Goal: Transaction & Acquisition: Purchase product/service

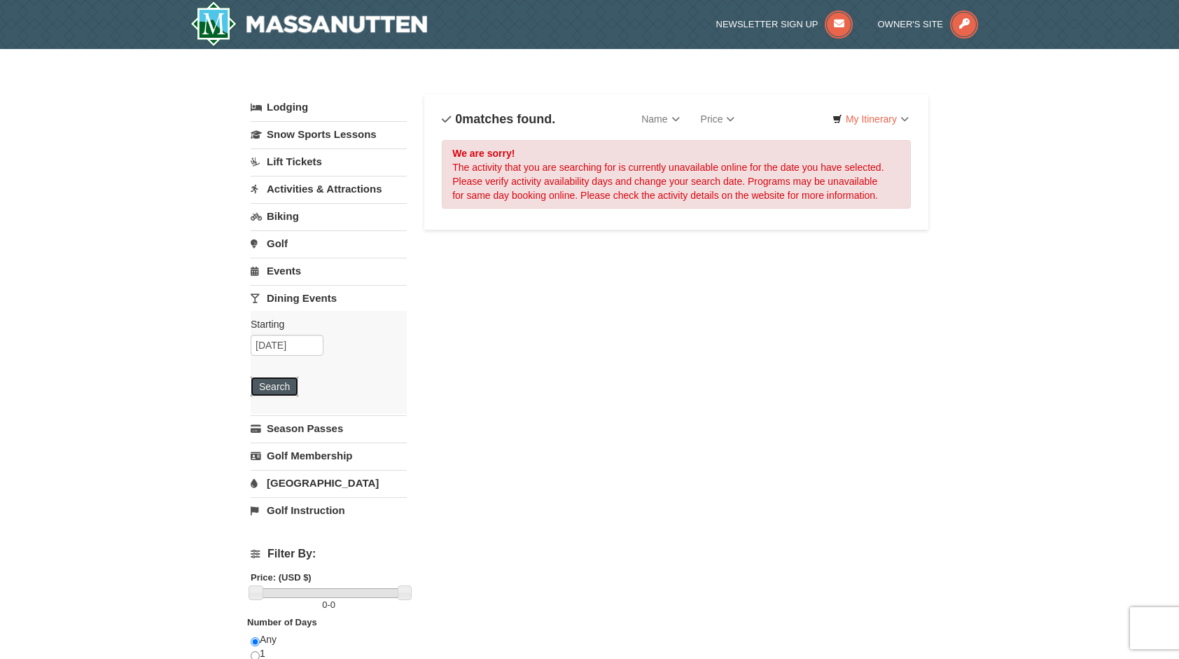
click at [286, 385] on button "Search" at bounding box center [275, 387] width 48 height 20
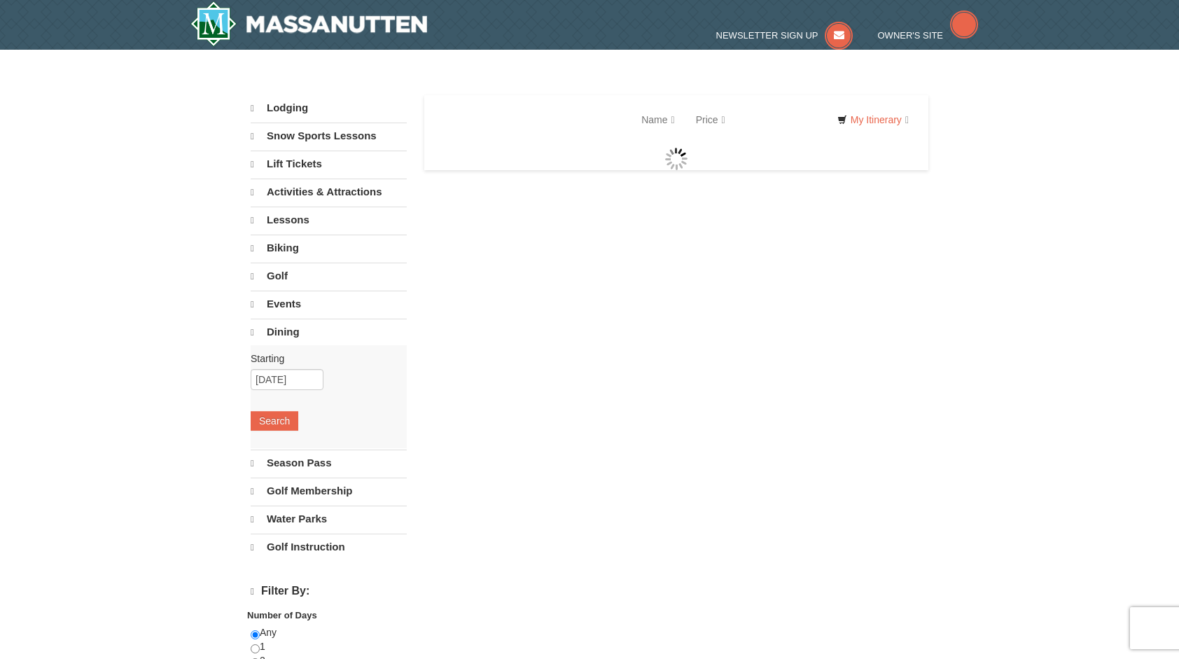
select select "10"
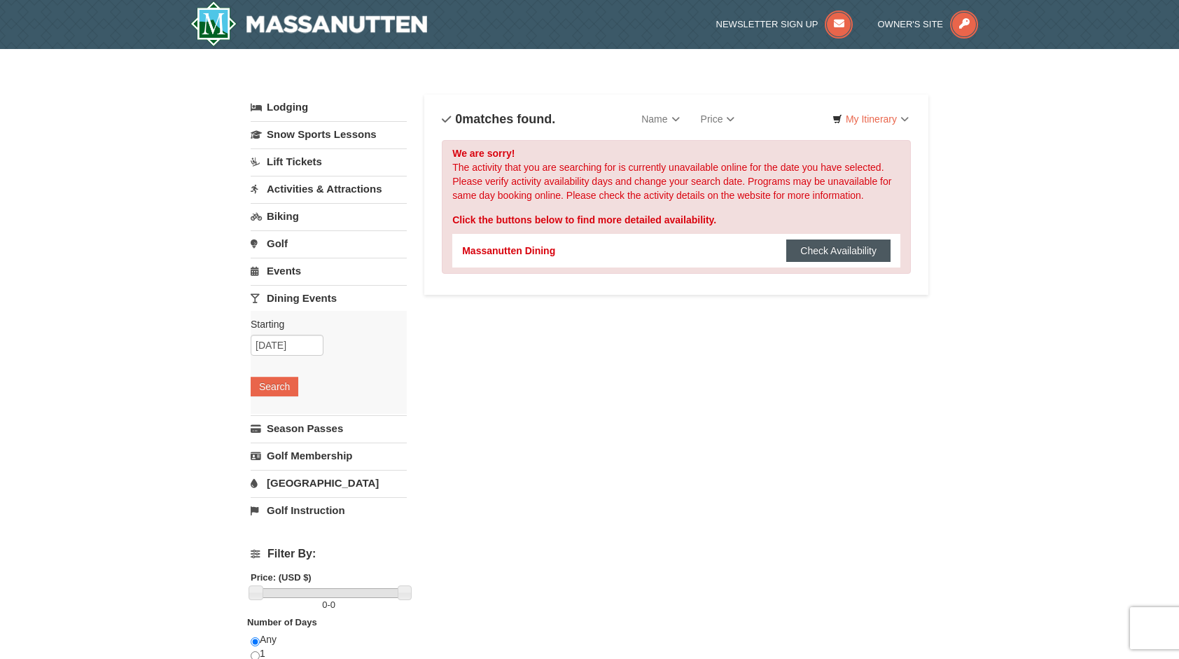
click at [820, 249] on button "Check Availability" at bounding box center [838, 251] width 104 height 22
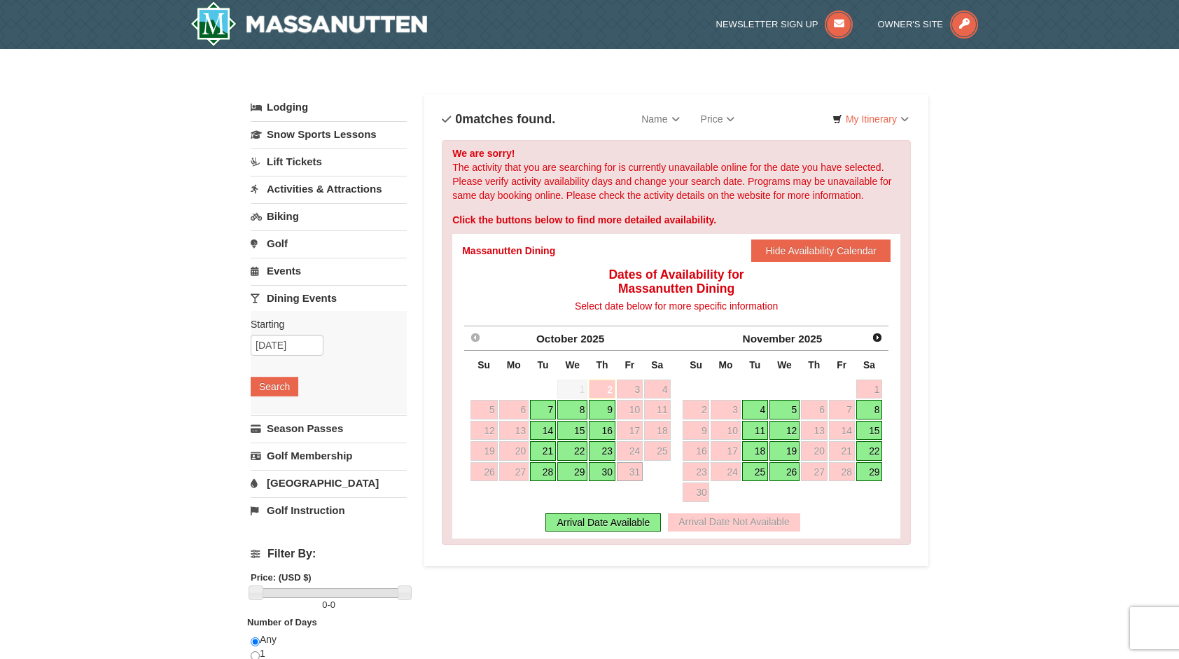
click at [606, 468] on link "30" at bounding box center [602, 472] width 27 height 20
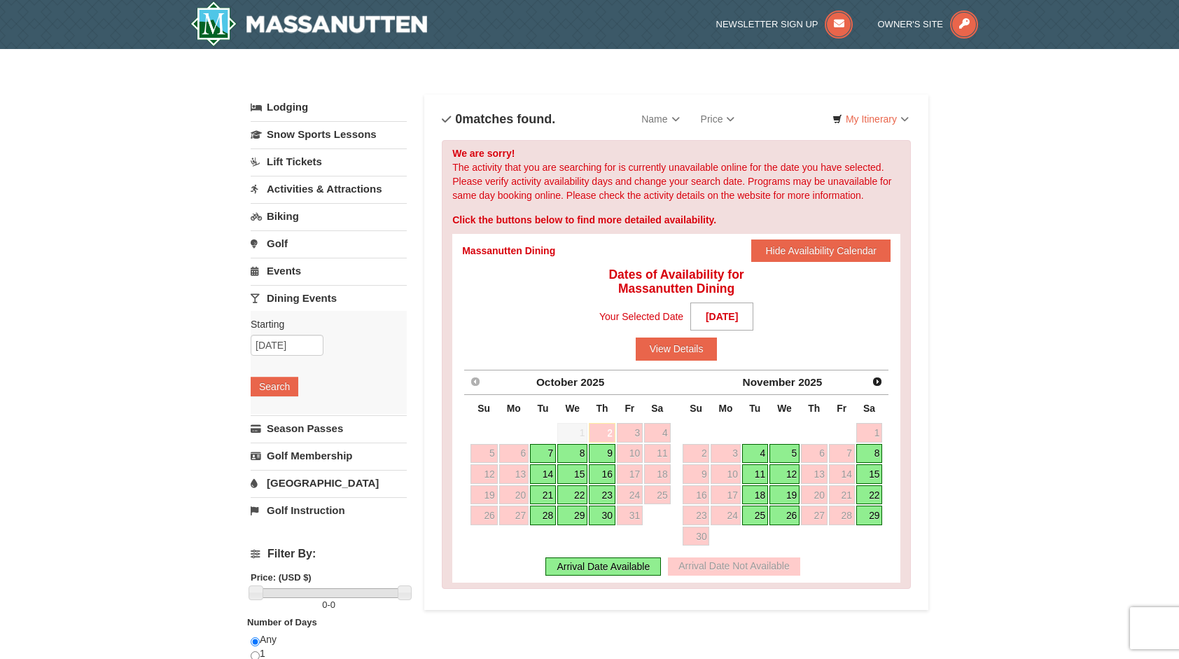
click at [555, 513] on link "28" at bounding box center [543, 516] width 26 height 20
click at [347, 135] on link "Snow Sports Lessons" at bounding box center [329, 134] width 156 height 26
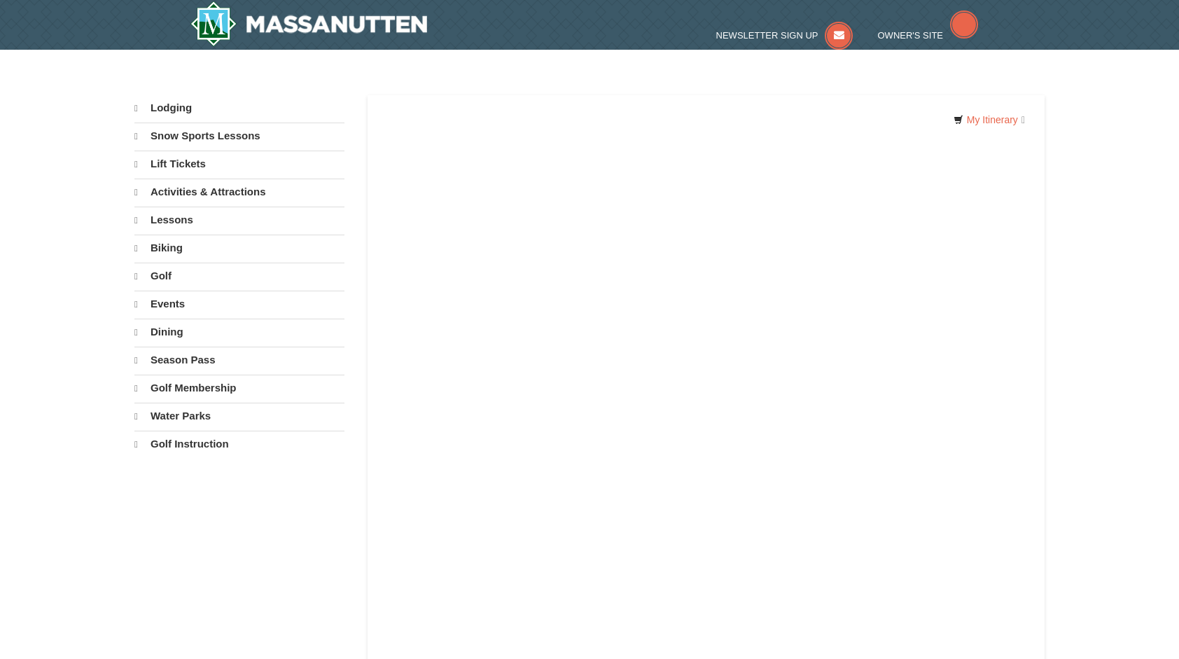
select select "10"
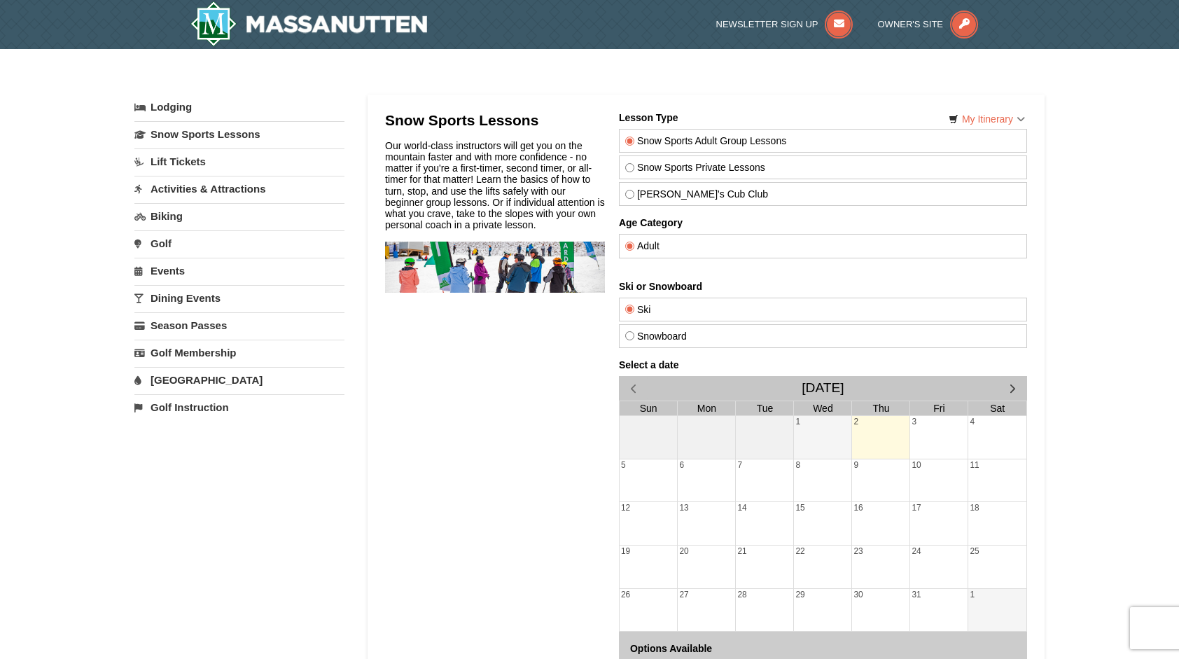
click at [190, 169] on link "Lift Tickets" at bounding box center [239, 161] width 210 height 26
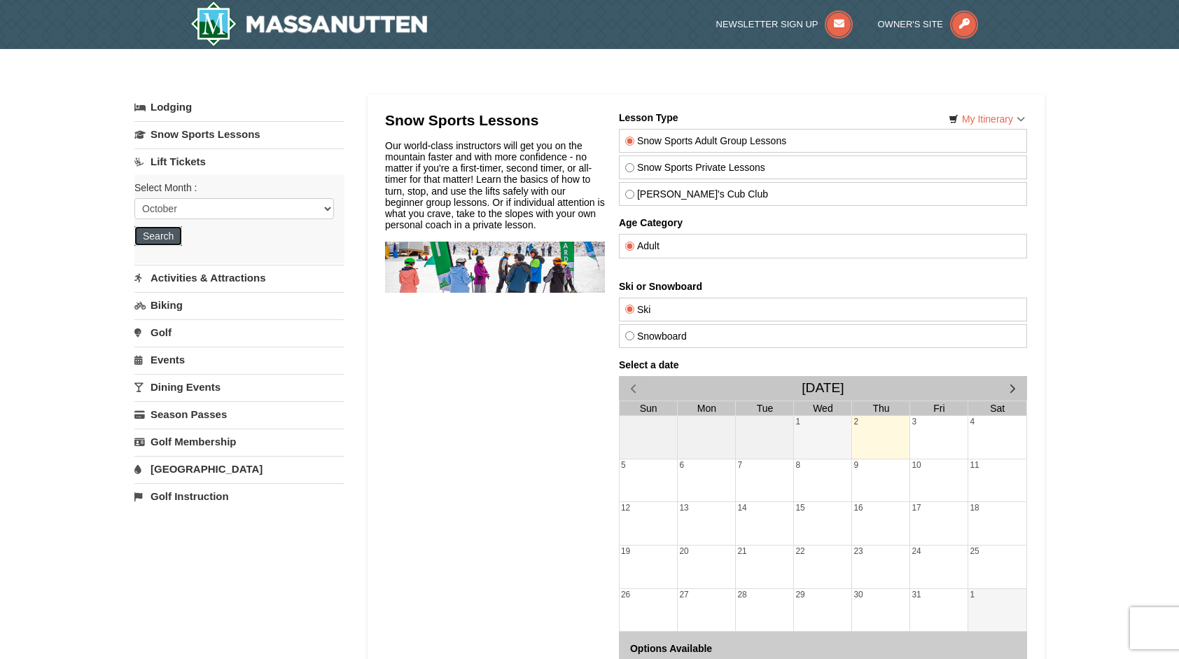
click at [179, 228] on button "Search" at bounding box center [158, 236] width 48 height 20
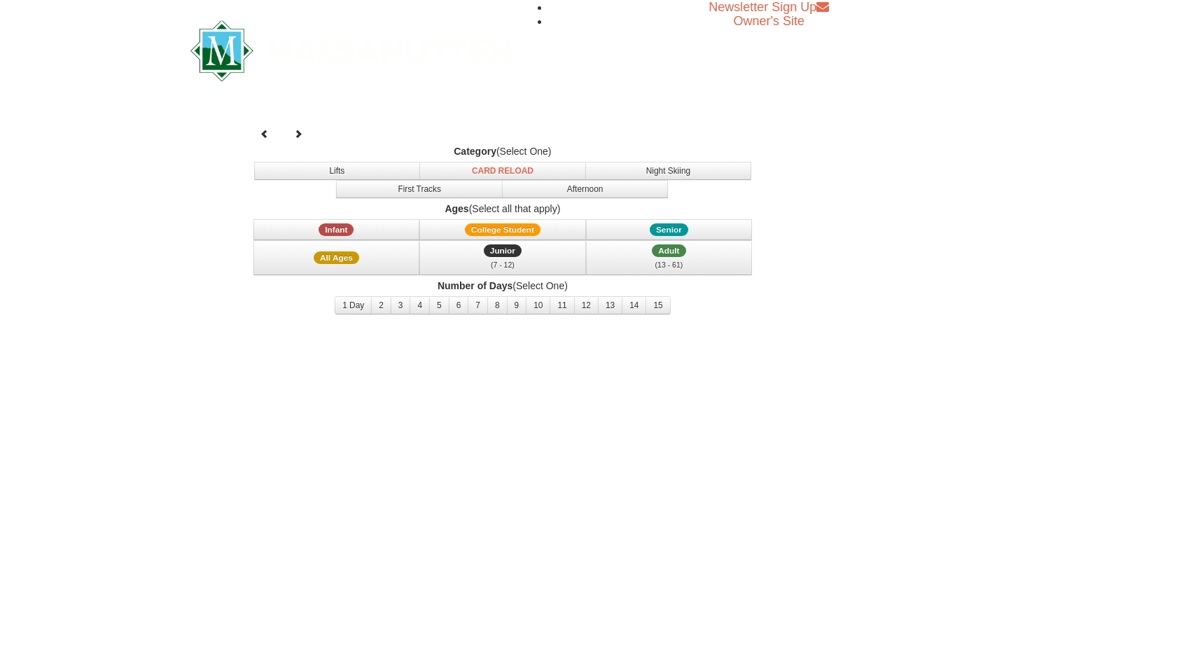
select select "10"
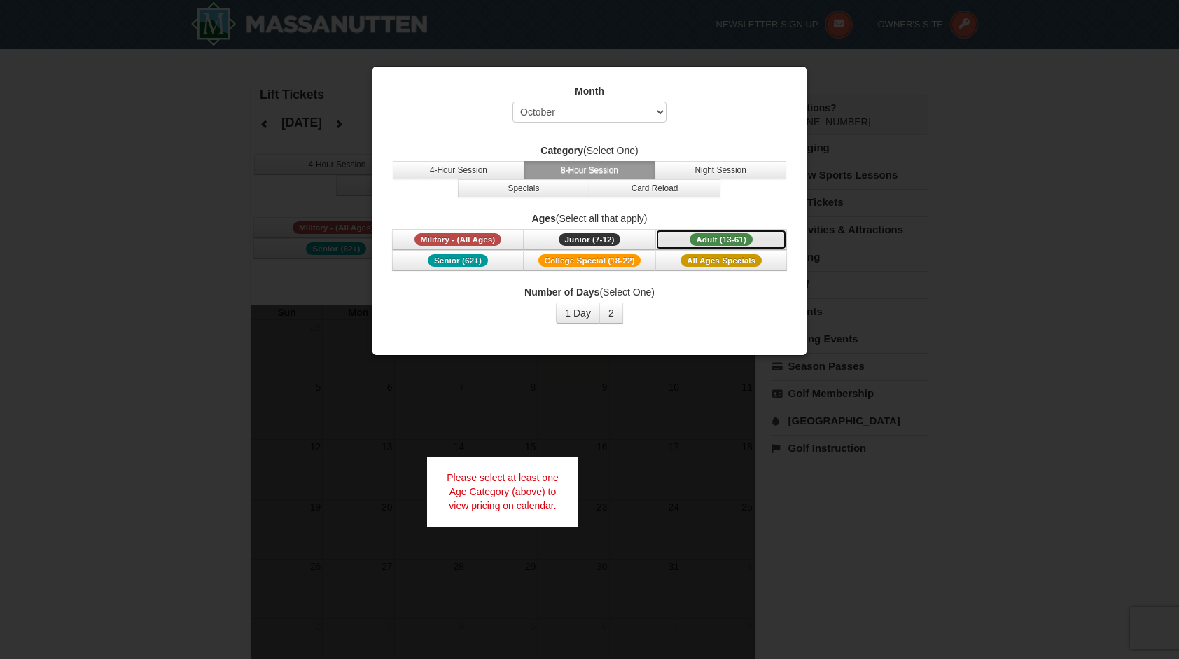
click at [732, 240] on span "Adult (13-61)" at bounding box center [721, 239] width 63 height 13
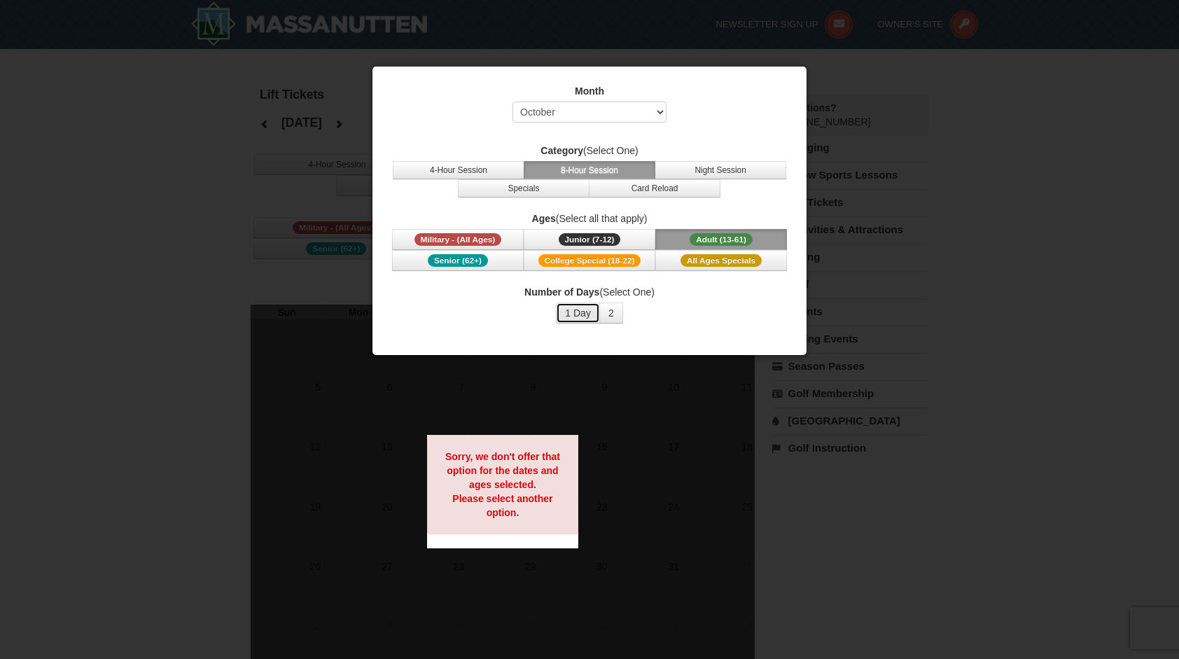
click at [590, 312] on button "1 Day" at bounding box center [578, 313] width 44 height 21
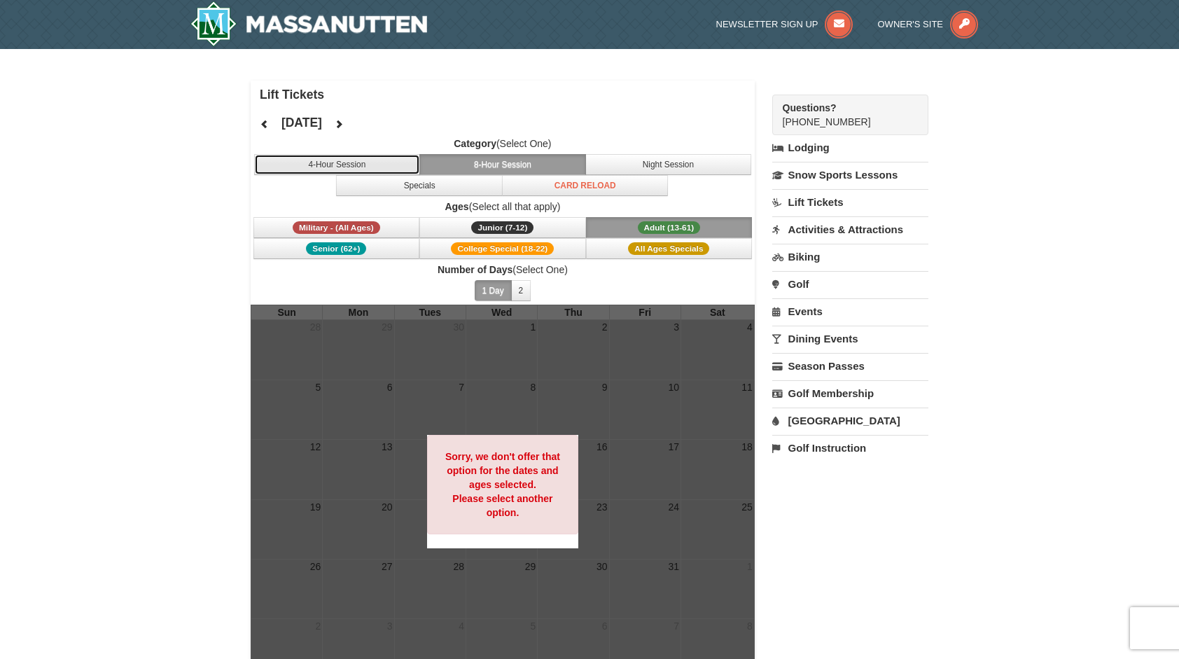
click at [388, 167] on button "4-Hour Session" at bounding box center [337, 164] width 167 height 21
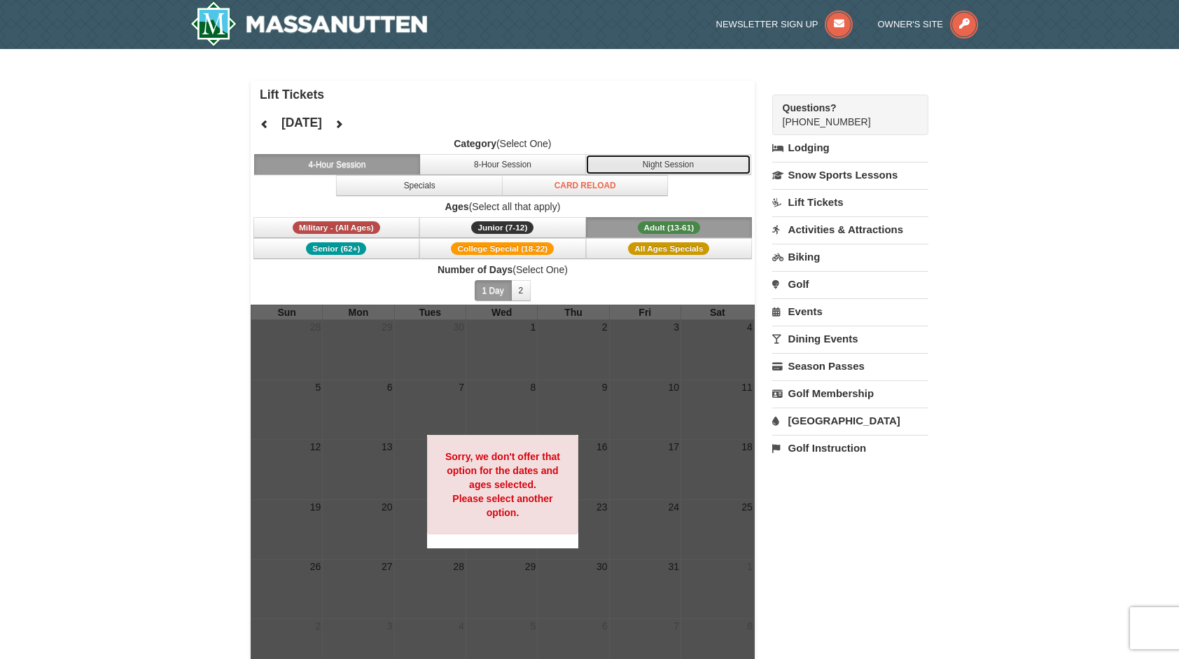
click at [645, 171] on button "Night Session" at bounding box center [668, 164] width 167 height 21
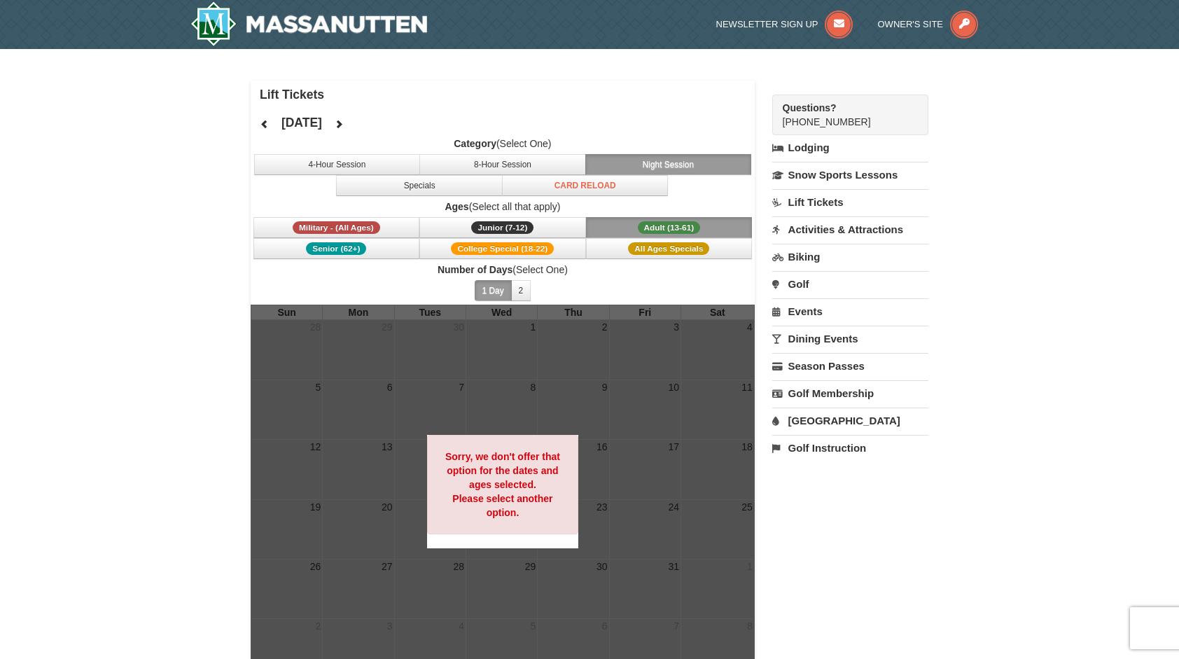
click at [663, 227] on span "Adult (13-61)" at bounding box center [669, 227] width 63 height 13
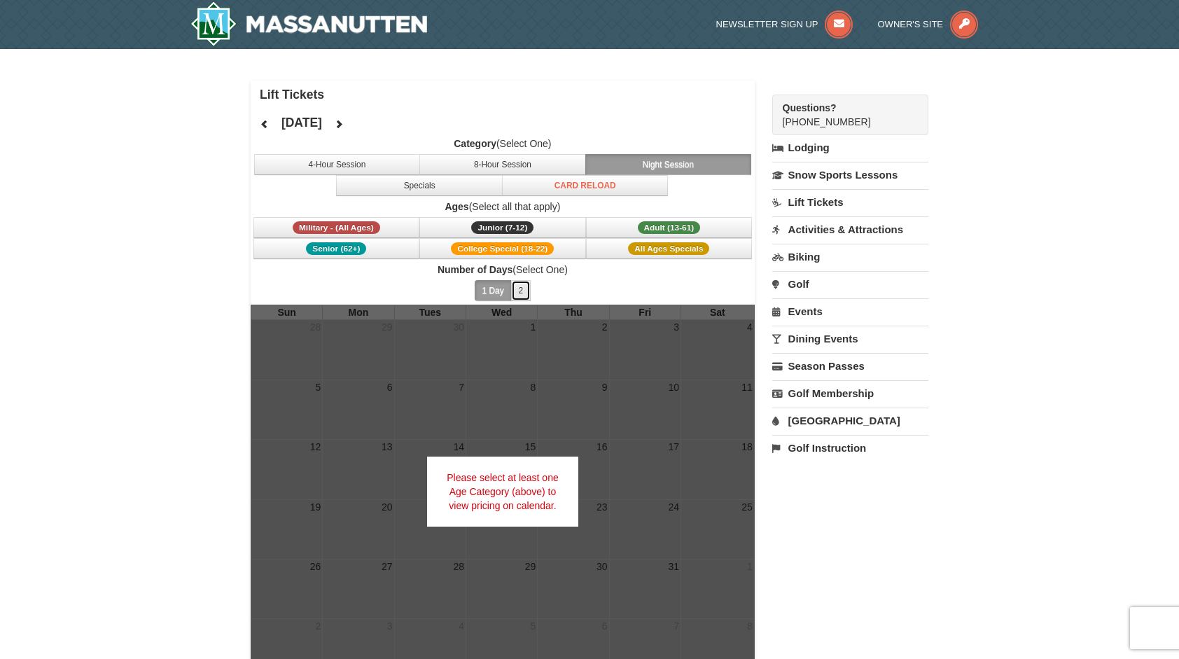
click at [523, 288] on button "2" at bounding box center [521, 290] width 20 height 21
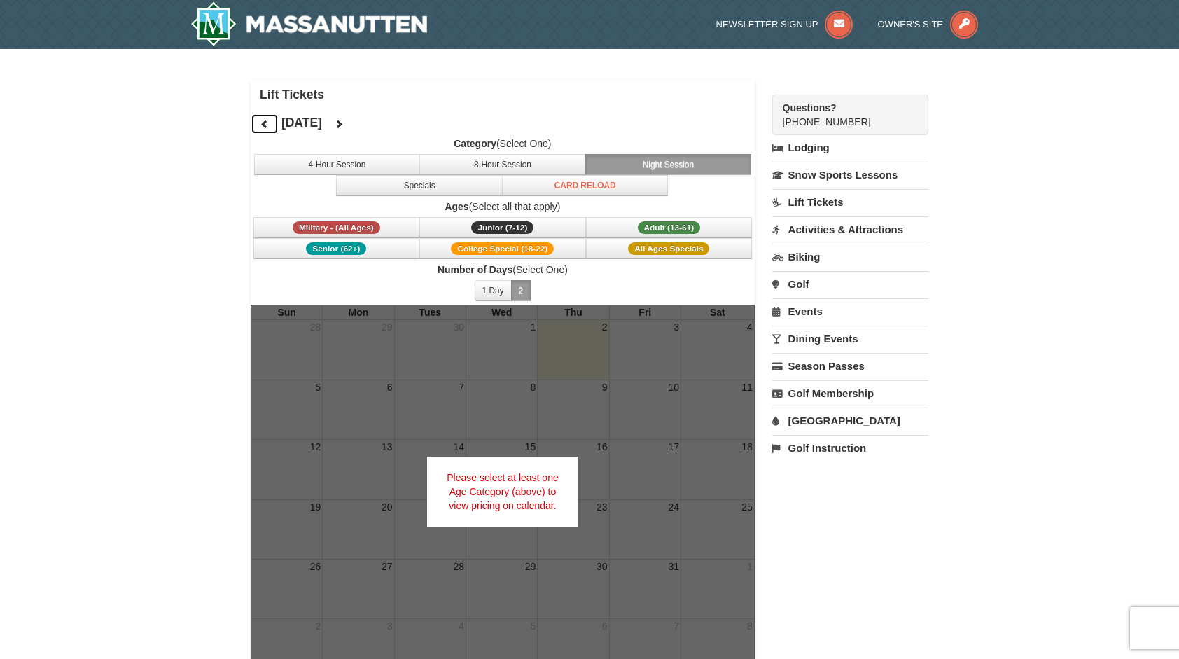
click at [267, 119] on icon at bounding box center [265, 124] width 10 height 10
click at [344, 126] on icon at bounding box center [339, 124] width 10 height 10
click at [848, 340] on link "Dining Events" at bounding box center [850, 339] width 156 height 26
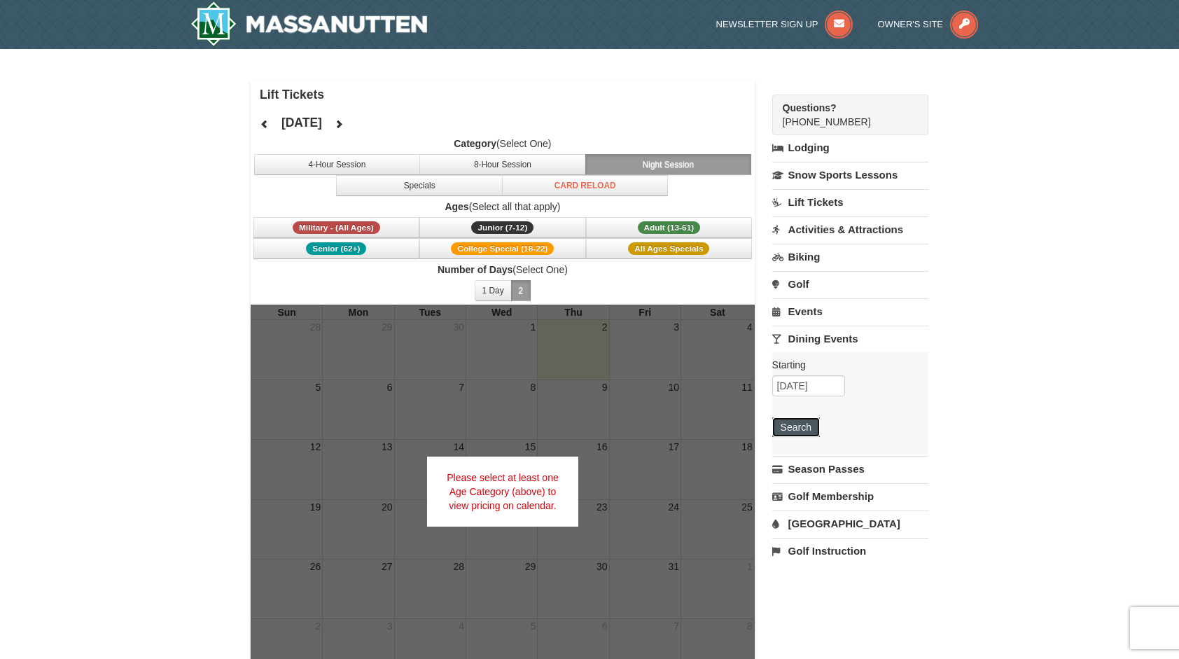
click at [803, 420] on button "Search" at bounding box center [796, 427] width 48 height 20
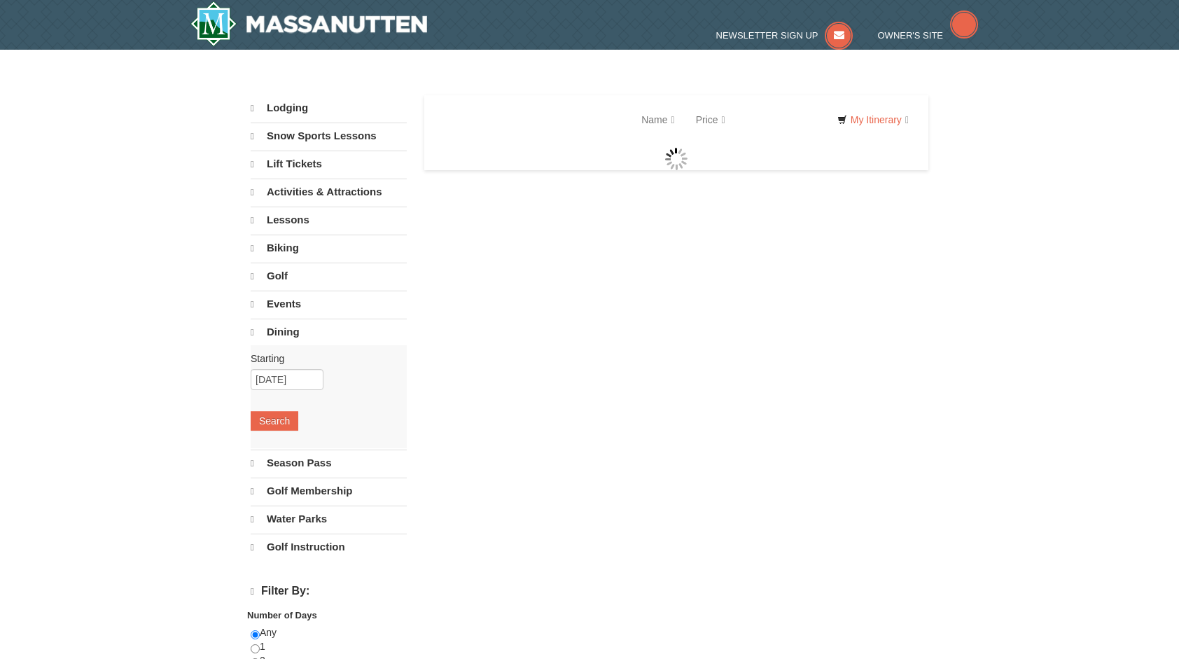
select select "10"
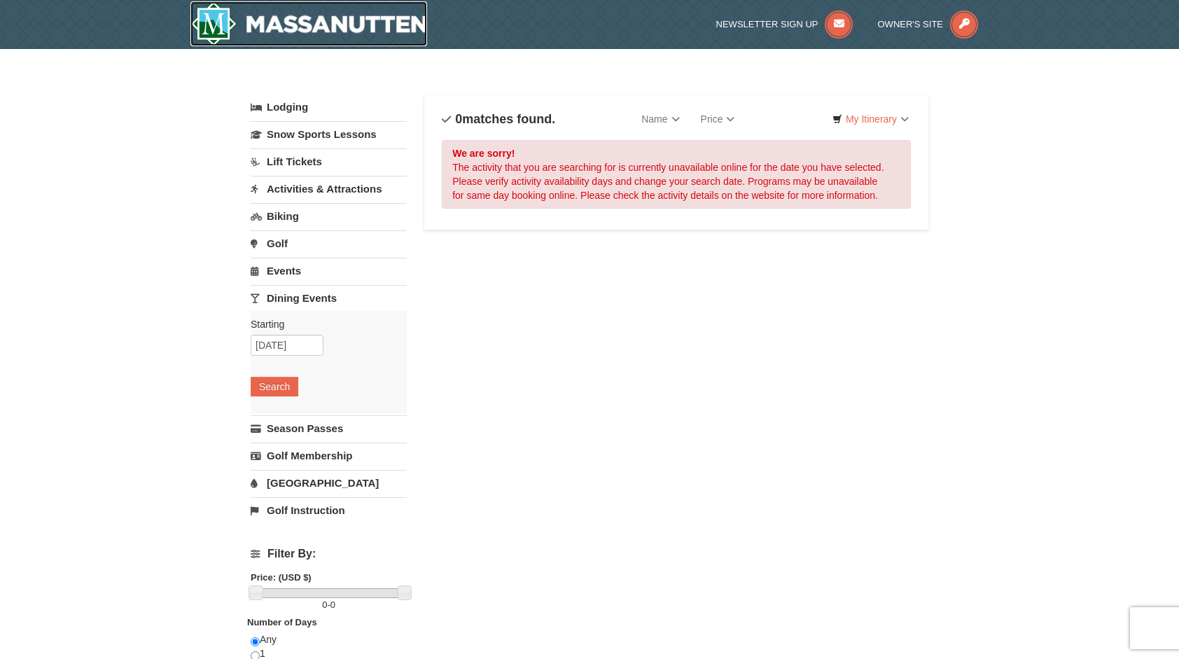
click at [385, 22] on img at bounding box center [308, 23] width 237 height 45
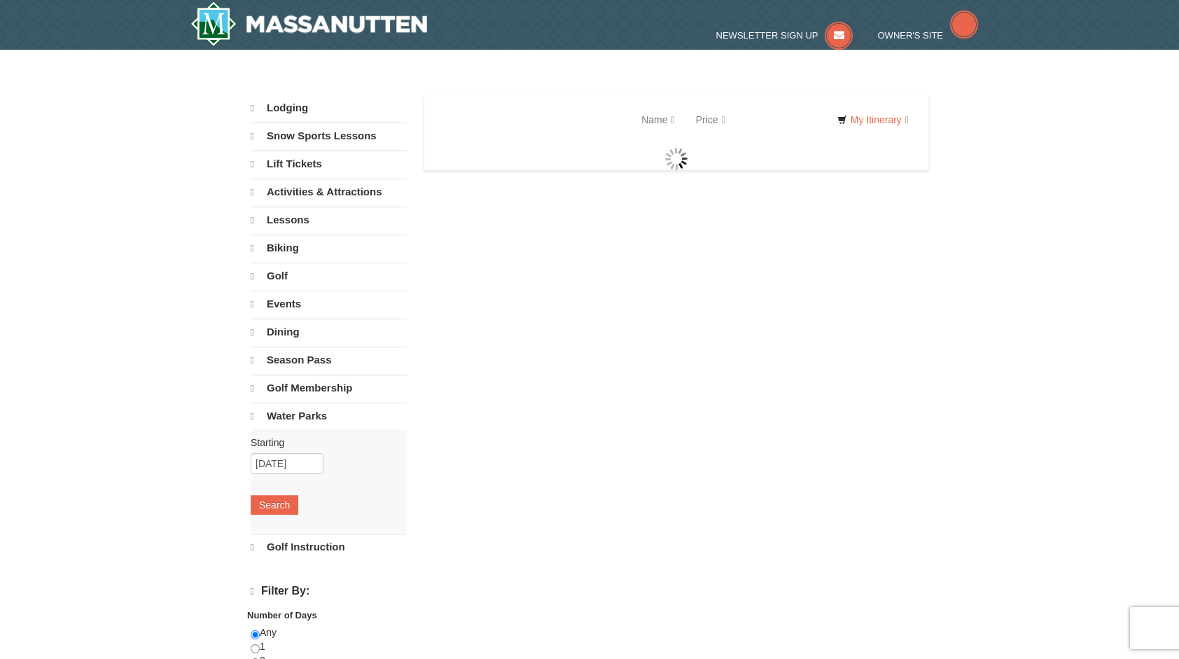
select select "10"
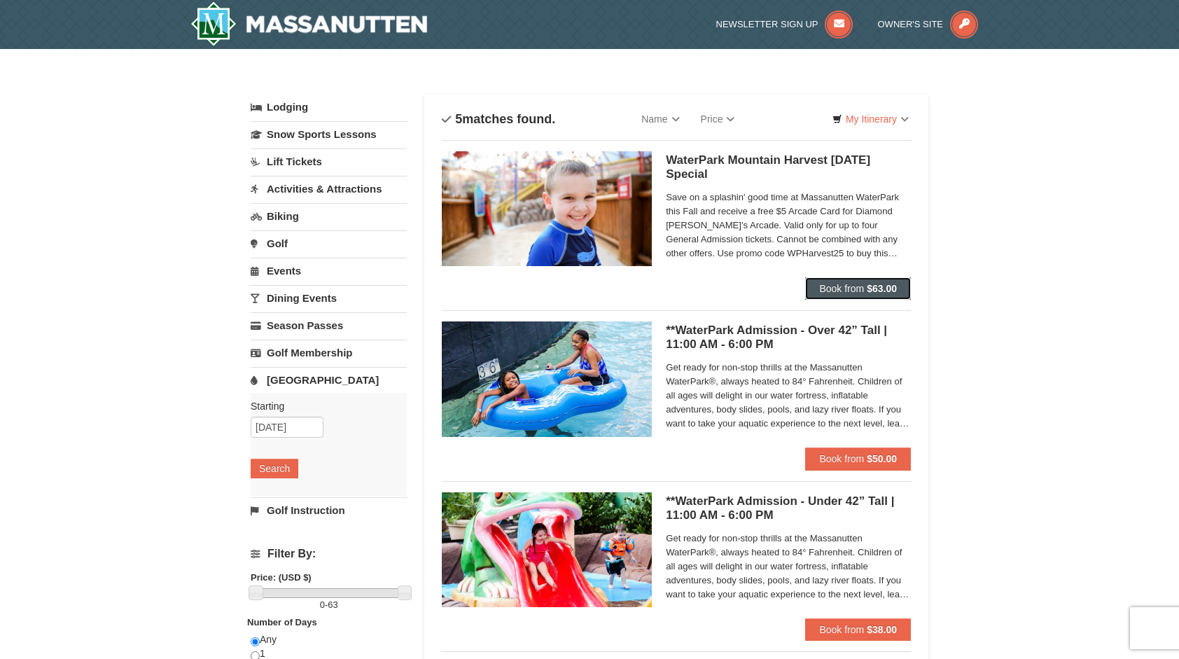
click at [873, 294] on button "Book from $63.00" at bounding box center [858, 288] width 106 height 22
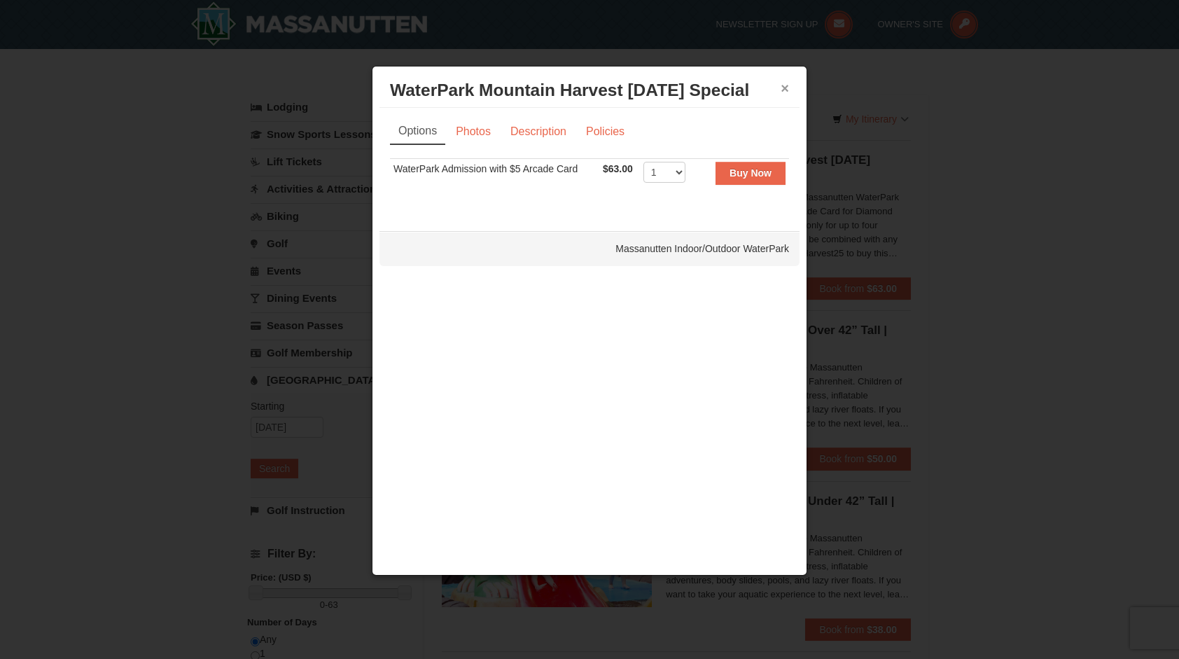
click at [784, 87] on button "×" at bounding box center [785, 88] width 8 height 14
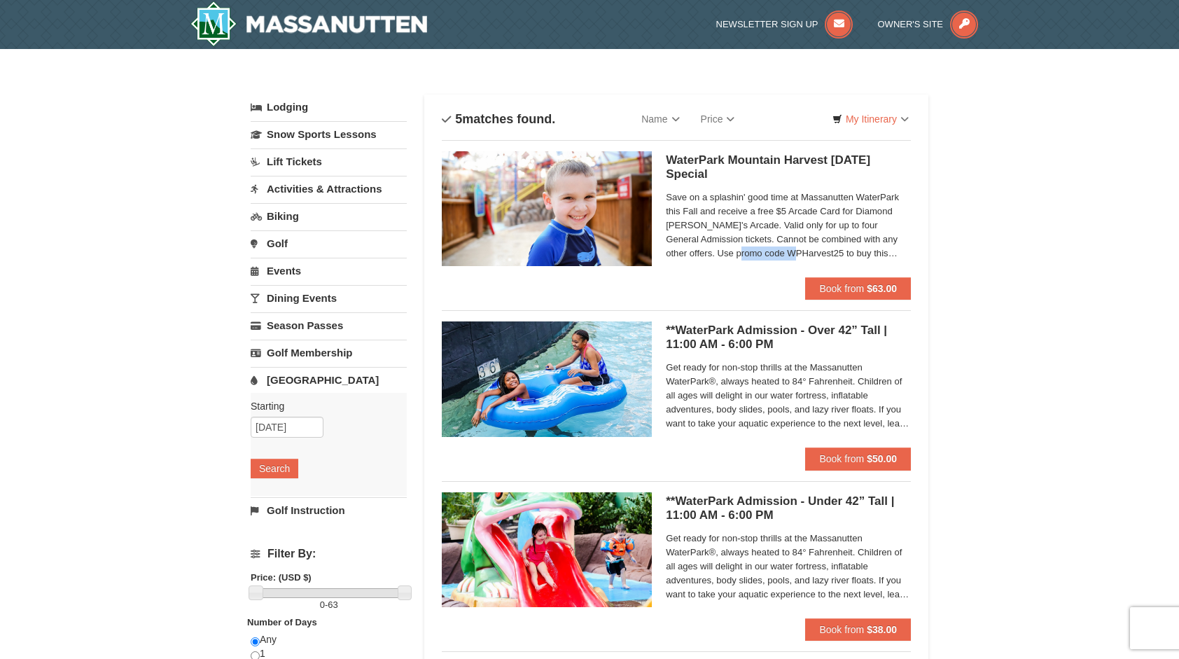
drag, startPoint x: 719, startPoint y: 255, endPoint x: 774, endPoint y: 260, distance: 55.5
click at [774, 260] on span "Save on a splashin' good time at Massanutten WaterPark this Fall and receive a …" at bounding box center [788, 225] width 245 height 70
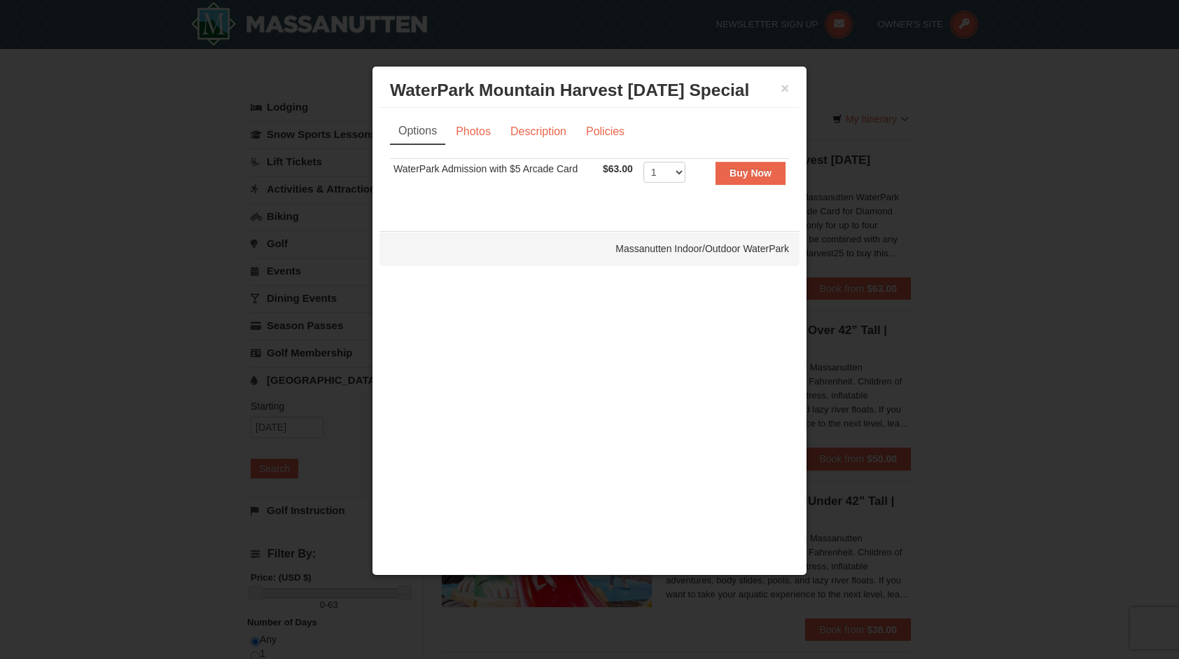
copy span "WPHarvest25"
click at [964, 270] on div at bounding box center [589, 329] width 1179 height 659
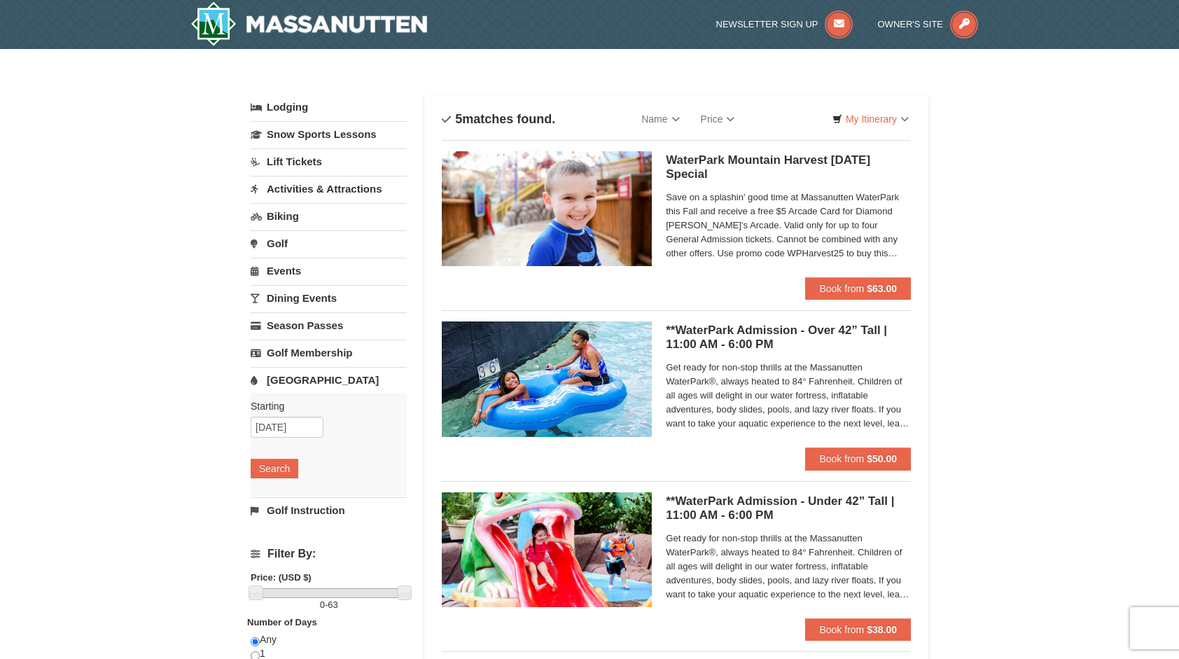
click at [749, 155] on h5 "WaterPark Mountain Harvest Sunday Special Massanutten Indoor/Outdoor WaterPark" at bounding box center [788, 167] width 245 height 28
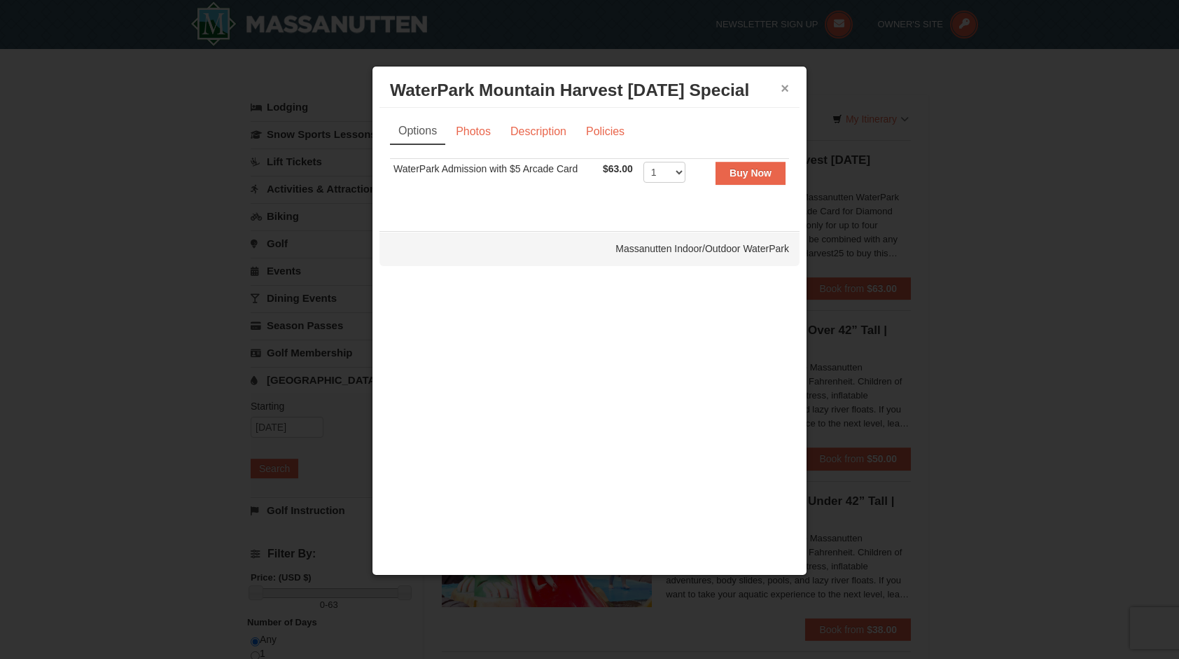
click at [787, 92] on button "×" at bounding box center [785, 88] width 8 height 14
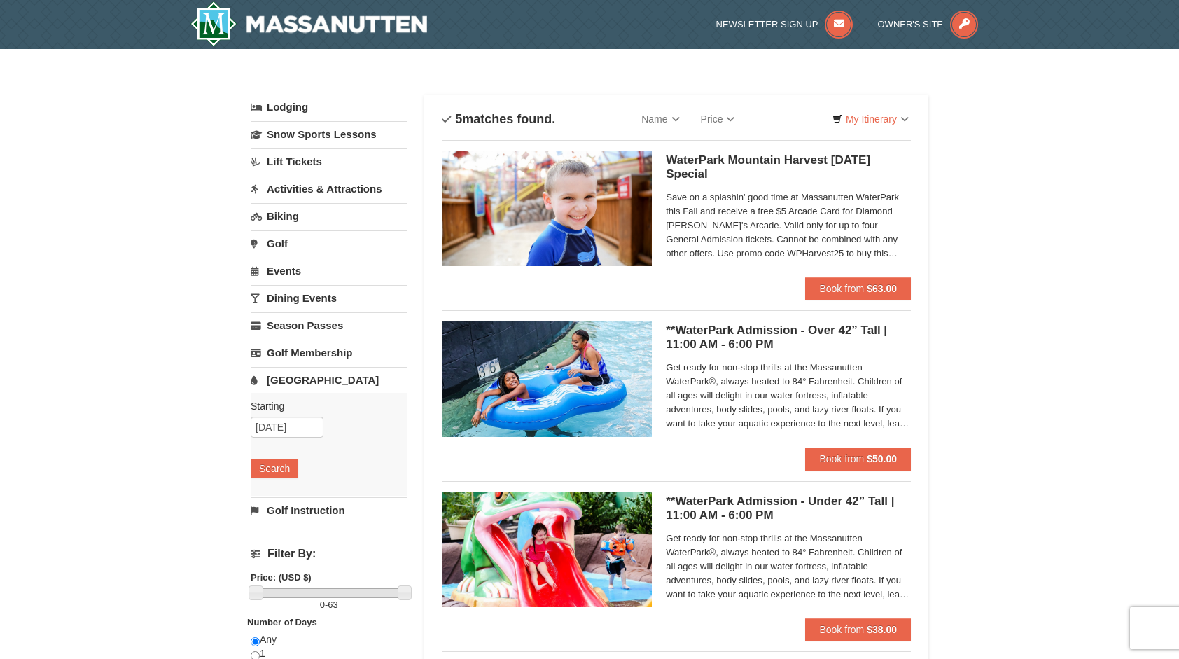
click at [761, 160] on h5 "WaterPark Mountain Harvest Sunday Special Massanutten Indoor/Outdoor WaterPark" at bounding box center [788, 167] width 245 height 28
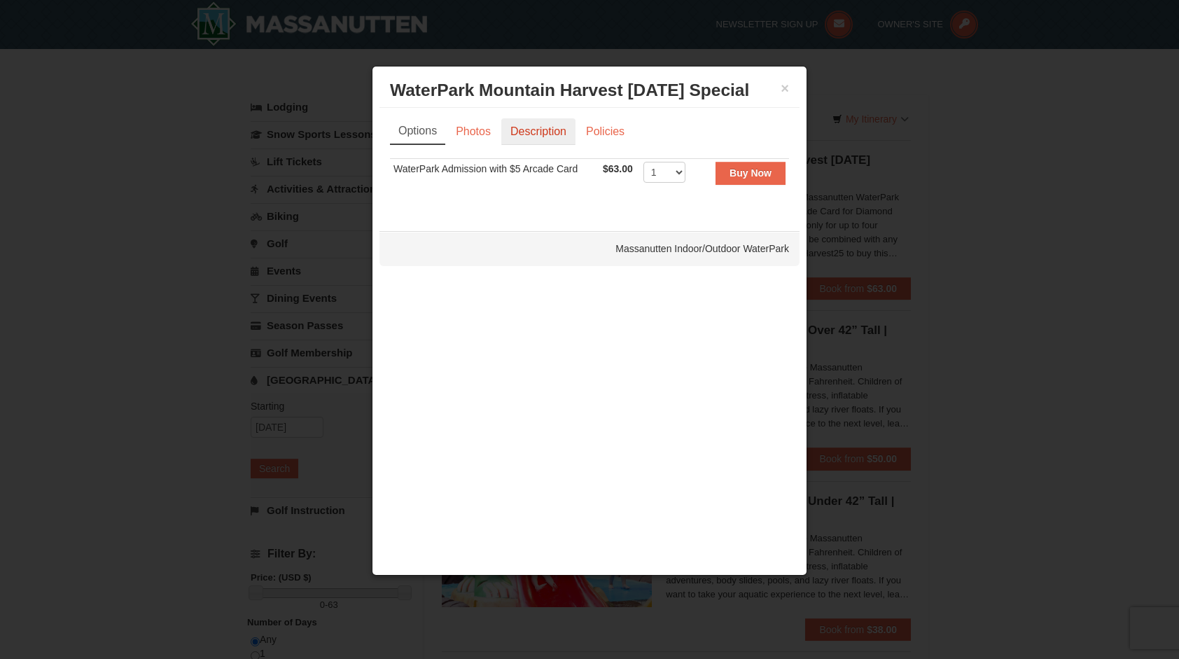
click at [527, 123] on link "Description" at bounding box center [538, 131] width 74 height 27
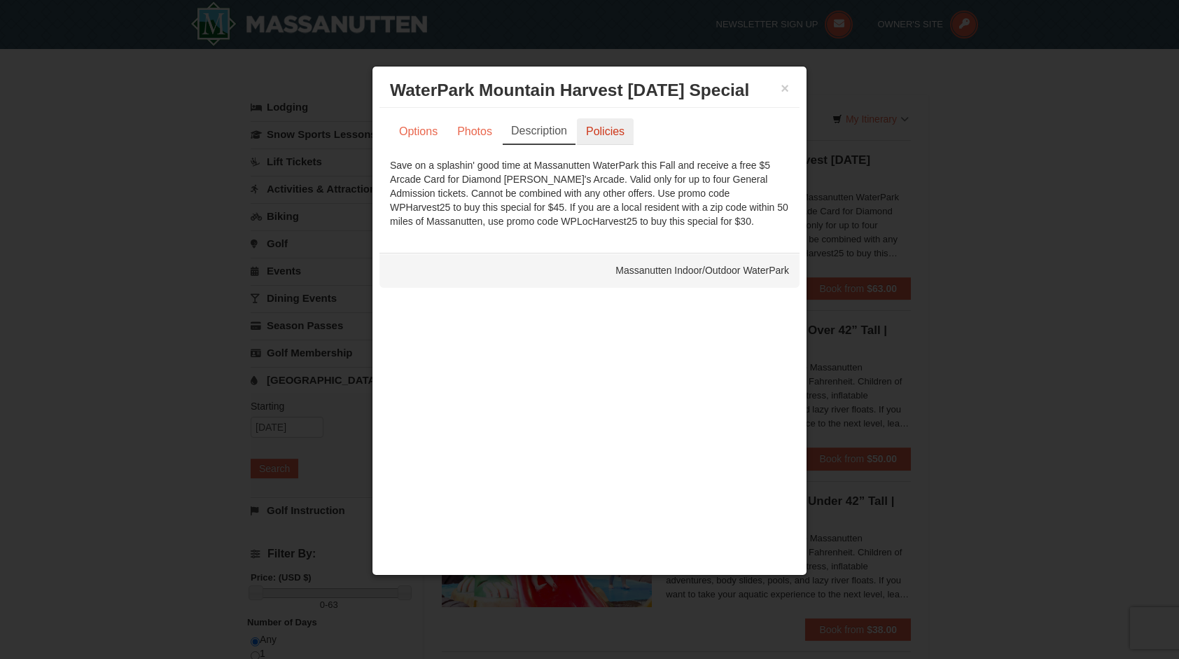
click at [587, 130] on link "Policies" at bounding box center [605, 131] width 57 height 27
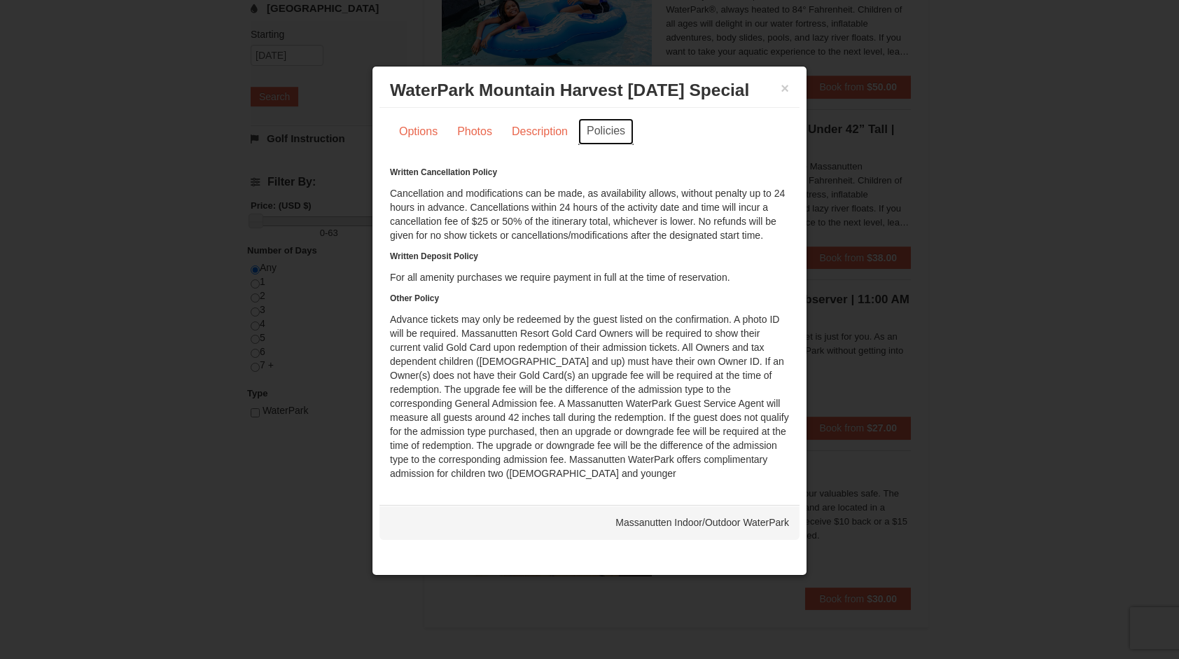
scroll to position [326, 0]
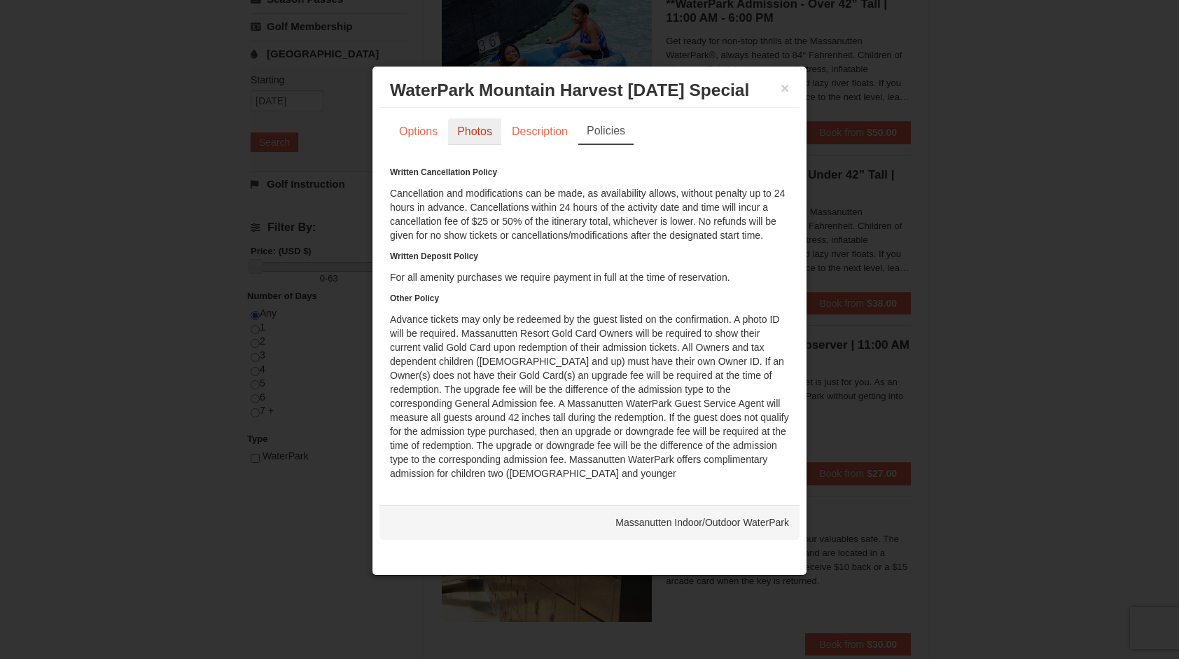
click at [475, 129] on link "Photos" at bounding box center [474, 131] width 53 height 27
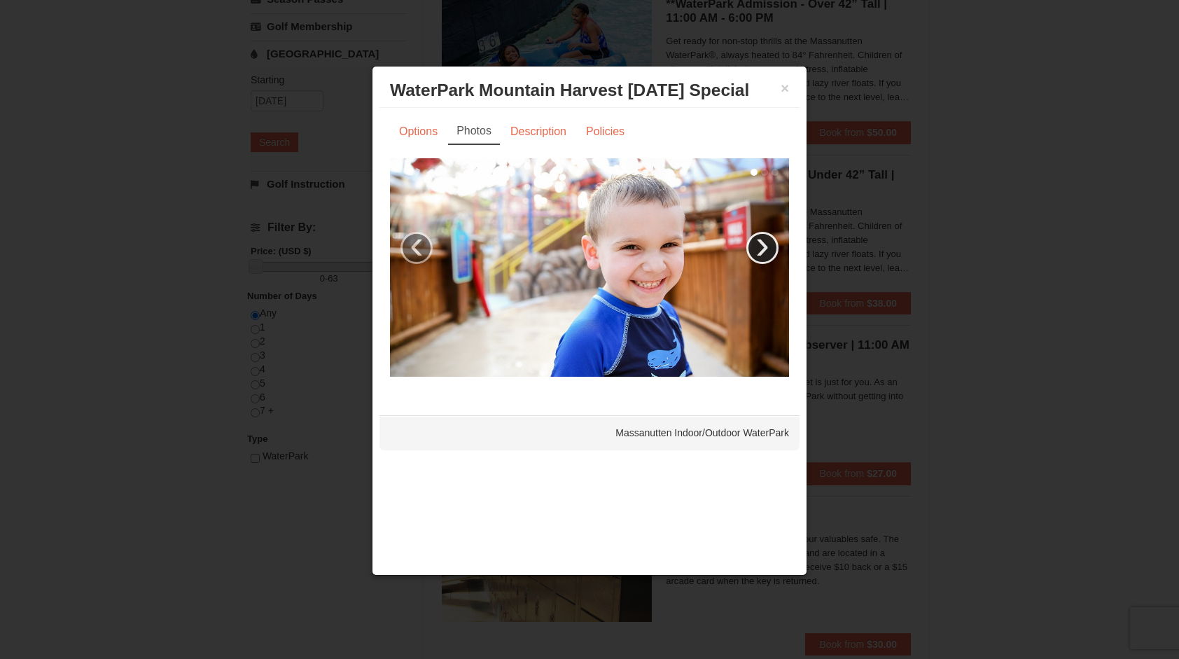
click at [768, 251] on link "›" at bounding box center [763, 248] width 32 height 32
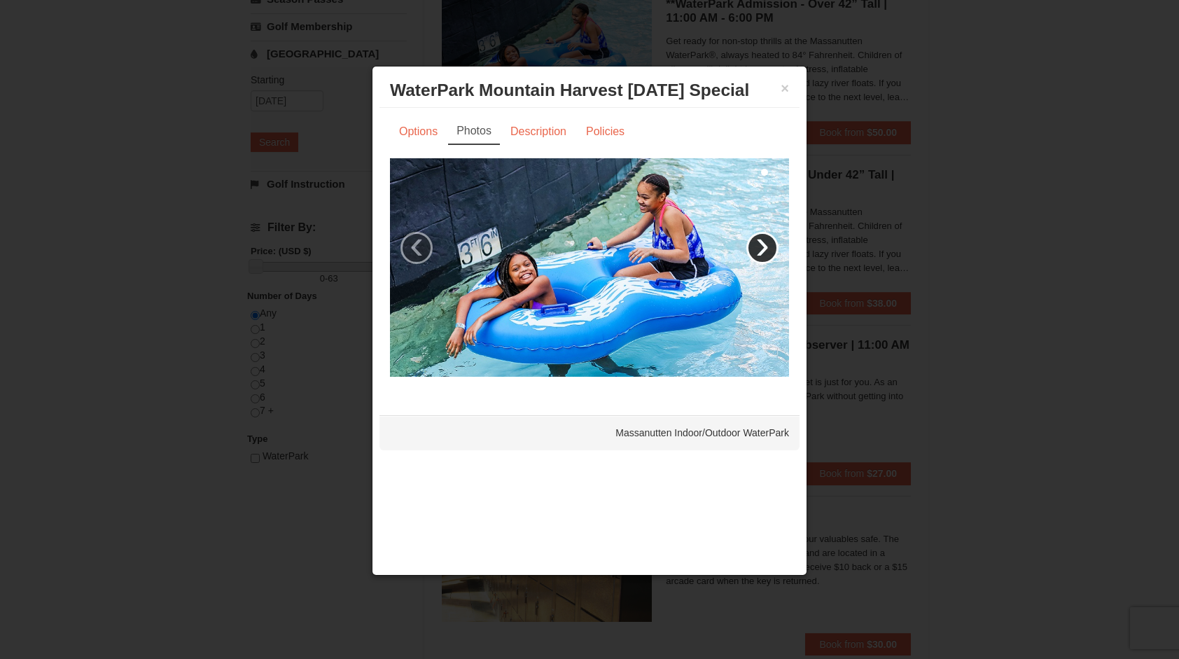
click at [768, 251] on link "›" at bounding box center [763, 248] width 32 height 32
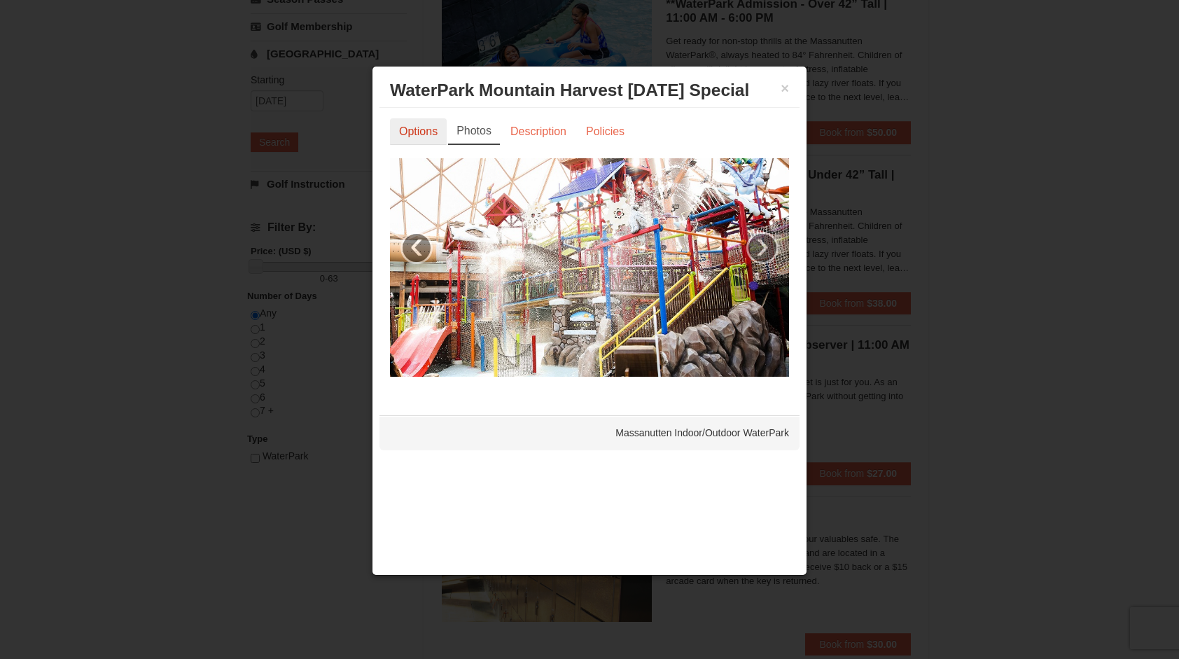
click at [406, 141] on link "Options" at bounding box center [418, 131] width 57 height 27
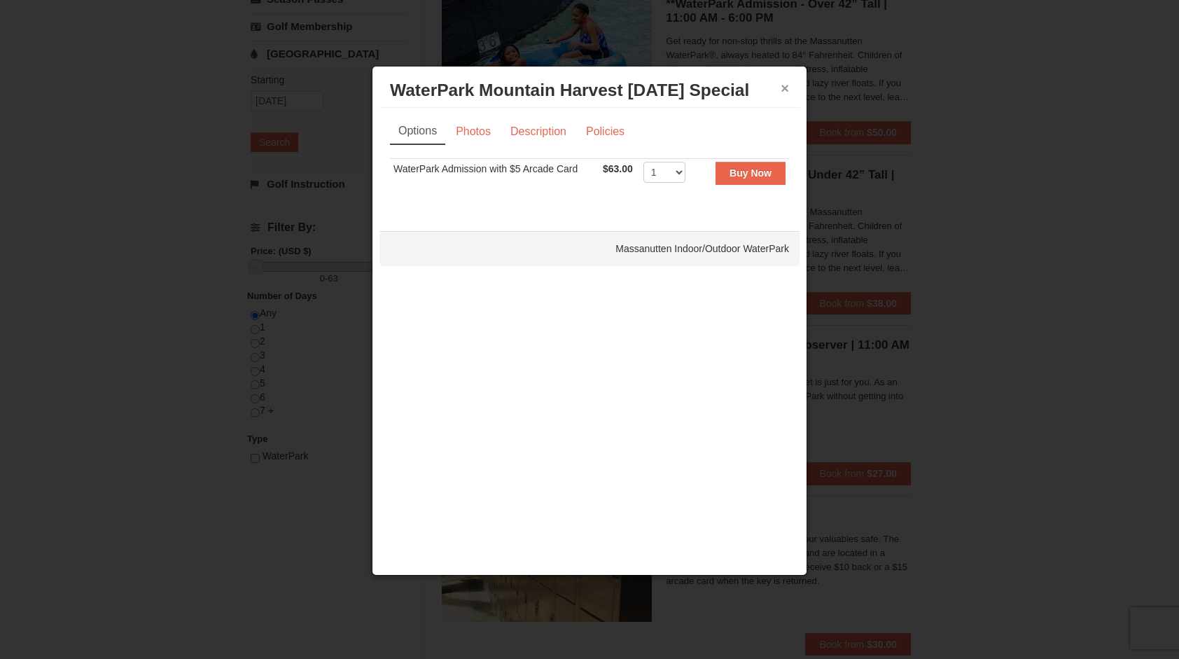
click at [782, 85] on button "×" at bounding box center [785, 88] width 8 height 14
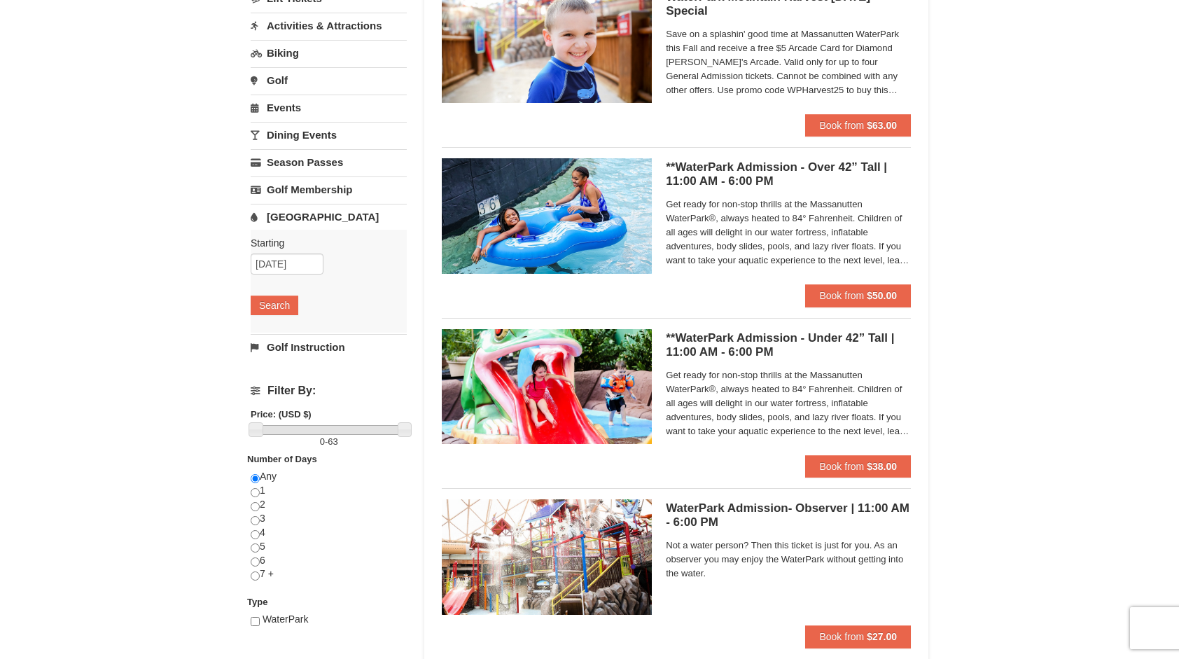
scroll to position [0, 0]
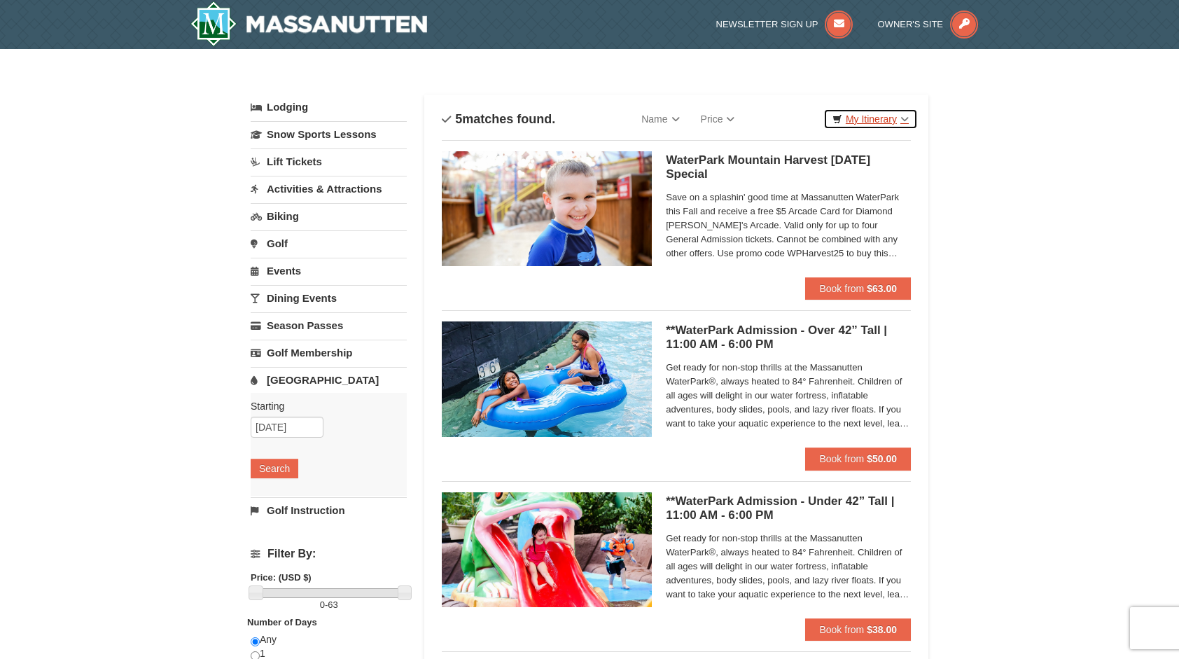
click at [896, 118] on link "My Itinerary" at bounding box center [871, 119] width 95 height 21
click at [971, 122] on div "× Categories List Filter My Itinerary Questions? 1-540-289-9441 Lodging Arrival…" at bounding box center [589, 540] width 1179 height 982
click at [316, 324] on link "Season Passes" at bounding box center [329, 325] width 156 height 26
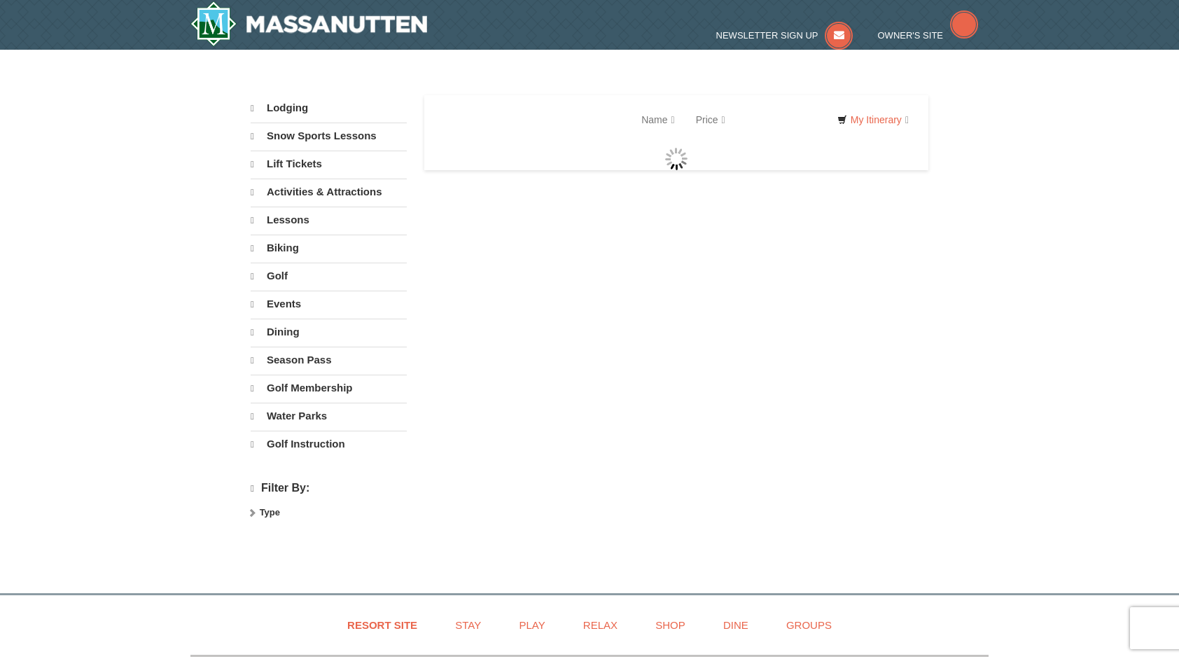
select select "10"
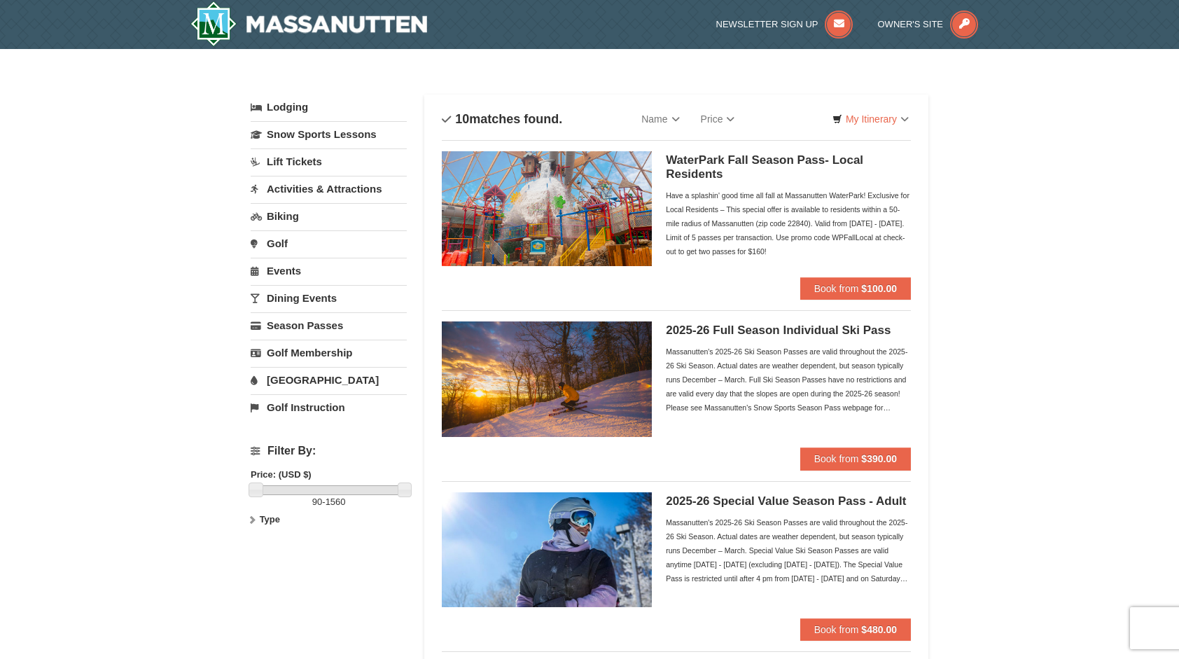
click at [300, 193] on link "Activities & Attractions" at bounding box center [329, 189] width 156 height 26
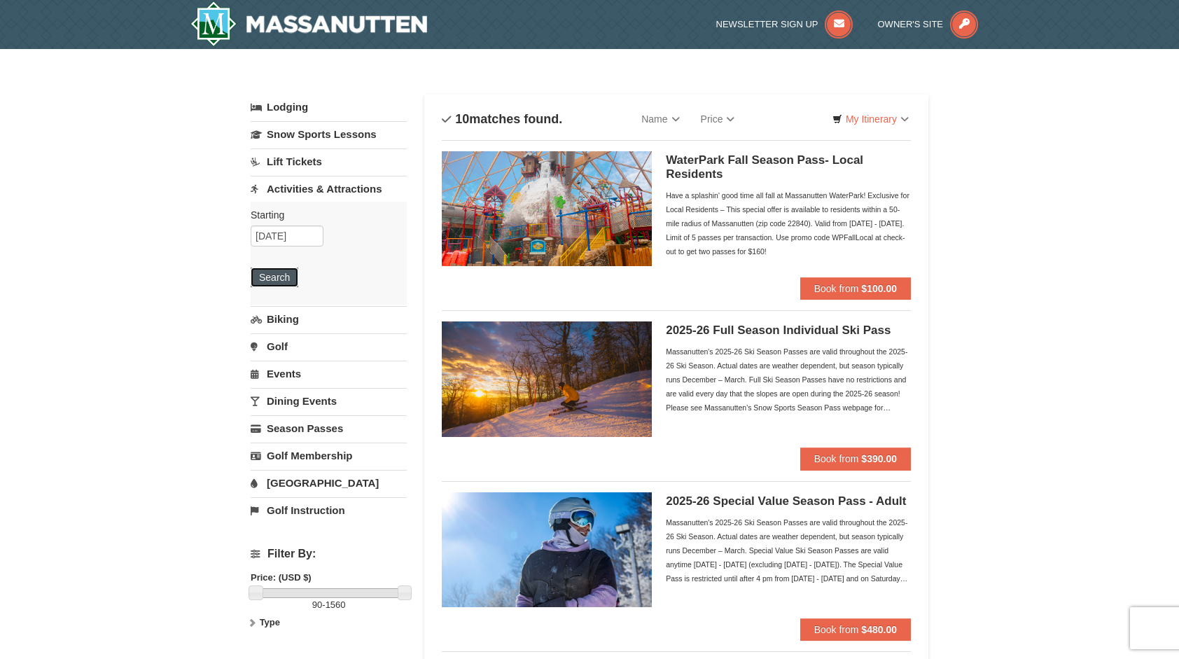
click at [287, 272] on button "Search" at bounding box center [275, 278] width 48 height 20
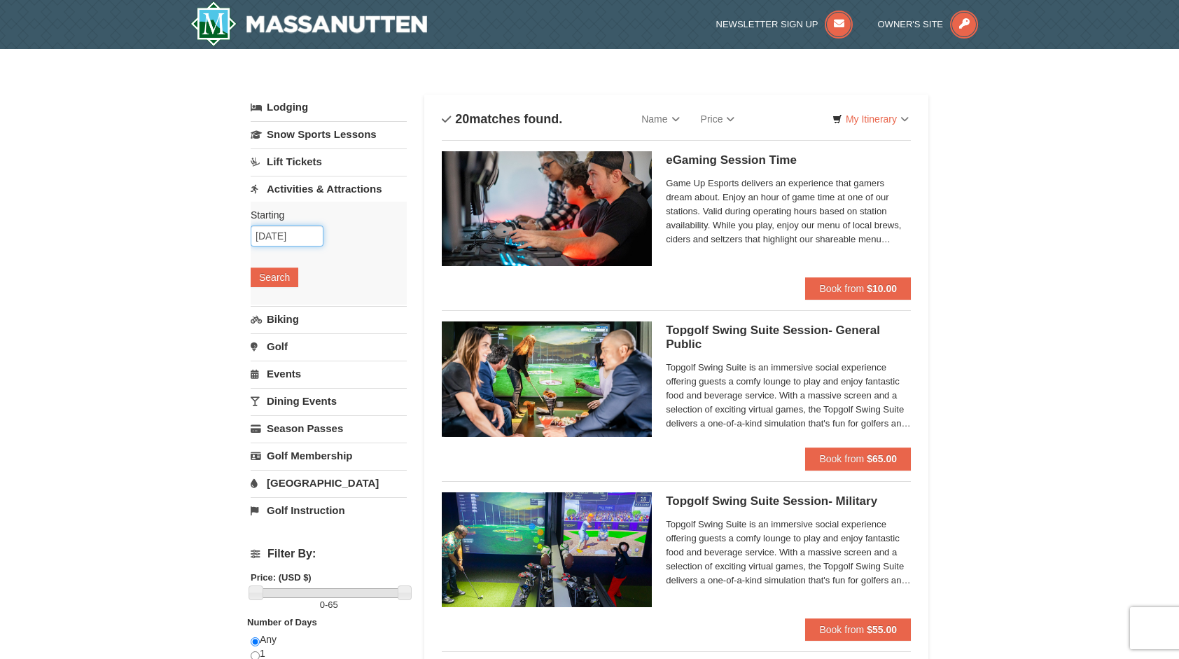
click at [291, 240] on input "[DATE]" at bounding box center [287, 236] width 73 height 21
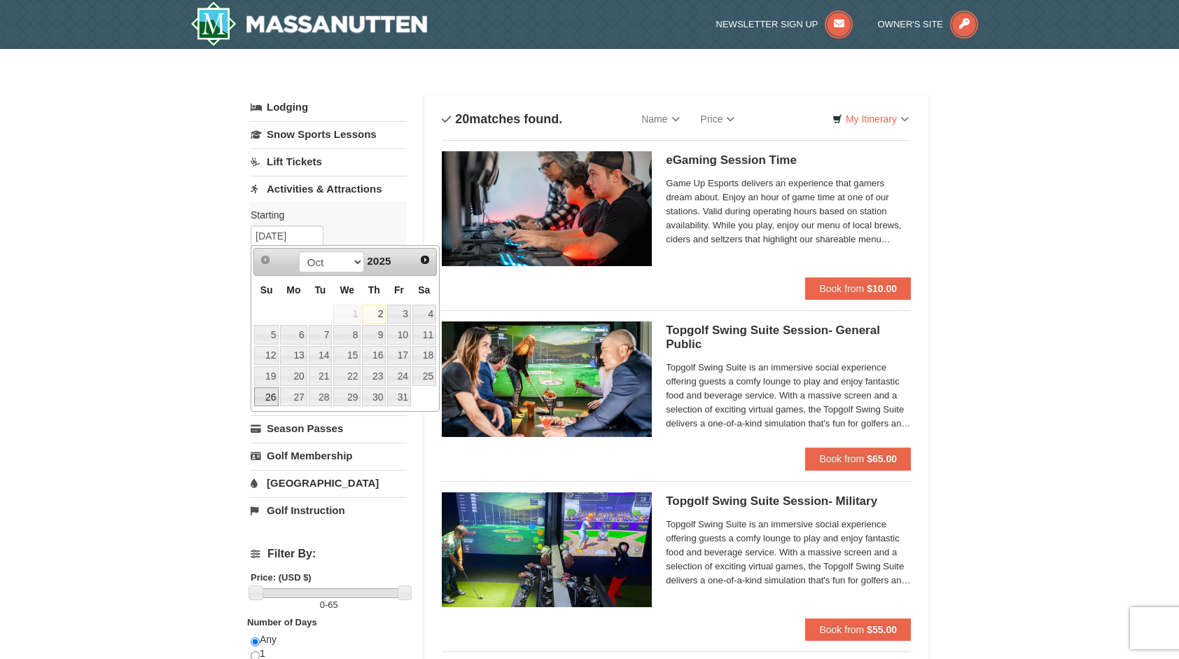
click at [272, 391] on link "26" at bounding box center [266, 397] width 25 height 20
type input "[DATE]"
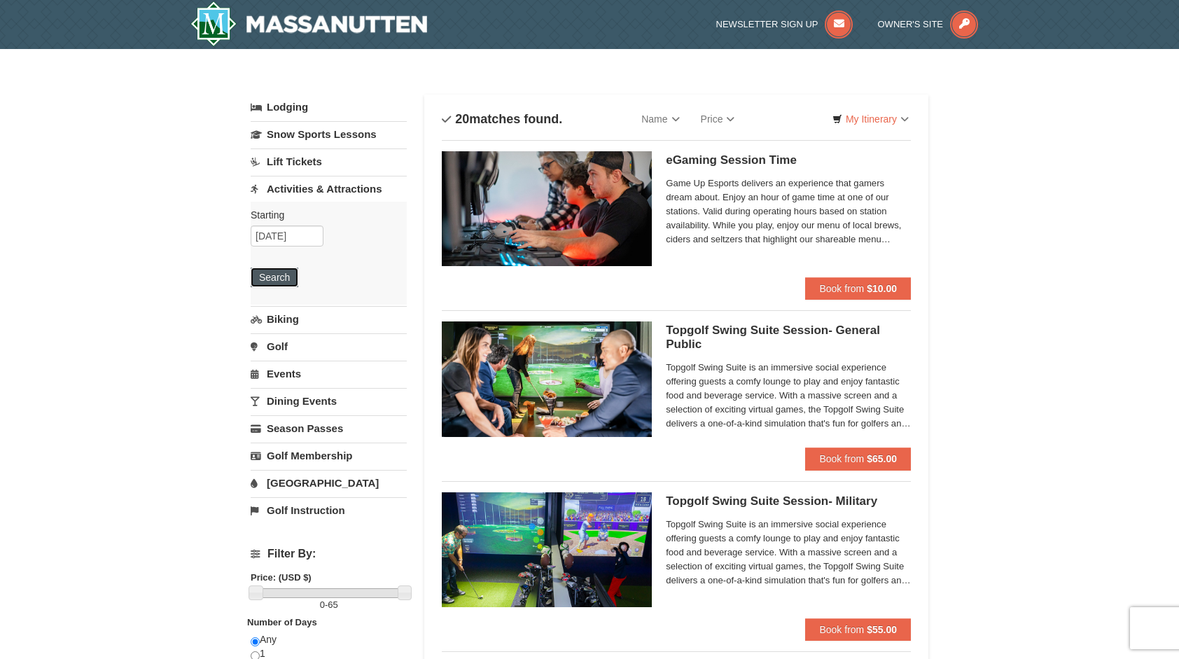
click at [254, 275] on button "Search" at bounding box center [275, 278] width 48 height 20
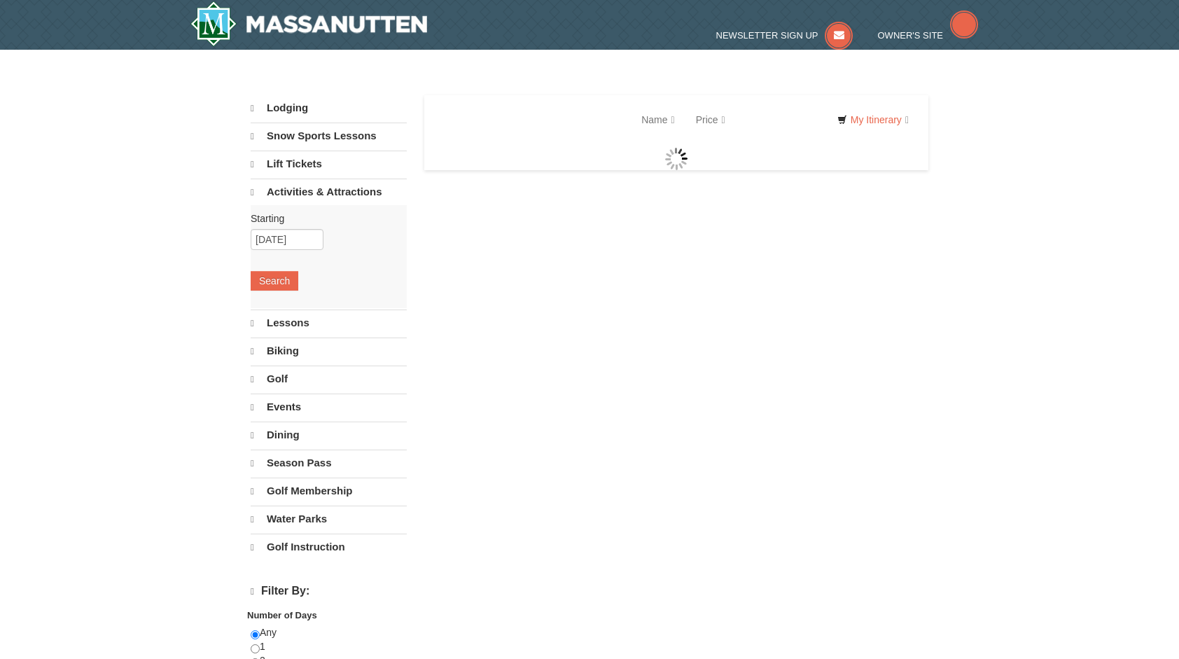
select select "10"
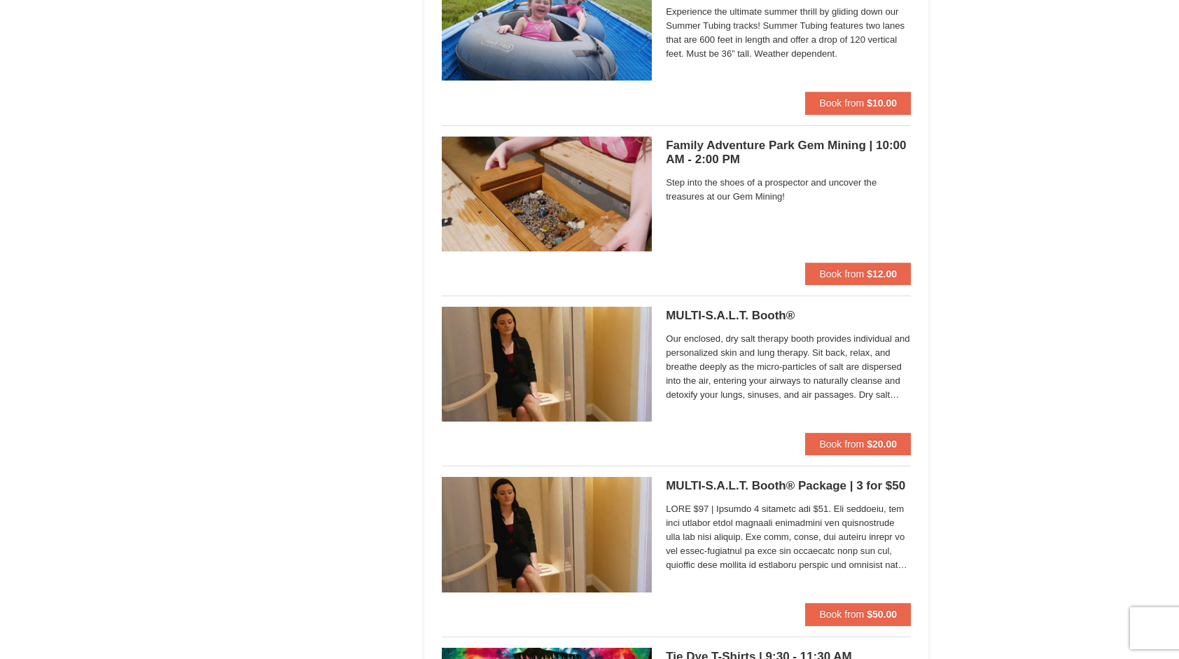
scroll to position [3432, 0]
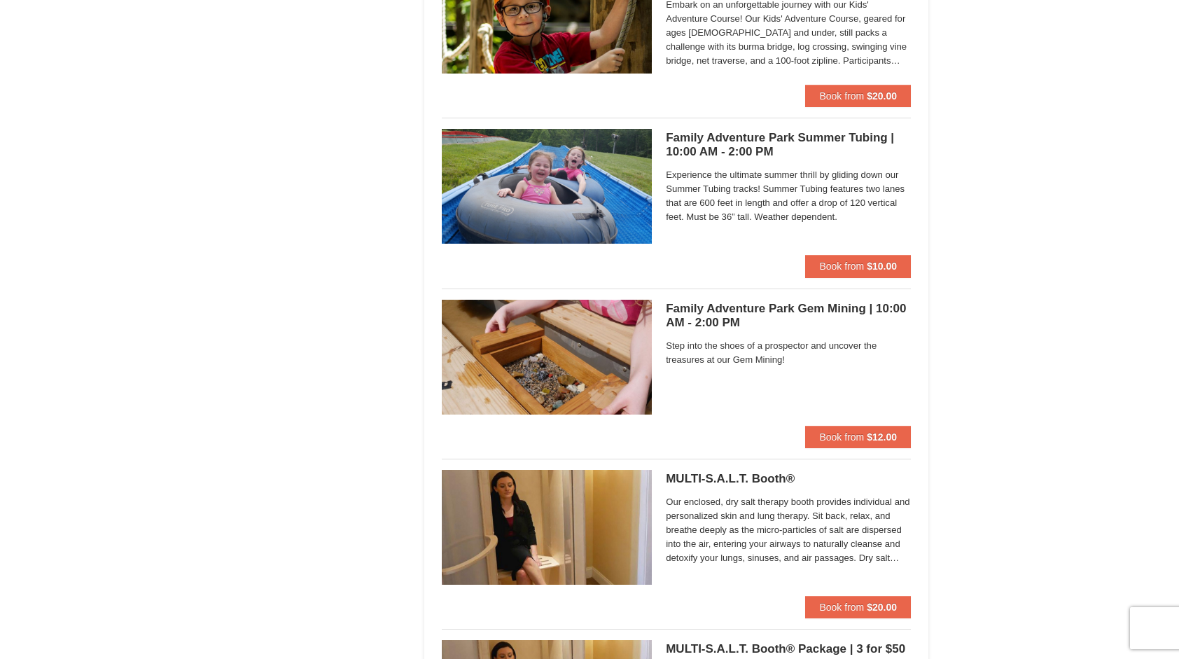
click at [810, 306] on h5 "Family Adventure Park Gem Mining | 10:00 AM - 2:00 PM Massanutten Family Advent…" at bounding box center [788, 316] width 245 height 28
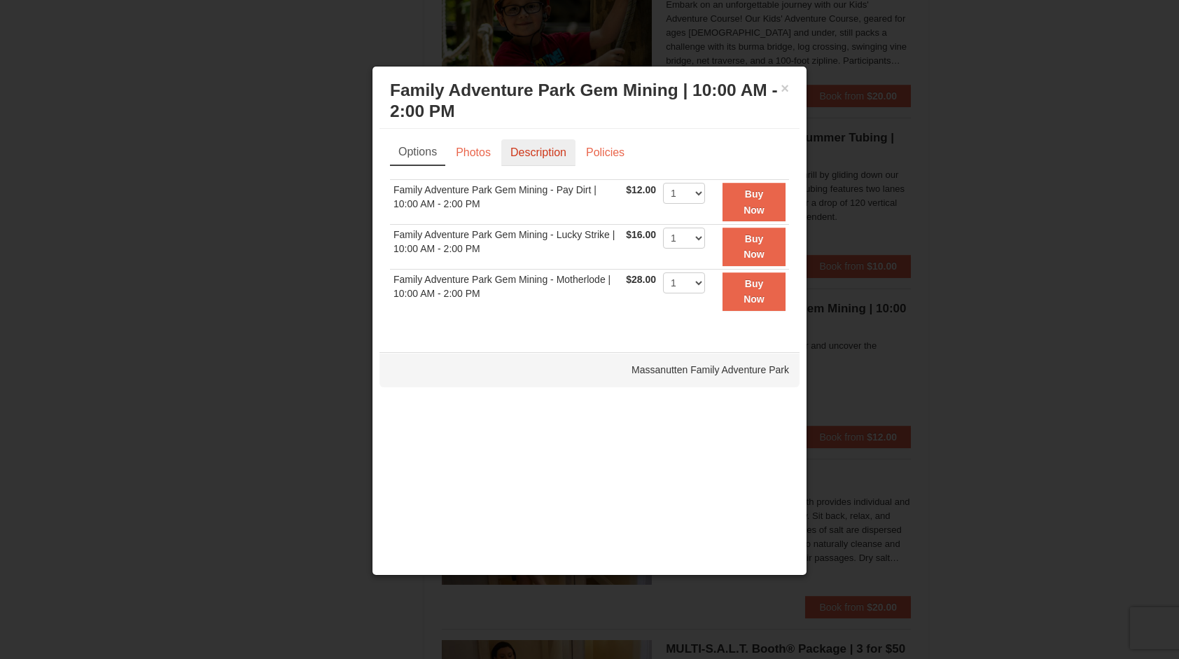
click at [539, 160] on link "Description" at bounding box center [538, 152] width 74 height 27
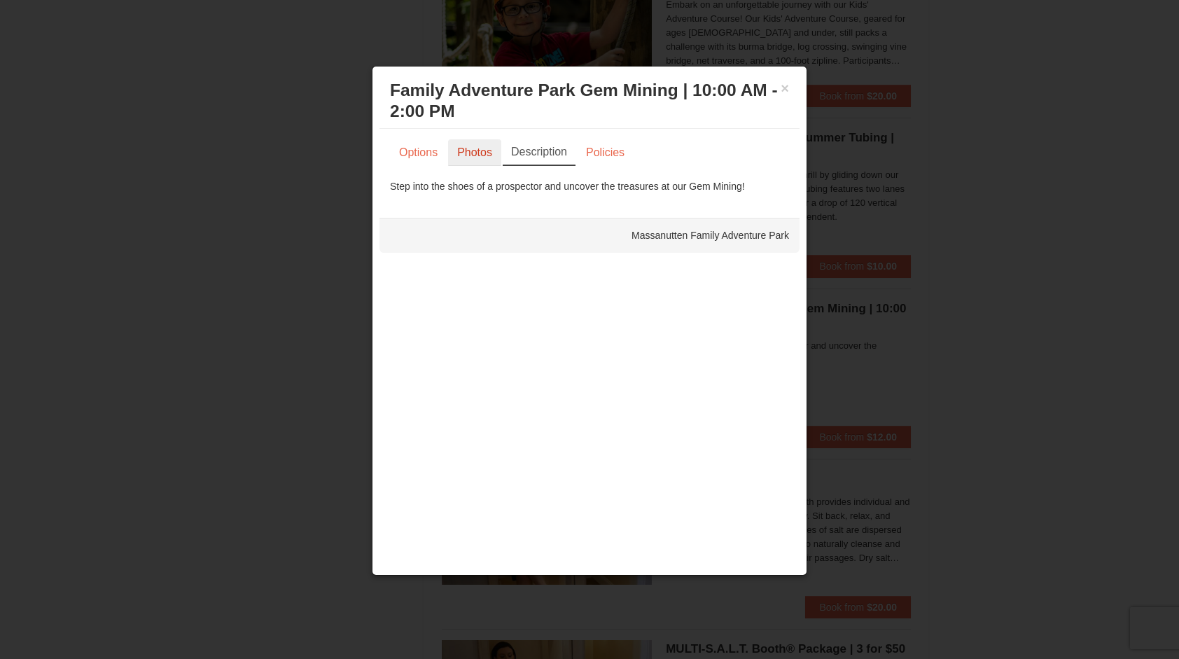
click at [480, 153] on link "Photos" at bounding box center [474, 152] width 53 height 27
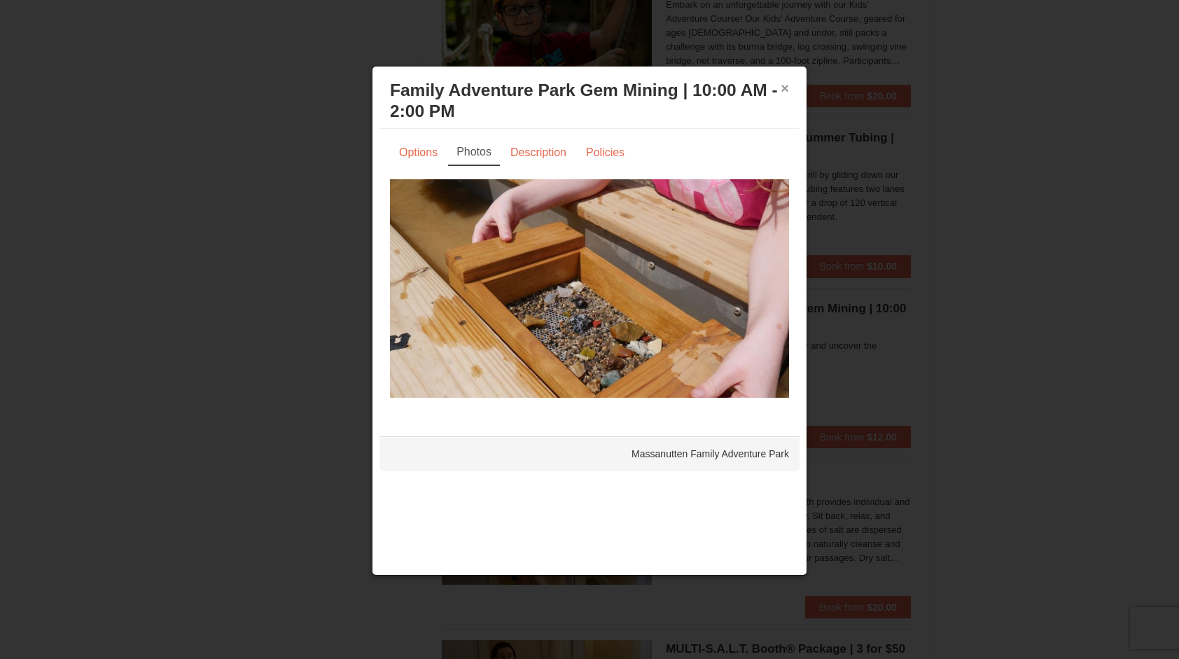
click at [784, 86] on button "×" at bounding box center [785, 88] width 8 height 14
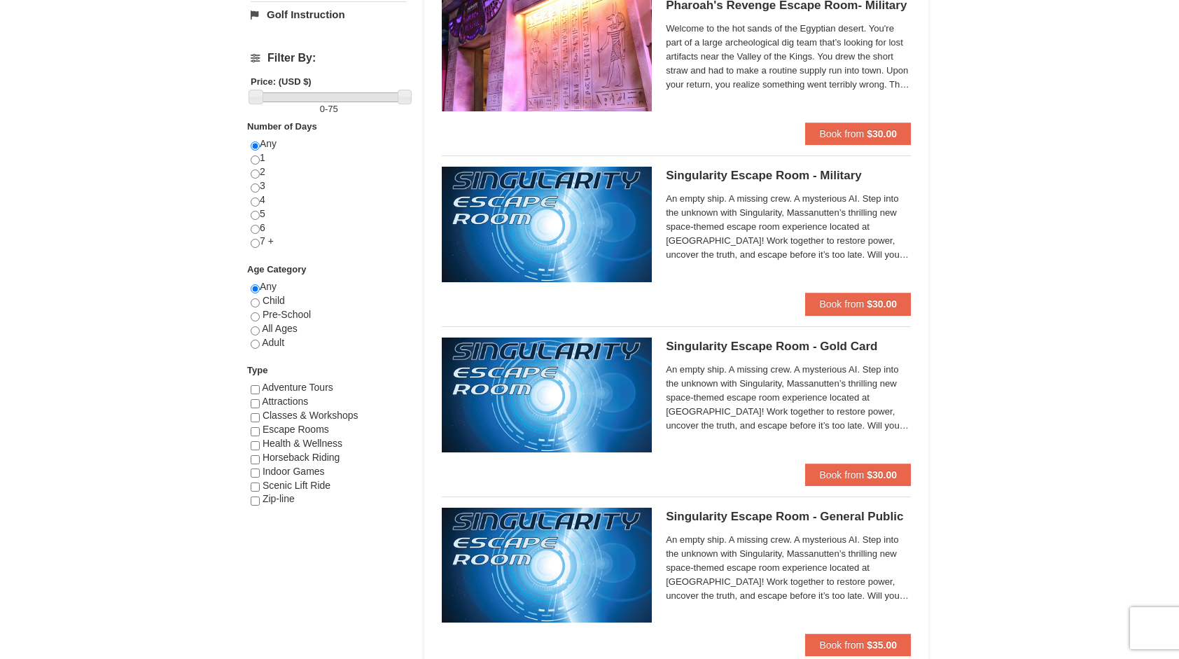
scroll to position [0, 0]
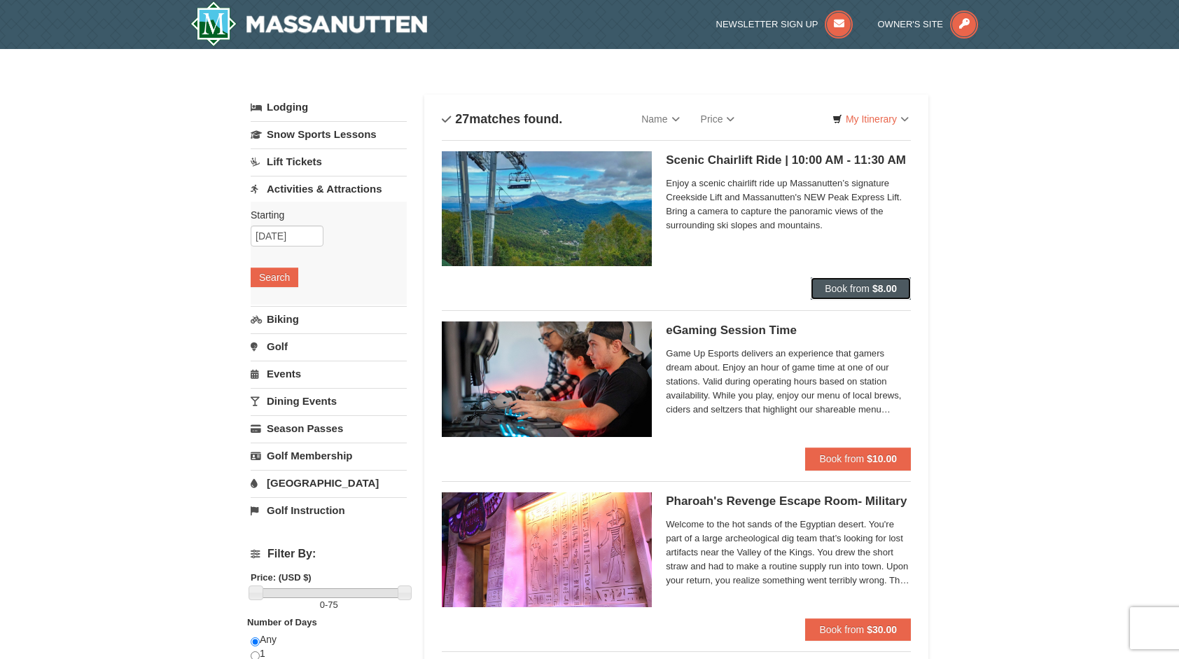
click at [885, 291] on strong "$8.00" at bounding box center [885, 288] width 25 height 11
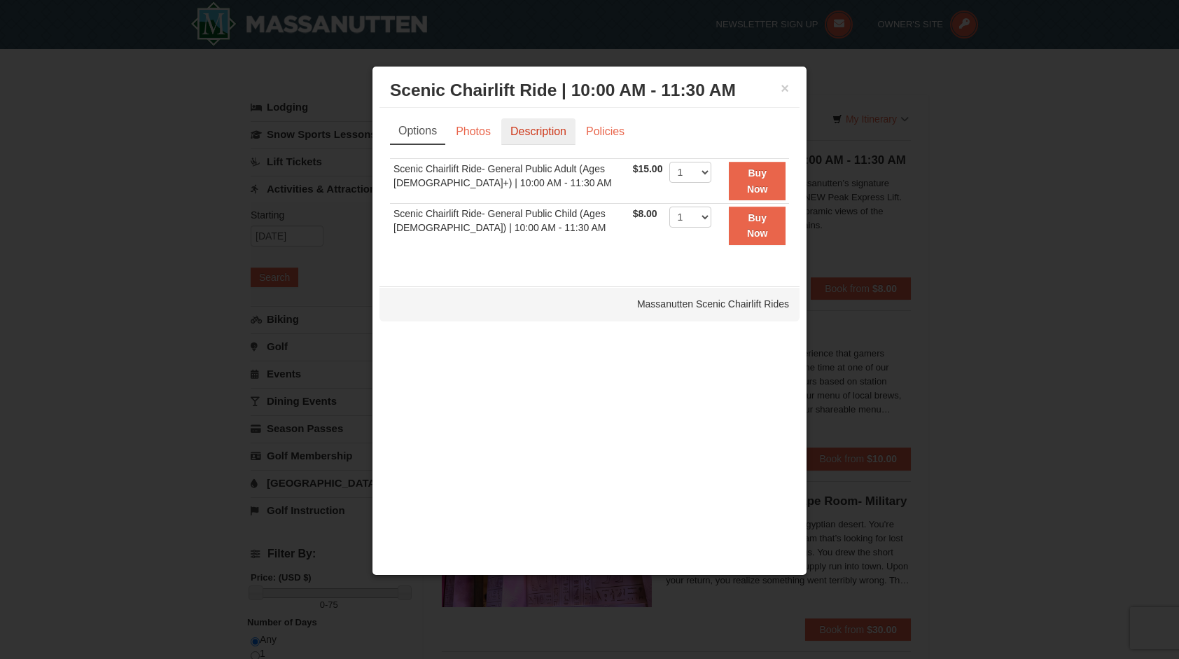
click at [548, 119] on link "Description" at bounding box center [538, 131] width 74 height 27
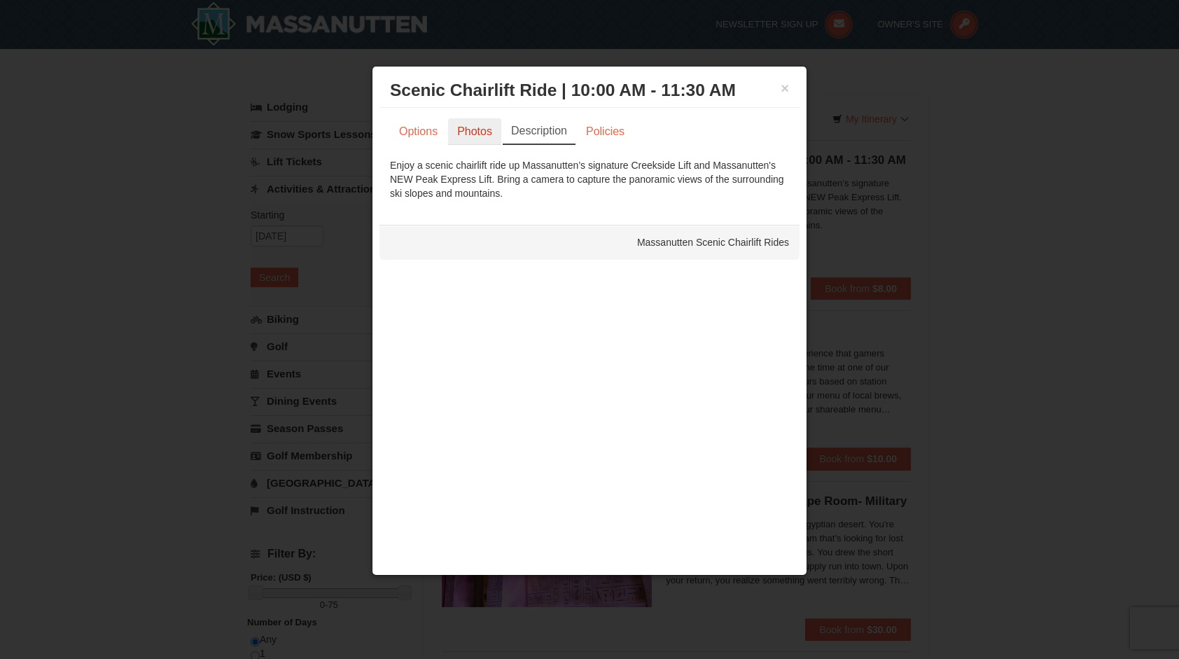
click at [480, 130] on link "Photos" at bounding box center [474, 131] width 53 height 27
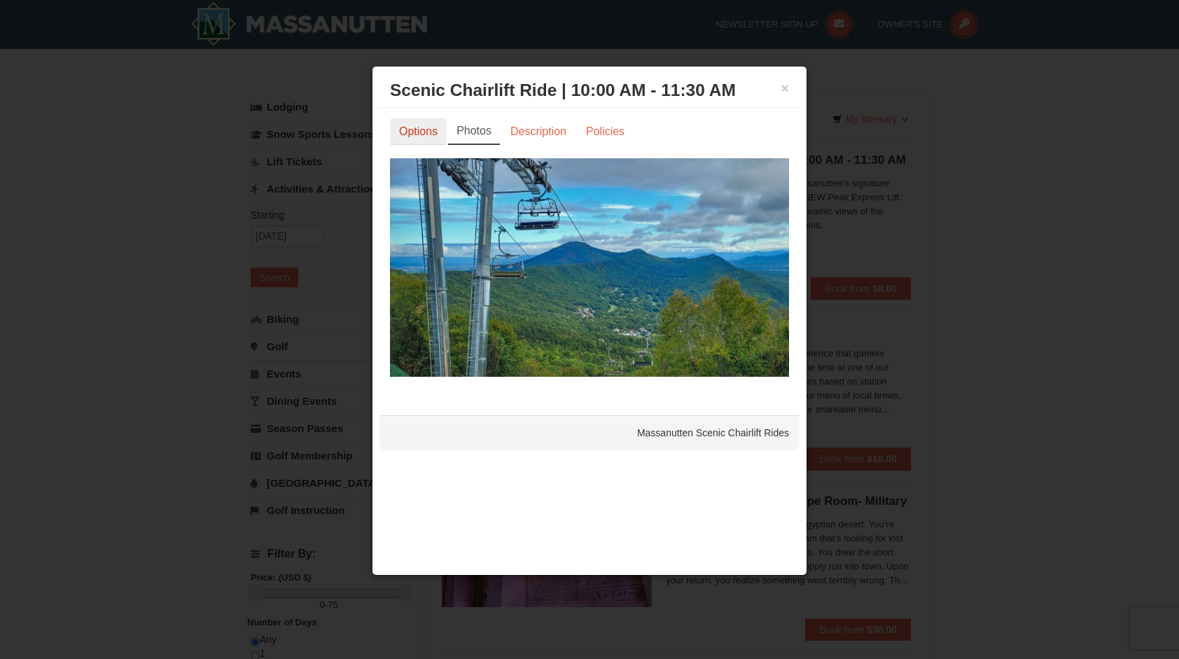
click at [434, 131] on link "Options" at bounding box center [418, 131] width 57 height 27
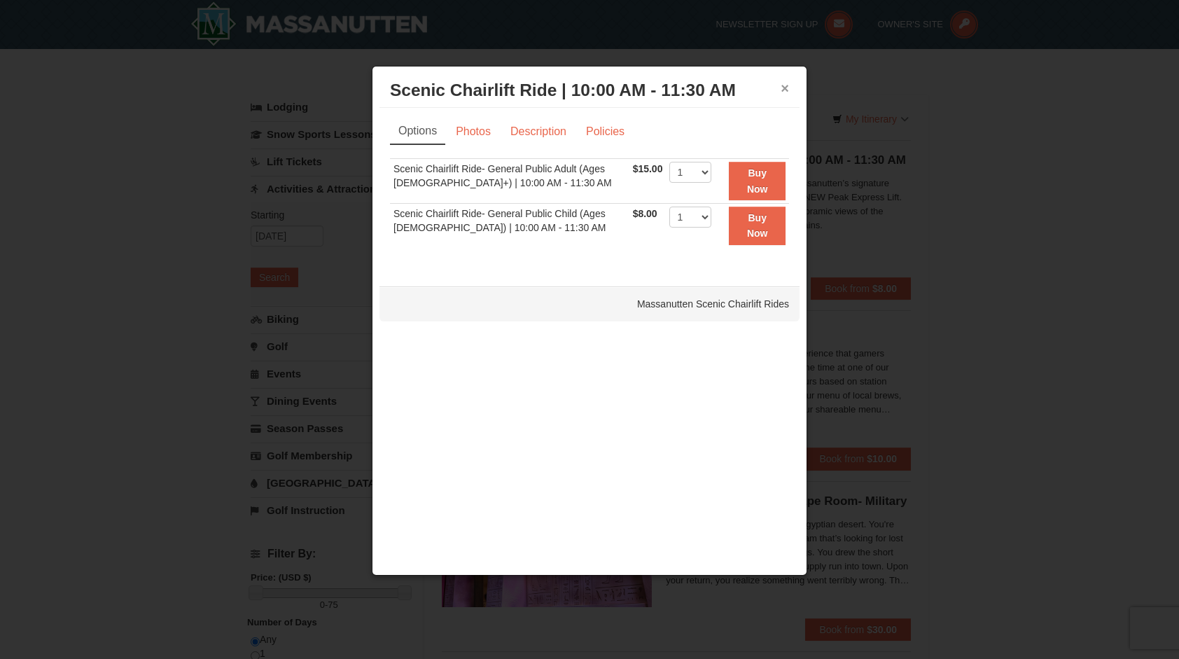
click at [784, 92] on button "×" at bounding box center [785, 88] width 8 height 14
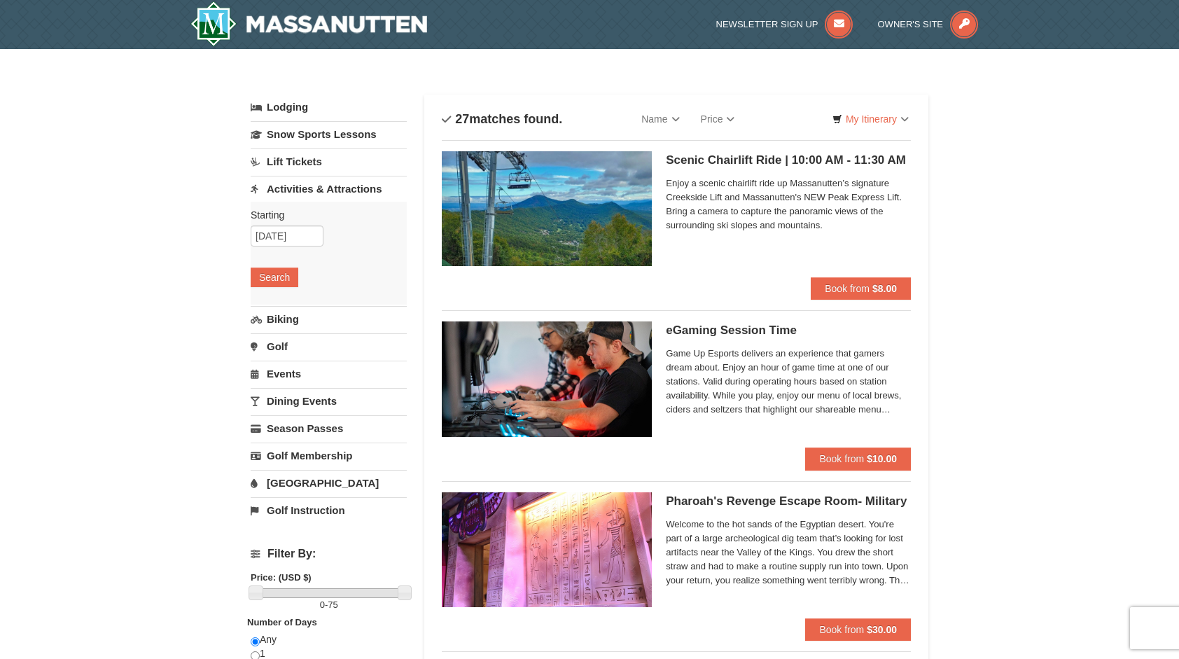
click at [326, 157] on link "Lift Tickets" at bounding box center [329, 161] width 156 height 26
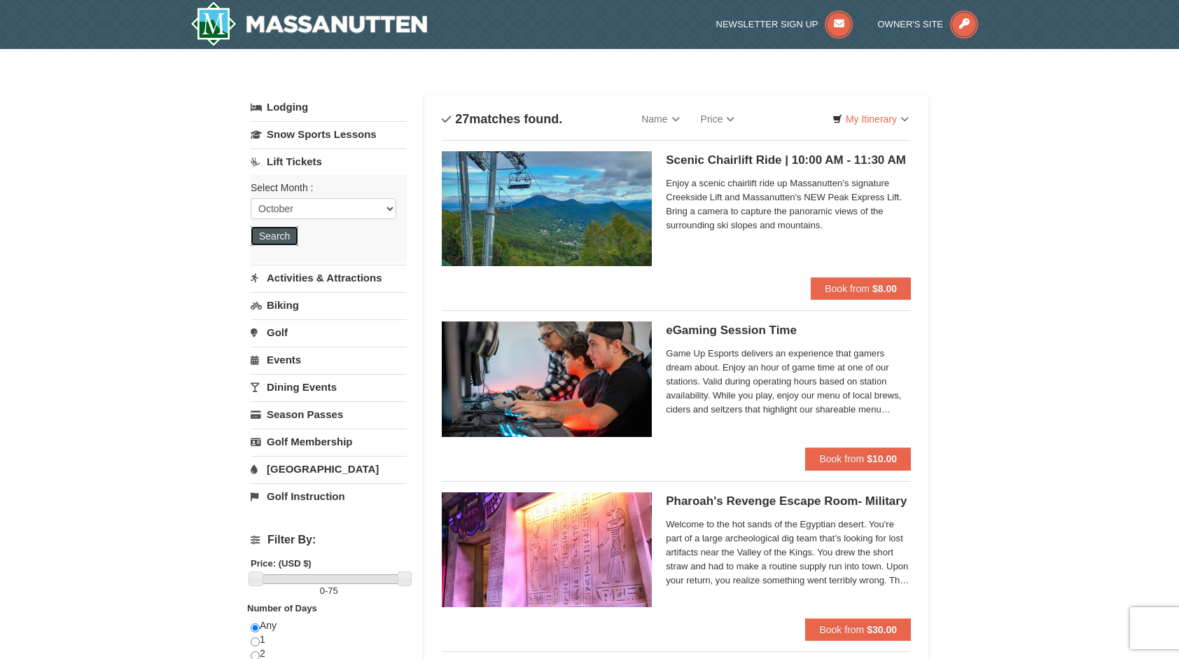
click at [270, 235] on button "Search" at bounding box center [275, 236] width 48 height 20
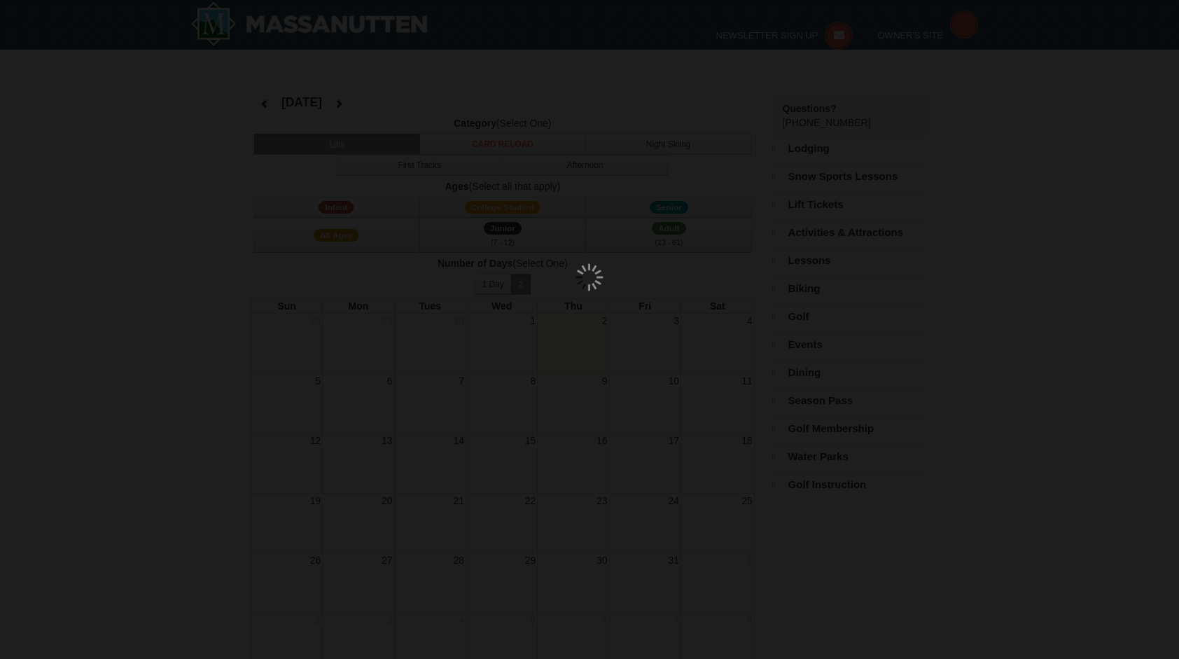
select select "10"
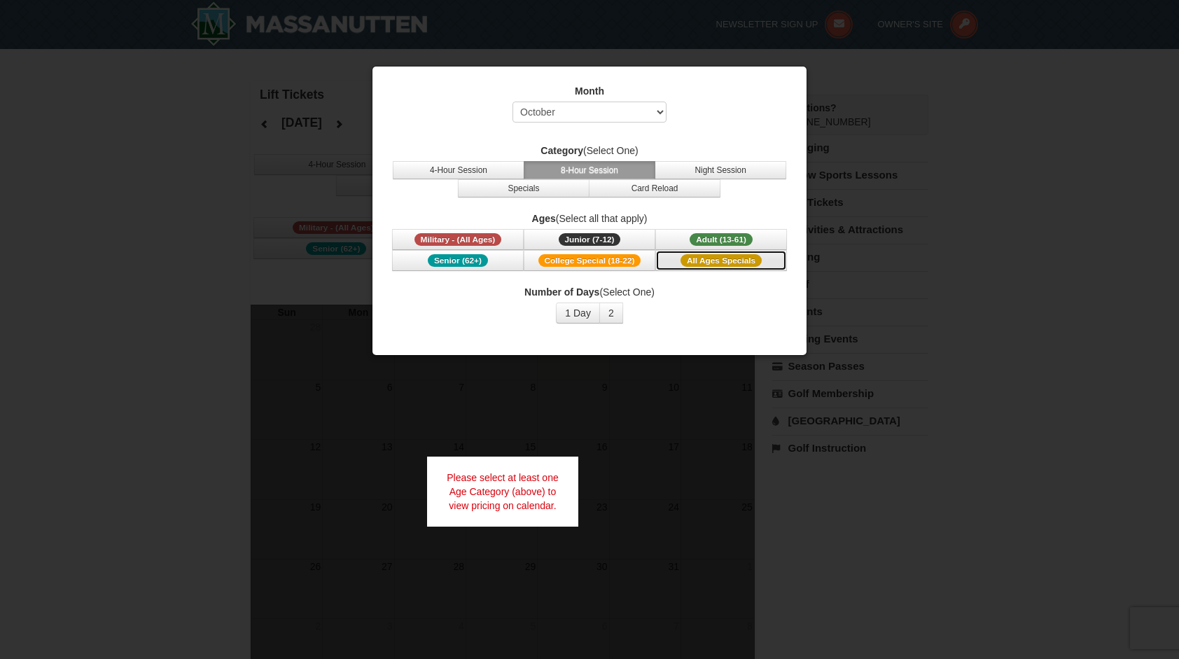
click at [746, 259] on span "All Ages Specials" at bounding box center [721, 260] width 81 height 13
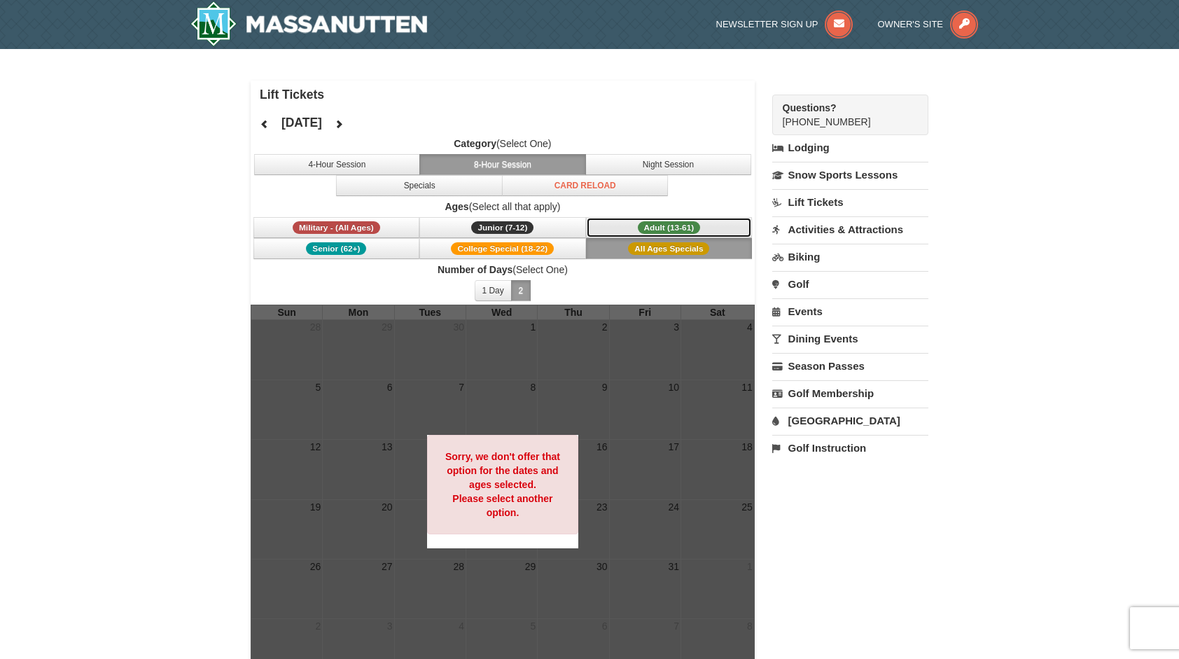
click at [689, 223] on span "Adult (13-61)" at bounding box center [669, 227] width 63 height 13
click at [703, 161] on button "Night Session" at bounding box center [668, 164] width 167 height 21
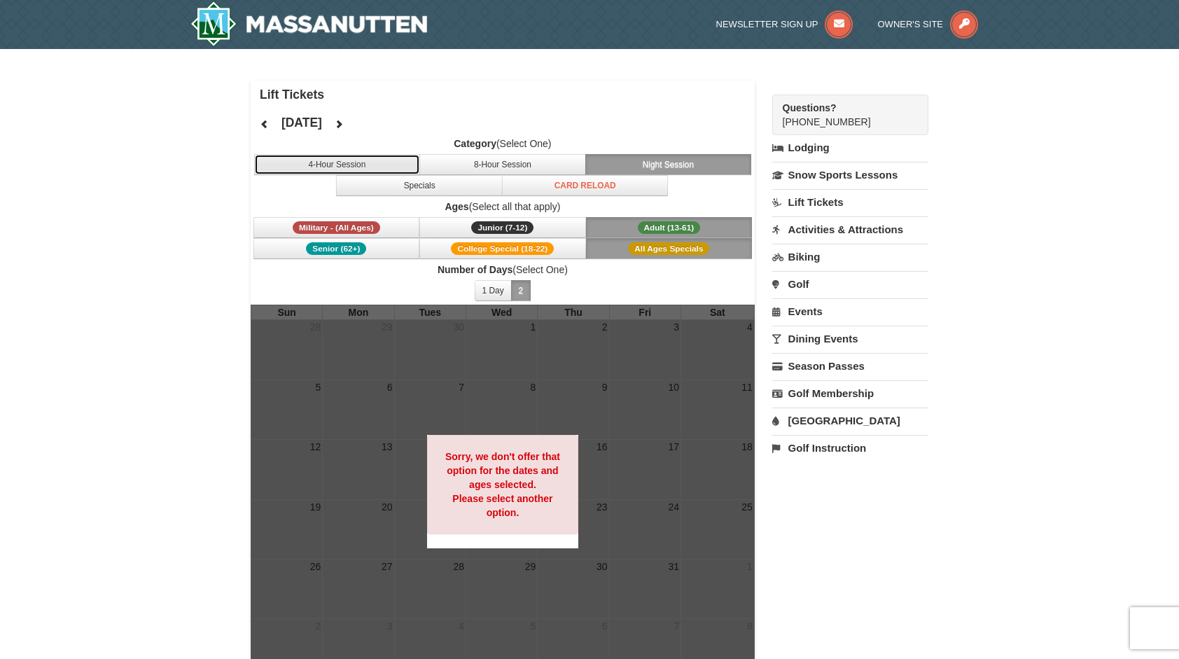
click at [370, 162] on button "4-Hour Session" at bounding box center [337, 164] width 167 height 21
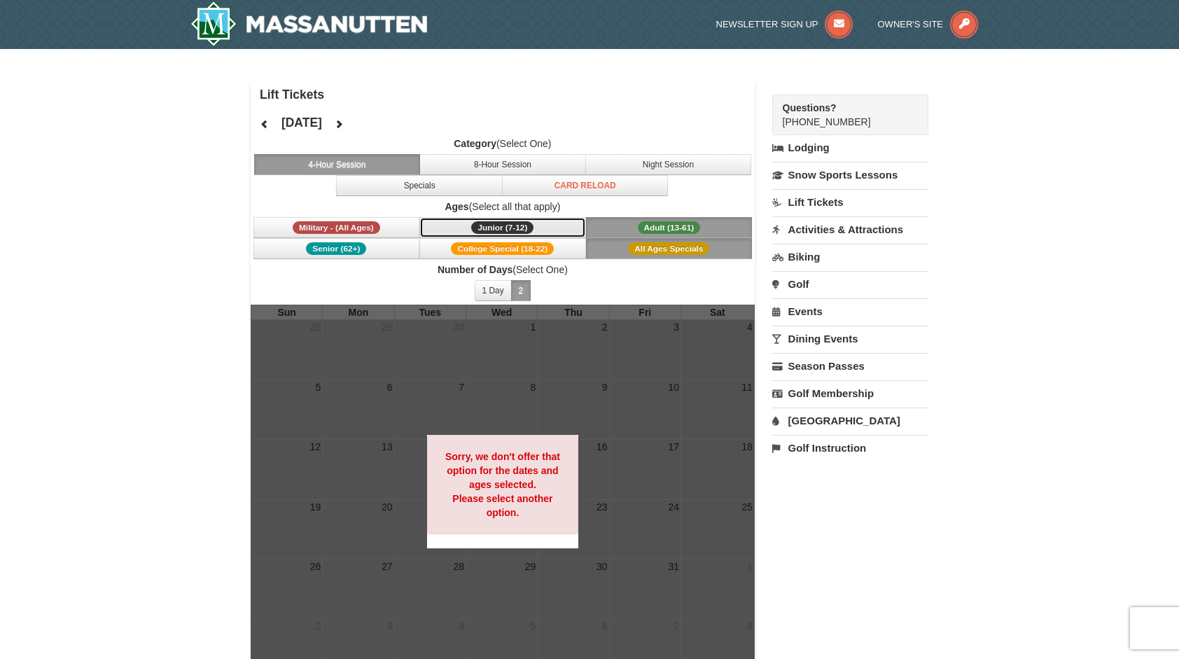
click at [530, 224] on span "Junior (7-12)" at bounding box center [502, 227] width 62 height 13
click at [528, 242] on span "College Special (18-22)" at bounding box center [502, 248] width 103 height 13
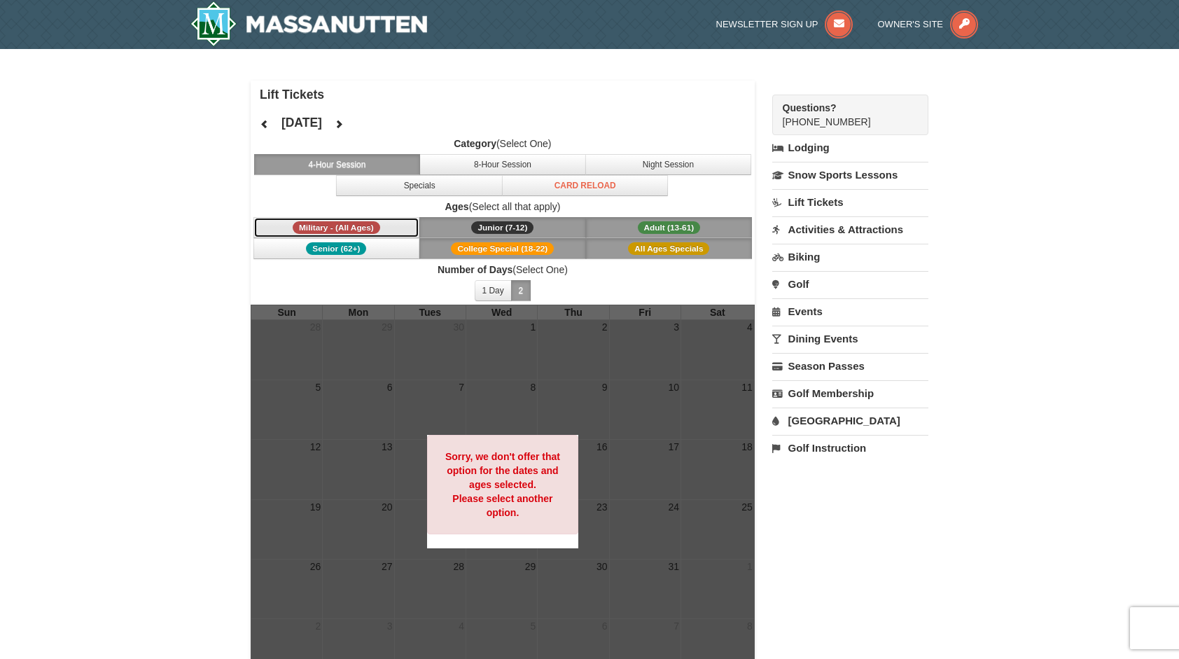
click at [366, 233] on span "Military - (All Ages)" at bounding box center [337, 227] width 88 height 13
click at [370, 244] on button "Senior (62+)" at bounding box center [337, 248] width 167 height 21
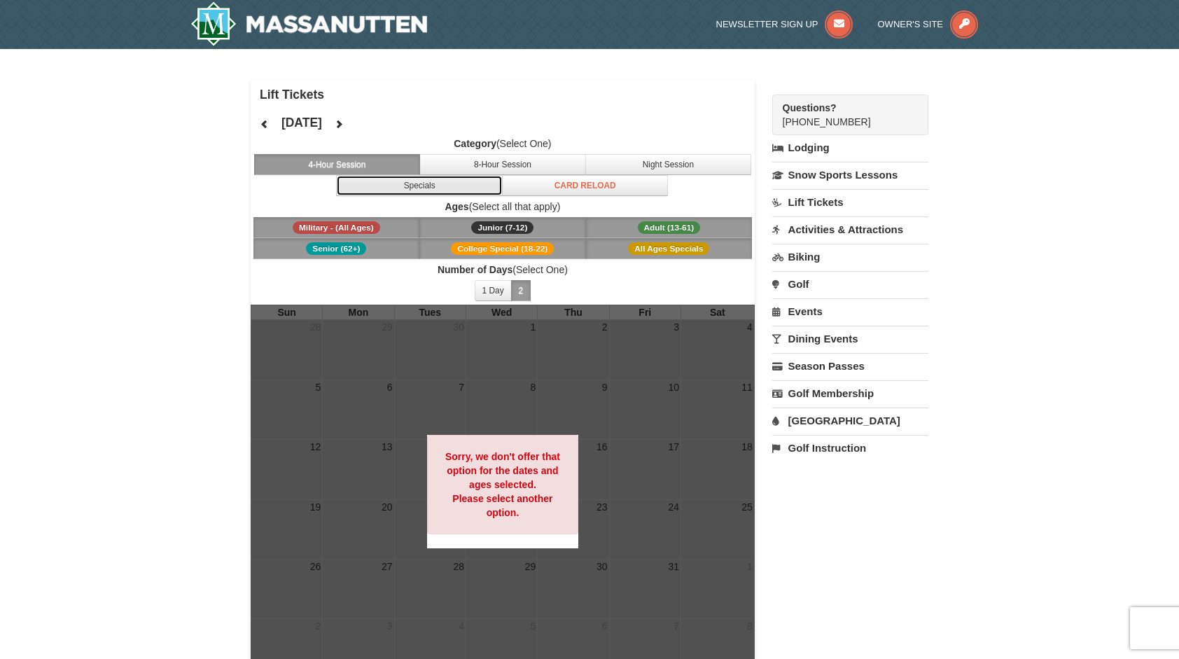
click at [419, 183] on button "Specials" at bounding box center [419, 185] width 167 height 21
click at [258, 123] on button at bounding box center [265, 123] width 28 height 21
click at [270, 118] on button at bounding box center [265, 123] width 28 height 21
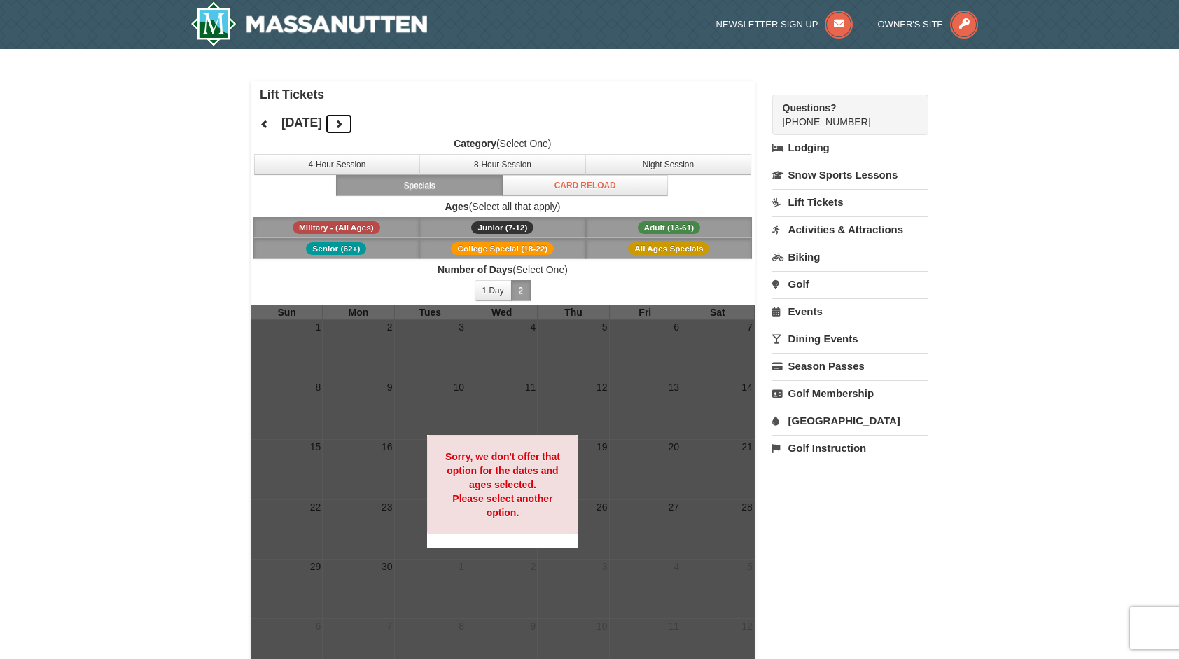
click at [344, 129] on icon at bounding box center [339, 124] width 10 height 10
click at [633, 408] on div at bounding box center [503, 492] width 504 height 375
click at [805, 257] on link "Biking" at bounding box center [850, 257] width 156 height 26
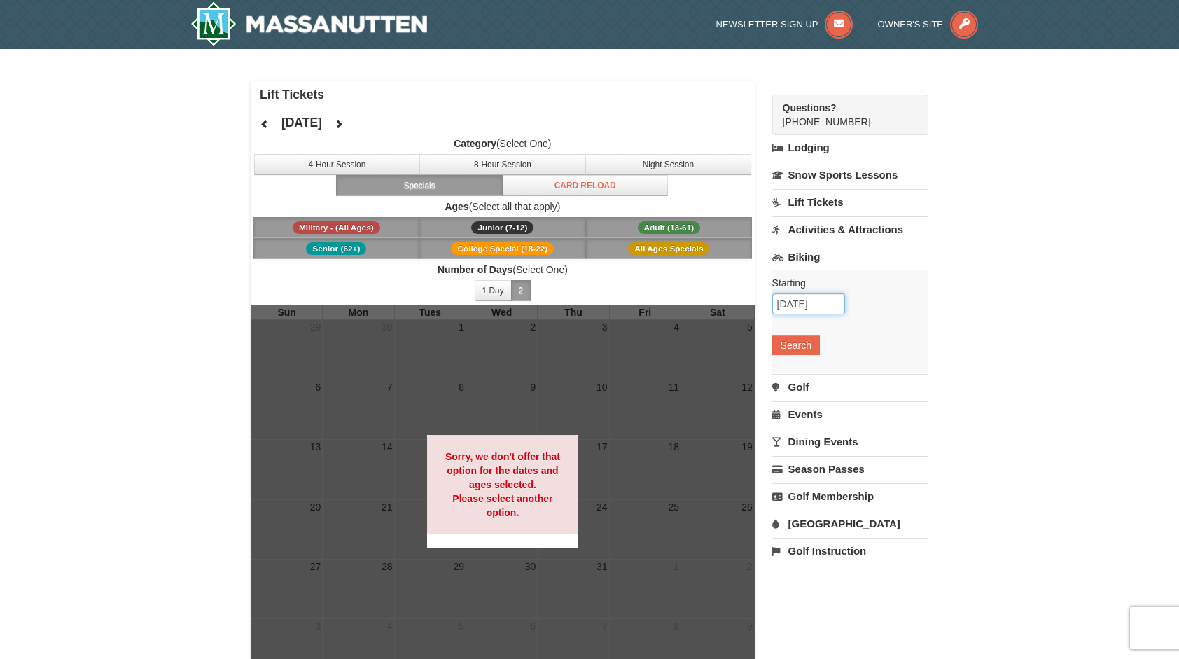
click at [812, 305] on input "10/02/2025" at bounding box center [808, 303] width 73 height 21
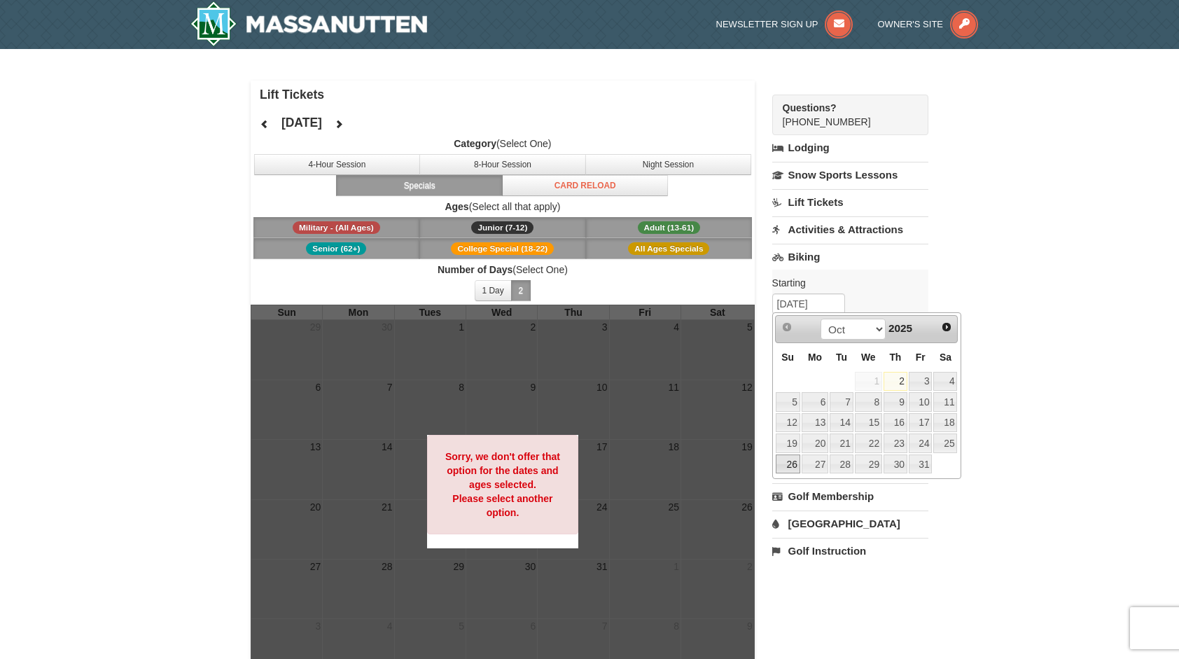
click at [792, 455] on link "26" at bounding box center [788, 465] width 25 height 20
type input "10/26/2025"
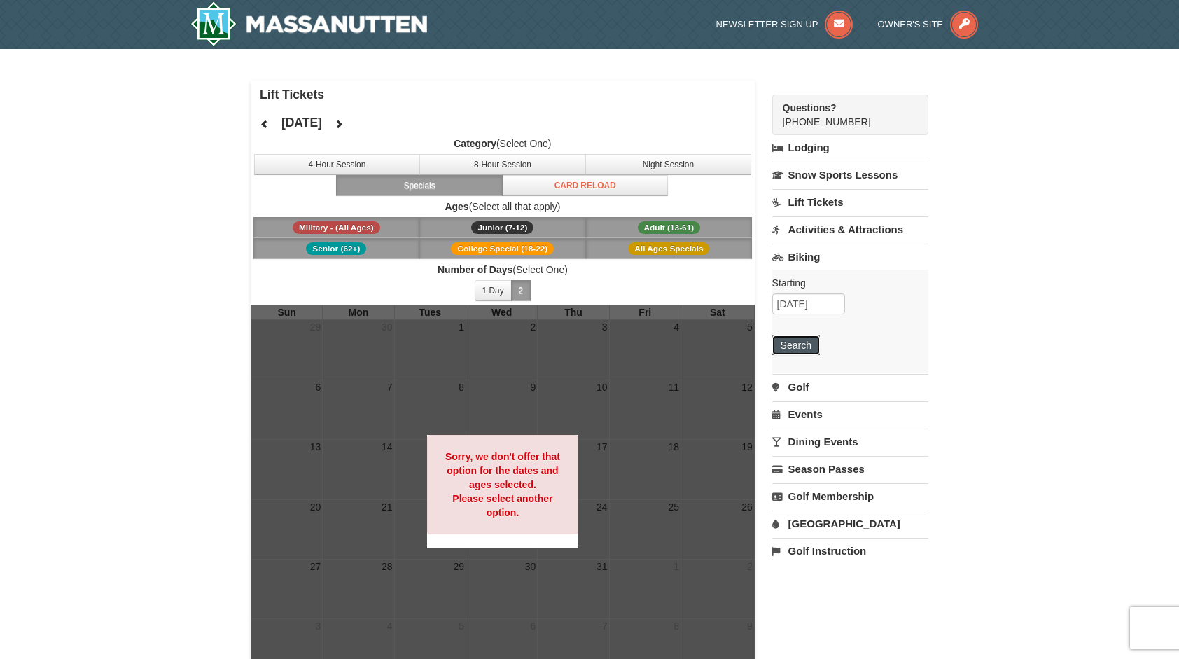
click at [808, 345] on button "Search" at bounding box center [796, 345] width 48 height 20
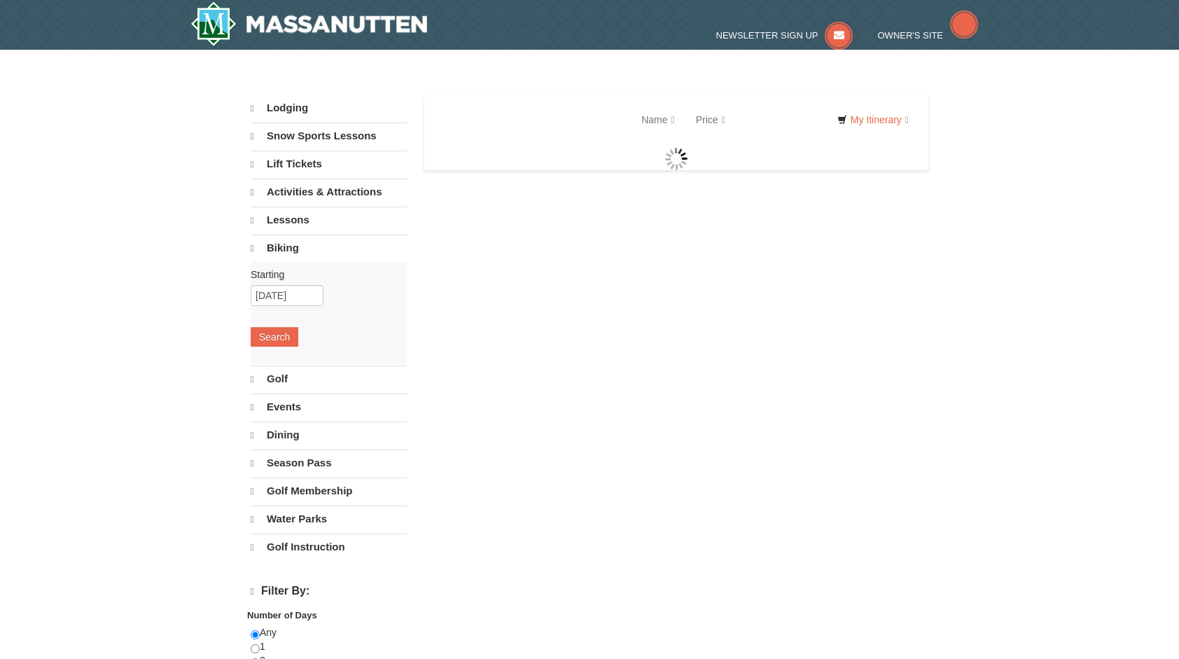
select select "10"
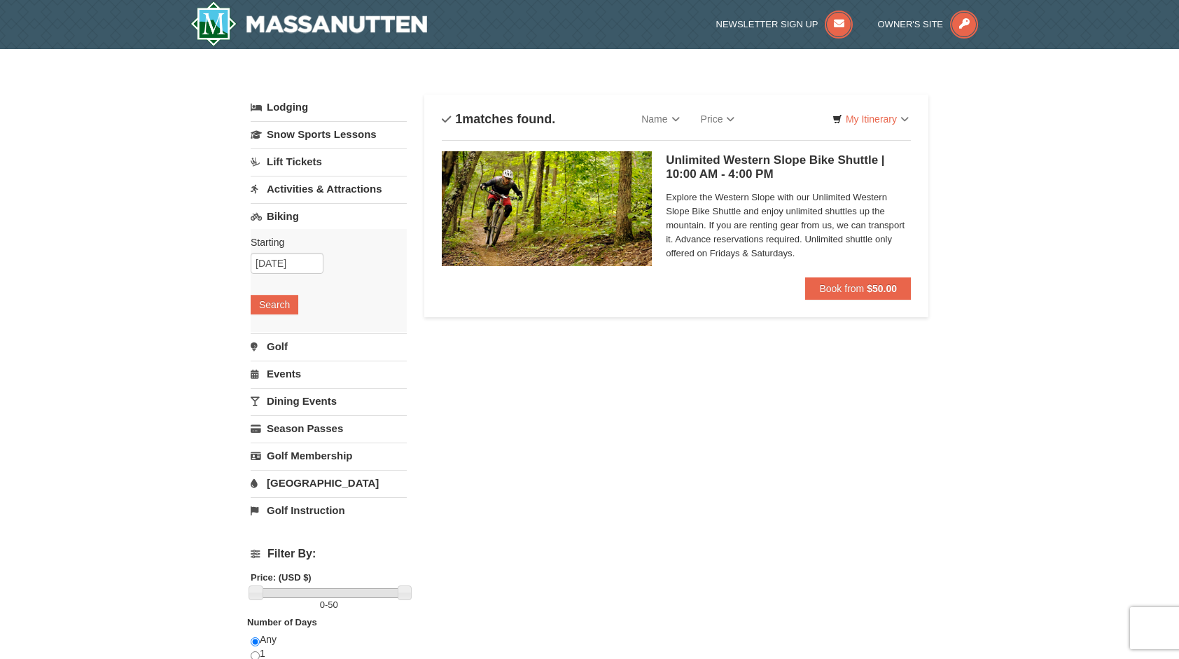
click at [307, 403] on link "Dining Events" at bounding box center [329, 401] width 156 height 26
click at [282, 384] on button "Search" at bounding box center [275, 387] width 48 height 20
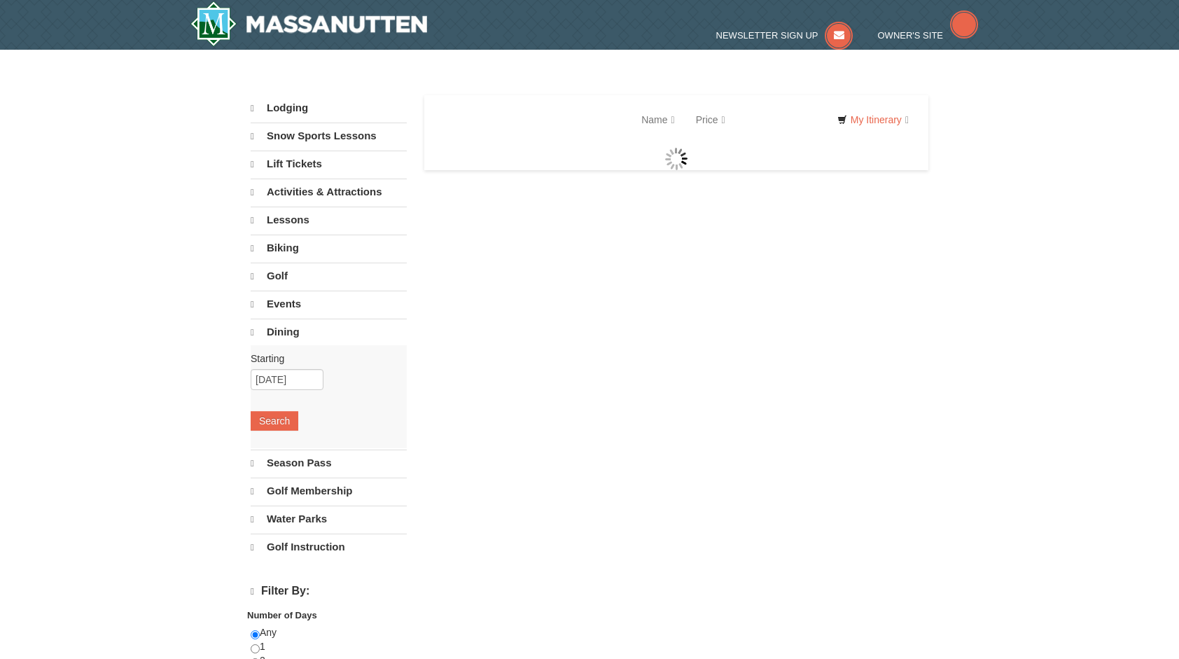
select select "10"
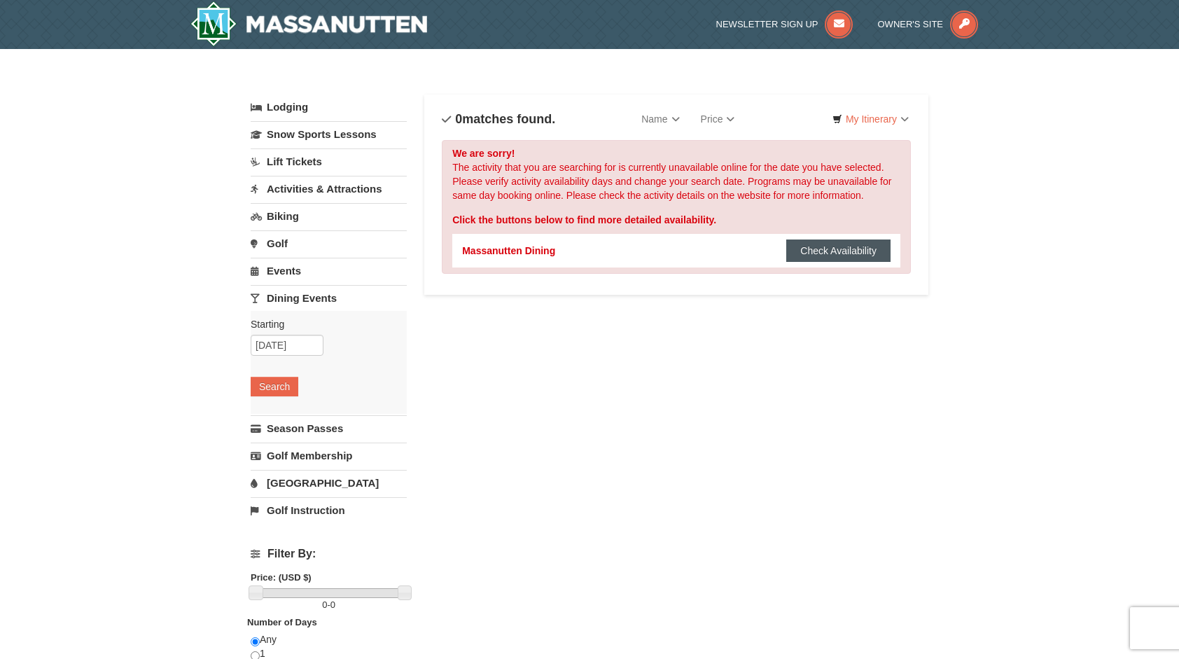
click at [840, 255] on button "Check Availability" at bounding box center [838, 251] width 104 height 22
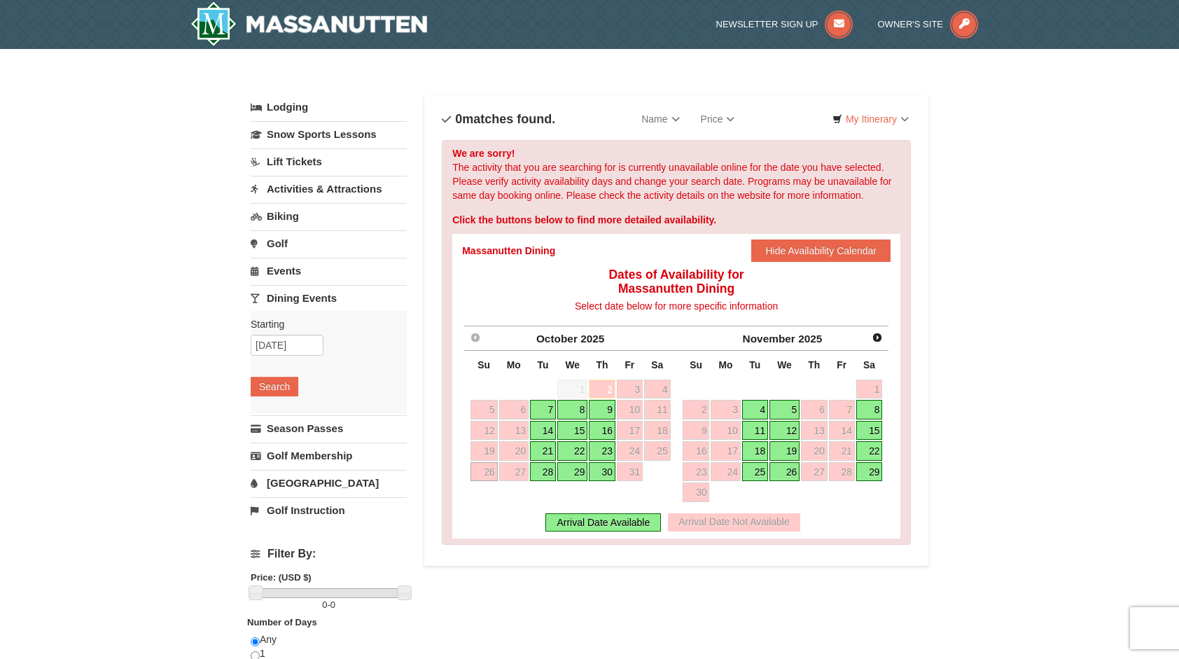
click at [549, 469] on link "28" at bounding box center [543, 472] width 26 height 20
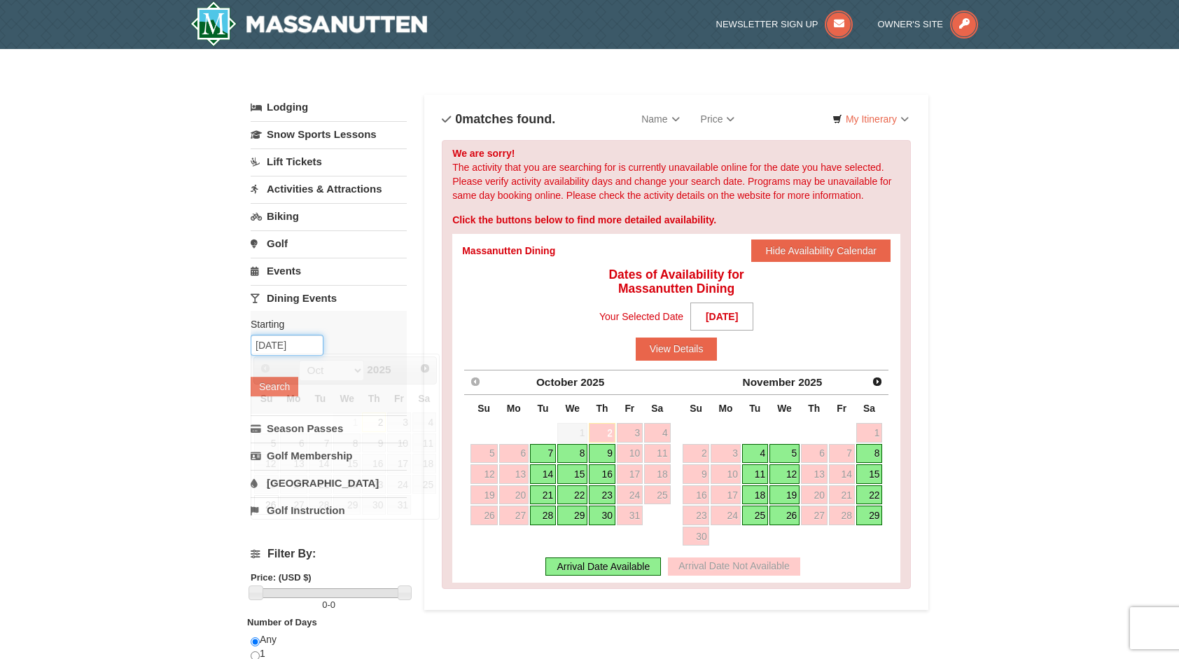
click at [293, 345] on input "10/26/2025" at bounding box center [287, 345] width 73 height 21
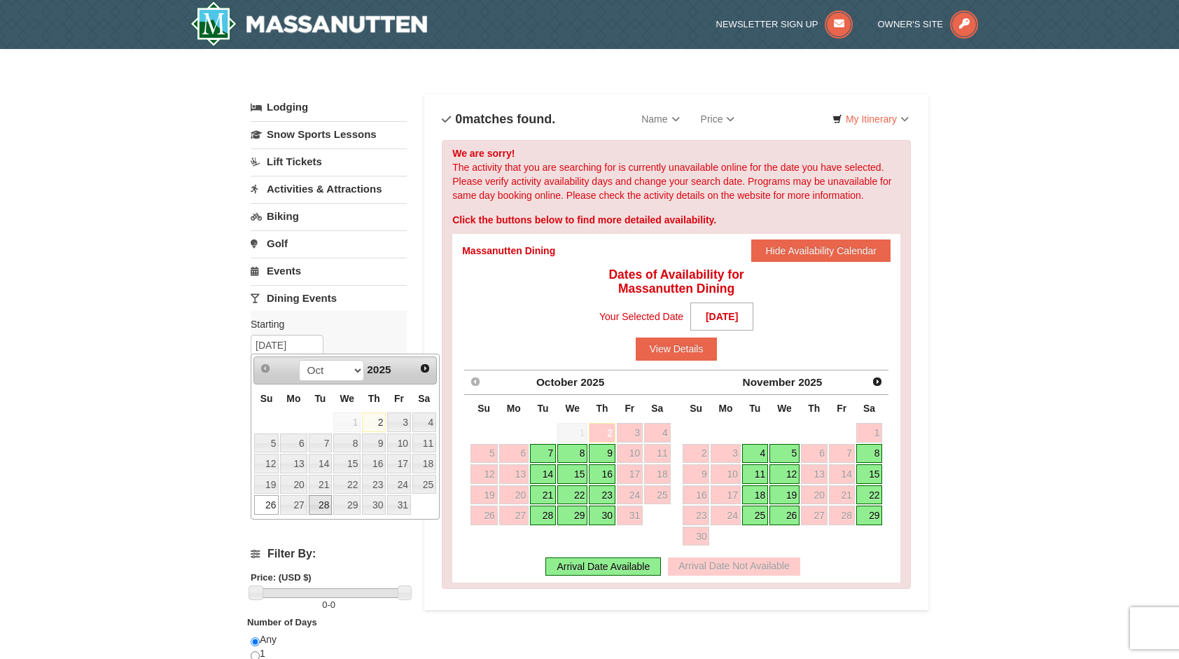
click at [328, 503] on link "28" at bounding box center [321, 505] width 24 height 20
type input "[DATE]"
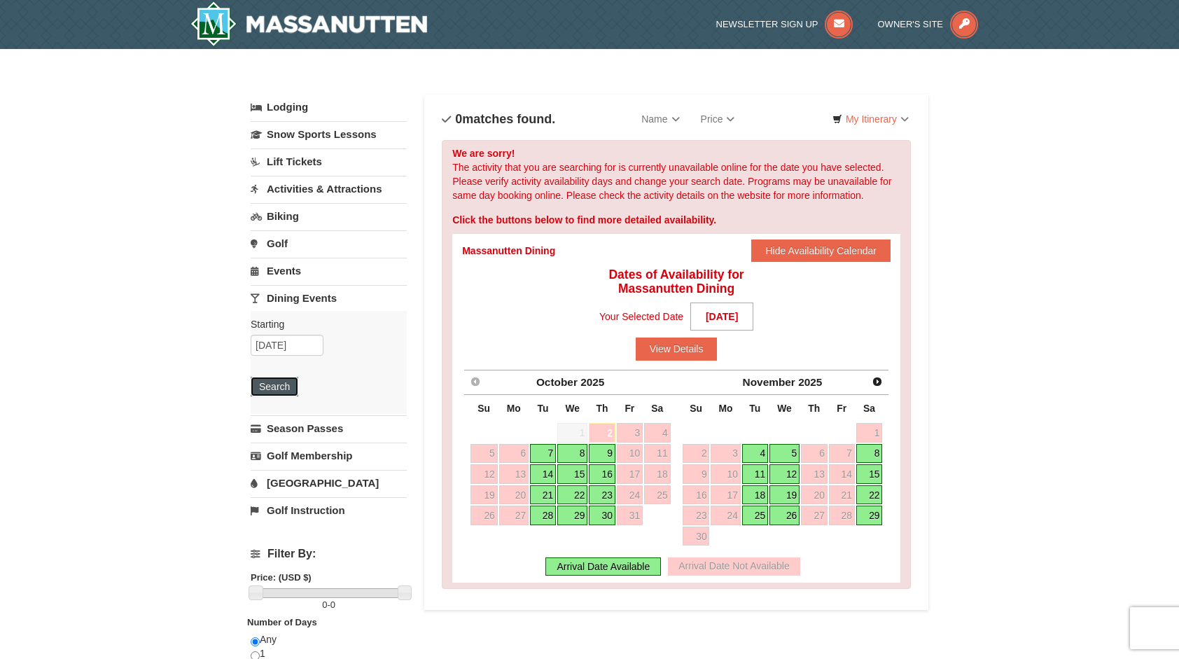
click at [292, 392] on button "Search" at bounding box center [275, 387] width 48 height 20
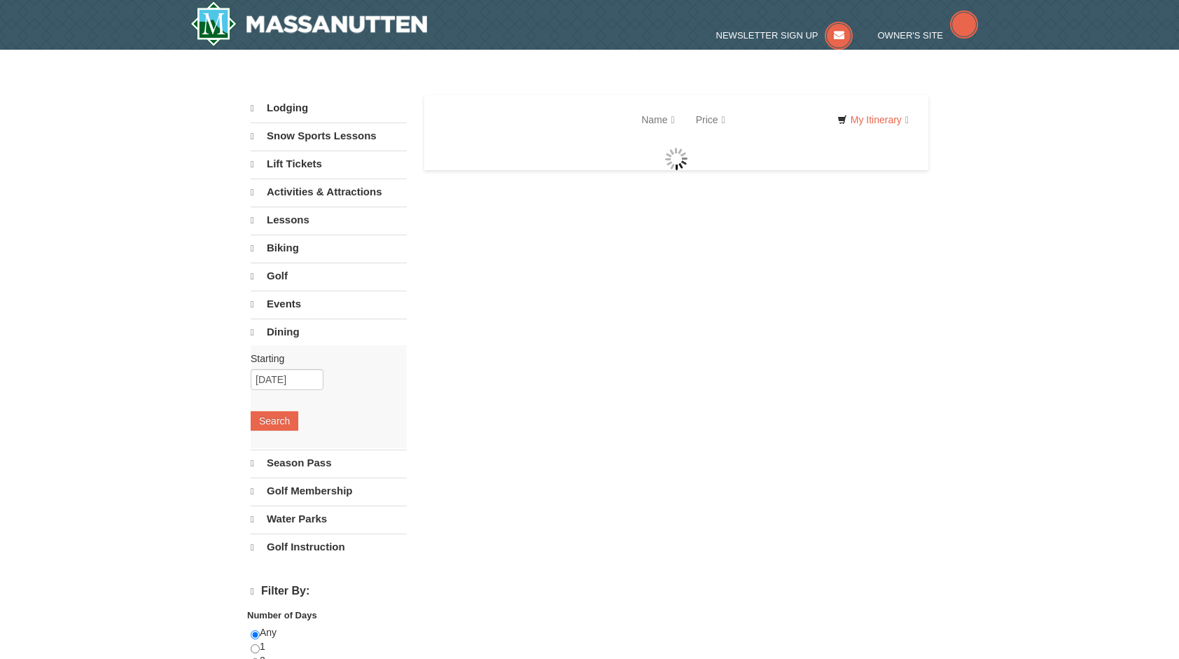
select select "10"
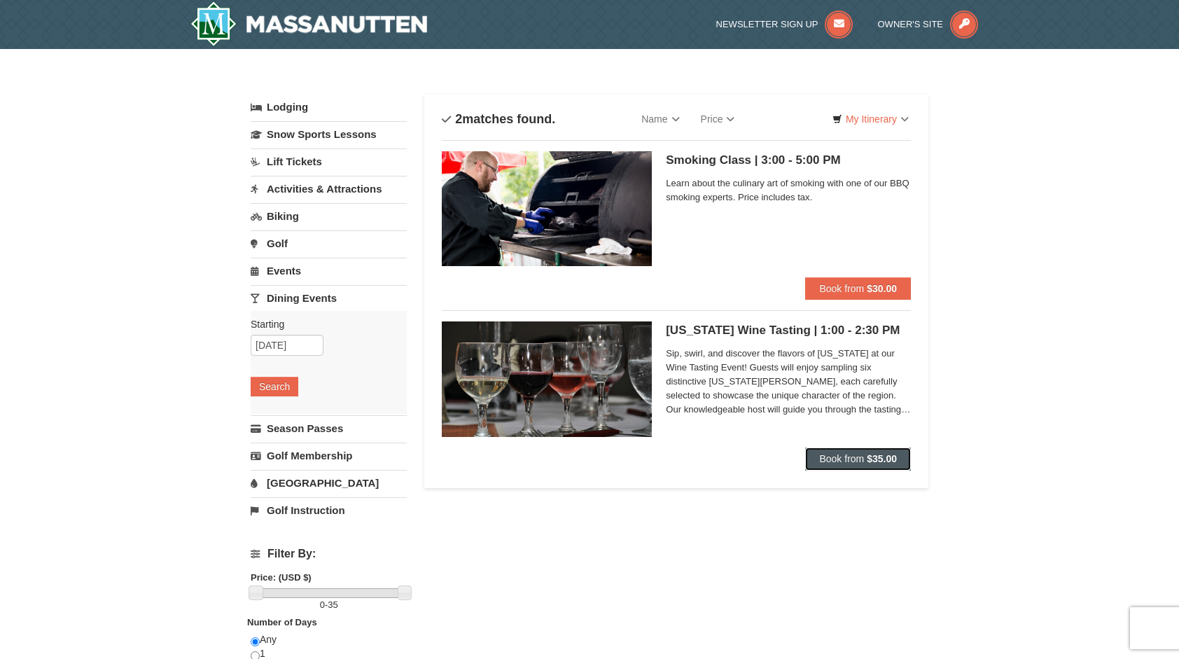
click at [863, 458] on span "Book from" at bounding box center [841, 458] width 45 height 11
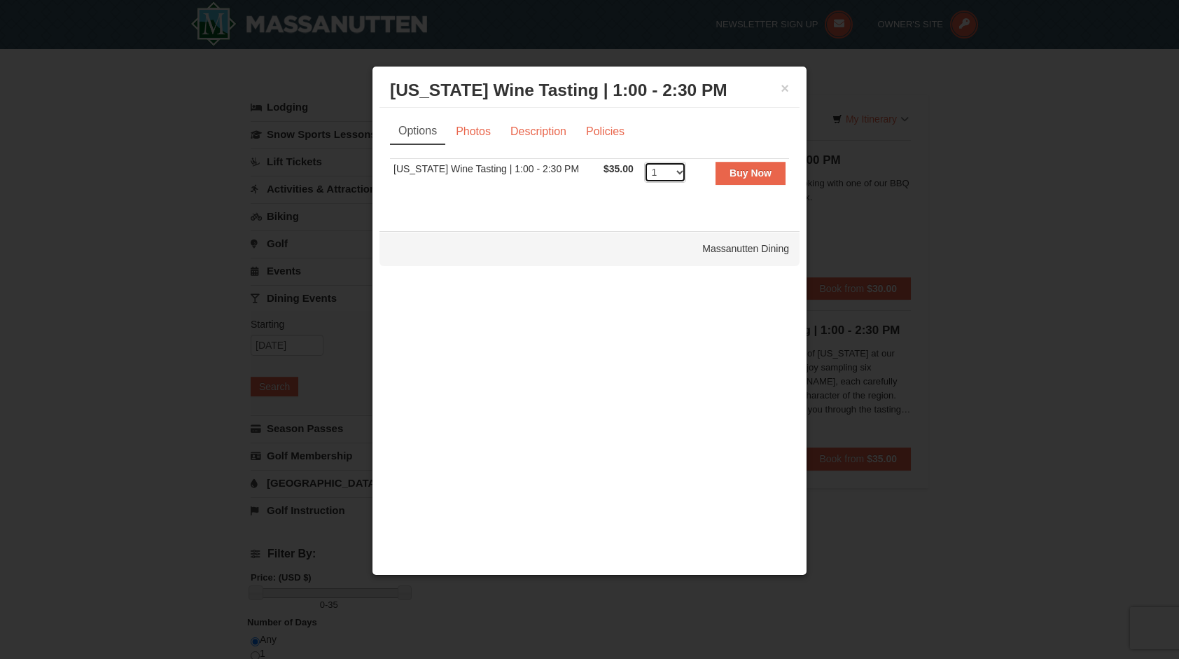
click at [667, 176] on select "1 2 3 4 5 6 7 8 9 10 11 12 13 14 15 16 17 18 19 20 21 22 23 24 25 26 27 28 29 3…" at bounding box center [665, 172] width 42 height 21
select select "2"
click at [644, 162] on select "1 2 3 4 5 6 7 8 9 10 11 12 13 14 15 16 17 18 19 20 21 22 23 24 25 26 27 28 29 3…" at bounding box center [665, 172] width 42 height 21
click at [742, 169] on strong "Buy Now" at bounding box center [751, 172] width 42 height 11
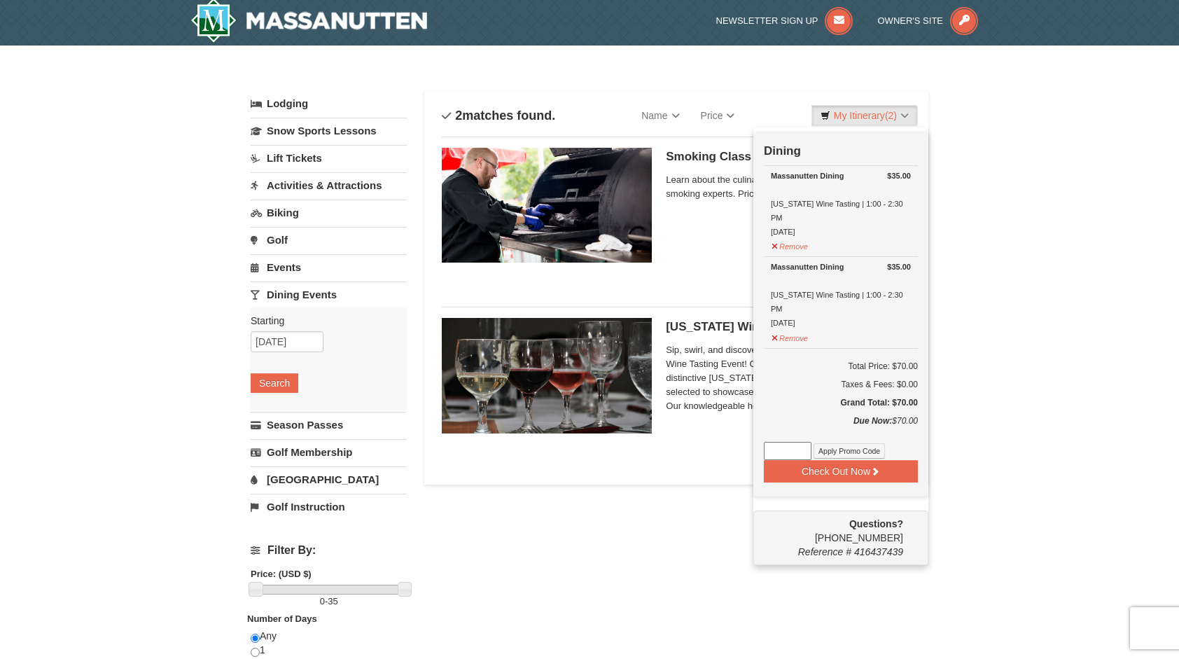
scroll to position [4, 0]
click at [1039, 335] on div "× Categories List Filter My Itinerary (2) Check Out Now Dining Events $35.00 Ma…" at bounding box center [589, 450] width 1179 height 811
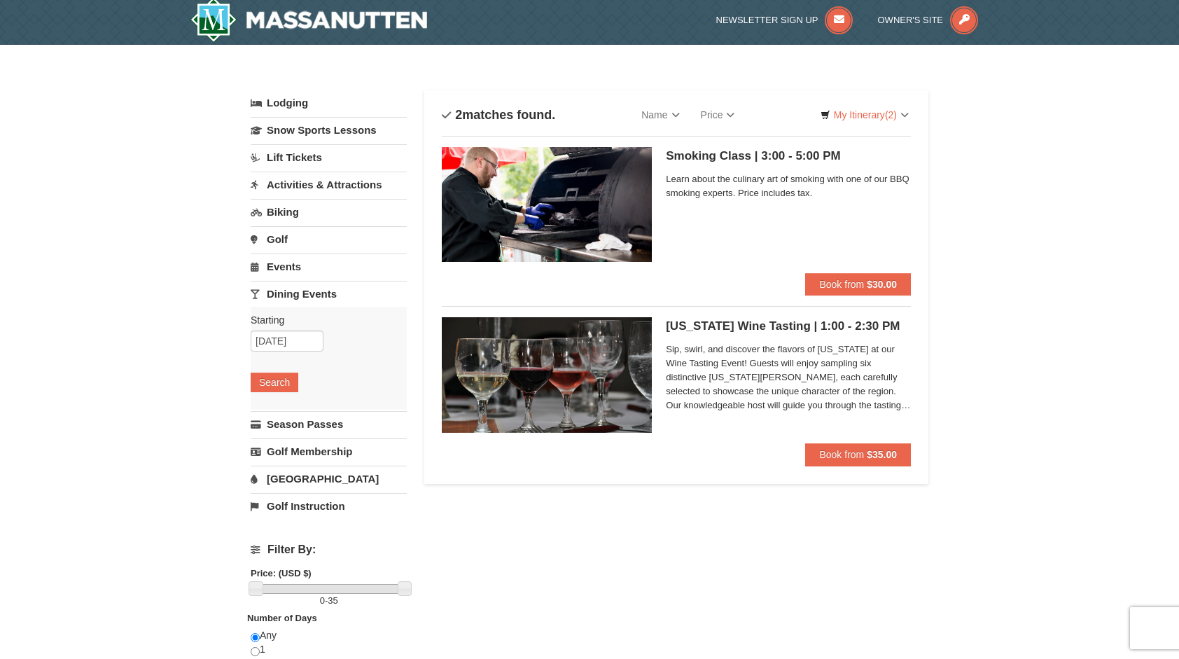
click at [763, 326] on h5 "Virginia Wine Tasting | 1:00 - 2:30 PM Massanutten Dining" at bounding box center [788, 326] width 245 height 14
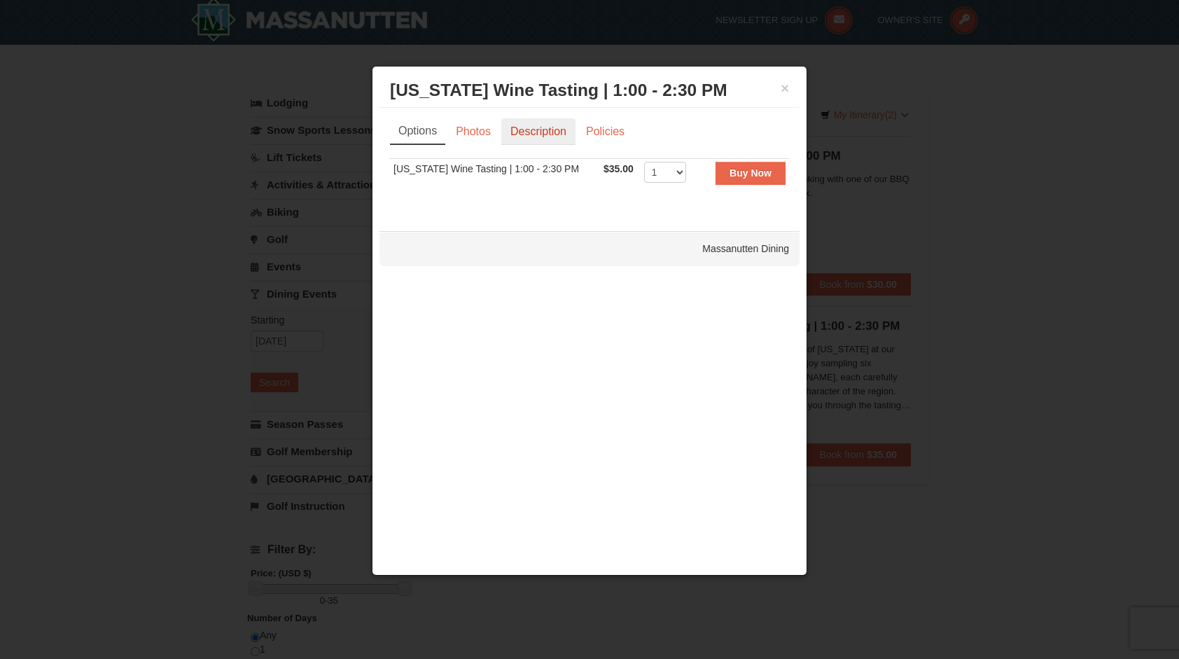
click at [529, 132] on link "Description" at bounding box center [538, 131] width 74 height 27
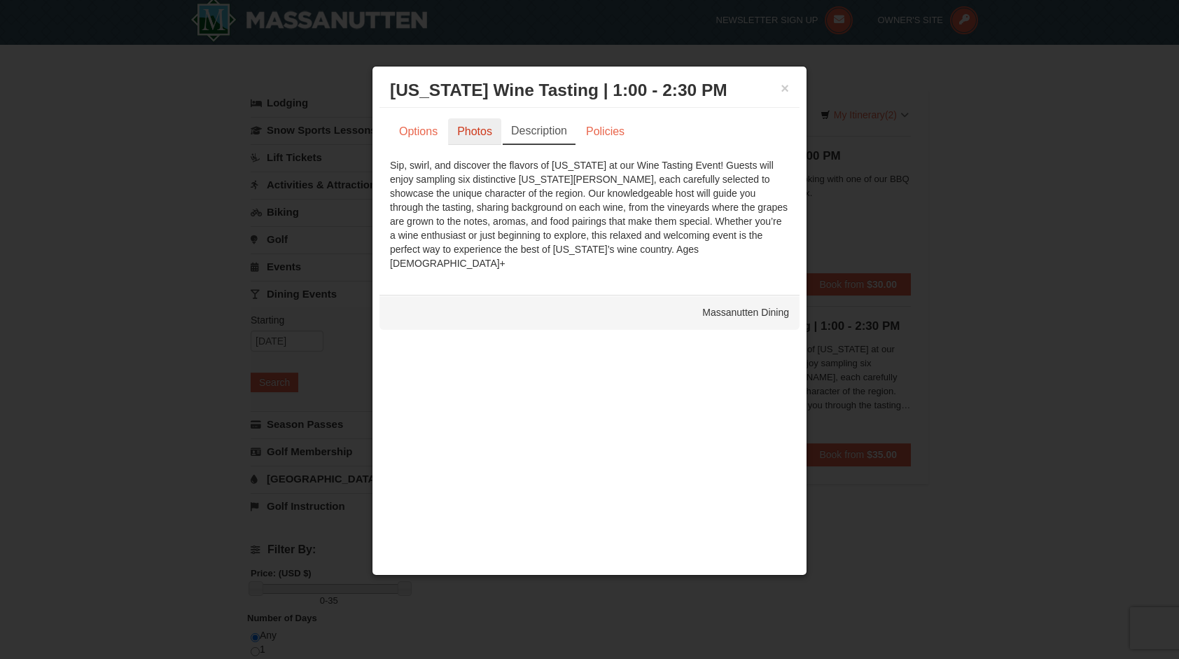
click at [481, 126] on link "Photos" at bounding box center [474, 131] width 53 height 27
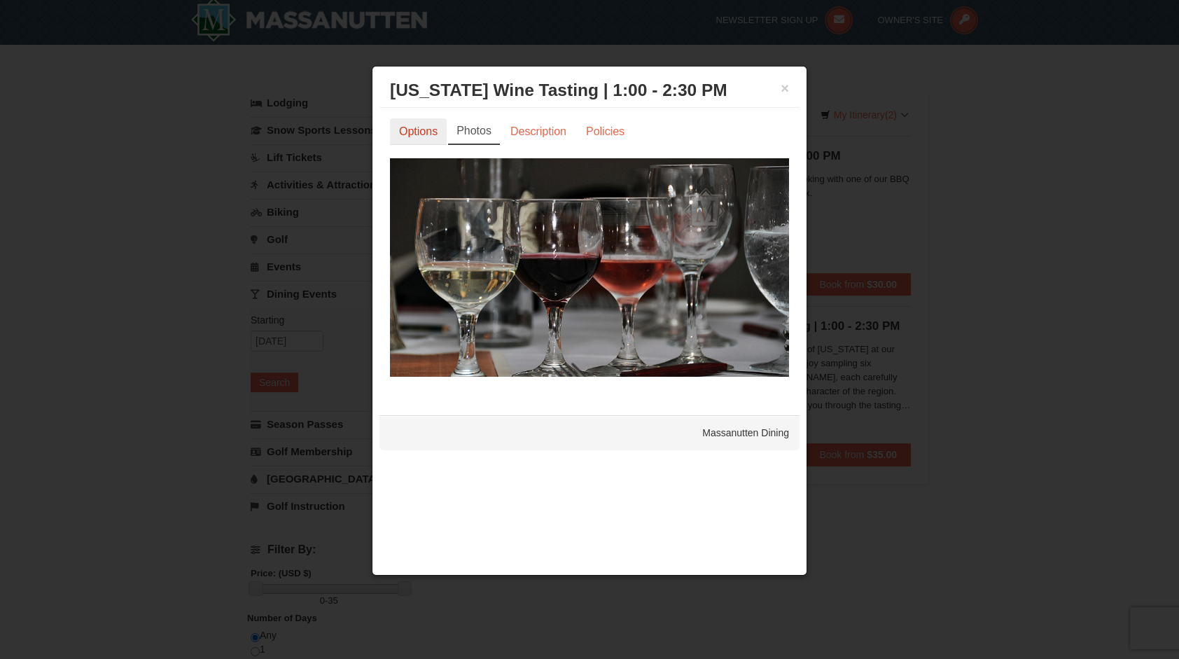
click at [433, 133] on link "Options" at bounding box center [418, 131] width 57 height 27
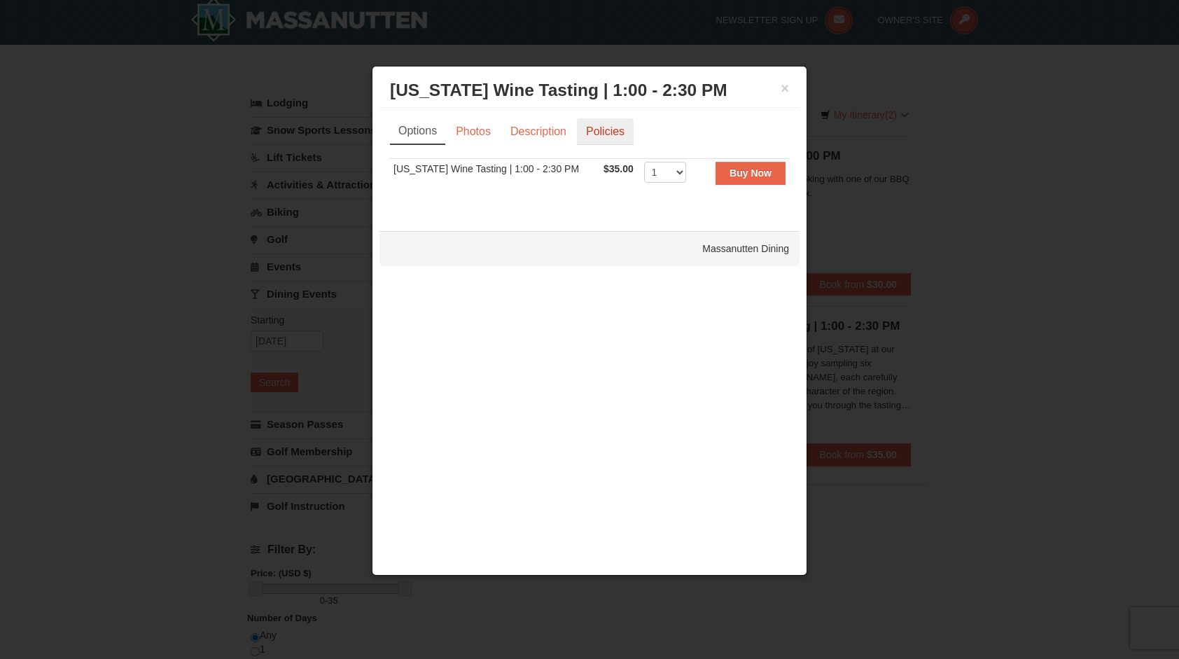
click at [587, 129] on link "Policies" at bounding box center [605, 131] width 57 height 27
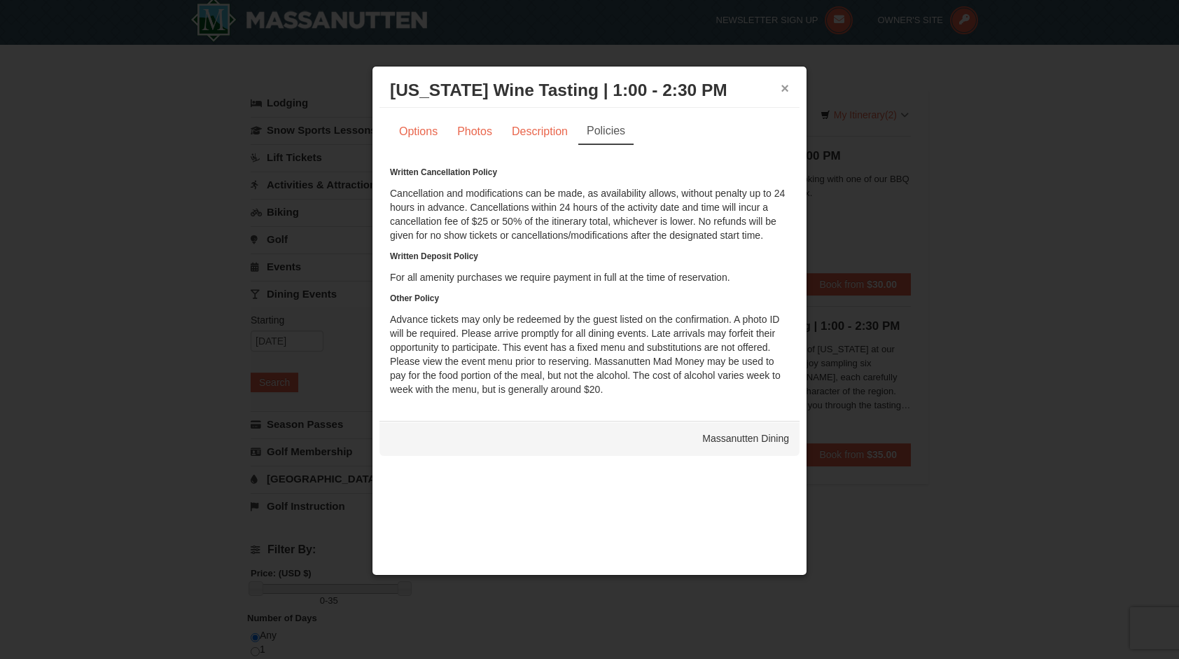
click at [784, 83] on button "×" at bounding box center [785, 88] width 8 height 14
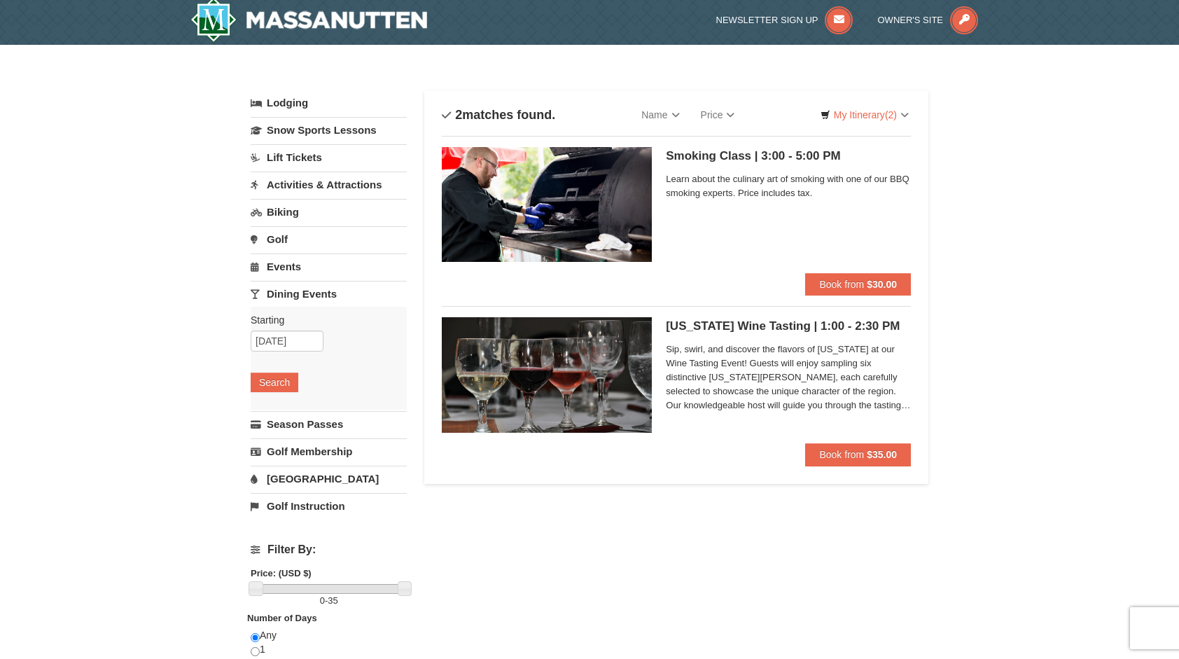
click at [789, 146] on div "Smoking Class | 3:00 - 5:00 PM Massanutten Dining Learn about the culinary art …" at bounding box center [676, 210] width 469 height 148
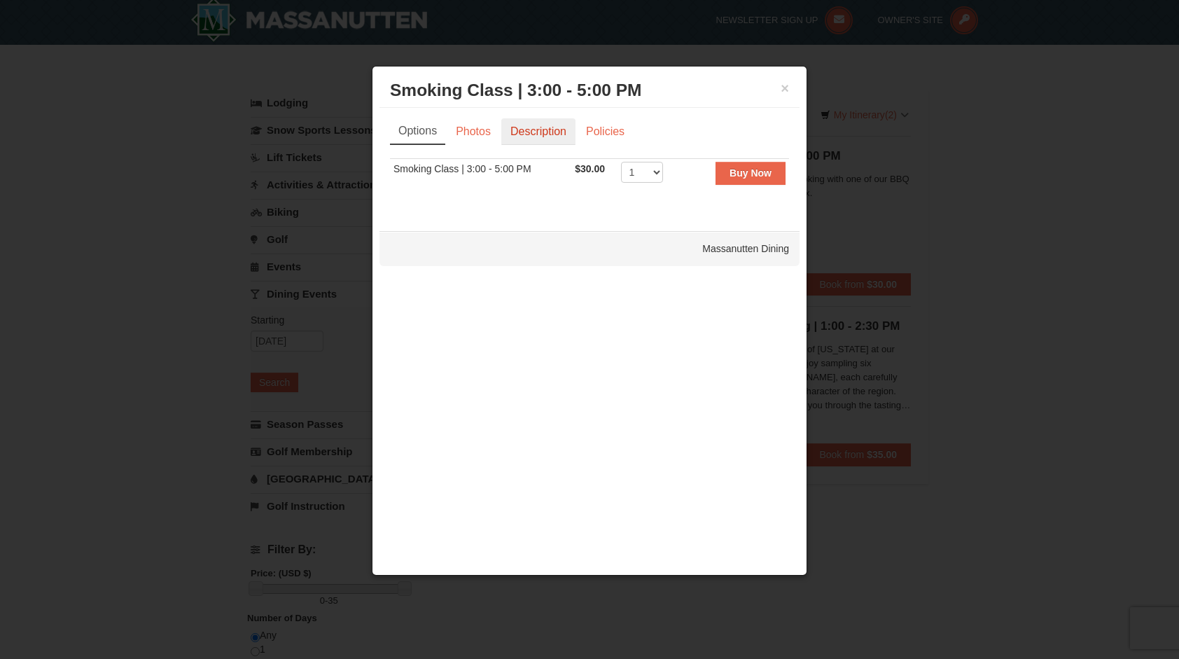
click at [553, 124] on link "Description" at bounding box center [538, 131] width 74 height 27
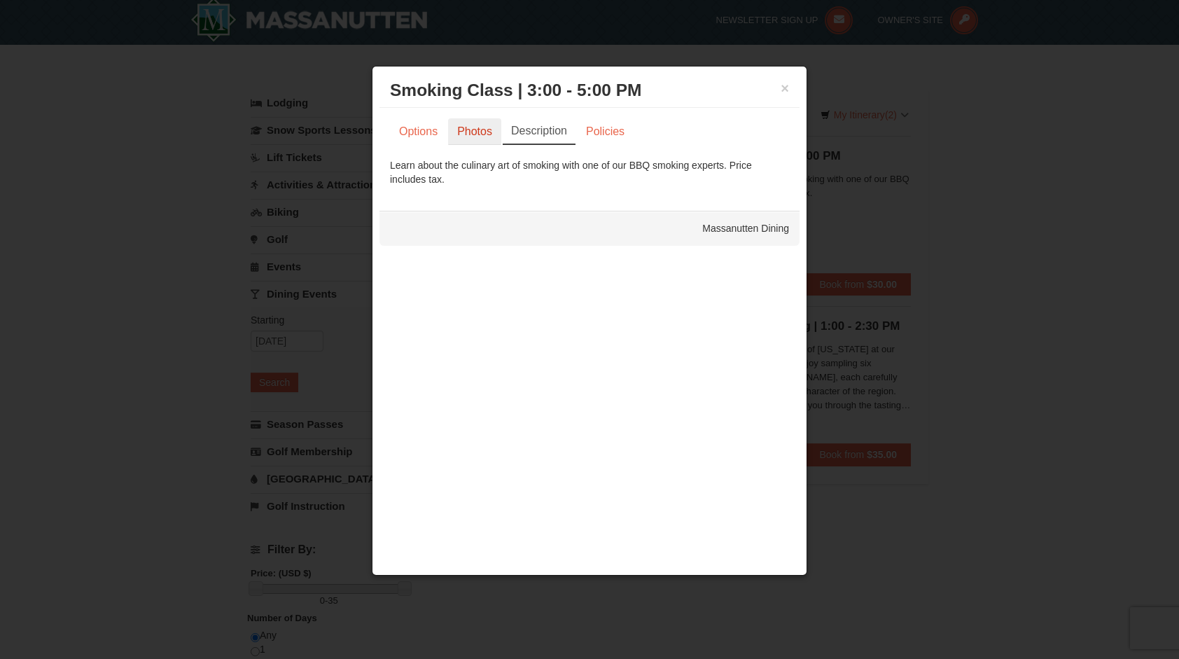
click at [492, 126] on link "Photos" at bounding box center [474, 131] width 53 height 27
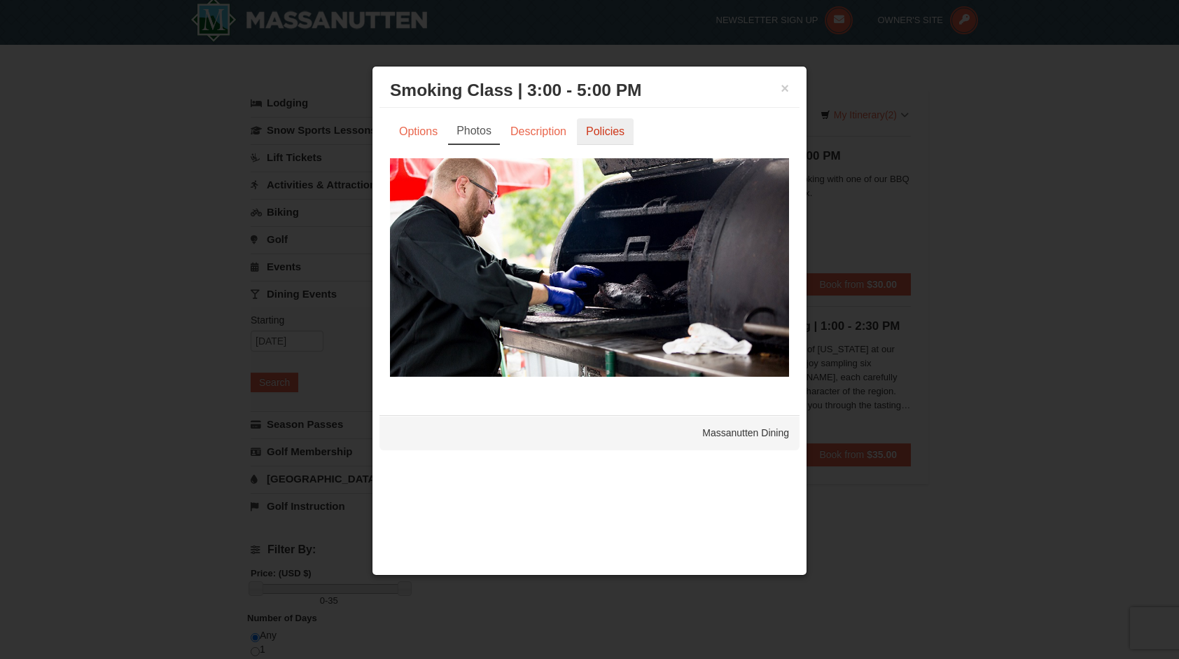
click at [602, 126] on link "Policies" at bounding box center [605, 131] width 57 height 27
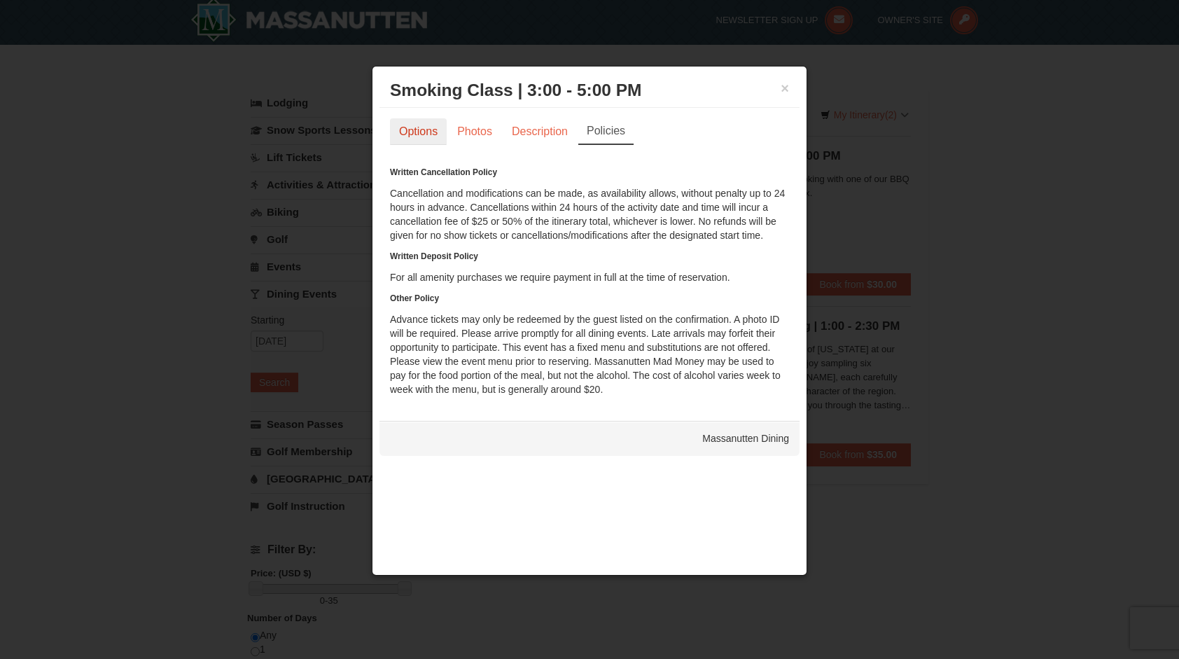
click at [437, 134] on link "Options" at bounding box center [418, 131] width 57 height 27
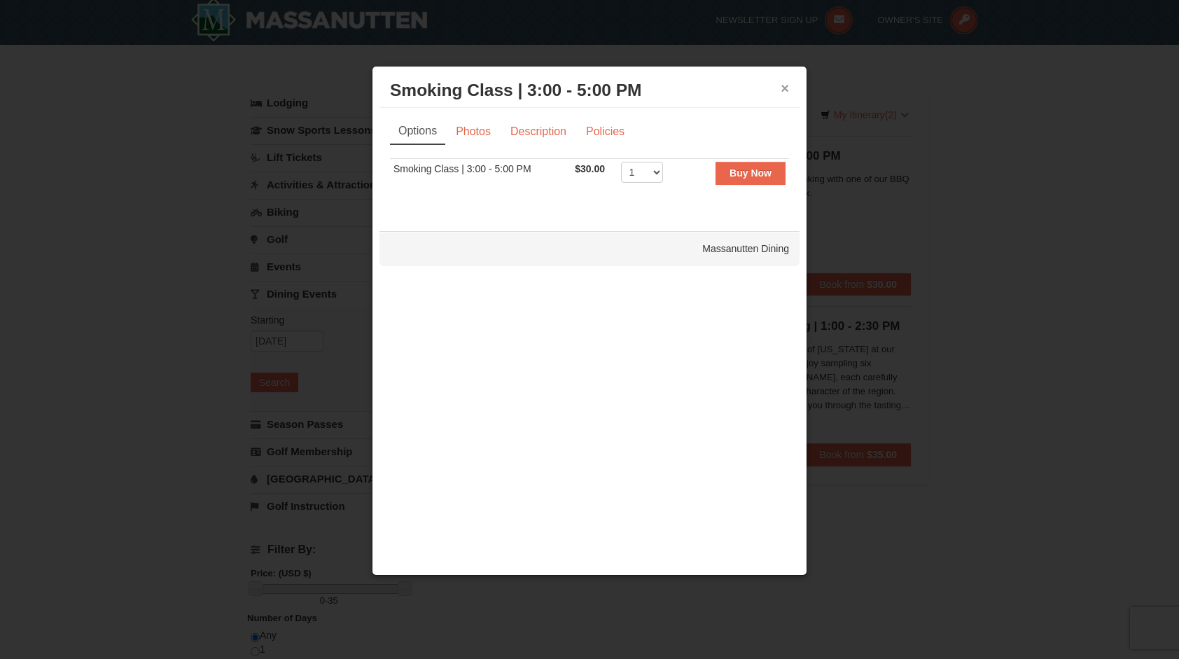
click at [782, 87] on button "×" at bounding box center [785, 88] width 8 height 14
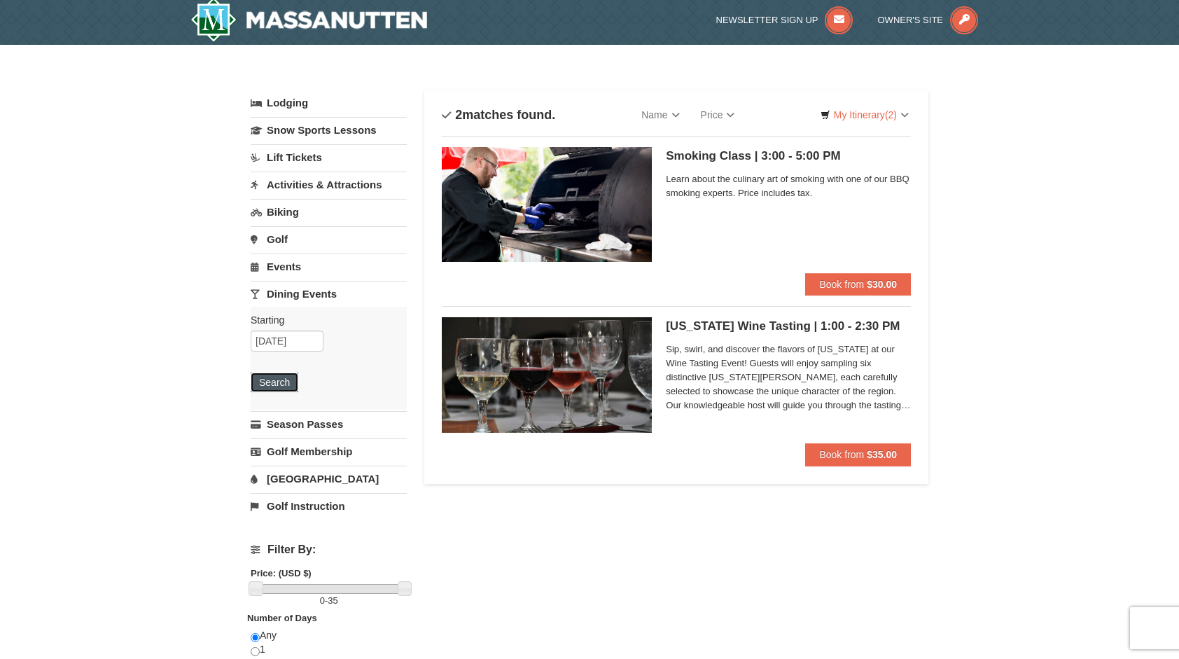
click at [278, 380] on button "Search" at bounding box center [275, 383] width 48 height 20
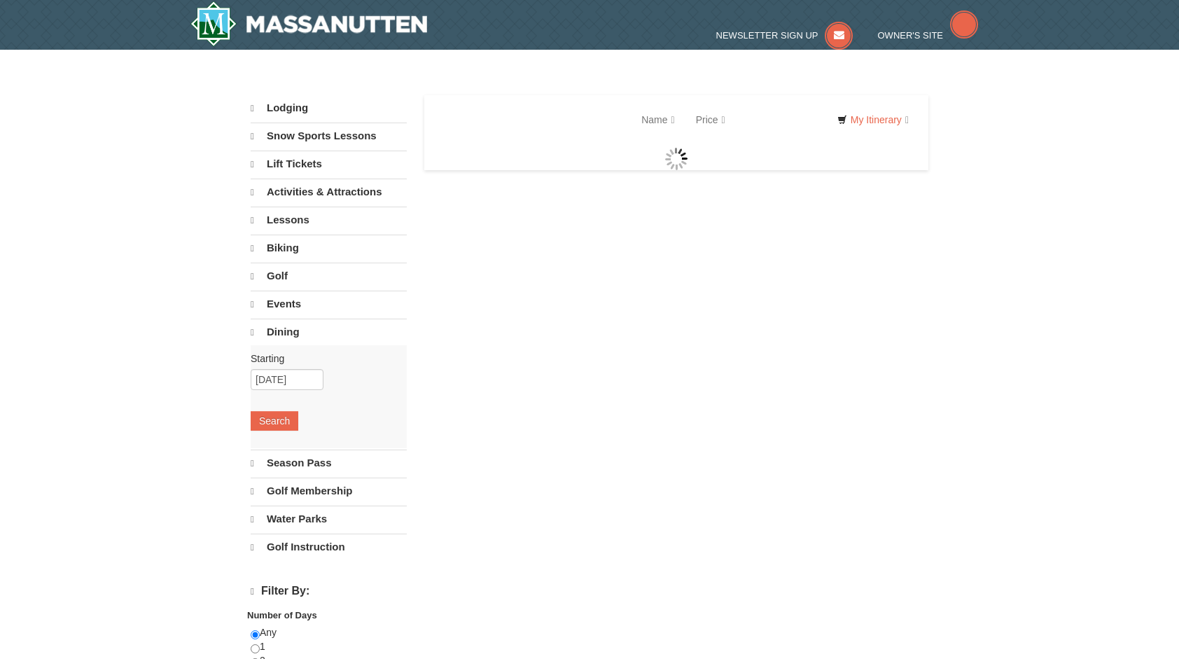
select select "10"
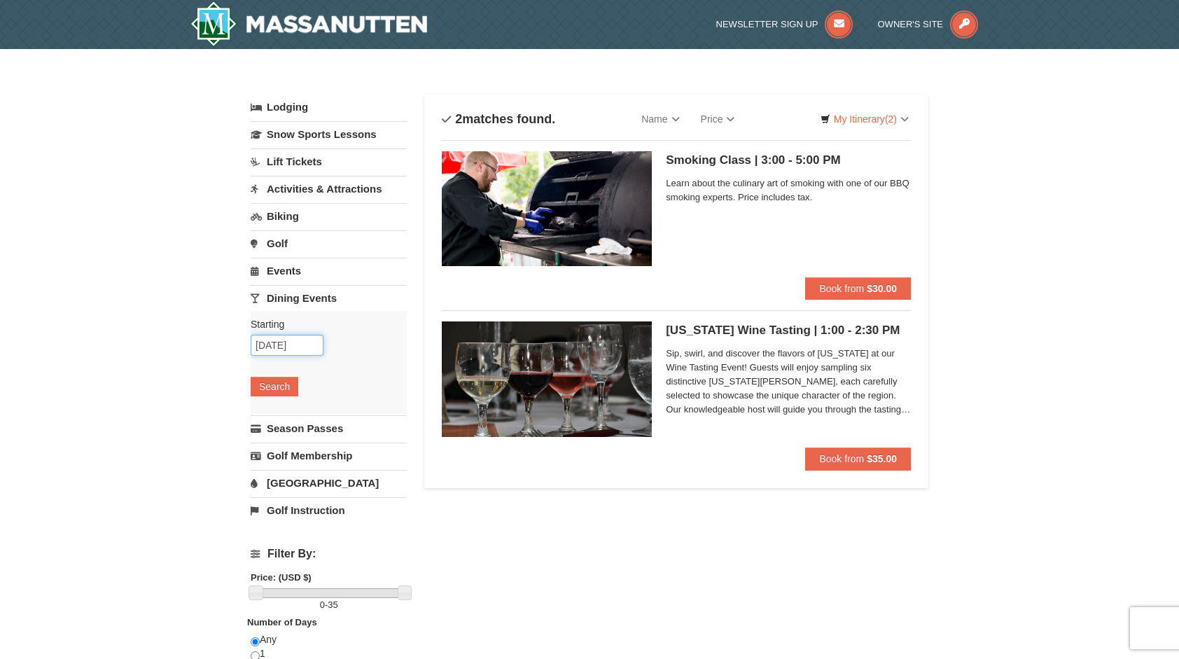
click at [303, 342] on input "[DATE]" at bounding box center [287, 345] width 73 height 21
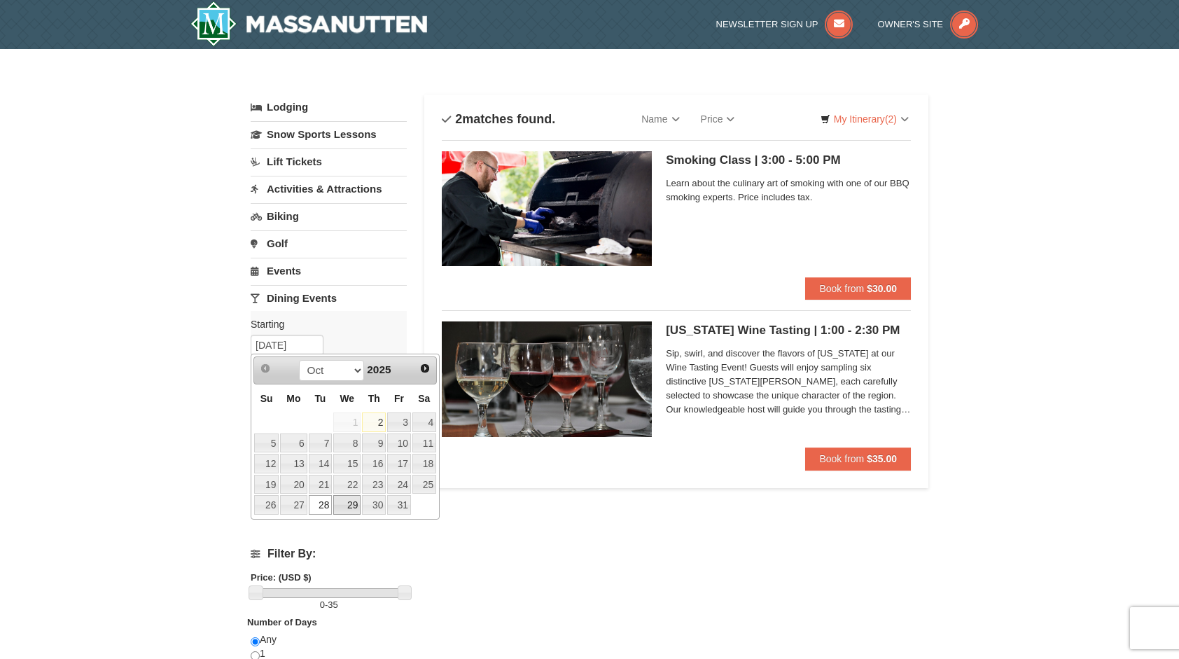
click at [346, 499] on link "29" at bounding box center [346, 505] width 27 height 20
type input "[DATE]"
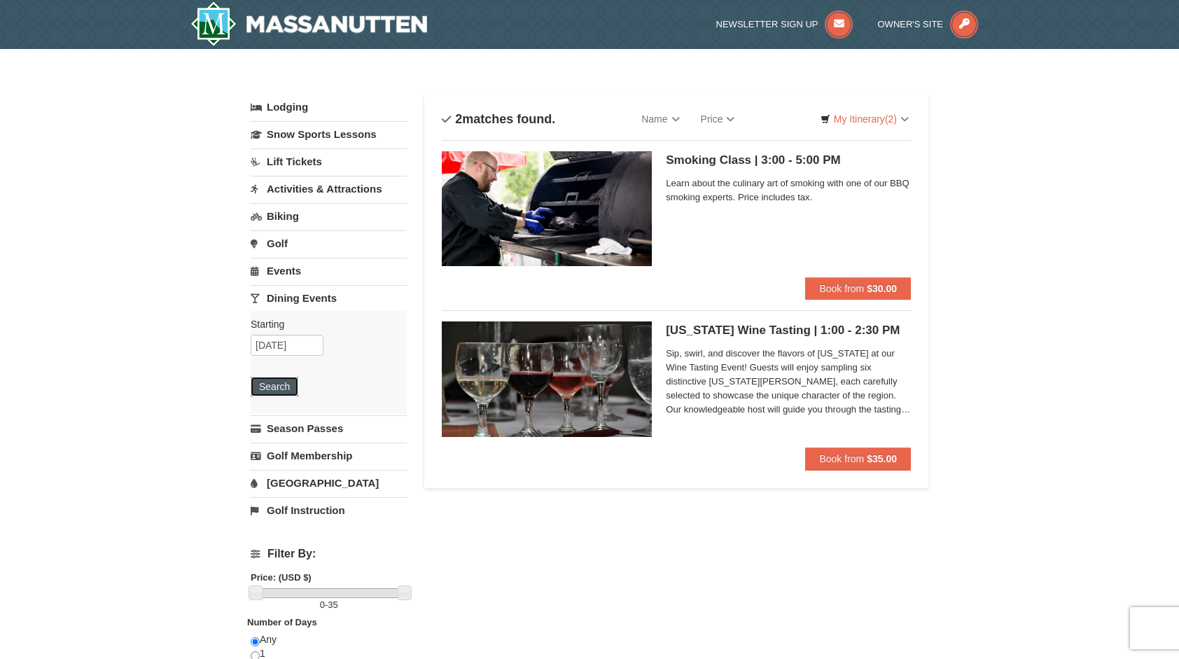
click at [287, 385] on button "Search" at bounding box center [275, 387] width 48 height 20
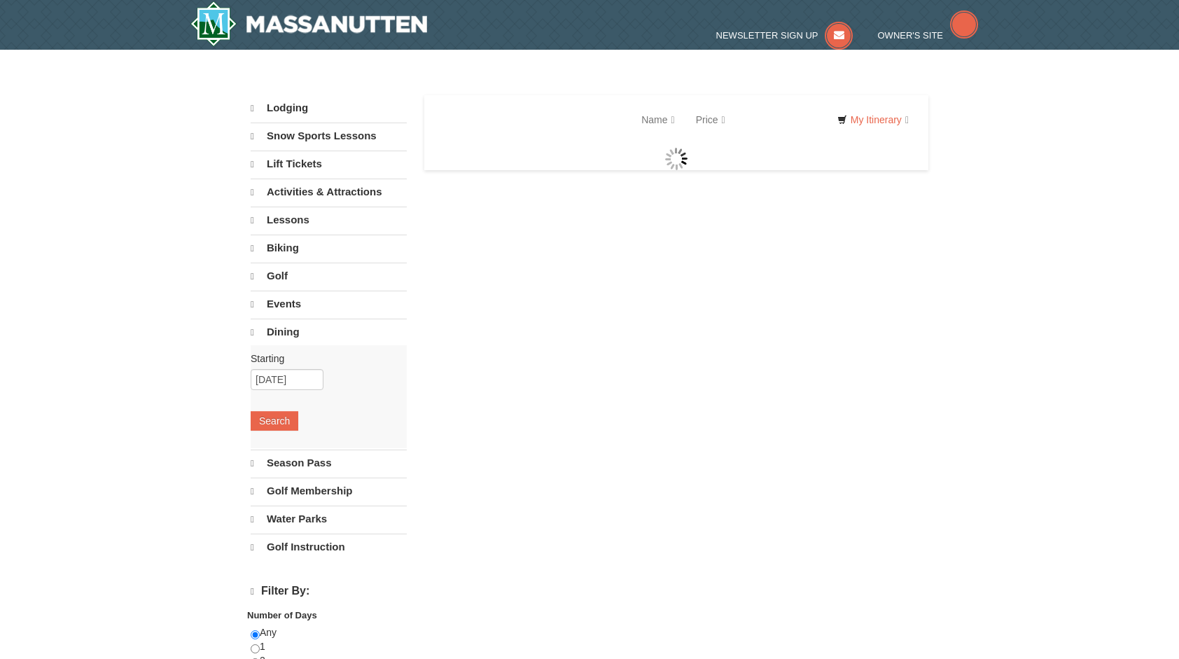
select select "10"
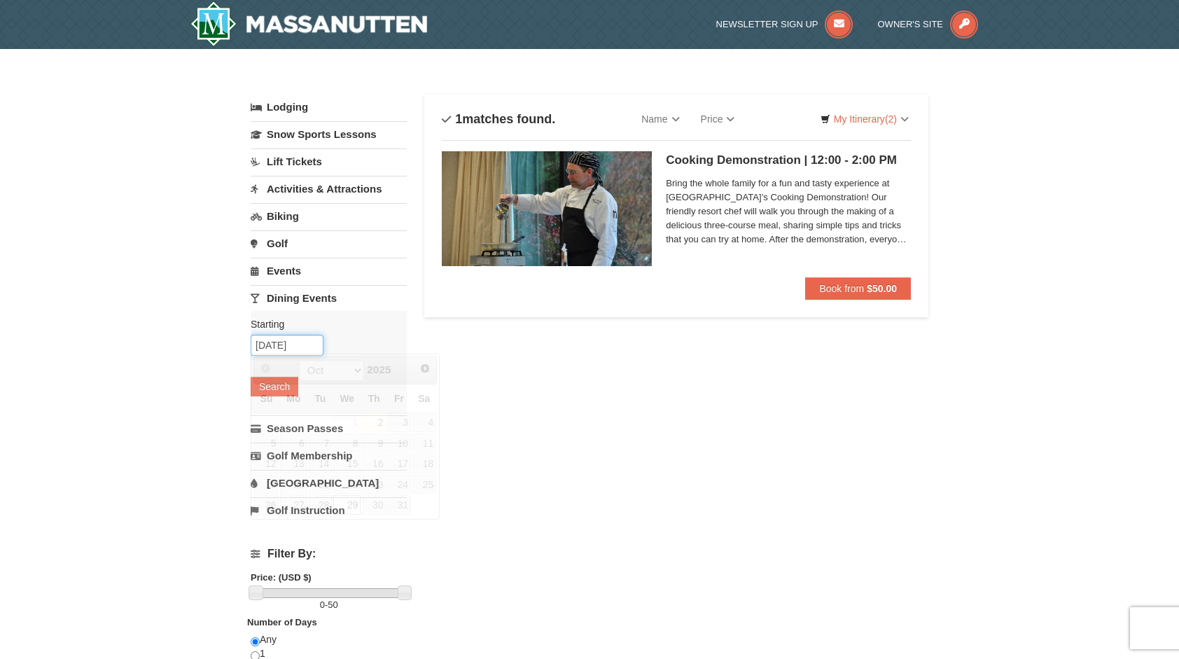
click at [303, 343] on input "10/29/2025" at bounding box center [287, 345] width 73 height 21
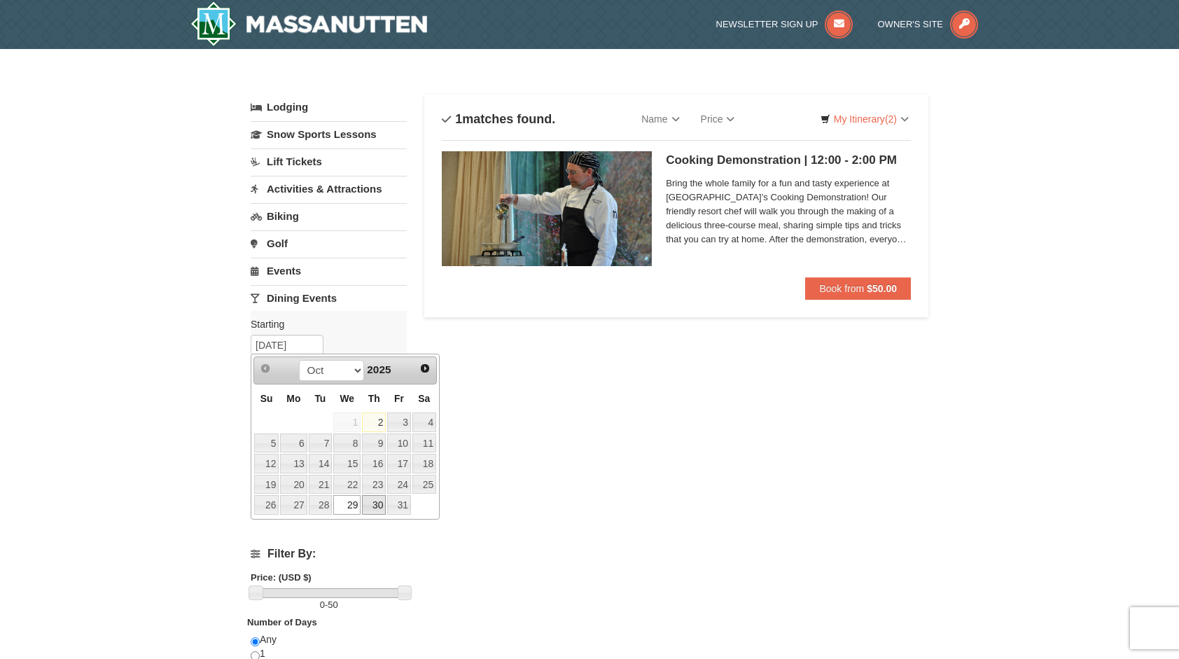
click at [382, 498] on link "30" at bounding box center [374, 505] width 24 height 20
type input "[DATE]"
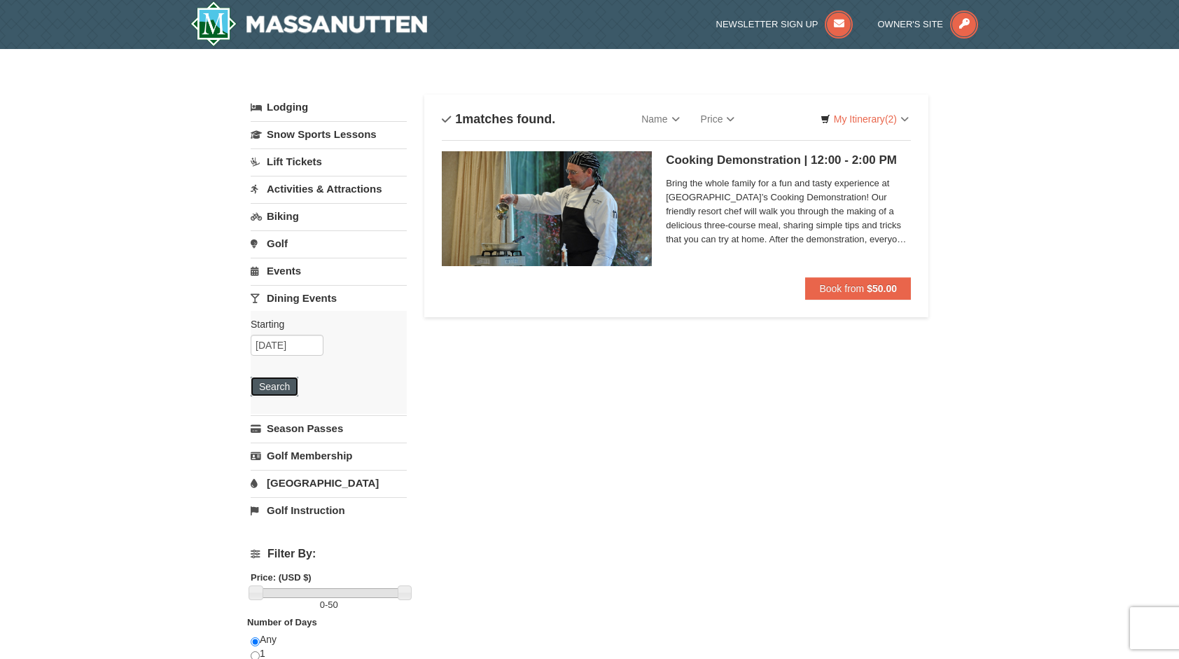
click at [289, 391] on button "Search" at bounding box center [275, 387] width 48 height 20
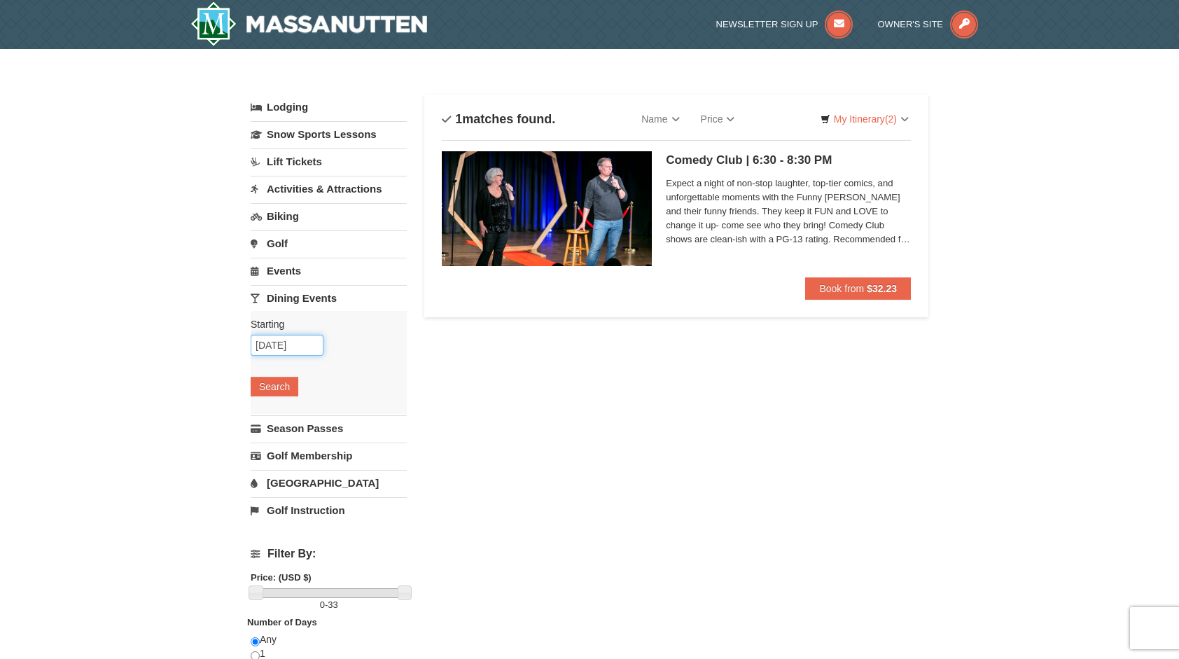
click at [296, 350] on input "[DATE]" at bounding box center [287, 345] width 73 height 21
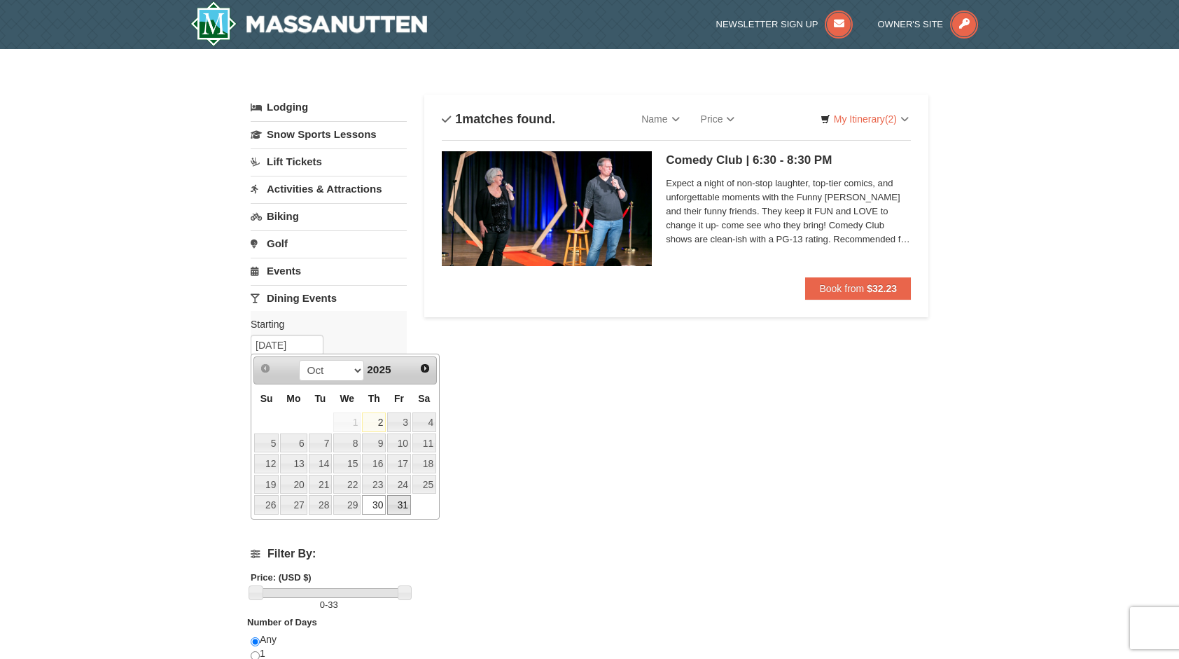
click at [402, 501] on link "31" at bounding box center [399, 505] width 24 height 20
type input "[DATE]"
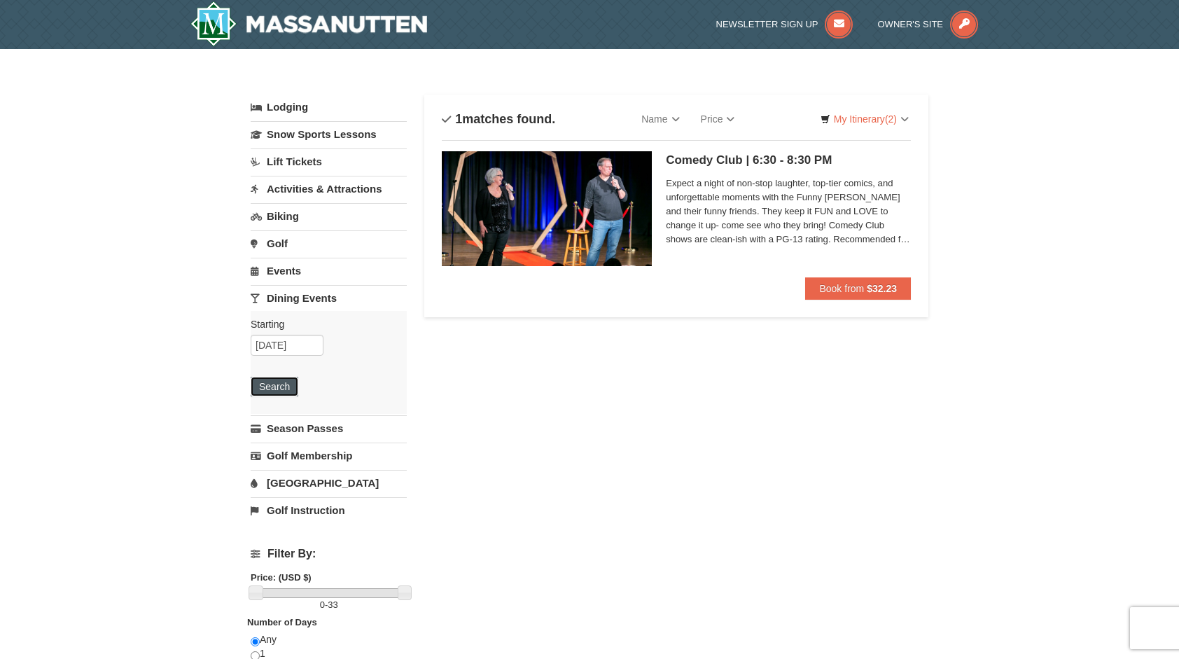
click at [288, 384] on button "Search" at bounding box center [275, 387] width 48 height 20
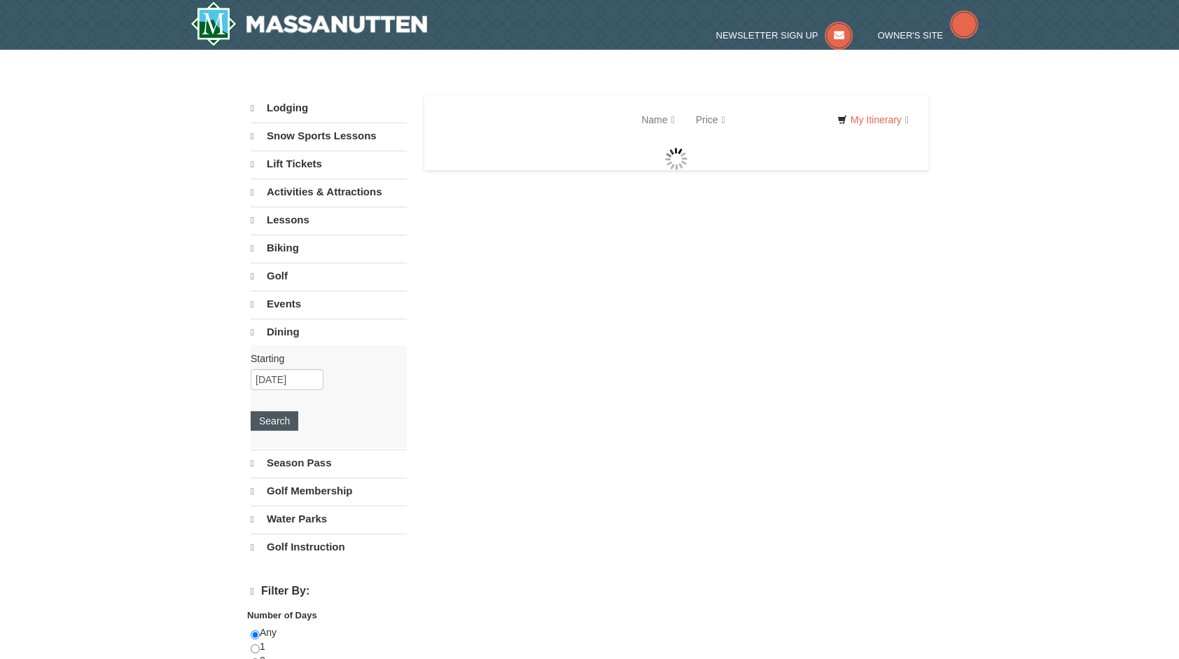
select select "10"
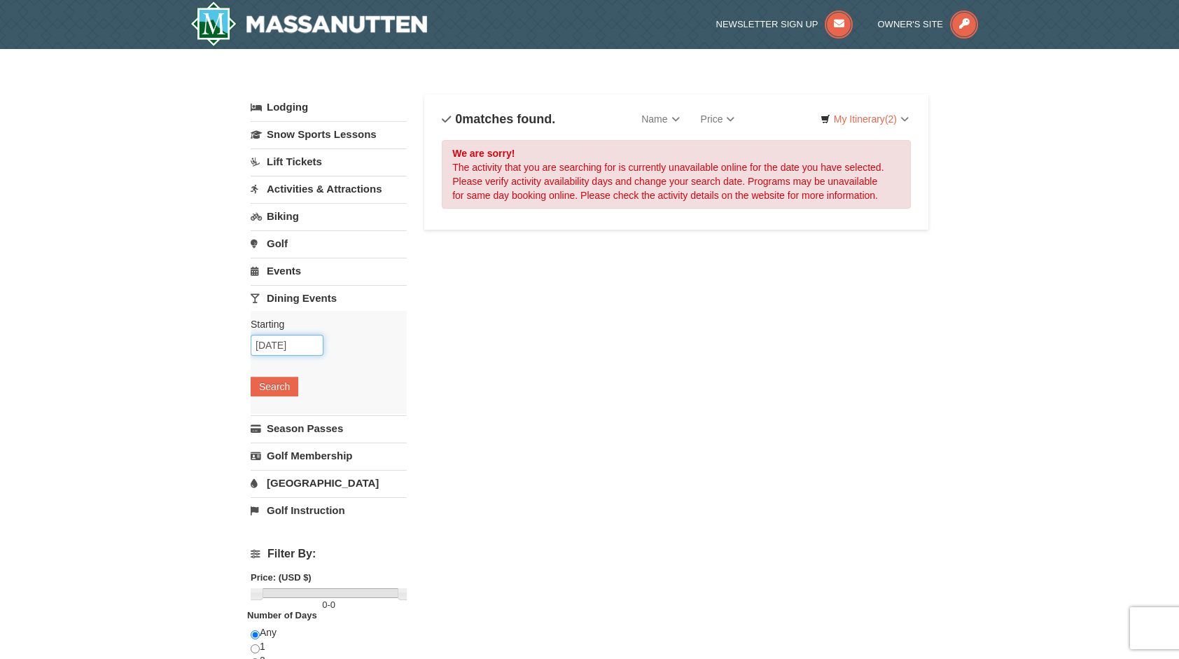
click at [304, 346] on input "10/31/2025" at bounding box center [287, 345] width 73 height 21
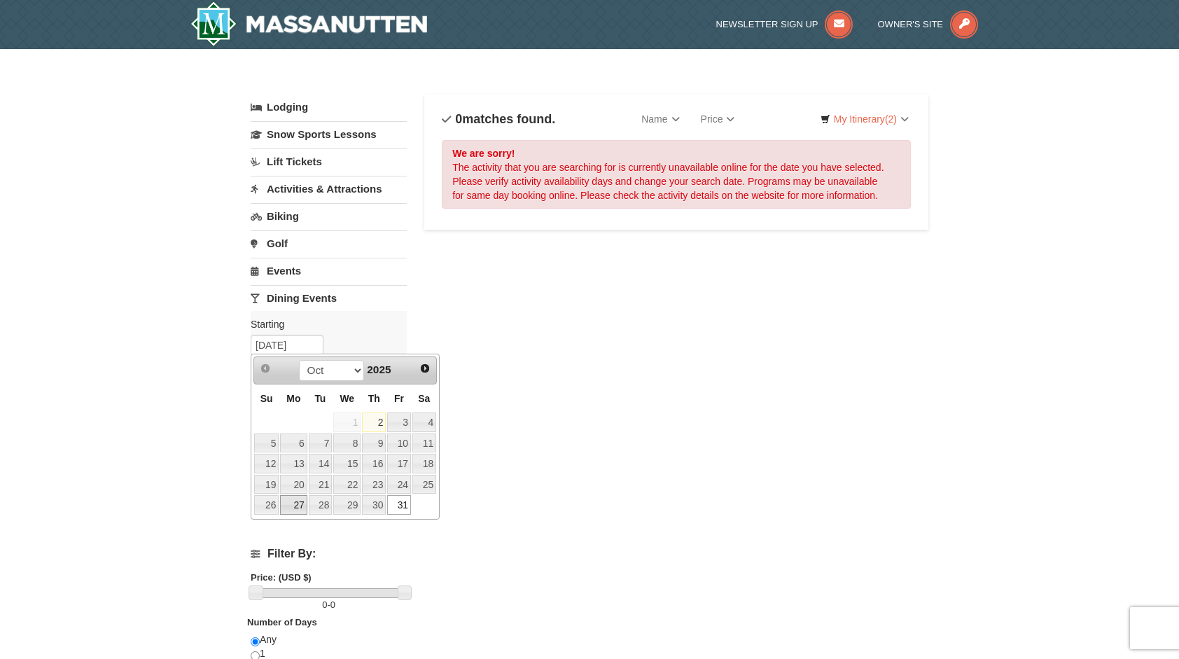
click at [298, 495] on link "27" at bounding box center [293, 505] width 27 height 20
type input "[DATE]"
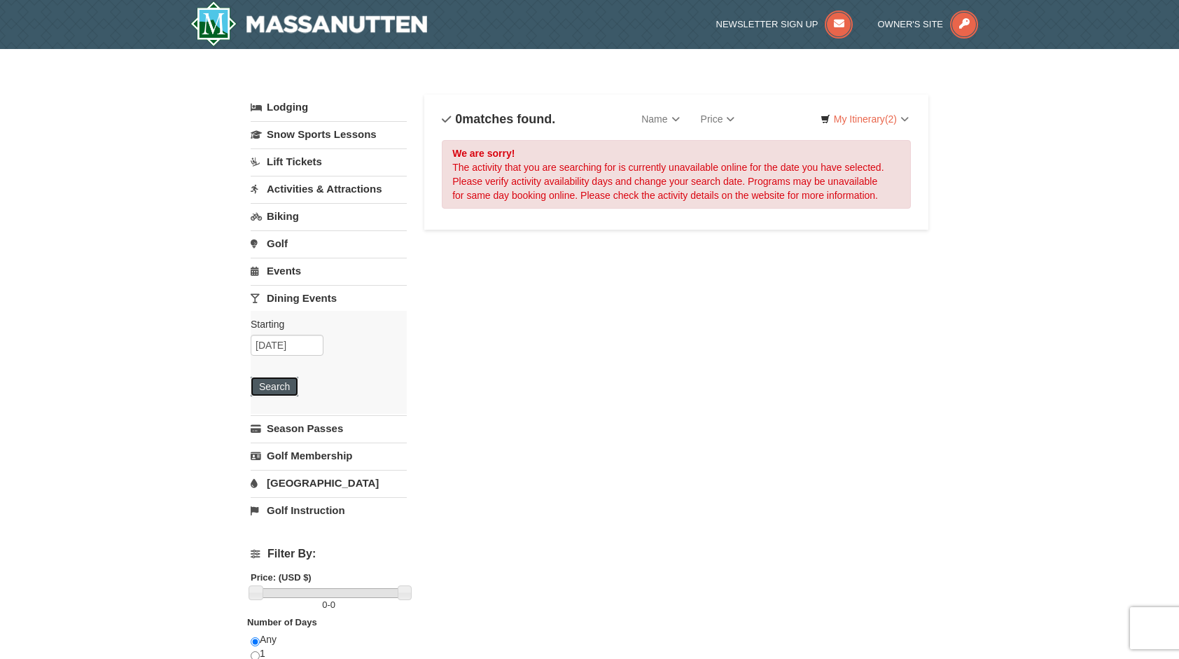
click at [292, 377] on button "Search" at bounding box center [275, 387] width 48 height 20
click at [293, 269] on link "Events" at bounding box center [329, 271] width 156 height 26
click at [281, 352] on button "Search" at bounding box center [275, 359] width 48 height 20
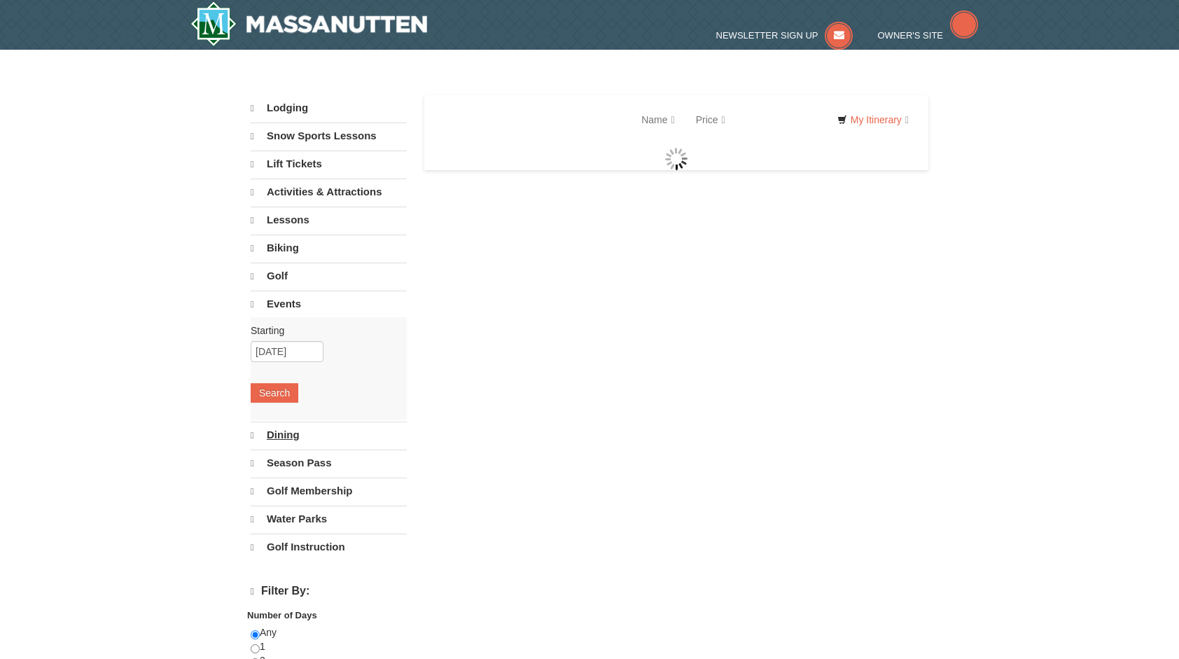
select select "10"
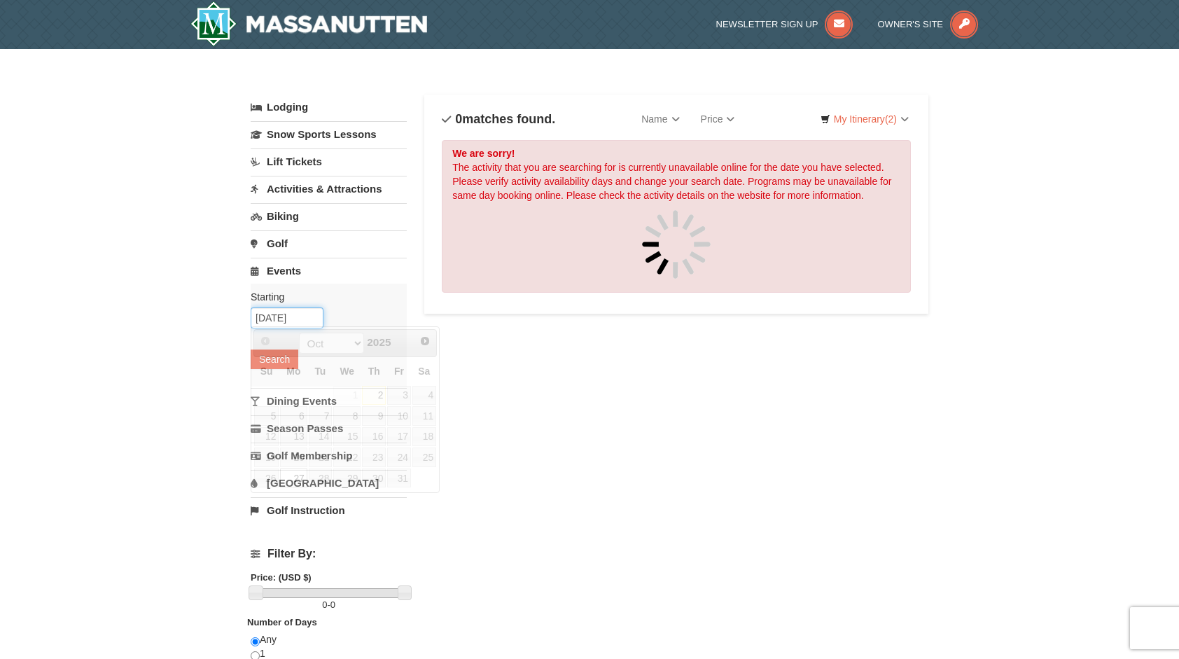
click at [285, 317] on input "[DATE]" at bounding box center [287, 317] width 73 height 21
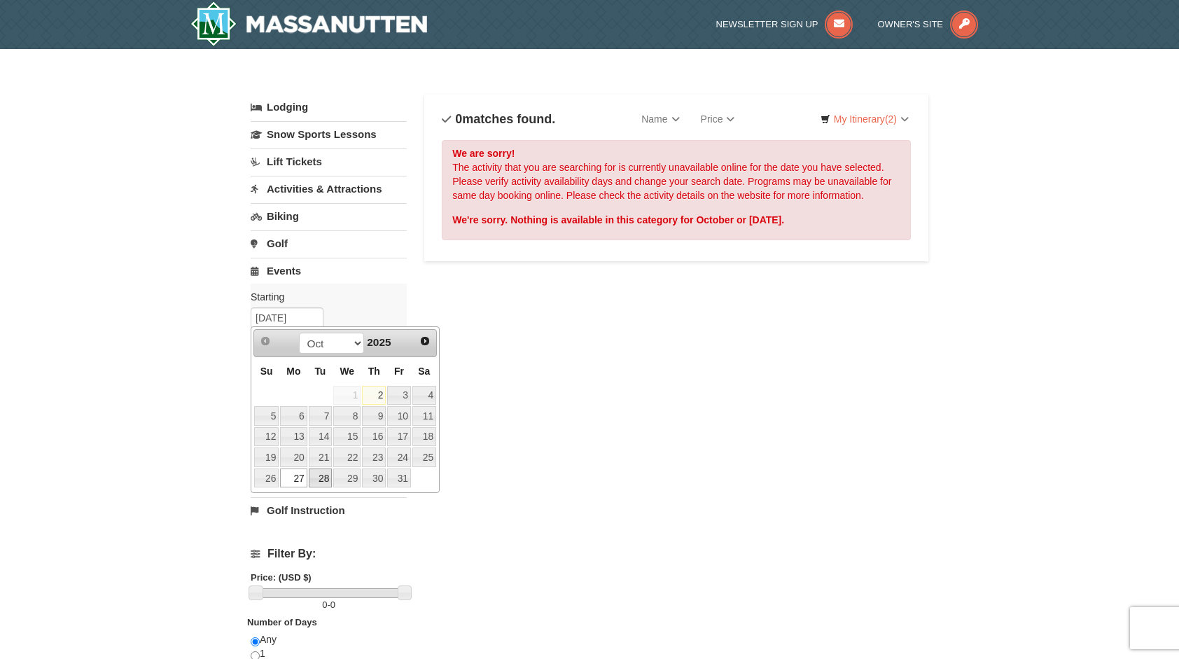
click at [323, 471] on link "28" at bounding box center [321, 479] width 24 height 20
type input "[DATE]"
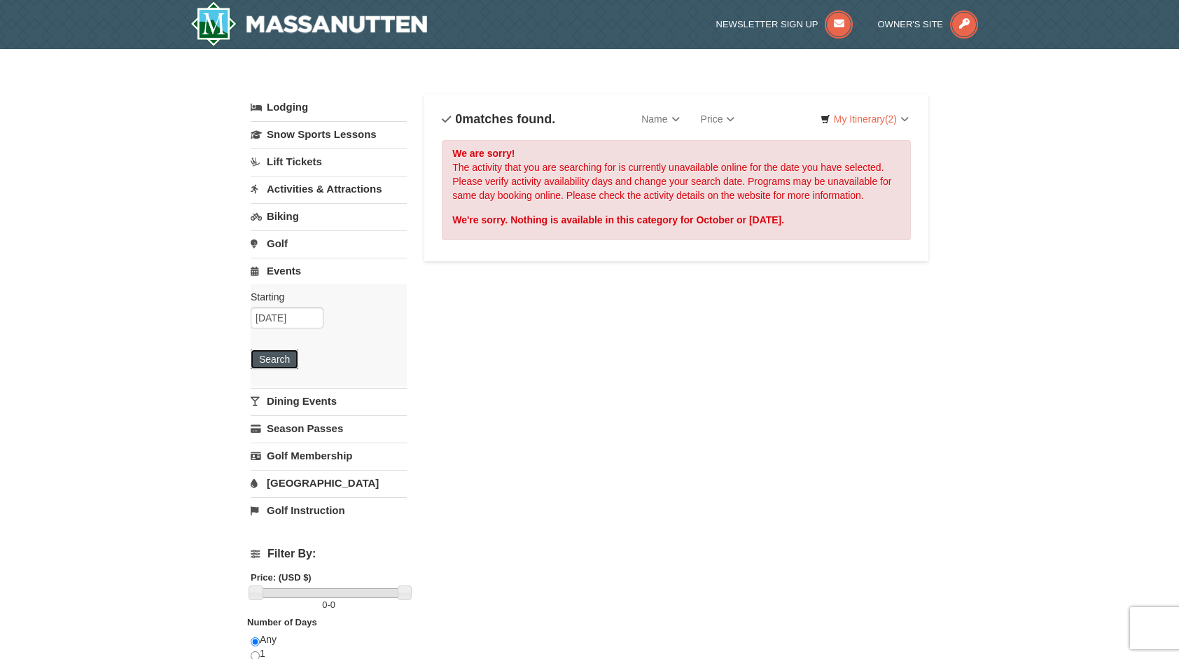
click at [291, 359] on button "Search" at bounding box center [275, 359] width 48 height 20
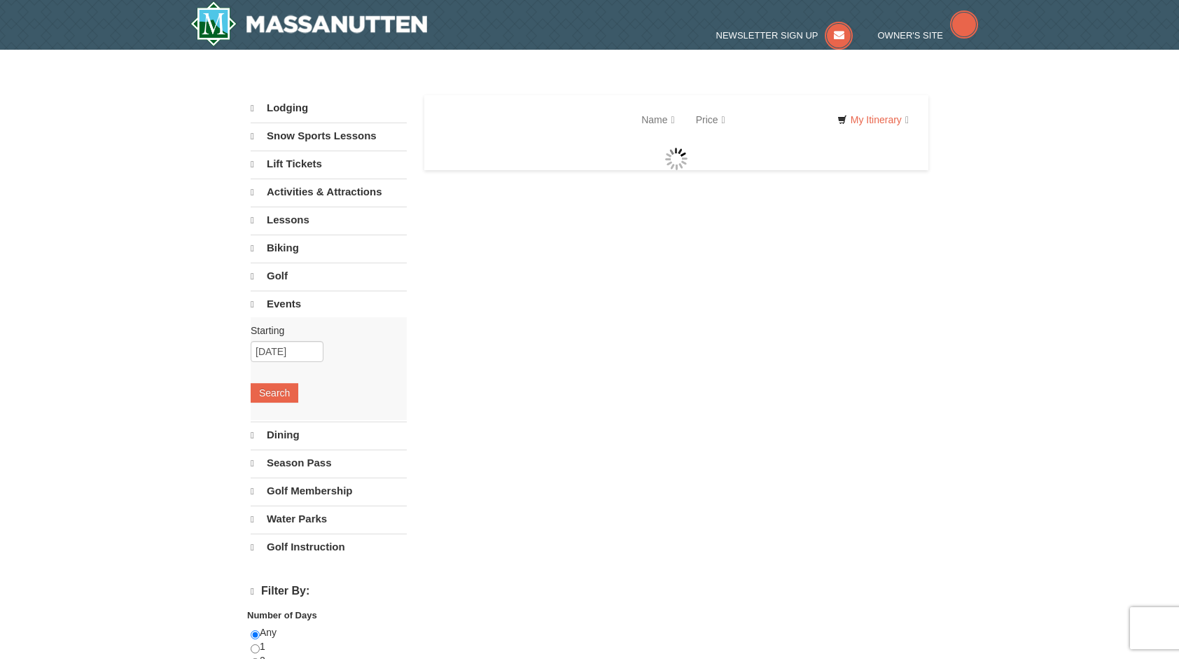
select select "10"
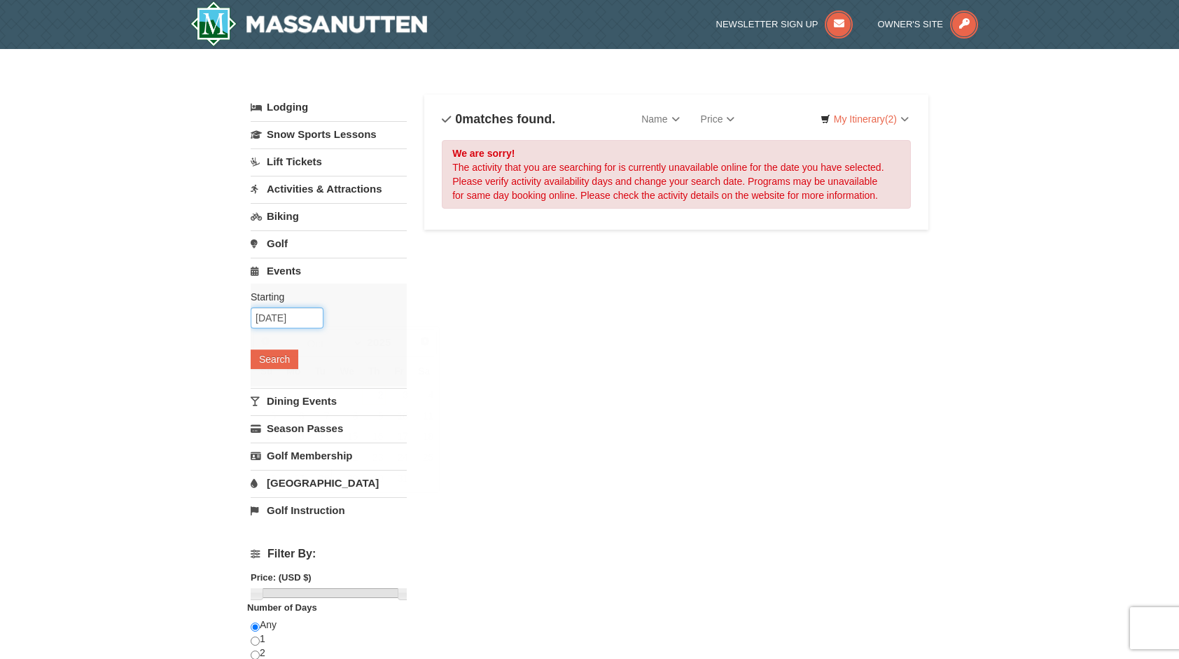
click at [301, 314] on input "[DATE]" at bounding box center [287, 317] width 73 height 21
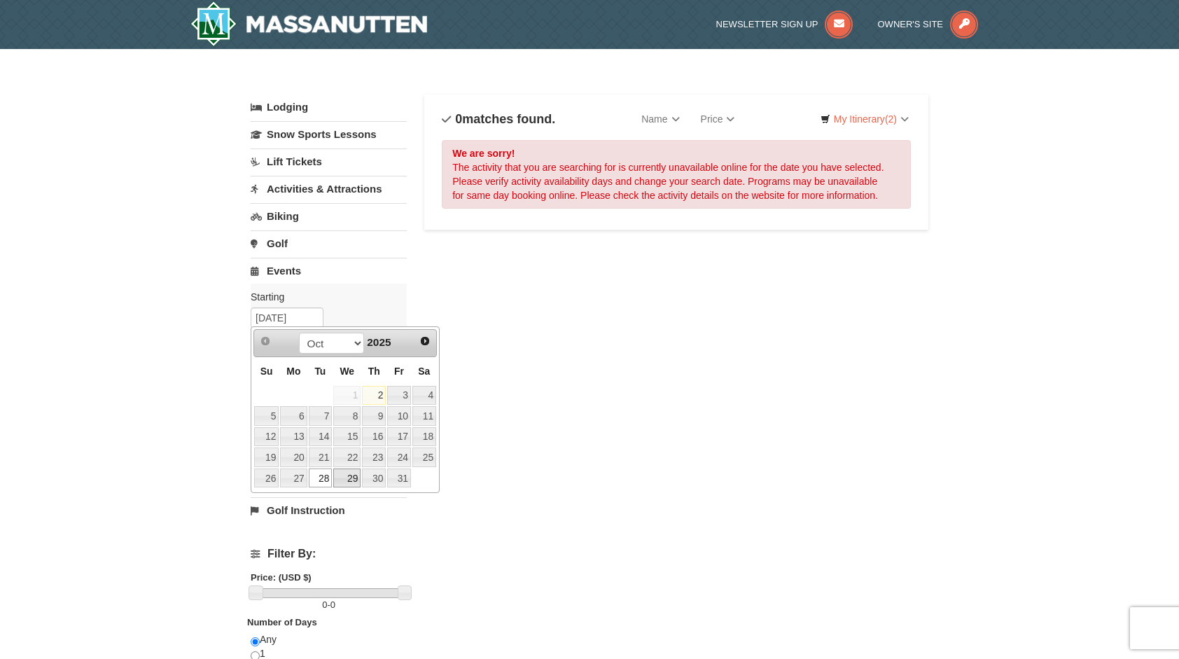
click at [345, 477] on link "29" at bounding box center [346, 479] width 27 height 20
type input "[DATE]"
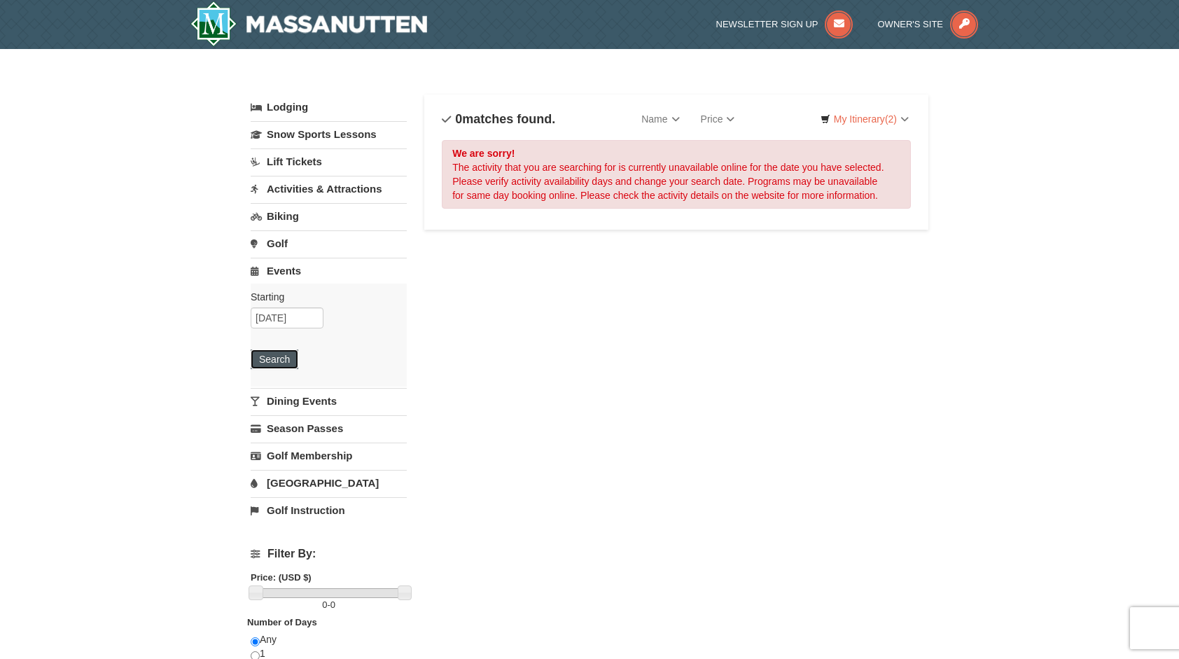
click at [287, 357] on button "Search" at bounding box center [275, 359] width 48 height 20
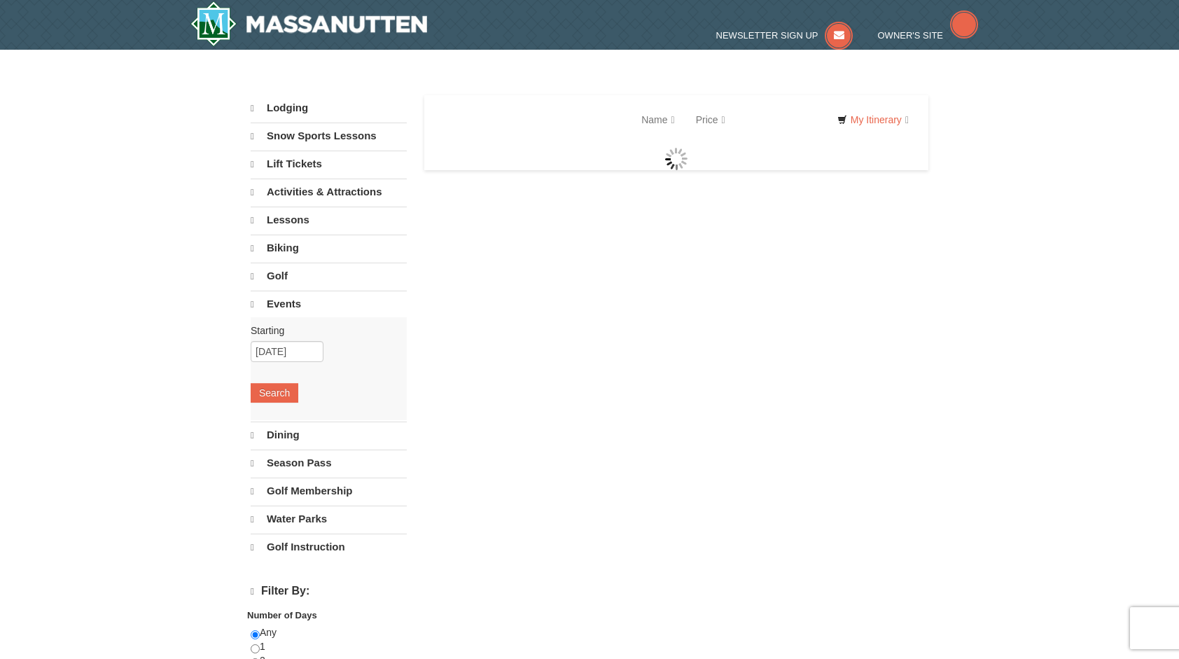
select select "10"
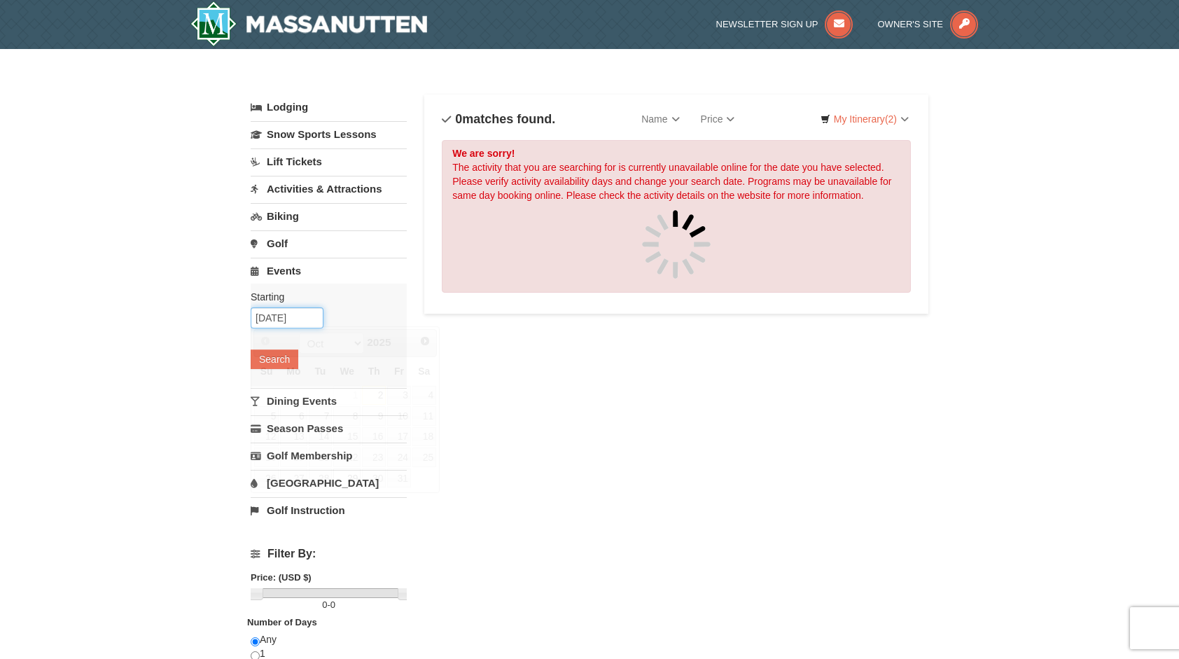
click at [301, 319] on input "10/29/2025" at bounding box center [287, 317] width 73 height 21
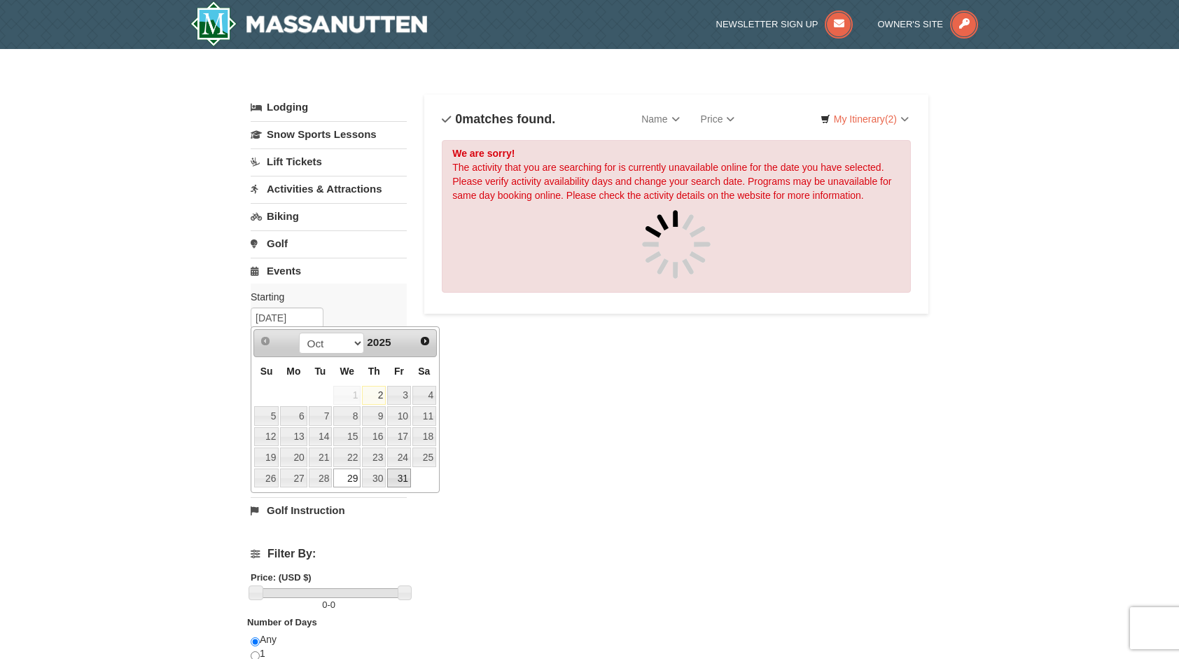
click at [403, 479] on link "31" at bounding box center [399, 479] width 24 height 20
type input "[DATE]"
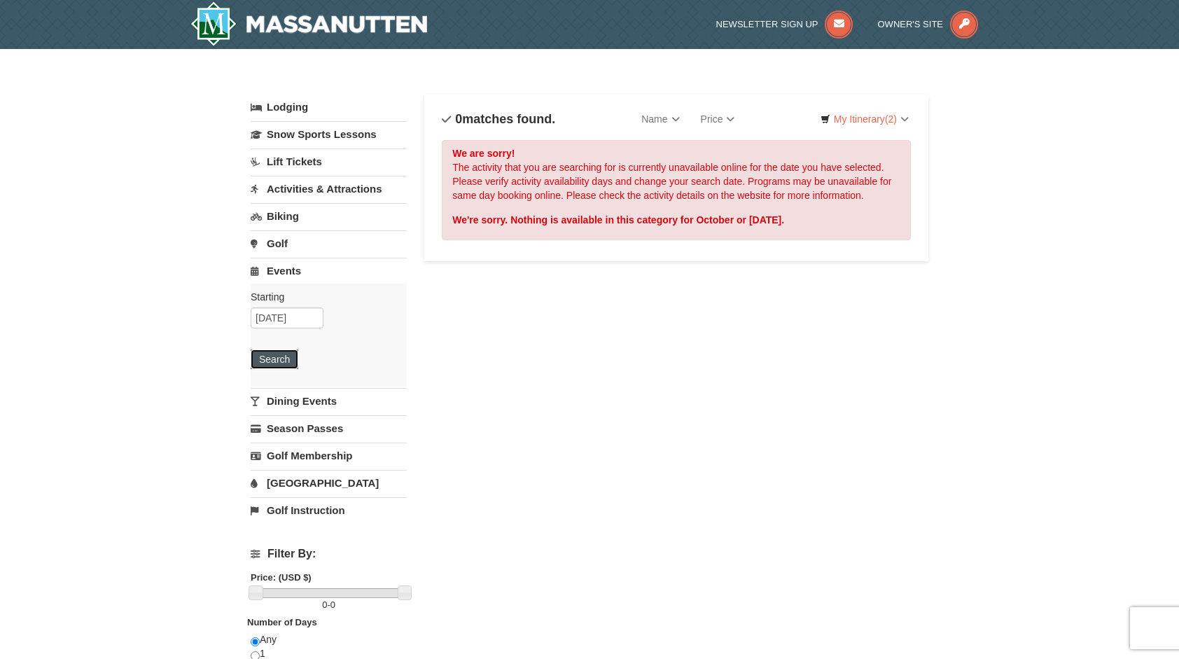
click at [282, 365] on button "Search" at bounding box center [275, 359] width 48 height 20
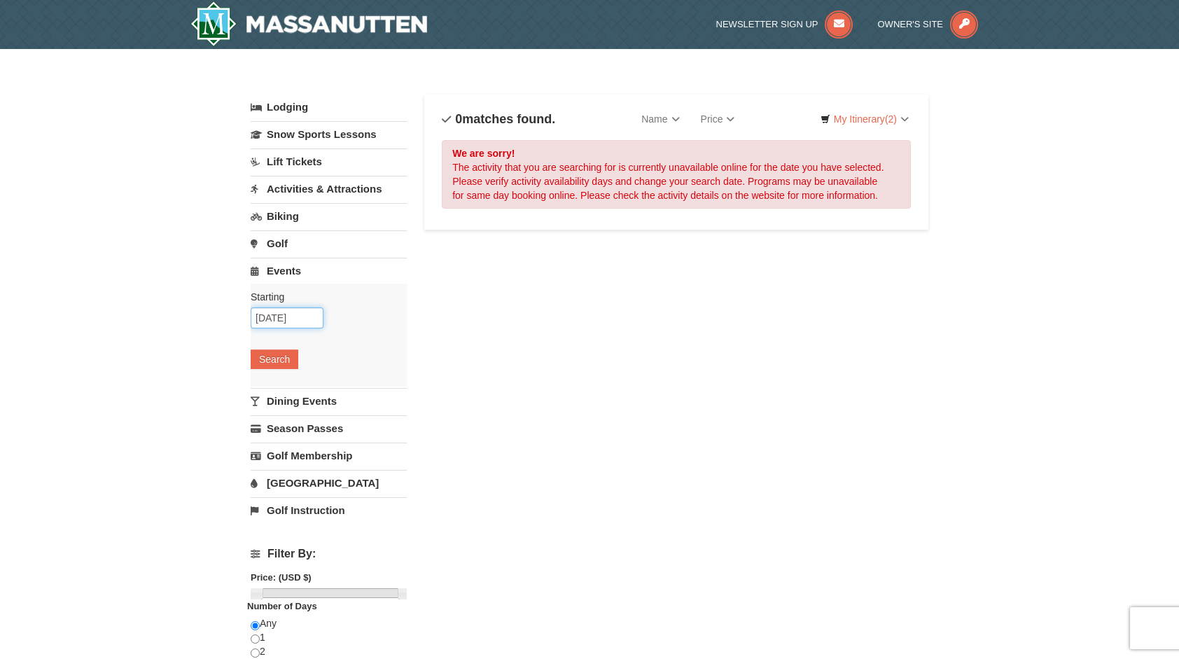
click at [299, 324] on input "10/31/2025" at bounding box center [287, 317] width 73 height 21
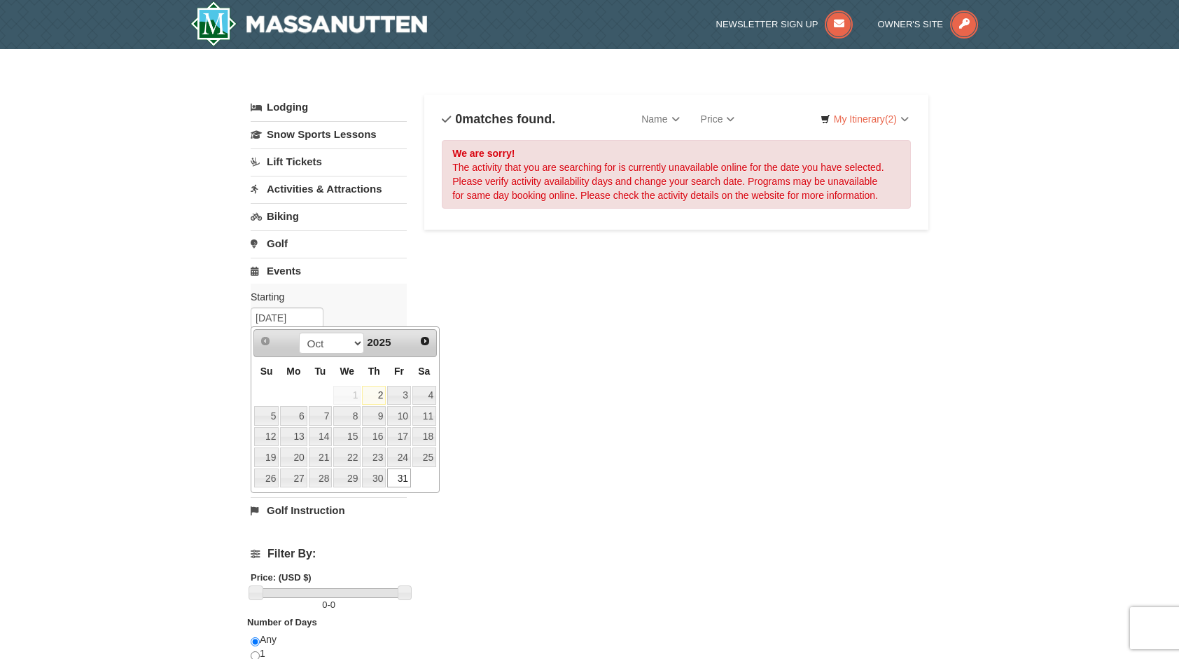
drag, startPoint x: 387, startPoint y: 475, endPoint x: 365, endPoint y: 455, distance: 29.3
click at [383, 475] on td "30" at bounding box center [373, 478] width 25 height 21
type input "10/30/2025"
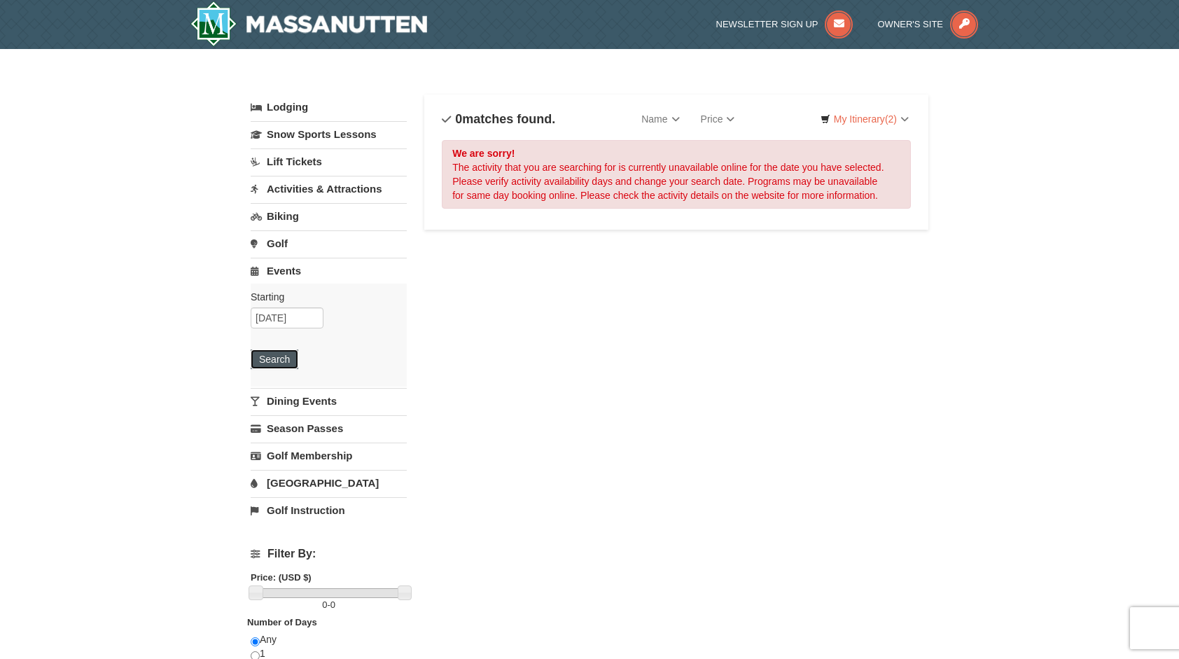
click at [289, 351] on button "Search" at bounding box center [275, 359] width 48 height 20
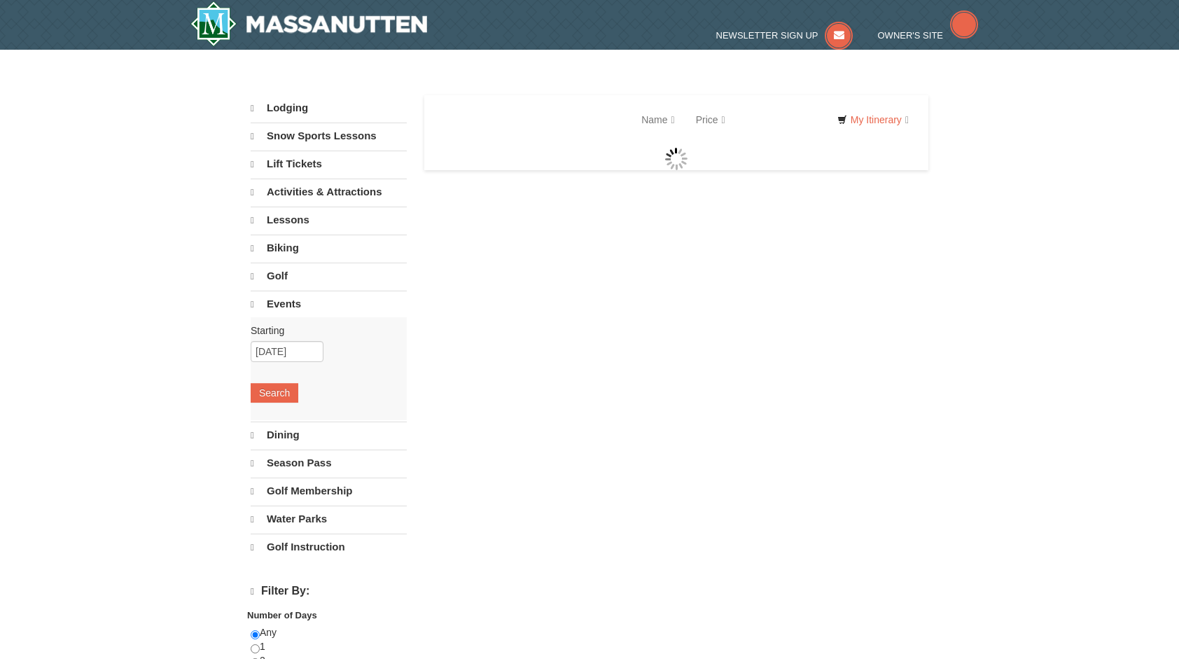
select select "10"
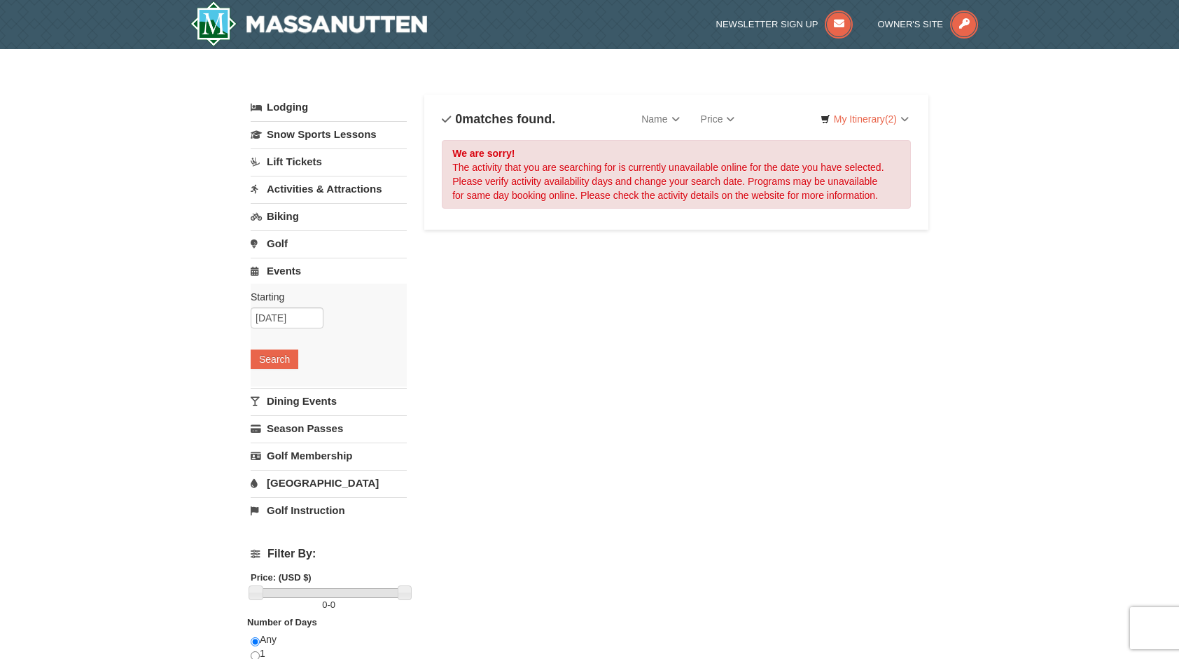
click at [305, 186] on link "Activities & Attractions" at bounding box center [329, 189] width 156 height 26
click at [276, 277] on button "Search" at bounding box center [275, 278] width 48 height 20
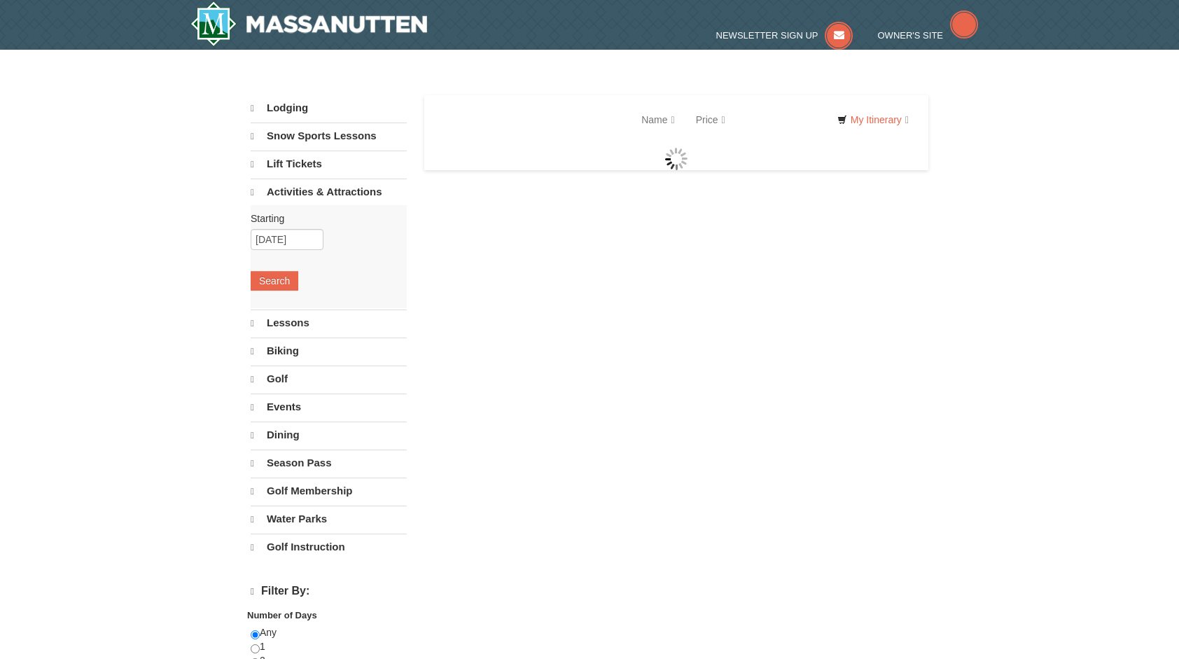
select select "10"
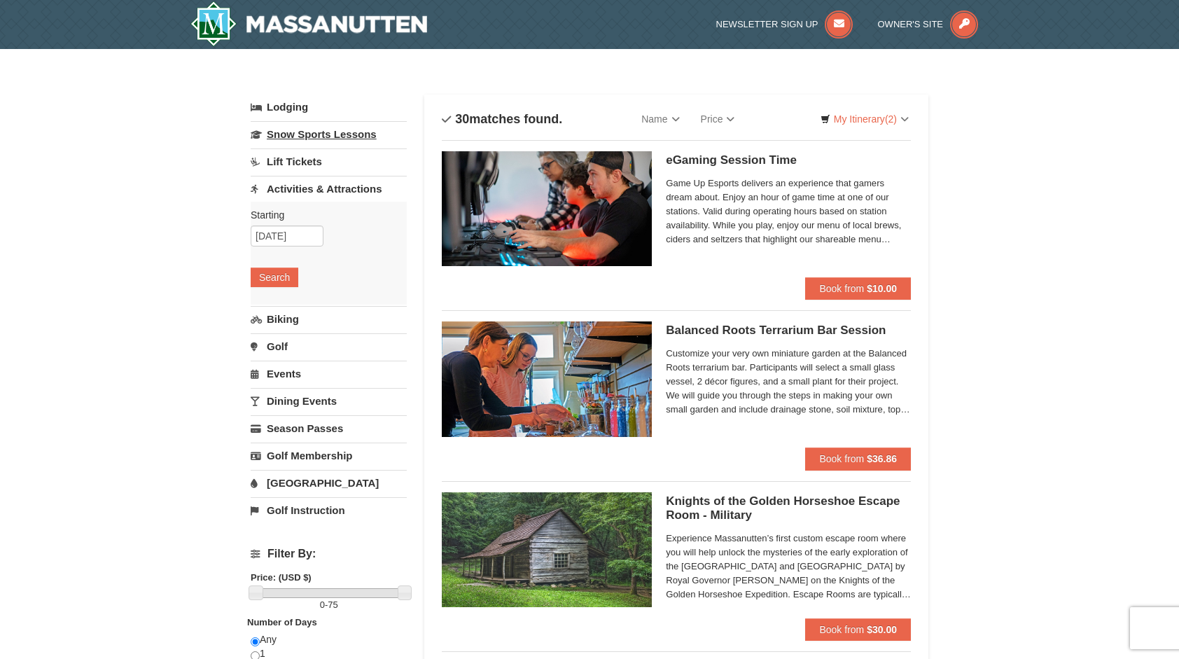
click at [317, 141] on link "Snow Sports Lessons" at bounding box center [329, 134] width 156 height 26
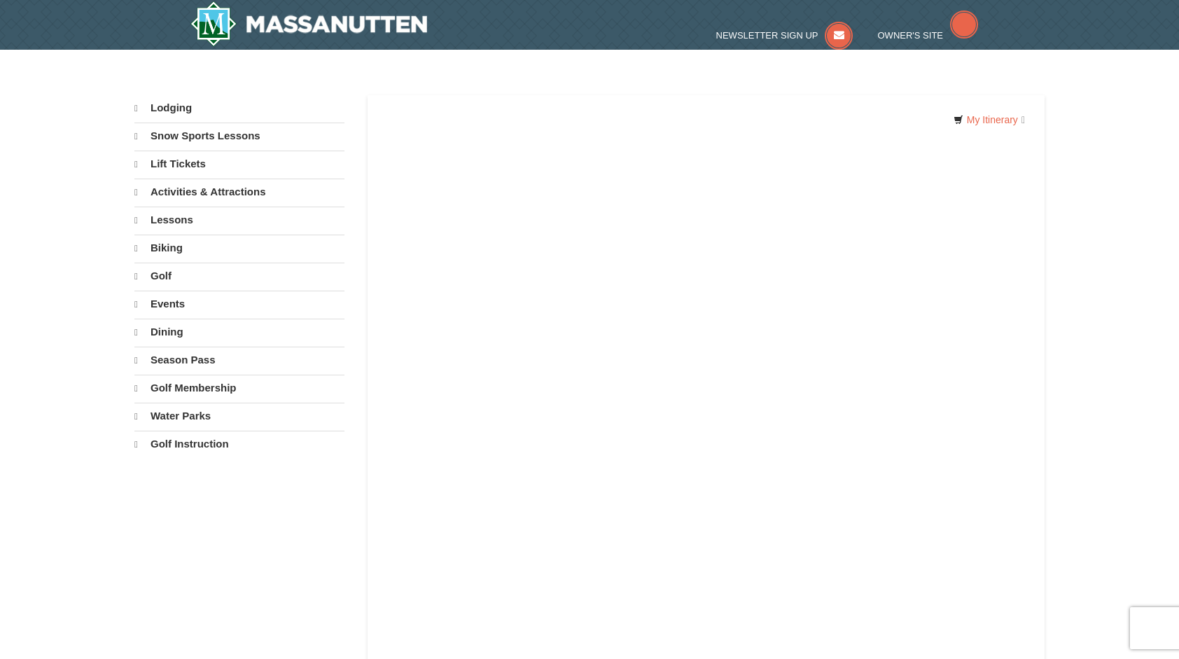
select select "10"
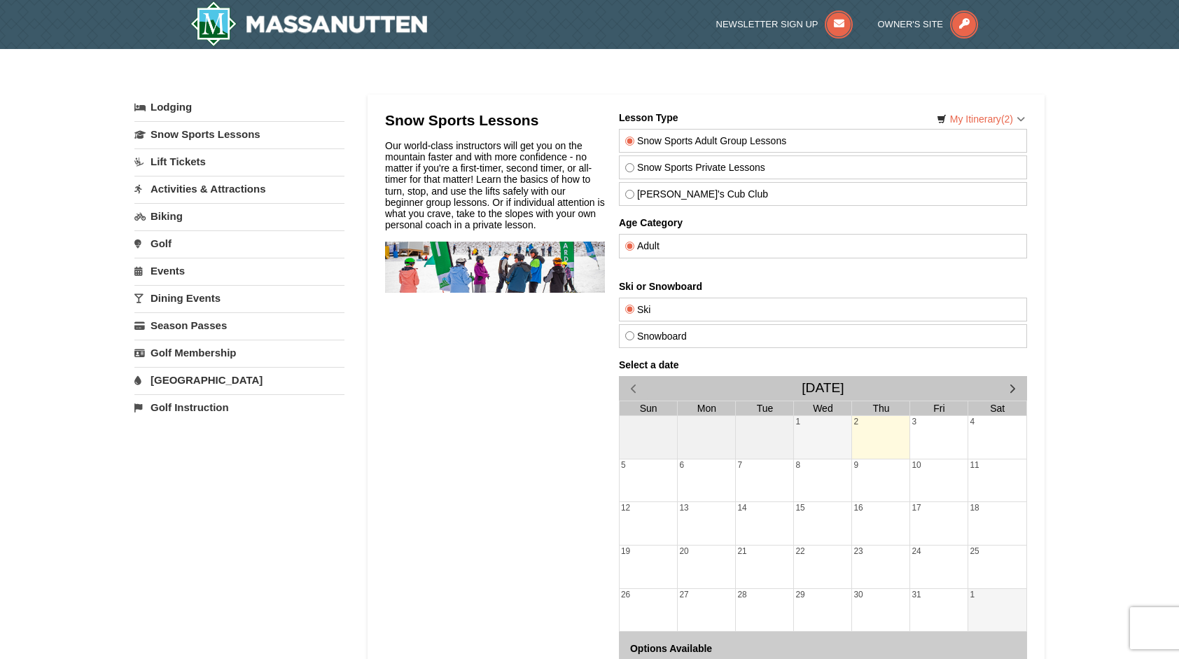
click at [211, 161] on link "Lift Tickets" at bounding box center [239, 161] width 210 height 26
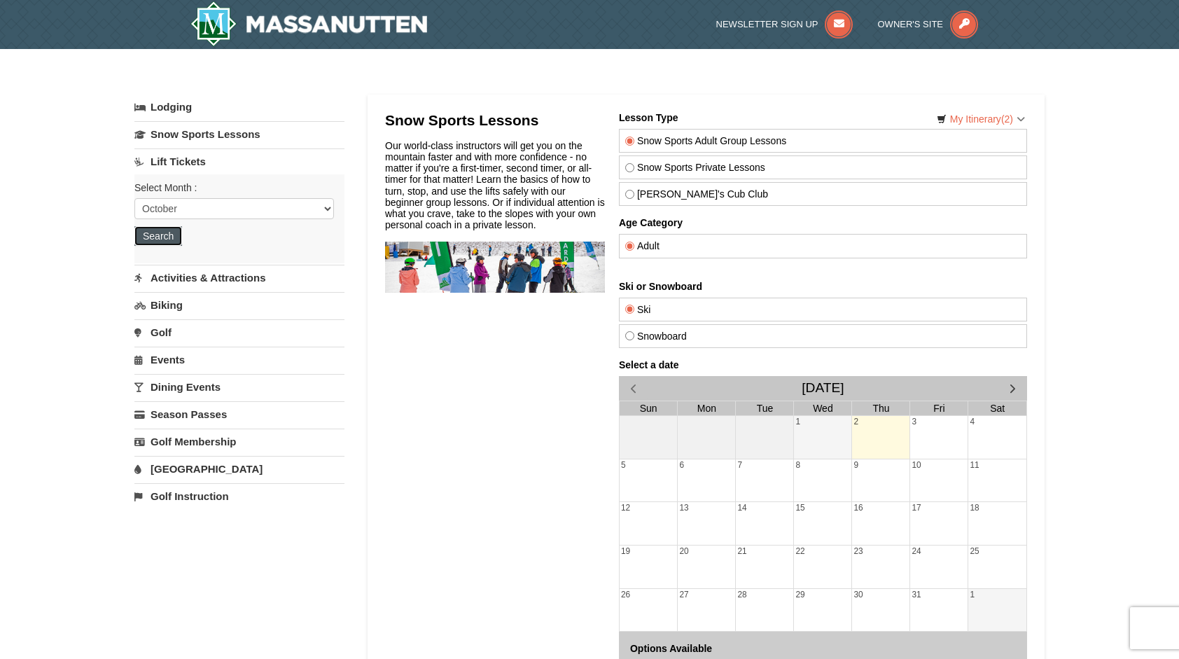
click at [168, 236] on button "Search" at bounding box center [158, 236] width 48 height 20
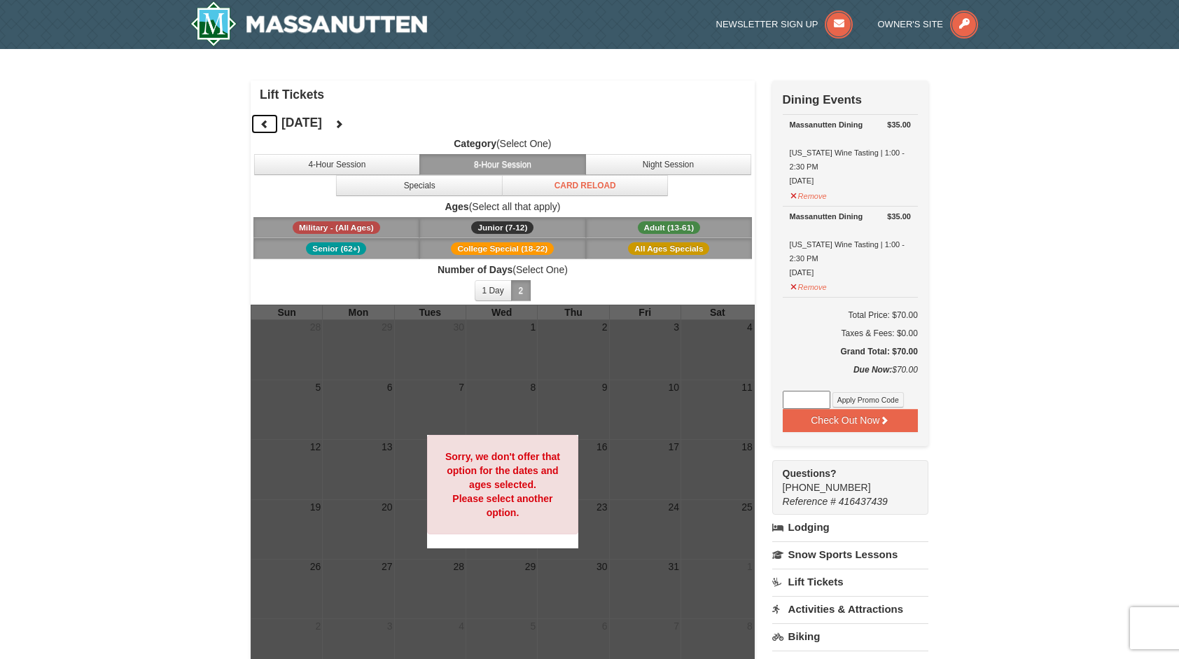
click at [260, 126] on icon at bounding box center [265, 124] width 10 height 10
click at [304, 13] on img at bounding box center [308, 23] width 237 height 45
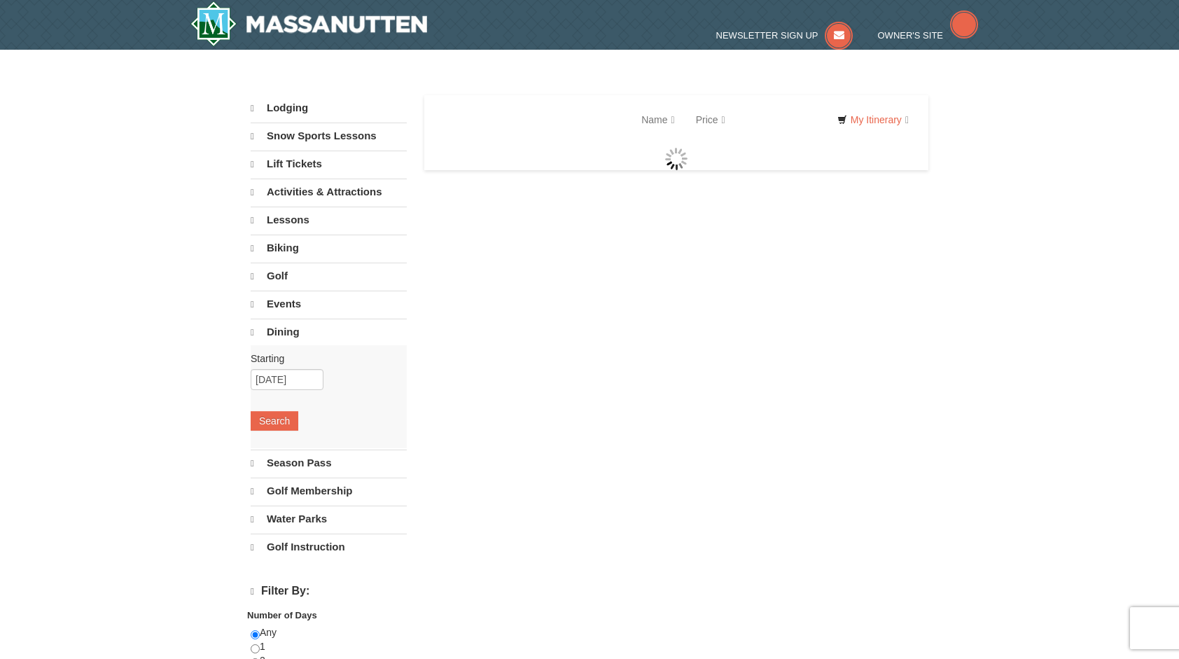
select select "10"
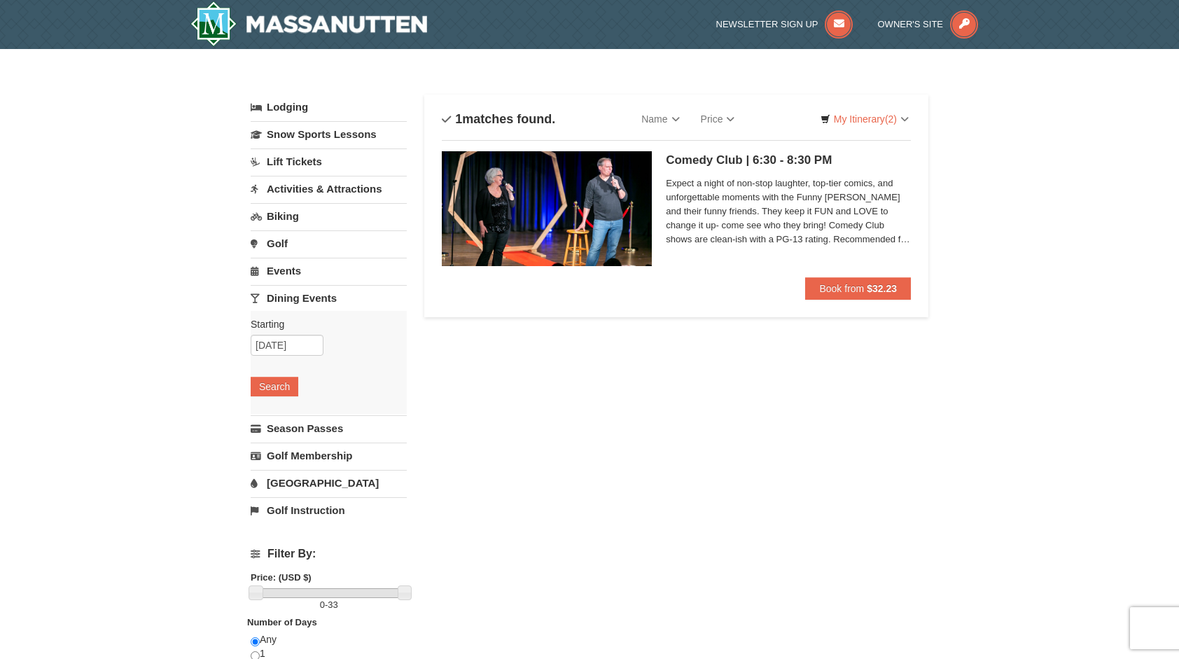
click at [282, 373] on div "Starting Please format dates MM/DD/YYYY Please format dates MM/DD/YYYY 10/30/20…" at bounding box center [329, 362] width 156 height 103
click at [284, 381] on button "Search" at bounding box center [275, 387] width 48 height 20
click at [295, 390] on button "Search" at bounding box center [275, 387] width 48 height 20
click at [296, 343] on input "[DATE]" at bounding box center [287, 345] width 73 height 21
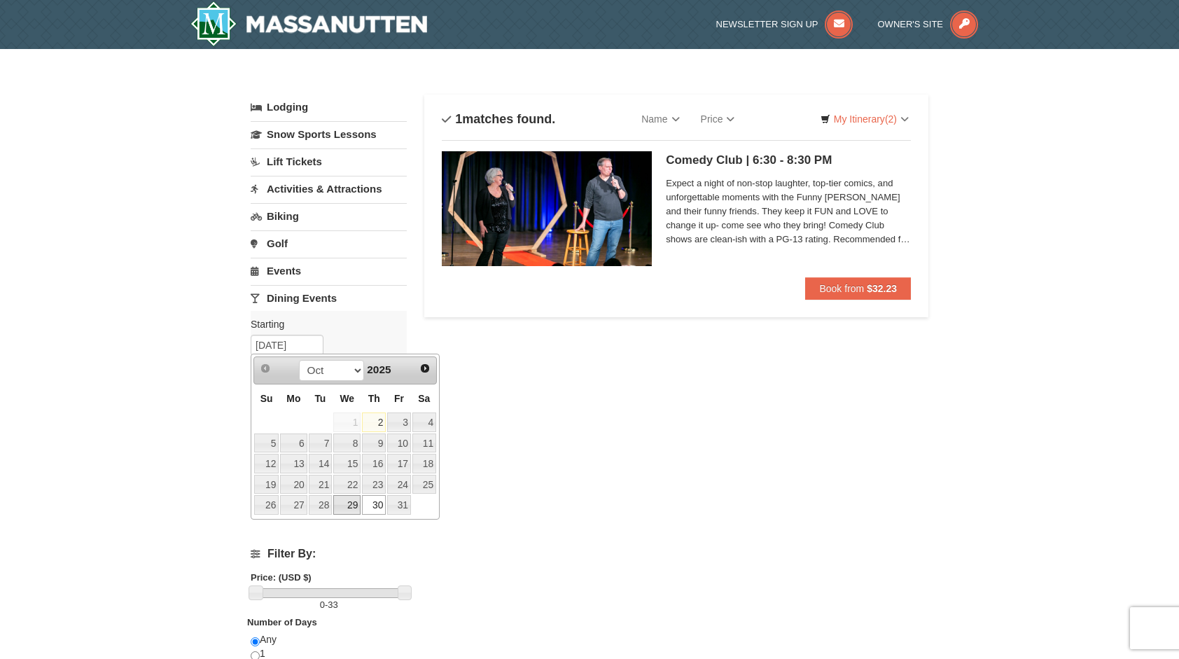
click at [359, 499] on link "29" at bounding box center [346, 505] width 27 height 20
type input "[DATE]"
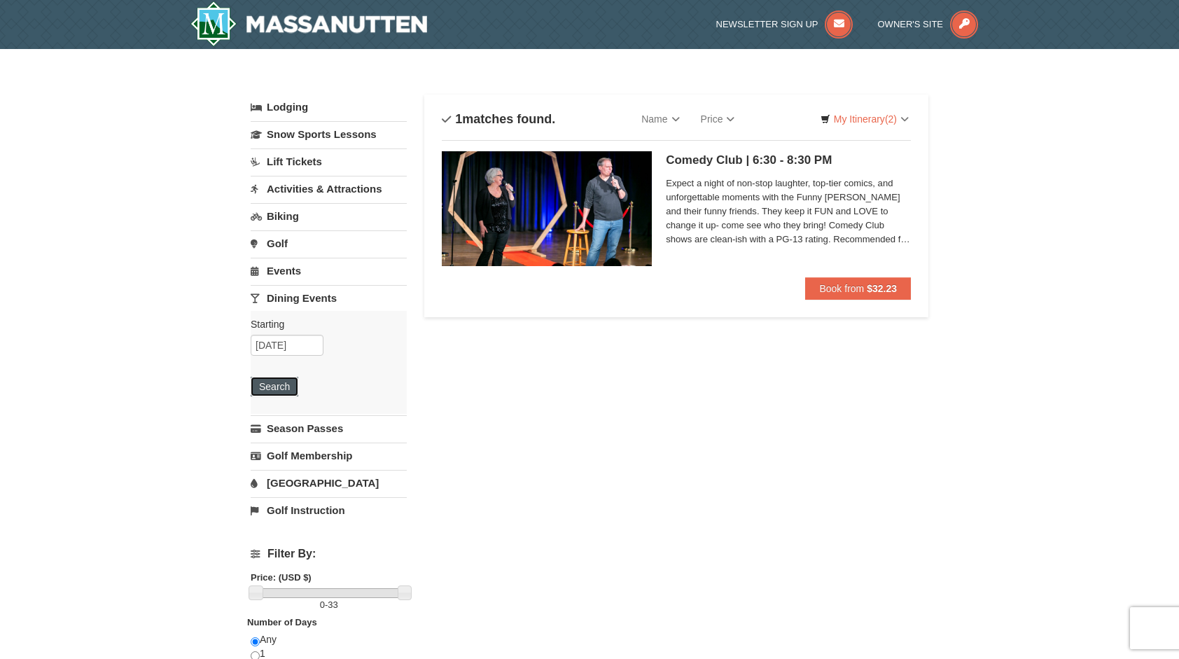
click at [287, 388] on button "Search" at bounding box center [275, 387] width 48 height 20
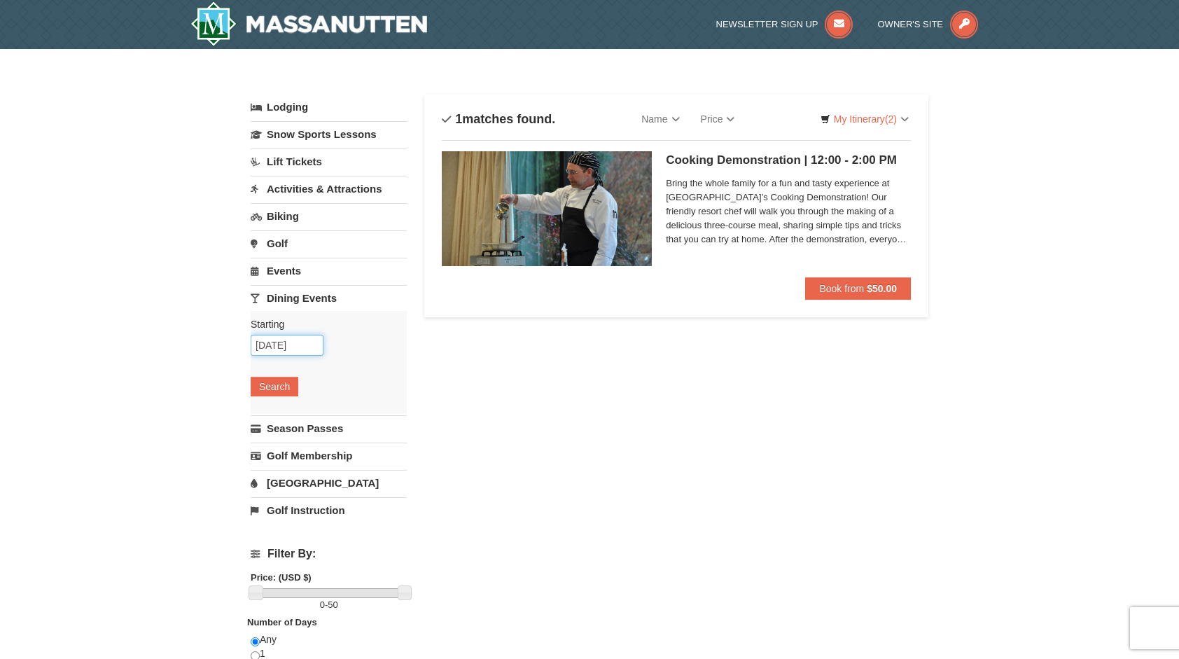
click at [290, 348] on input "[DATE]" at bounding box center [287, 345] width 73 height 21
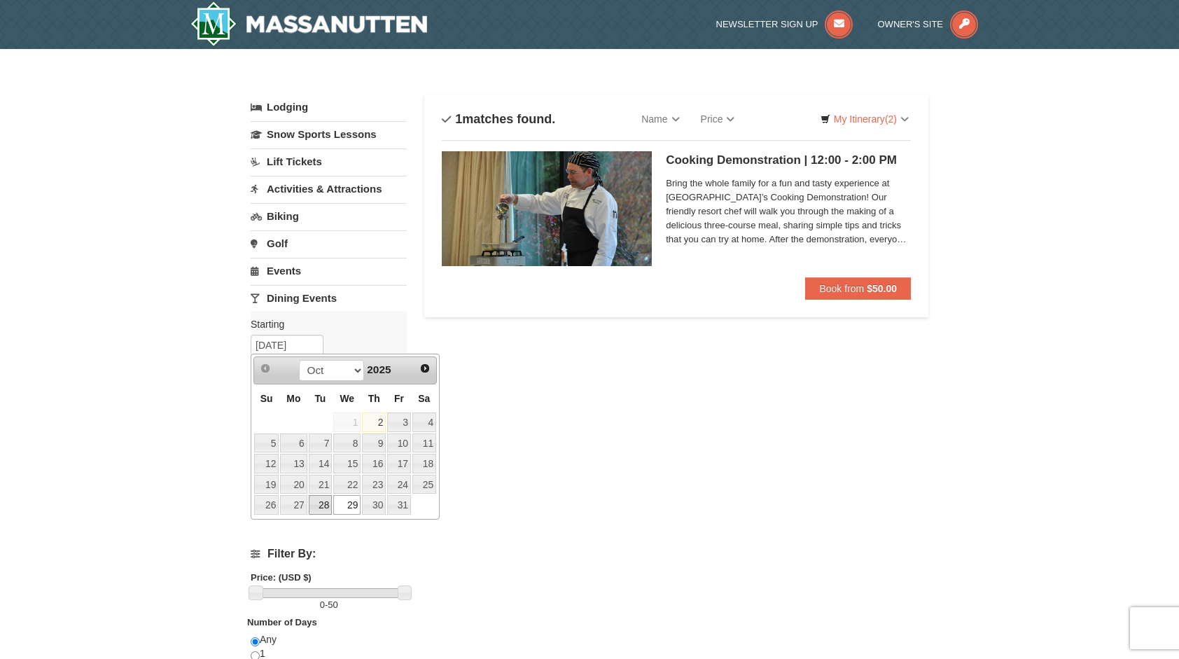
click at [328, 502] on link "28" at bounding box center [321, 505] width 24 height 20
type input "[DATE]"
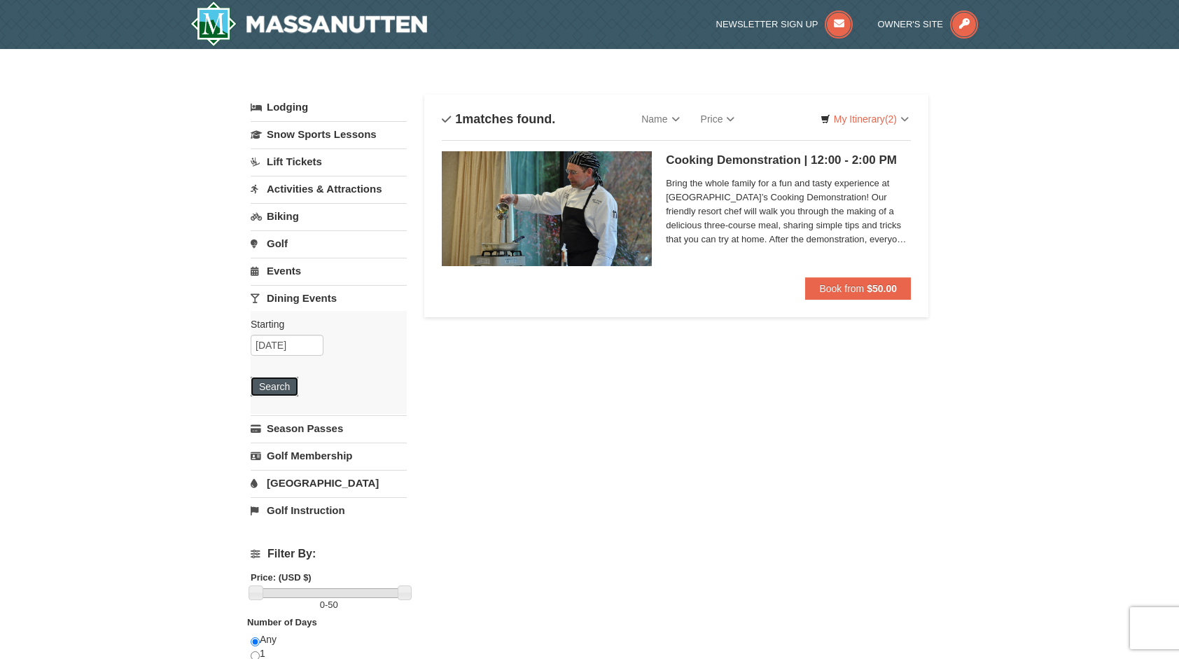
click at [282, 384] on button "Search" at bounding box center [275, 387] width 48 height 20
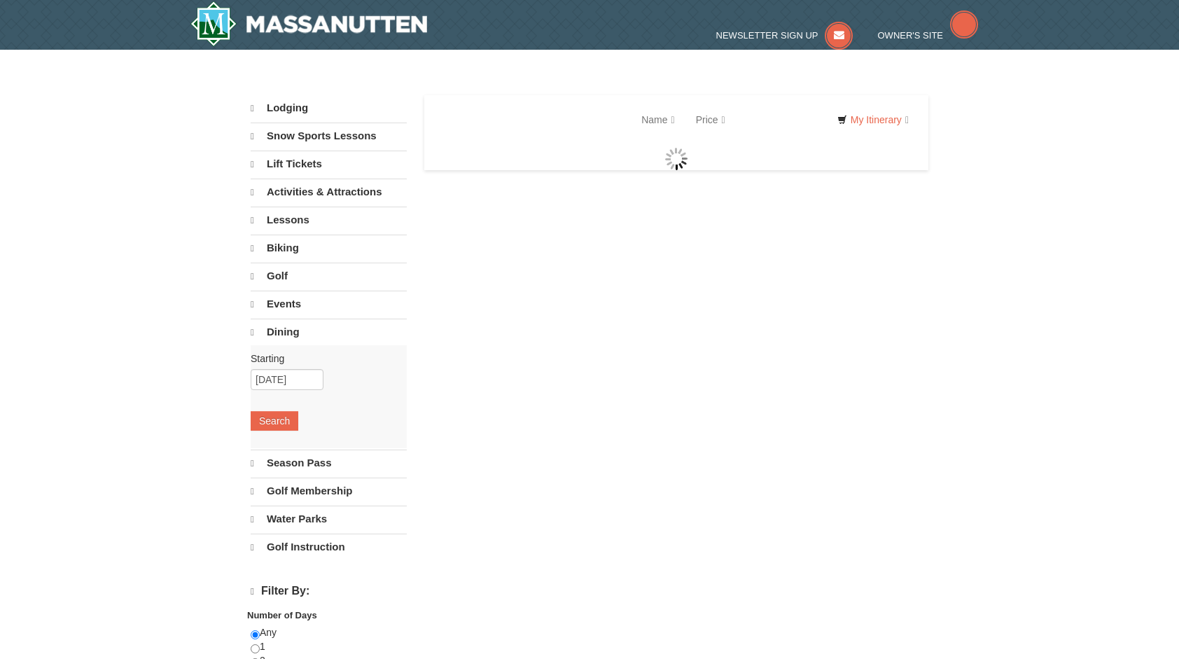
select select "10"
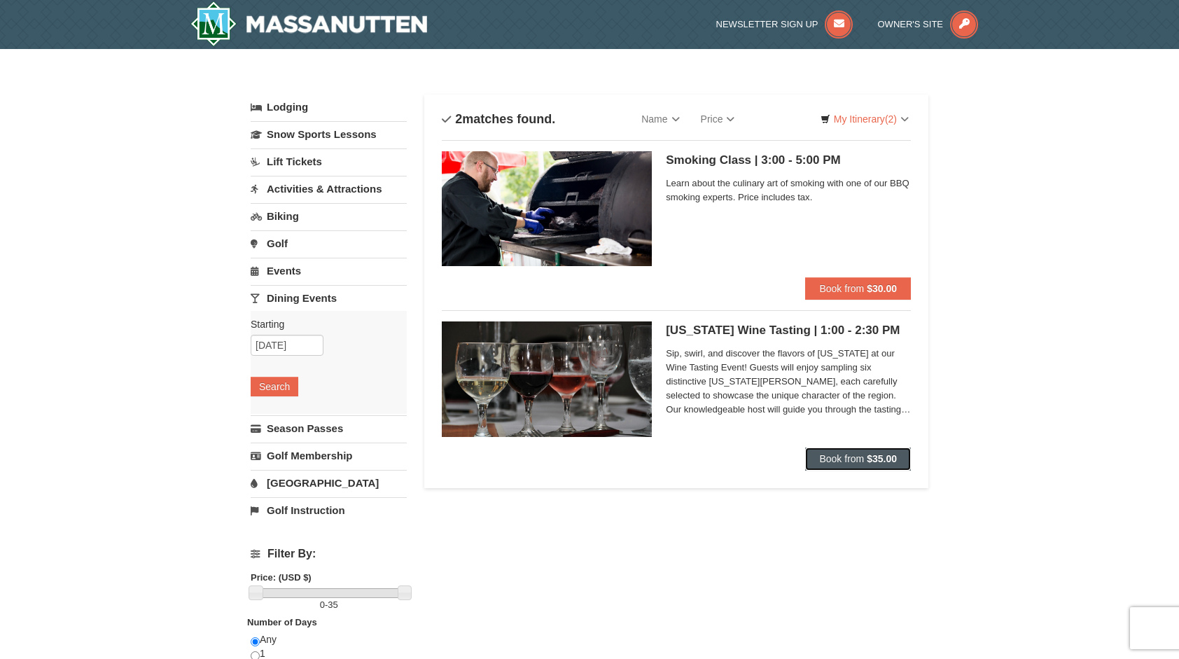
click at [850, 466] on button "Book from $35.00" at bounding box center [858, 459] width 106 height 22
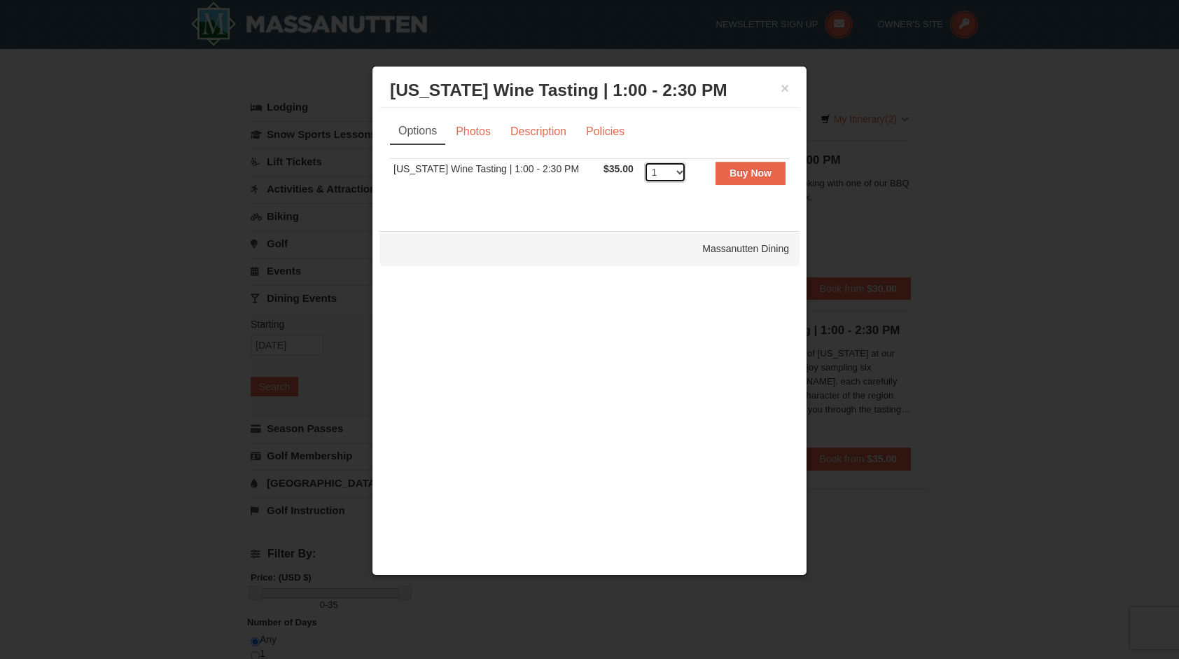
click at [668, 178] on select "1 2 3 4 5 6 7 8 9 10 11 12 13 14 15 16 17 18 19 20 21 22 23 24 25 26 27 28 29 3…" at bounding box center [665, 172] width 42 height 21
select select "2"
click at [644, 162] on select "1 2 3 4 5 6 7 8 9 10 11 12 13 14 15 16 17 18 19 20 21 22 23 24 25 26 27 28 29 3…" at bounding box center [665, 172] width 42 height 21
click at [749, 177] on strong "Buy Now" at bounding box center [751, 172] width 42 height 11
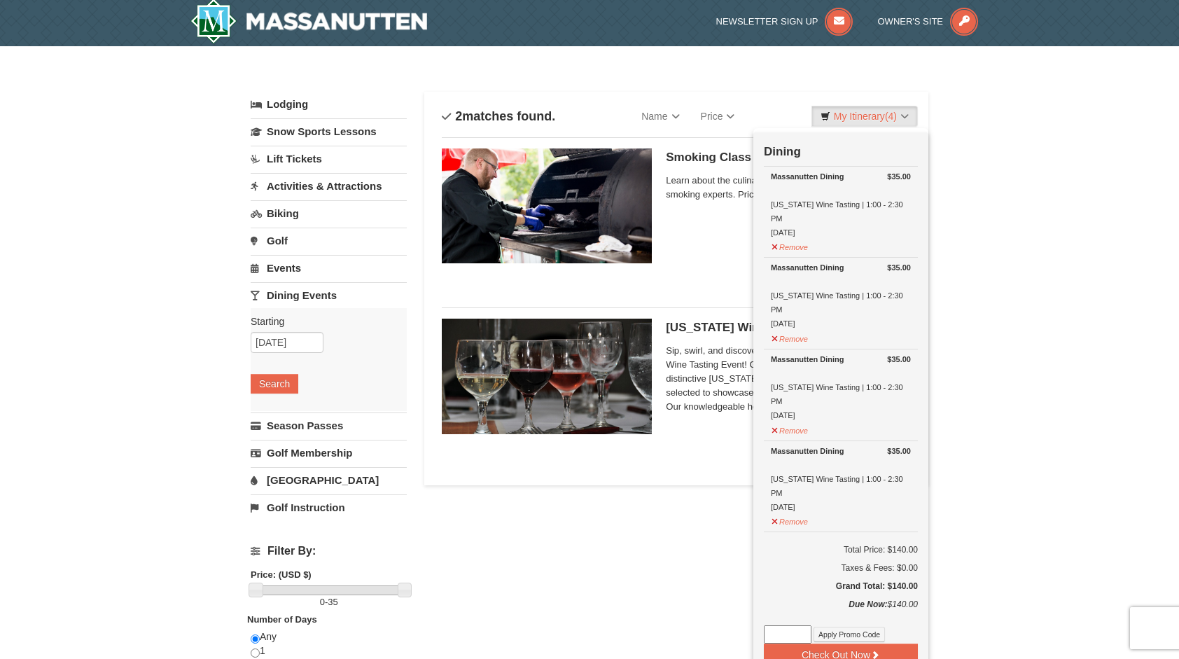
scroll to position [4, 0]
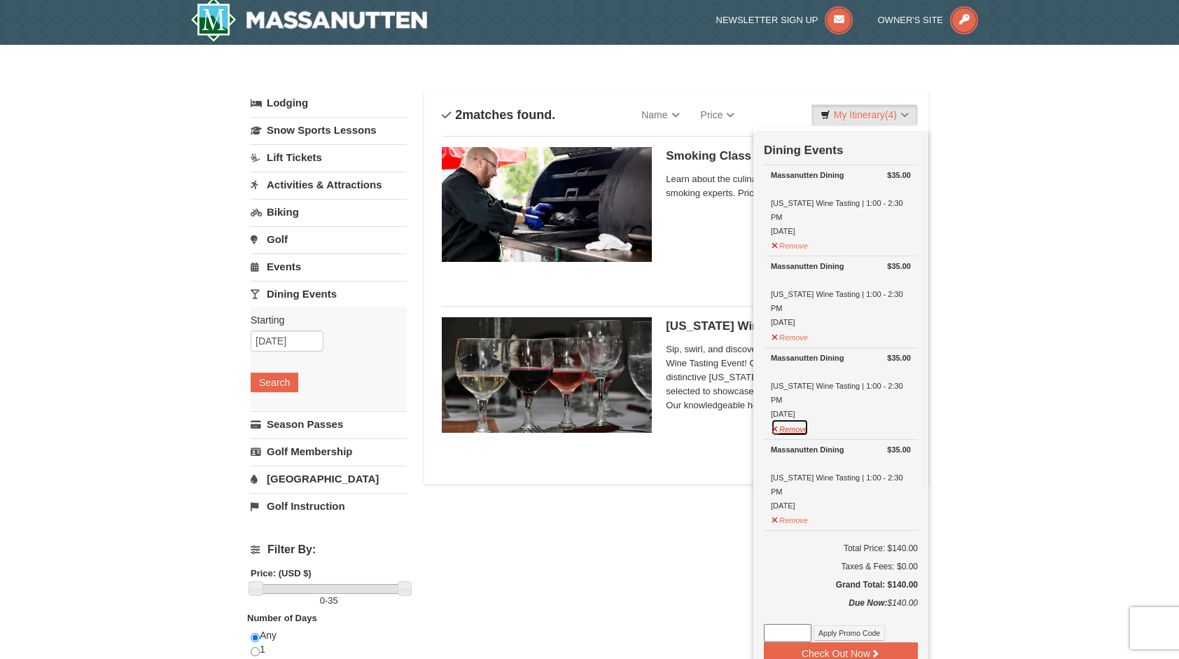
click at [775, 419] on button "Remove" at bounding box center [790, 428] width 38 height 18
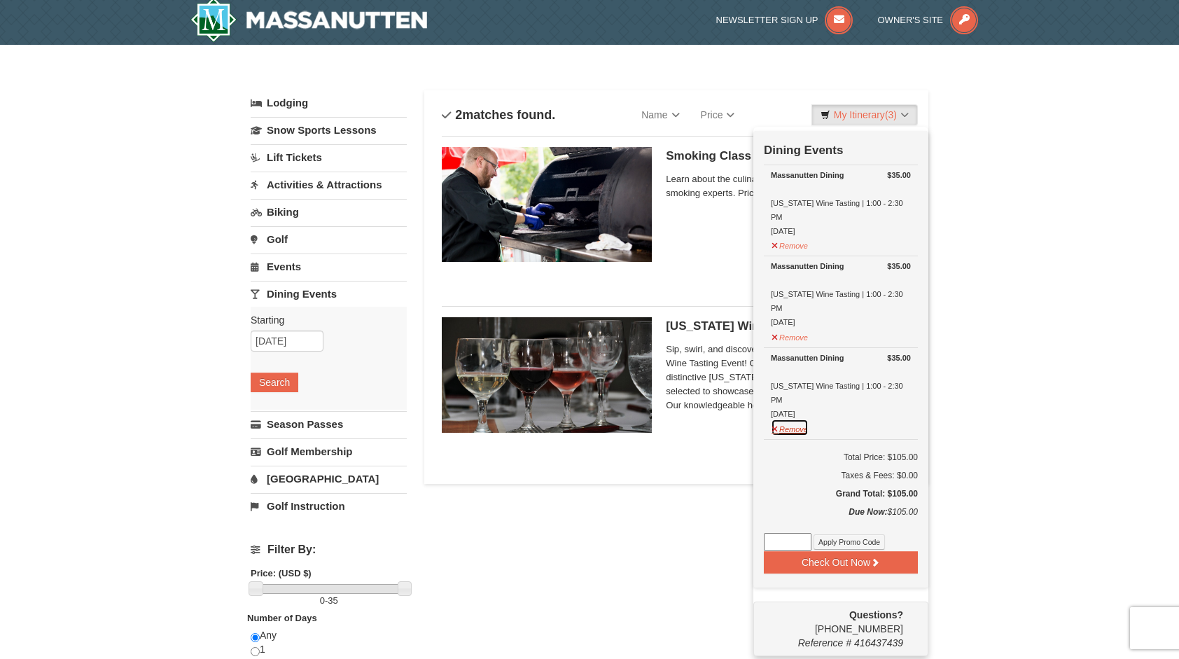
click at [792, 419] on button "Remove" at bounding box center [790, 428] width 38 height 18
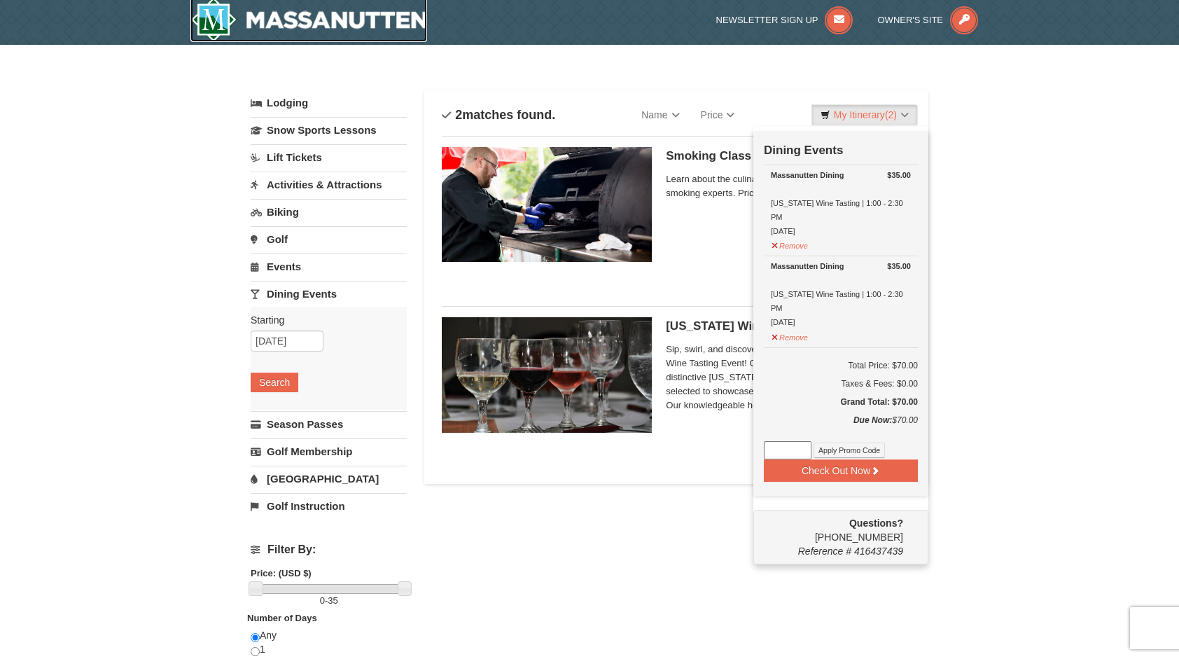
click at [367, 34] on img at bounding box center [308, 19] width 237 height 45
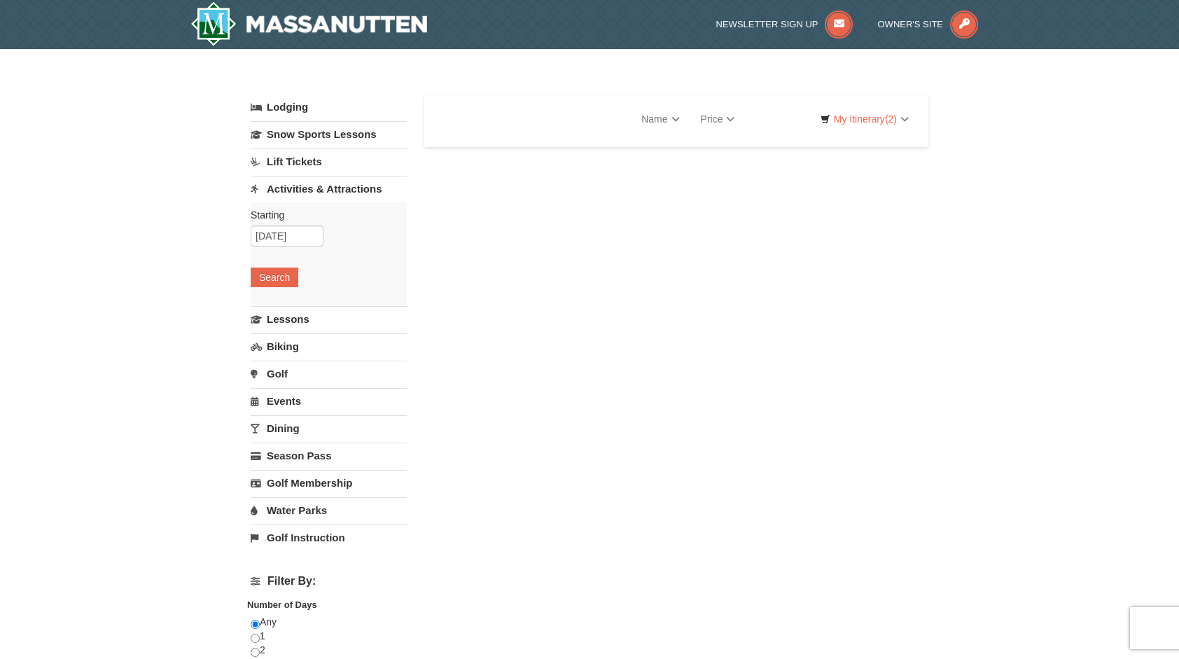
select select "10"
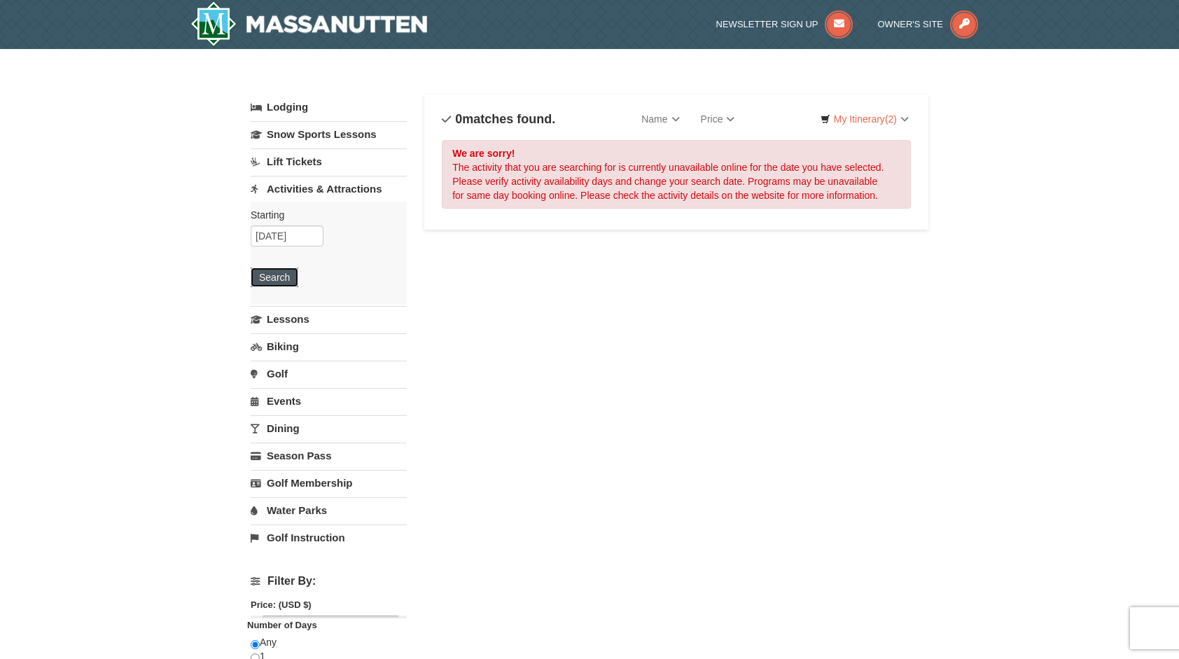
click at [291, 277] on button "Search" at bounding box center [275, 278] width 48 height 20
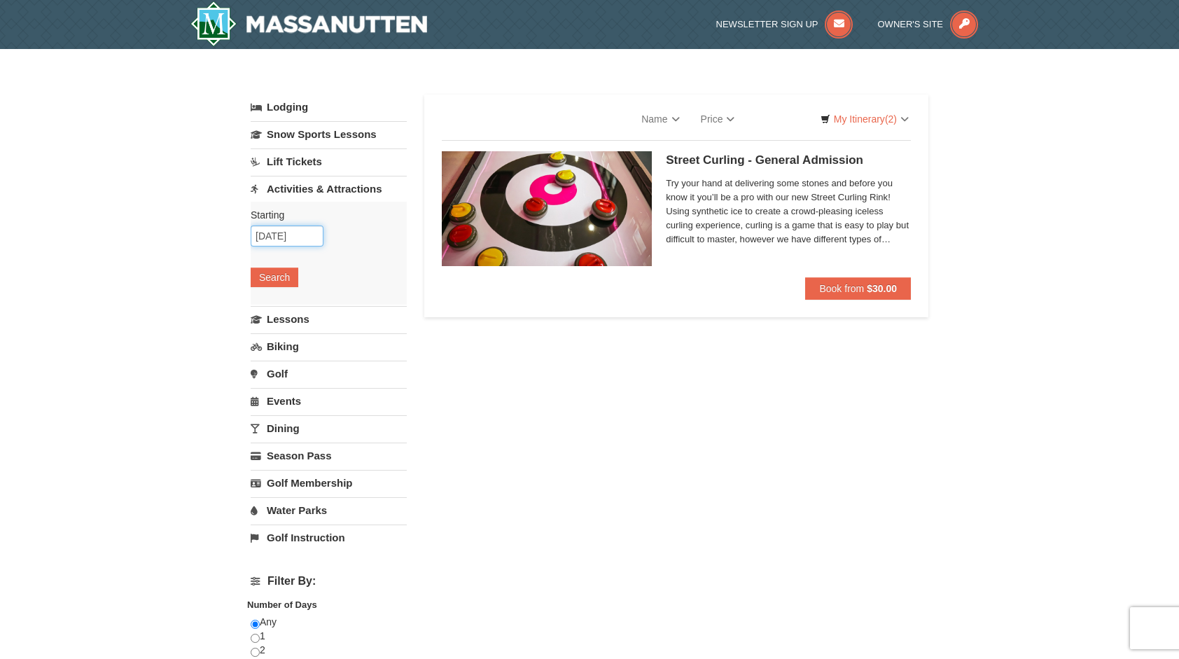
click at [298, 234] on input "[DATE]" at bounding box center [287, 236] width 73 height 21
select select "10"
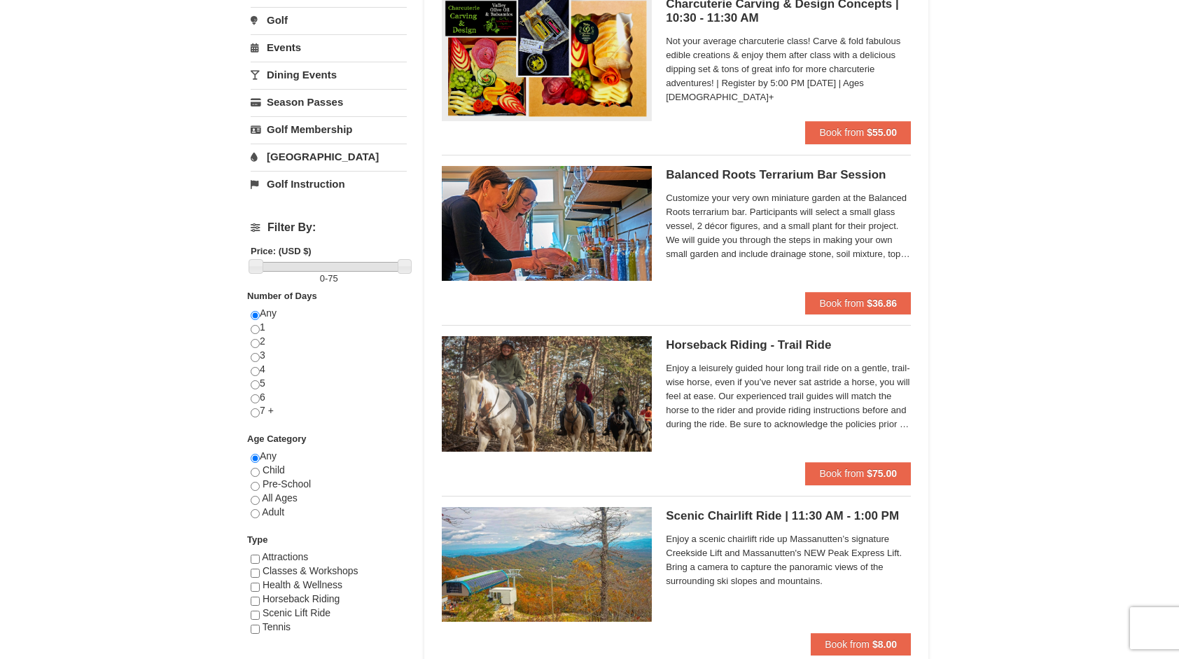
scroll to position [653, 0]
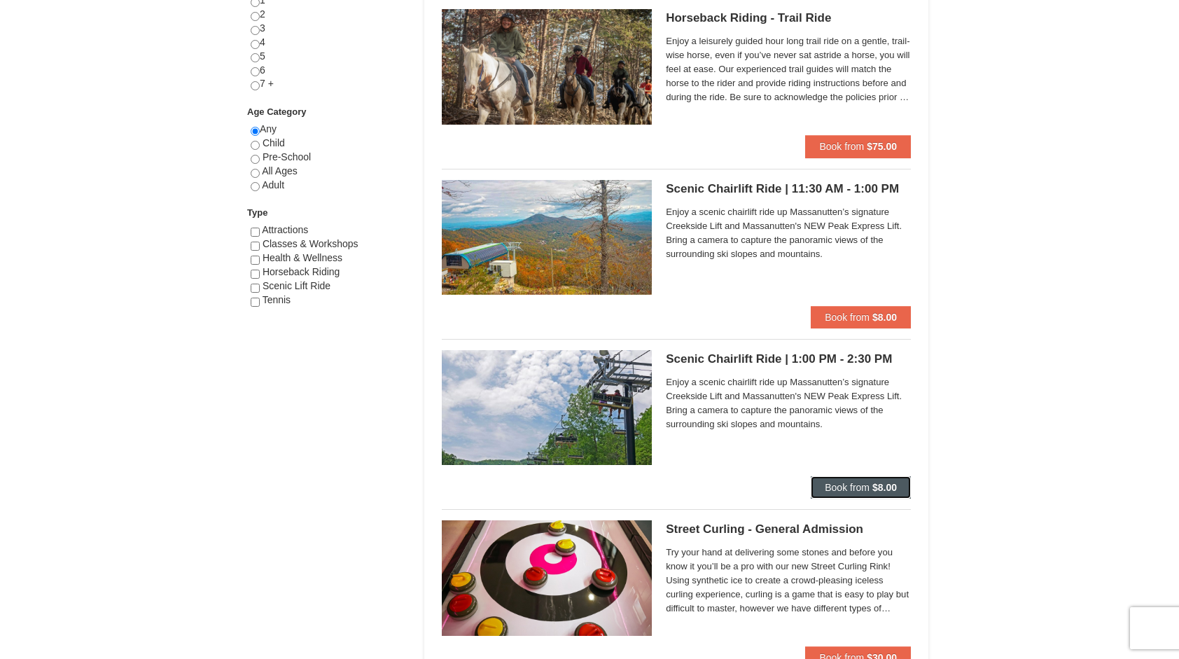
click at [873, 489] on strong "$8.00" at bounding box center [885, 487] width 25 height 11
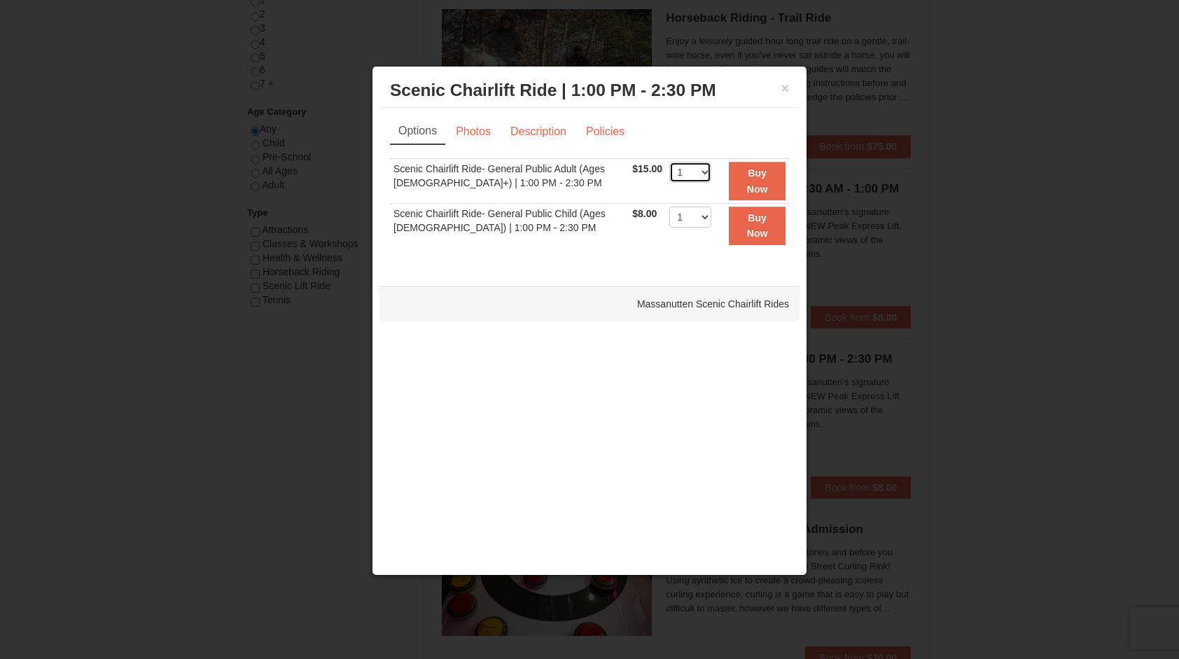
click at [698, 176] on select "1 2 3 4 5 6 7 8 9 10 11 12 13 14 15 16 17 18 19 20 21 22" at bounding box center [691, 172] width 42 height 21
select select "2"
click at [670, 162] on select "1 2 3 4 5 6 7 8 9 10 11 12 13 14 15 16 17 18 19 20 21 22" at bounding box center [691, 172] width 42 height 21
click at [757, 181] on button "Buy Now" at bounding box center [757, 181] width 57 height 39
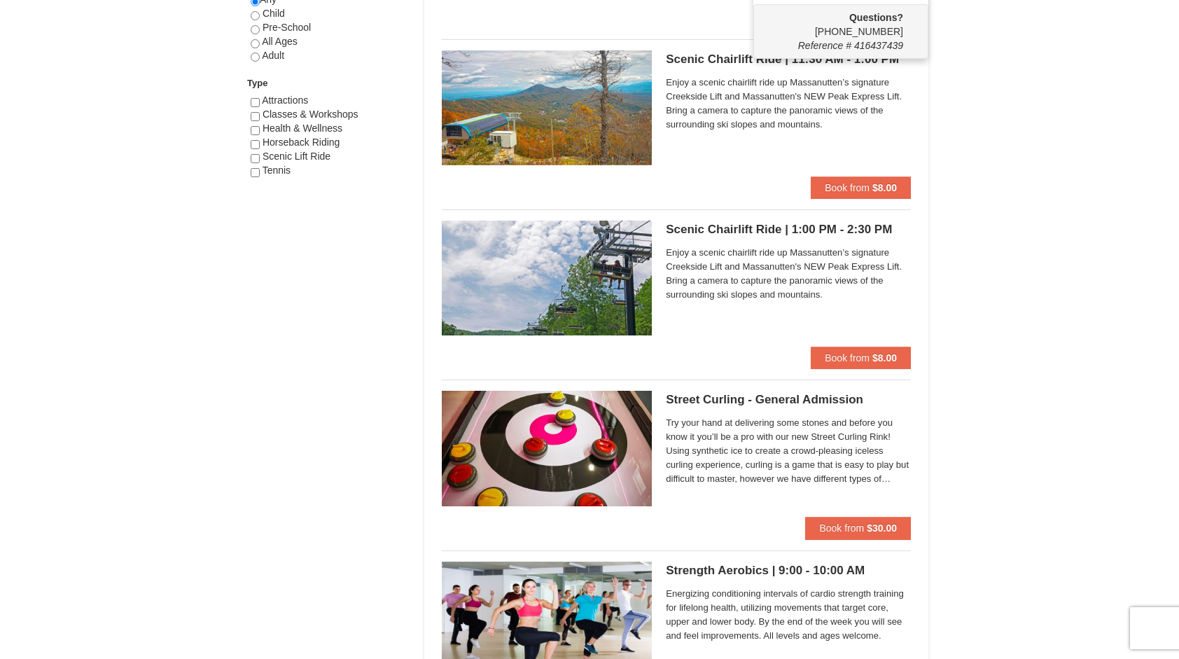
scroll to position [0, 0]
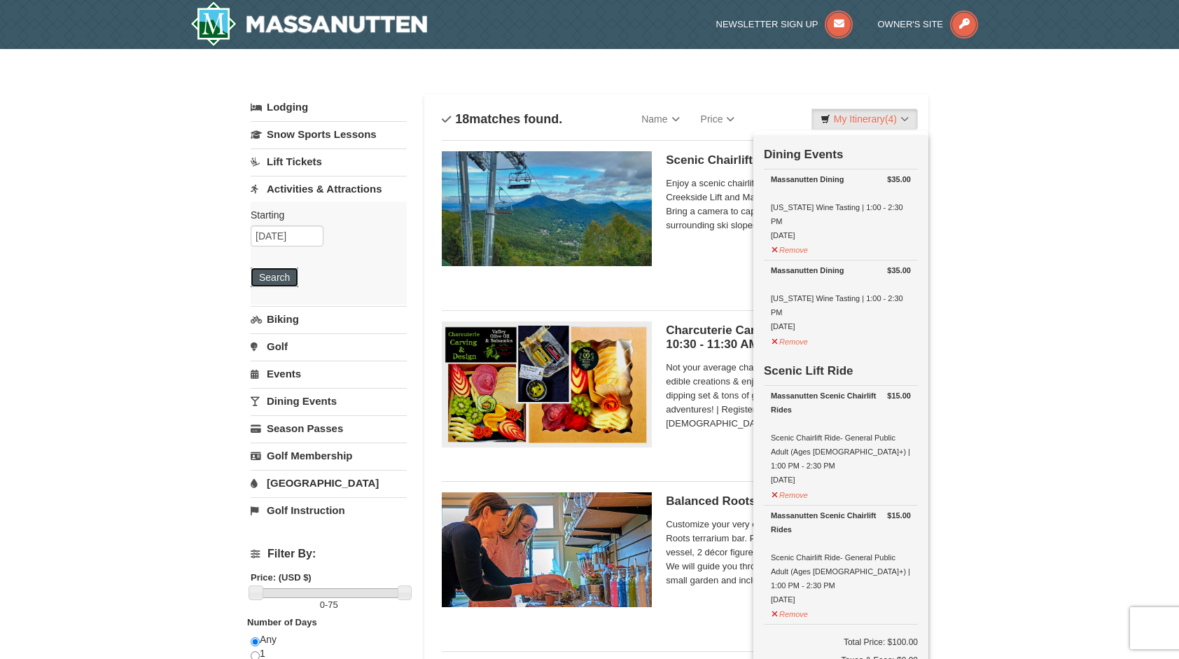
click at [278, 272] on button "Search" at bounding box center [275, 278] width 48 height 20
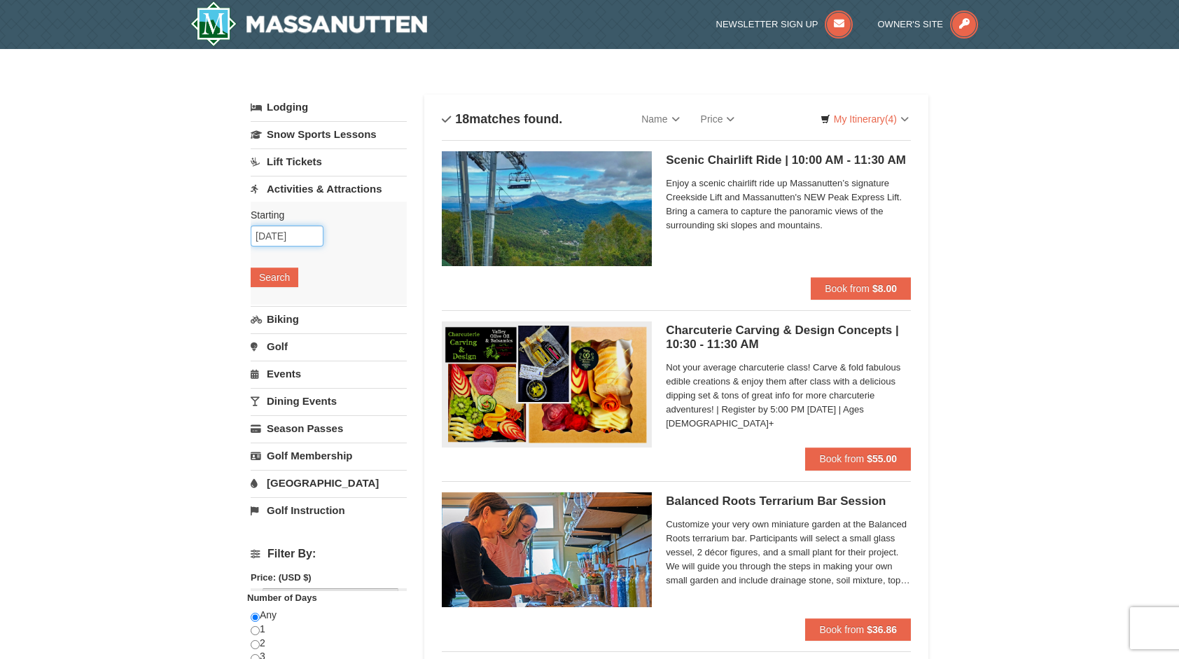
click at [292, 237] on input "[DATE]" at bounding box center [287, 236] width 73 height 21
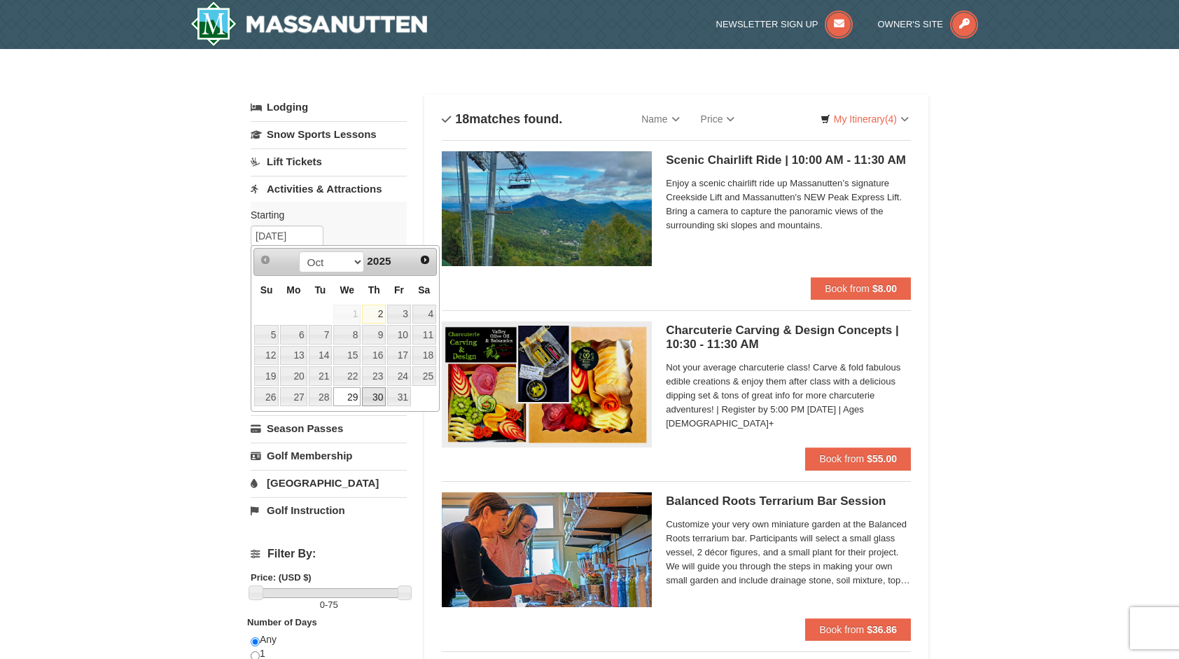
click at [376, 388] on link "30" at bounding box center [374, 397] width 24 height 20
type input "[DATE]"
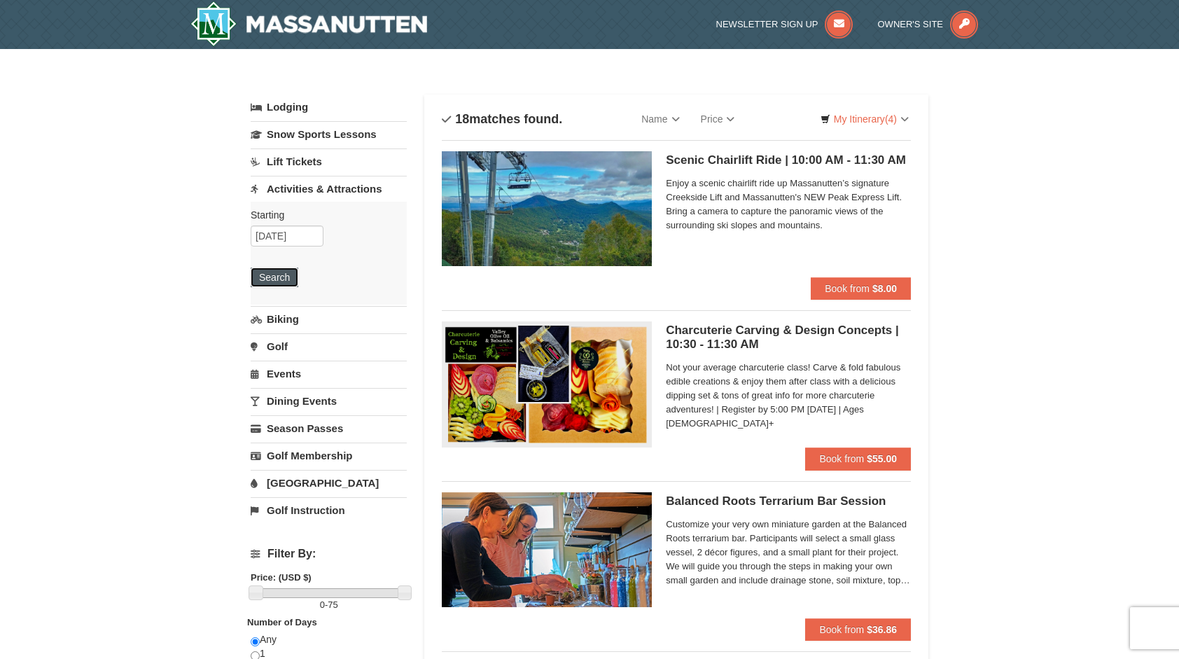
click at [285, 282] on button "Search" at bounding box center [275, 278] width 48 height 20
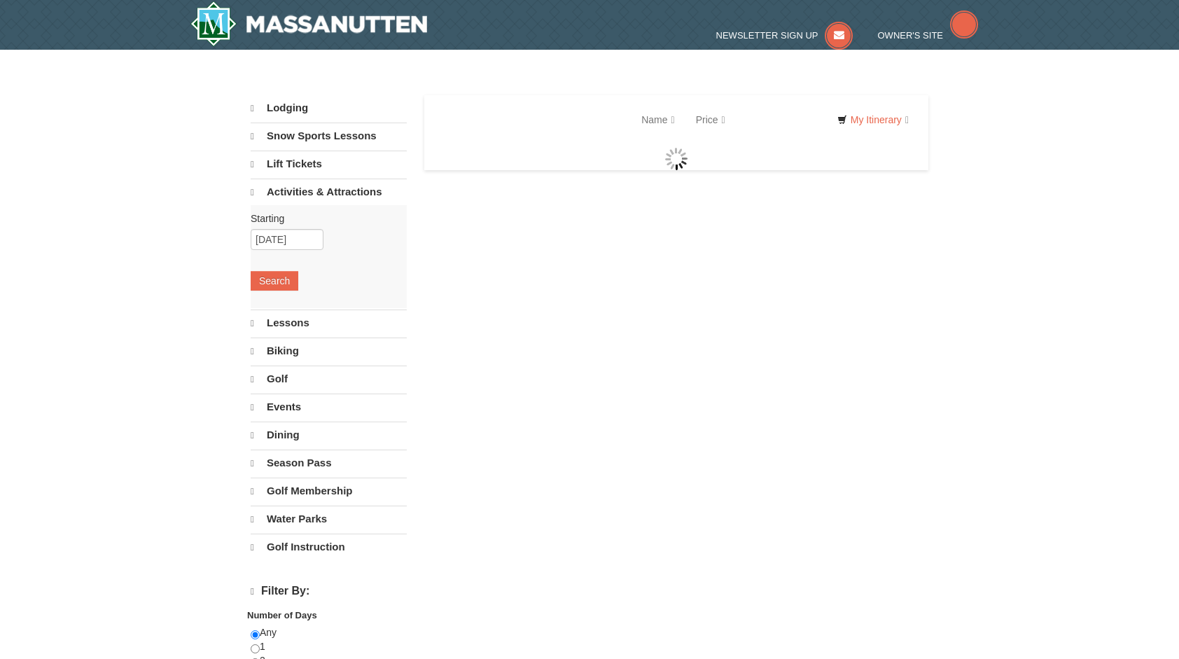
select select "10"
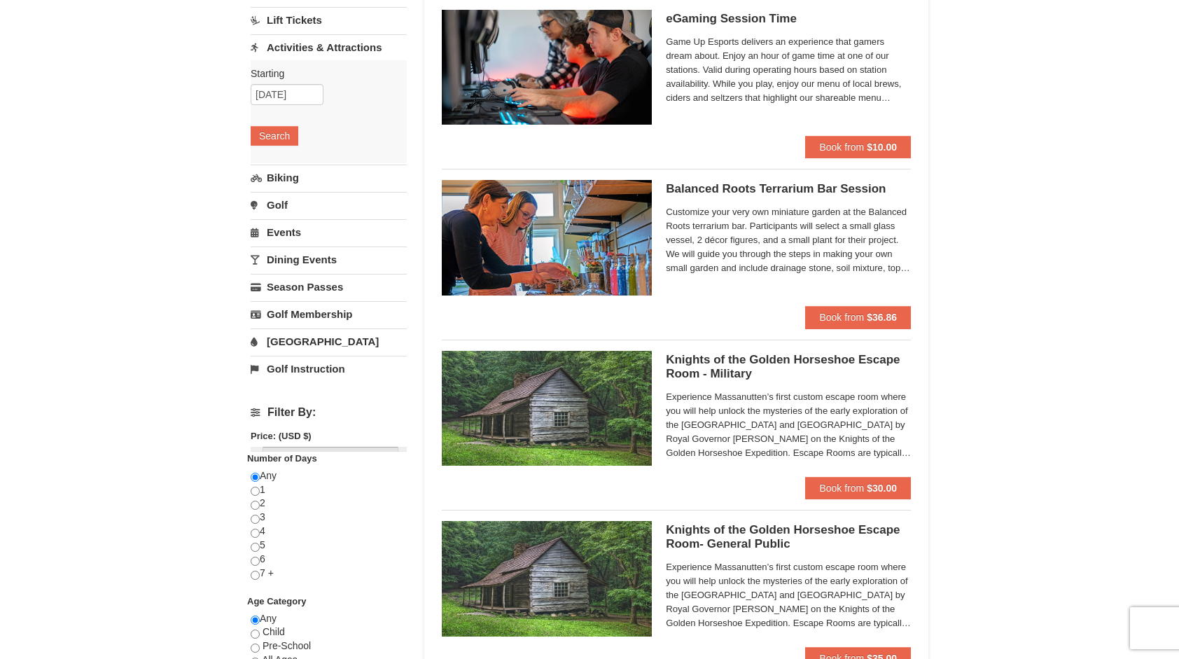
scroll to position [326, 0]
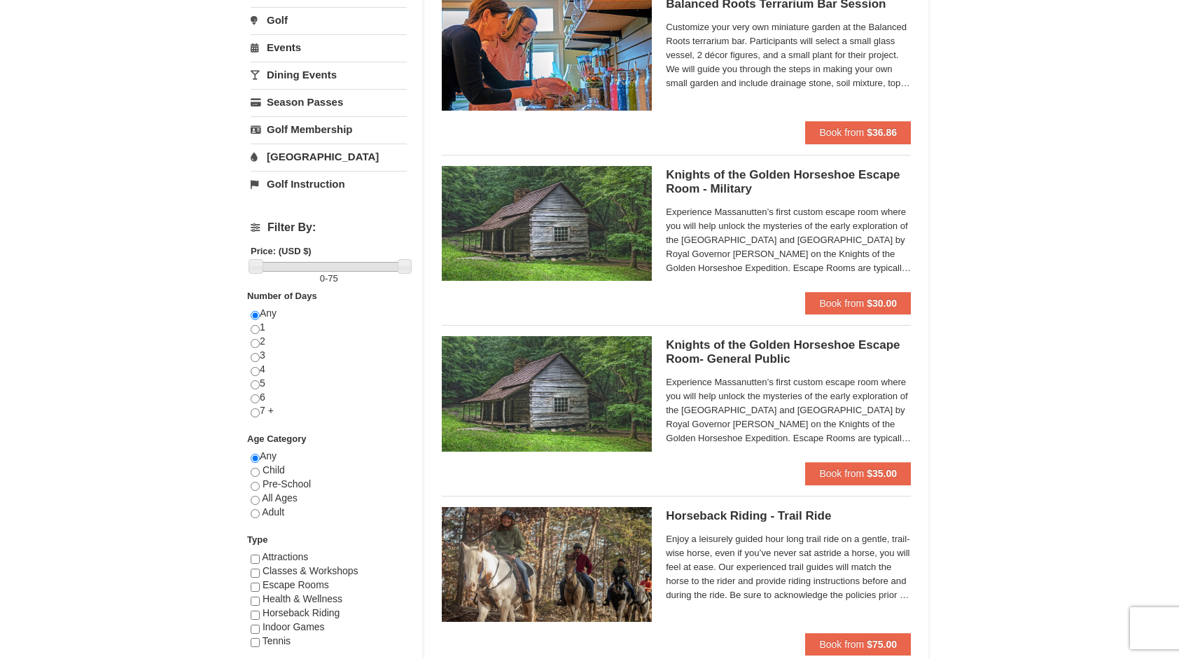
click at [738, 177] on h5 "Knights of the Golden Horseshoe Escape Room - Military Massanutten Escape Rooms…" at bounding box center [788, 182] width 245 height 28
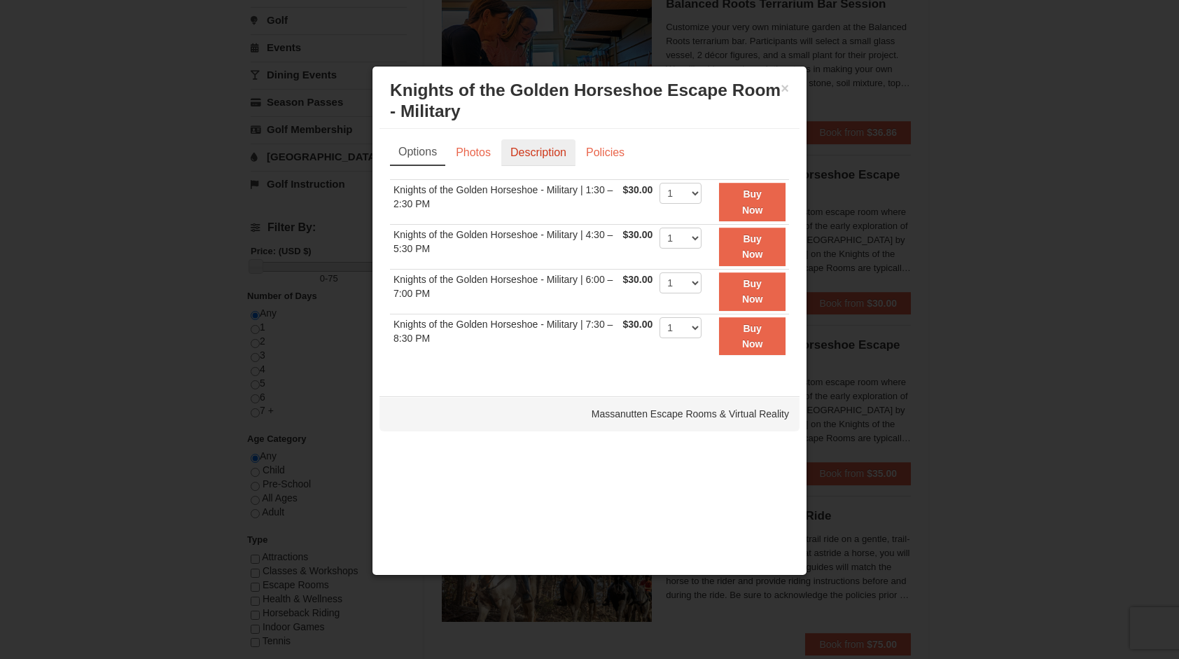
click at [525, 151] on link "Description" at bounding box center [538, 152] width 74 height 27
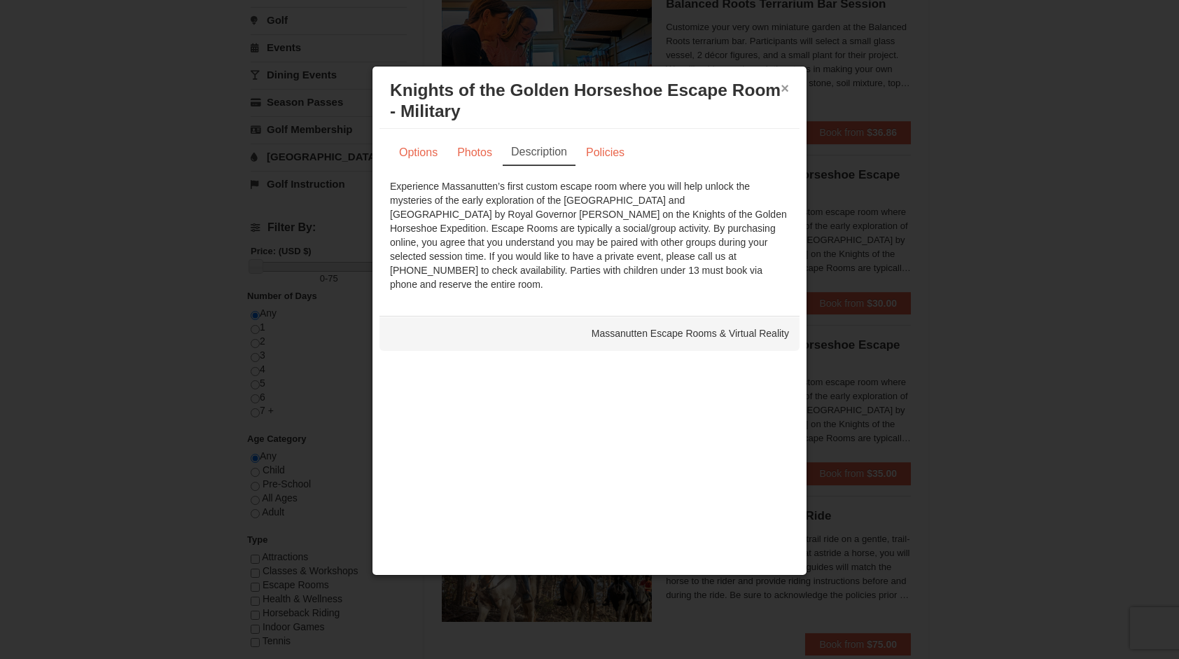
click at [787, 84] on button "×" at bounding box center [785, 88] width 8 height 14
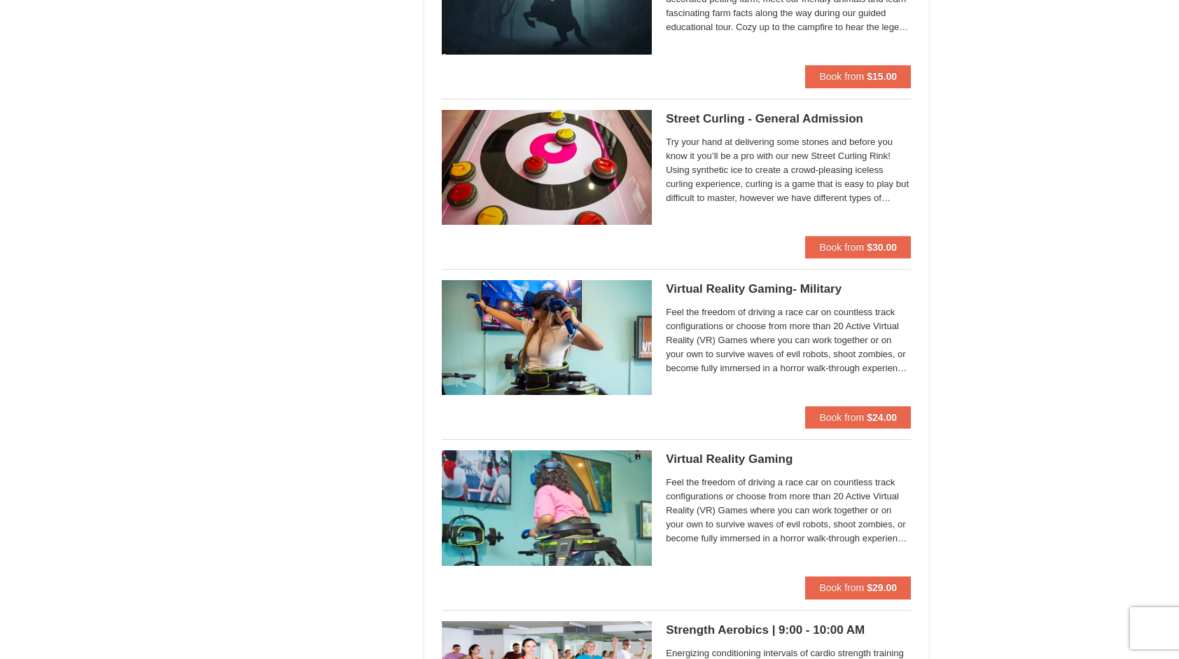
scroll to position [1544, 0]
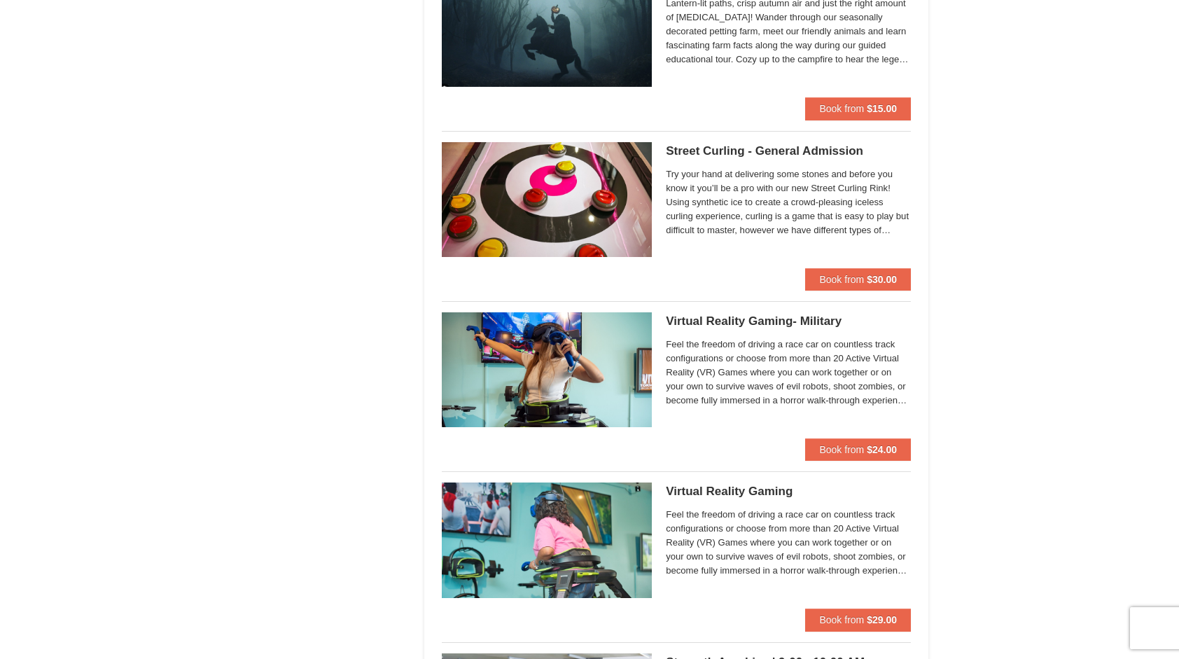
click at [824, 317] on h5 "Virtual Reality Gaming- Military Massanutten Escape Rooms & Virtual Reality" at bounding box center [788, 321] width 245 height 14
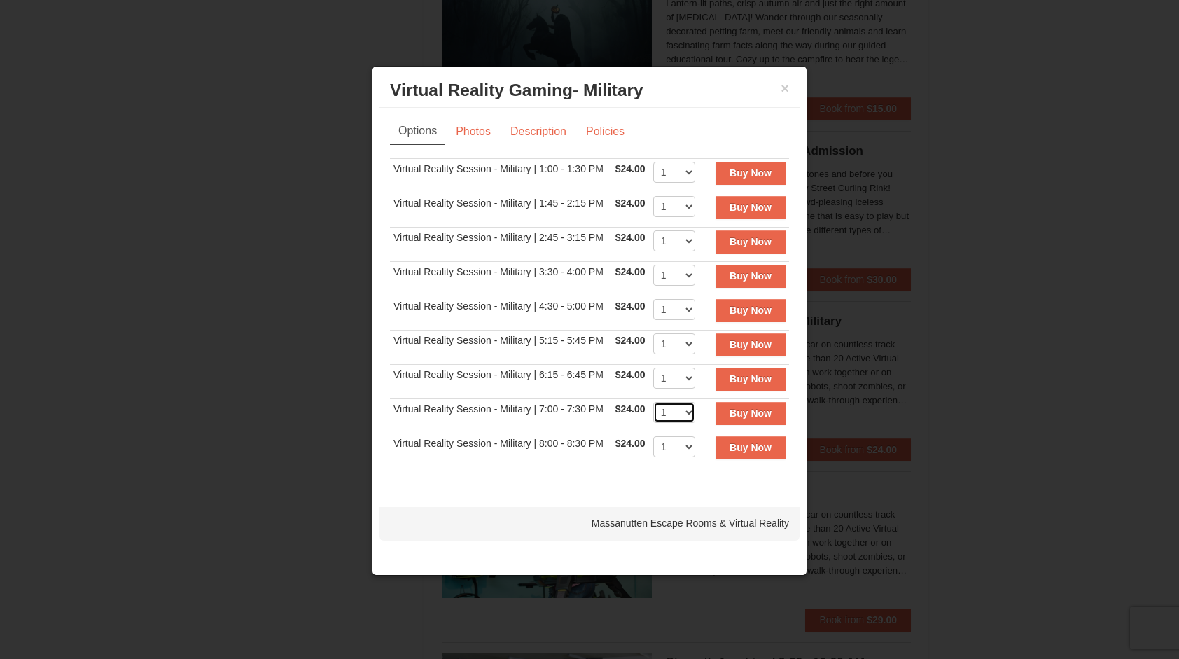
click at [684, 408] on select "1 2 3 4" at bounding box center [674, 412] width 42 height 21
select select "2"
click at [653, 402] on select "1 2 3 4" at bounding box center [674, 412] width 42 height 21
click at [747, 413] on strong "Buy Now" at bounding box center [751, 413] width 42 height 11
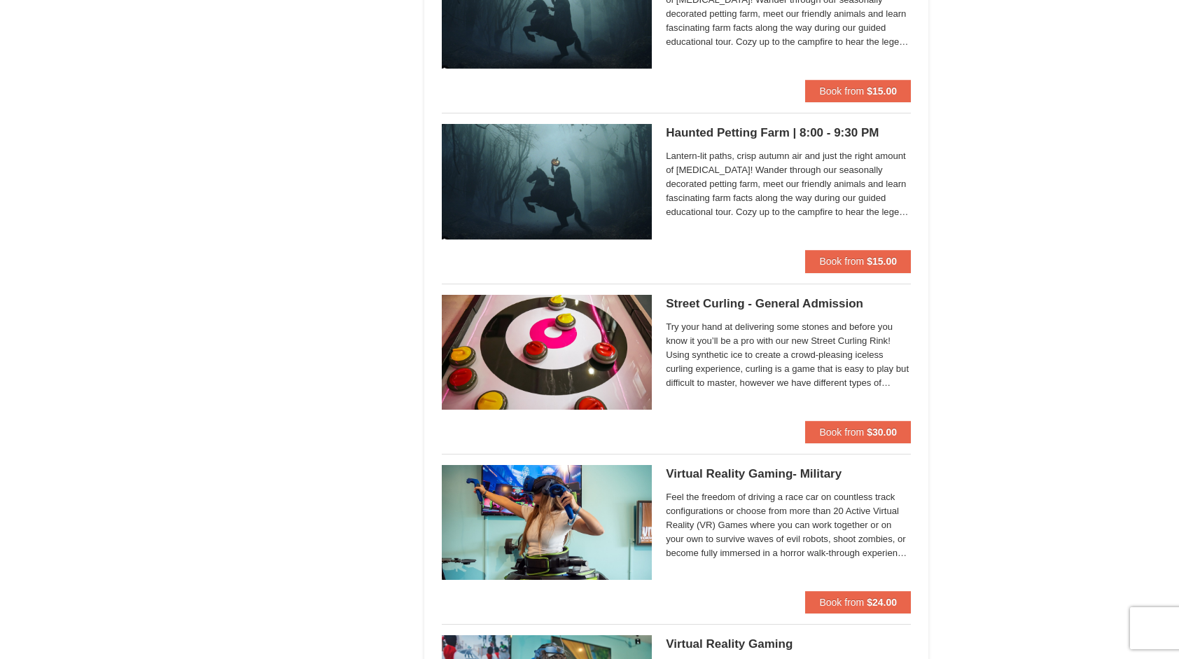
scroll to position [1475, 0]
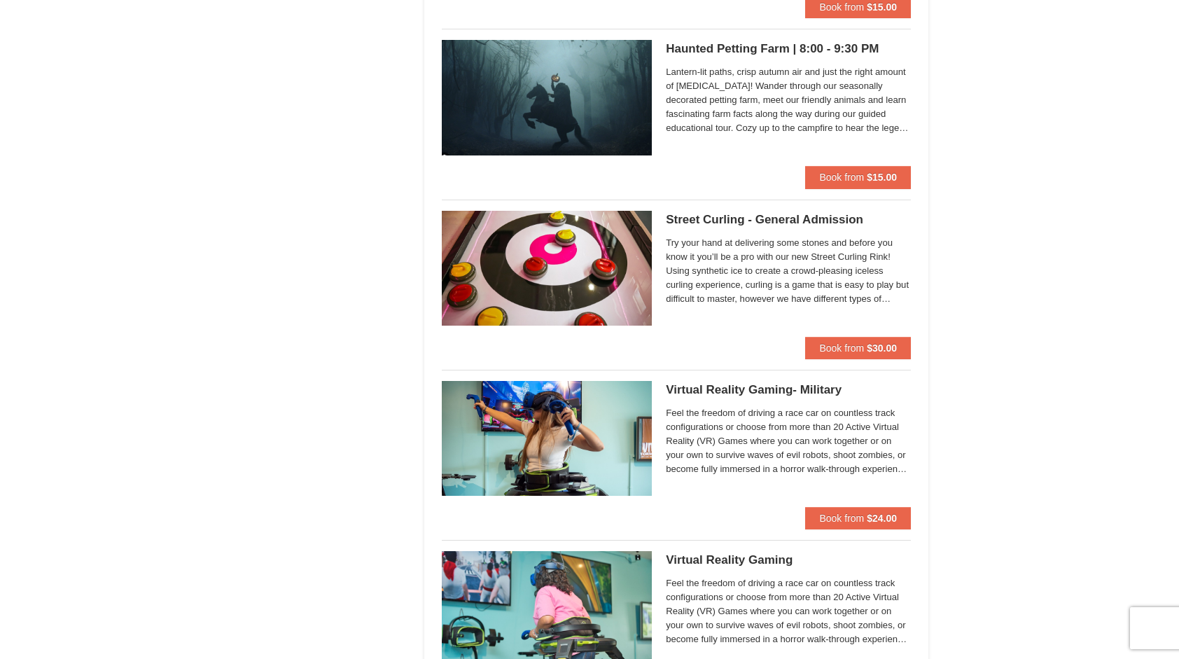
click at [819, 387] on h5 "Virtual Reality Gaming- Military Massanutten Escape Rooms & Virtual Reality" at bounding box center [788, 390] width 245 height 14
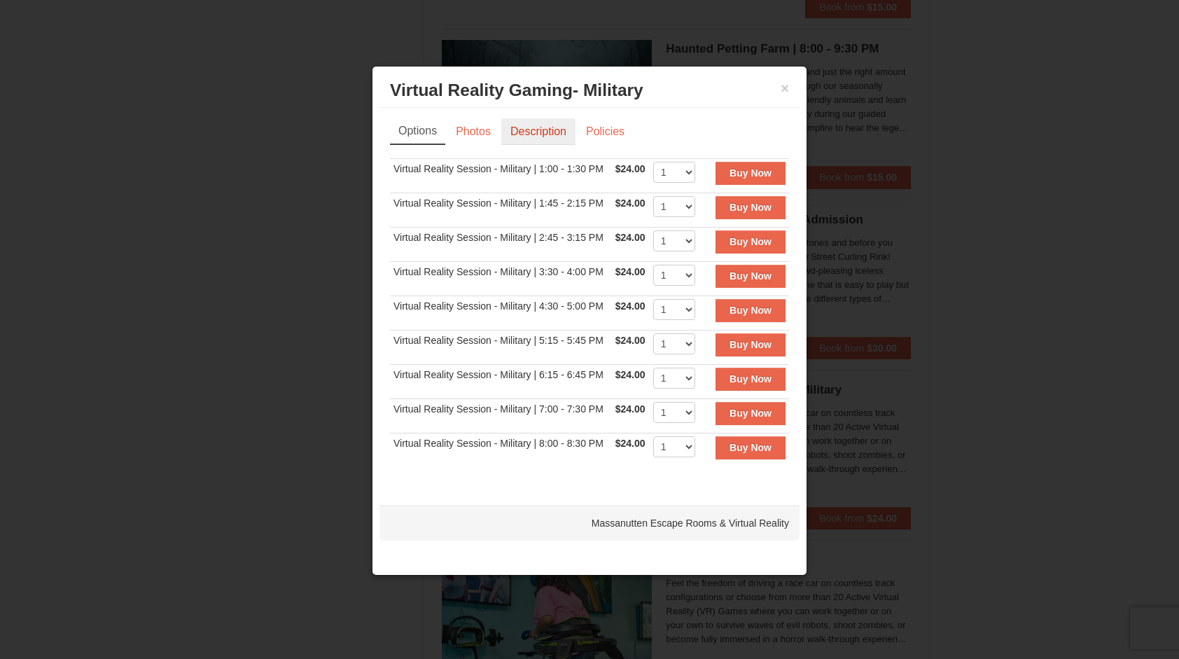
click at [518, 134] on link "Description" at bounding box center [538, 131] width 74 height 27
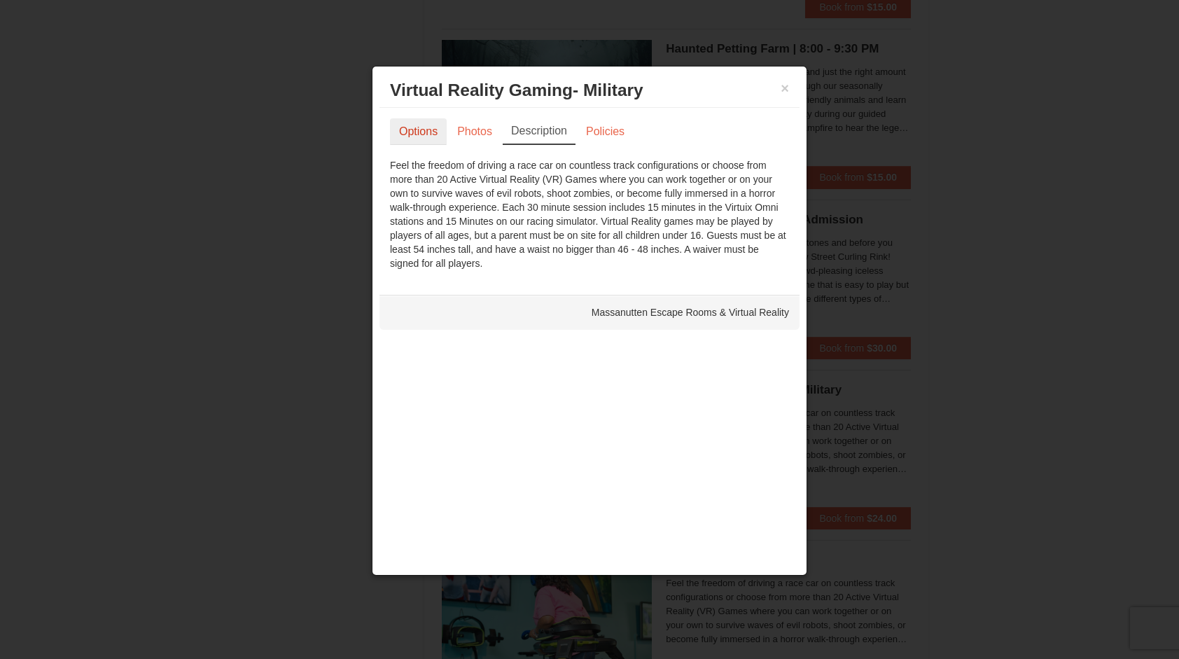
click at [431, 126] on link "Options" at bounding box center [418, 131] width 57 height 27
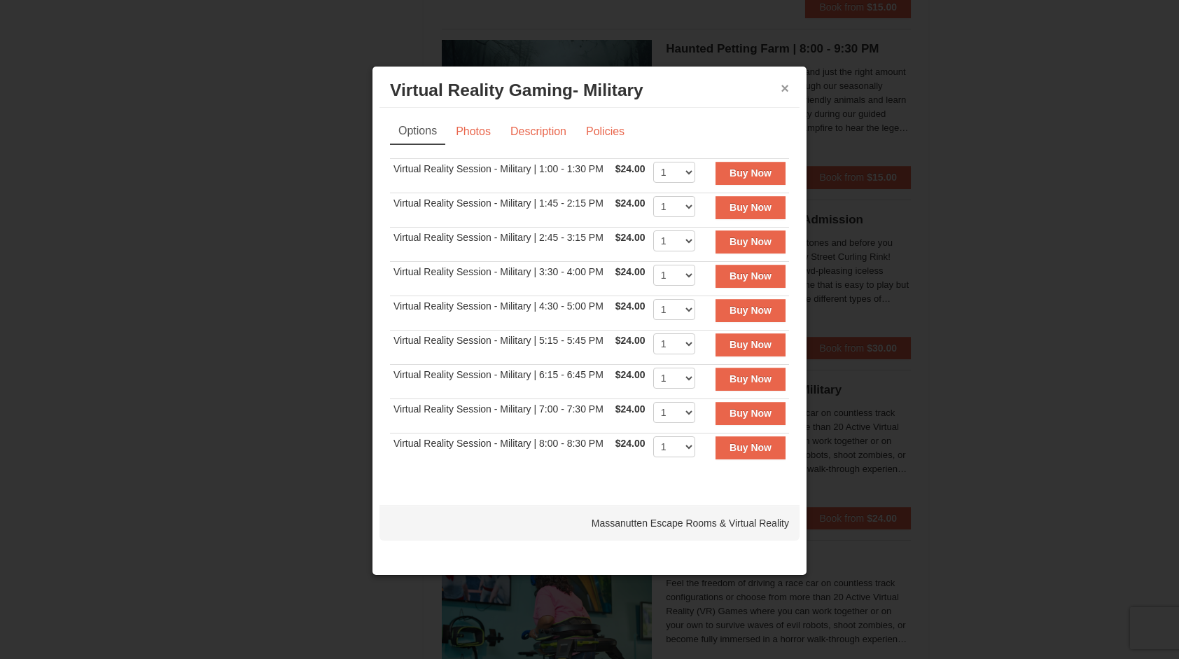
click at [783, 88] on button "×" at bounding box center [785, 88] width 8 height 14
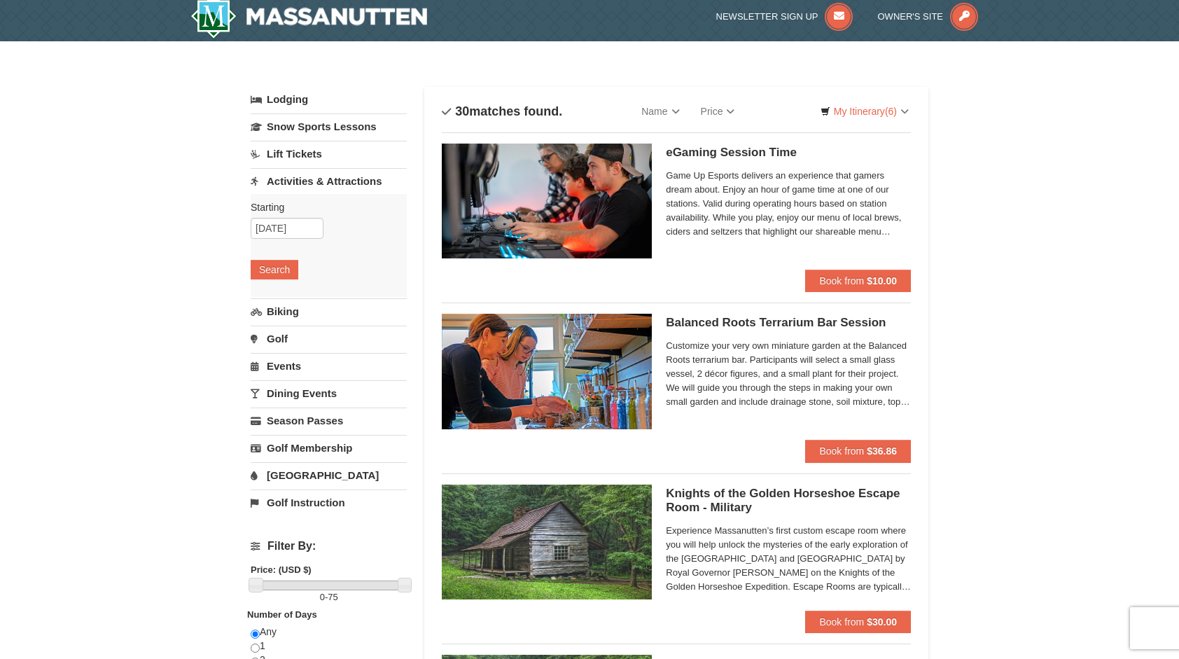
scroll to position [0, 0]
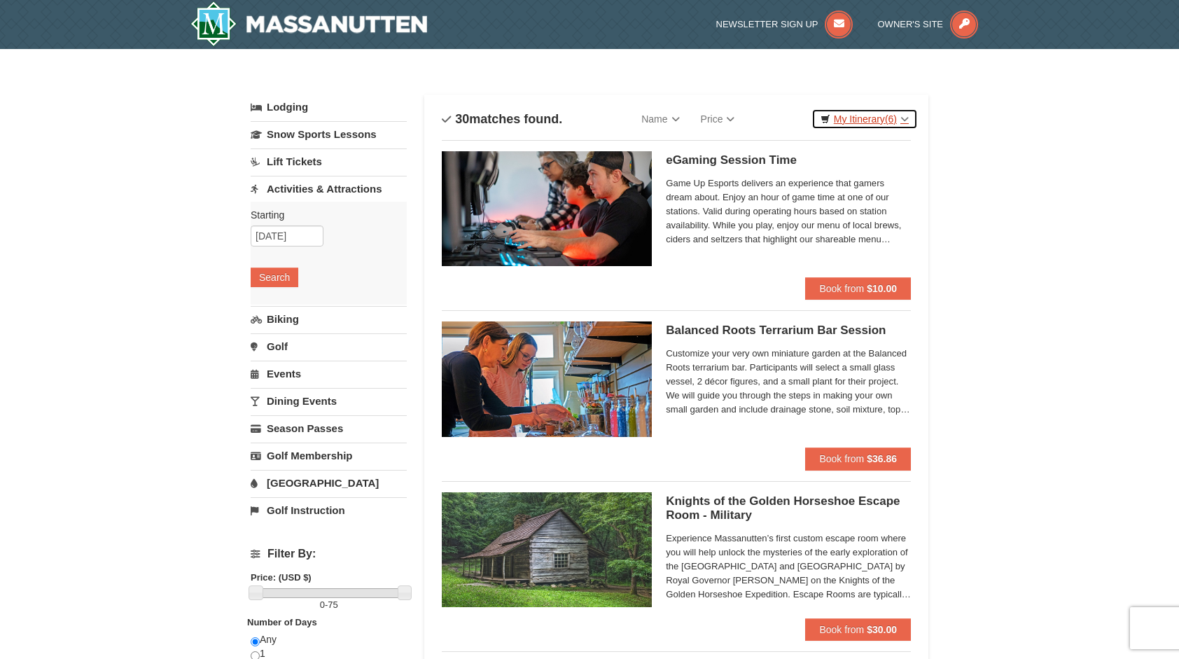
click at [893, 117] on span "(6)" at bounding box center [891, 118] width 12 height 11
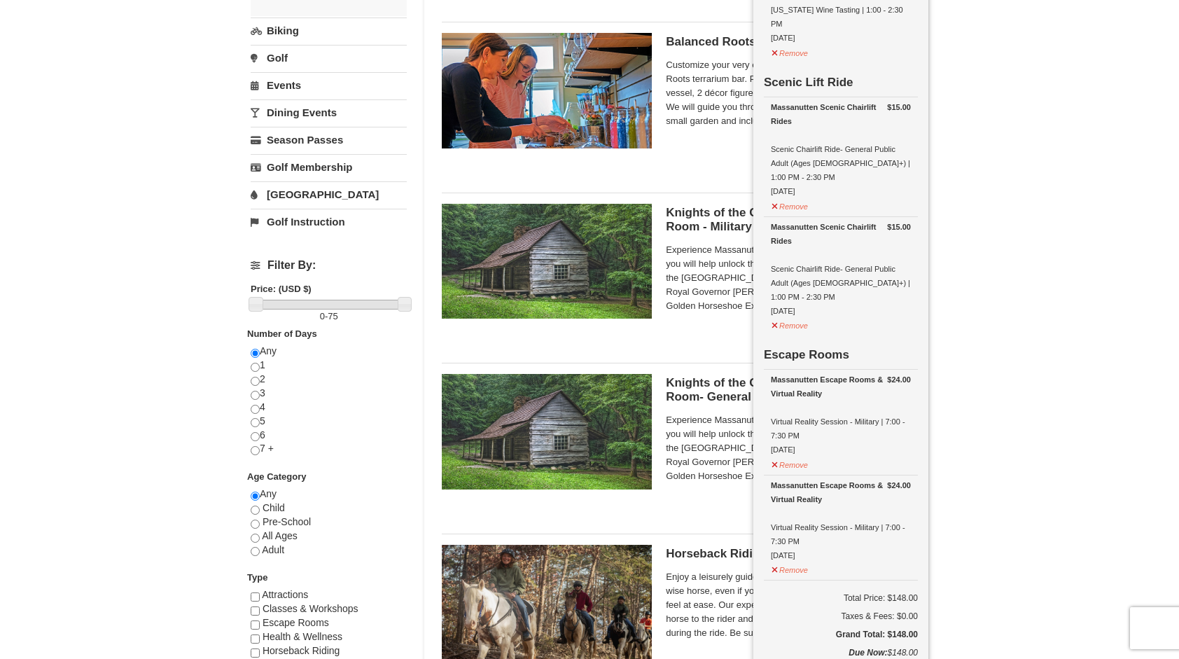
scroll to position [326, 0]
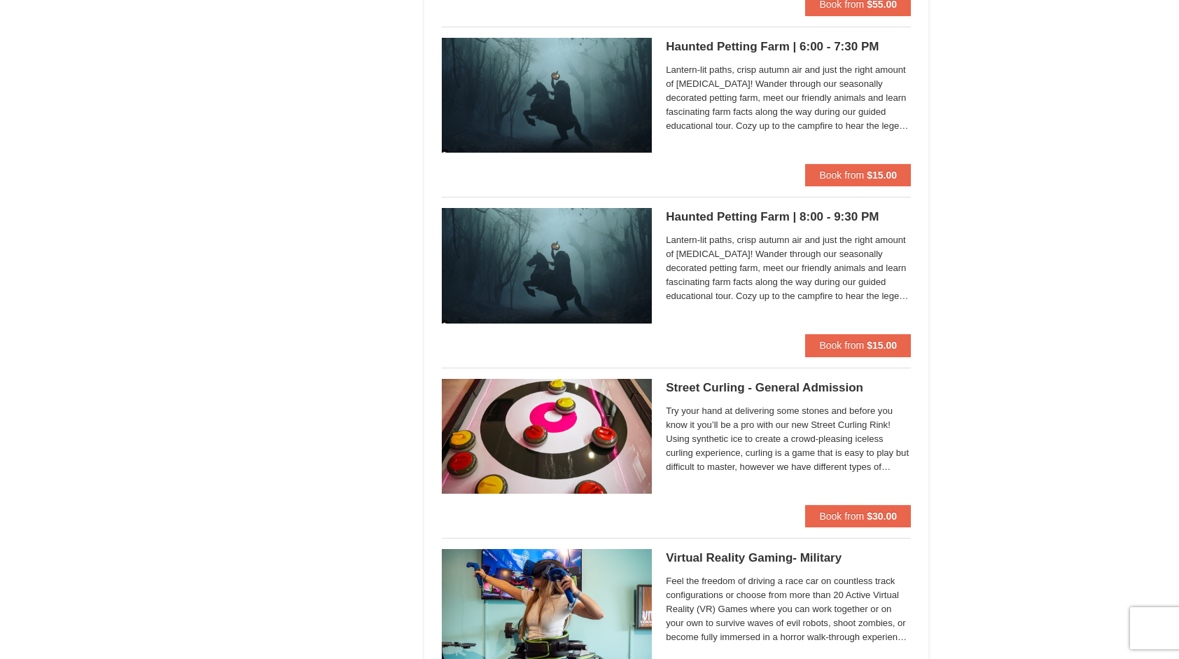
scroll to position [1634, 0]
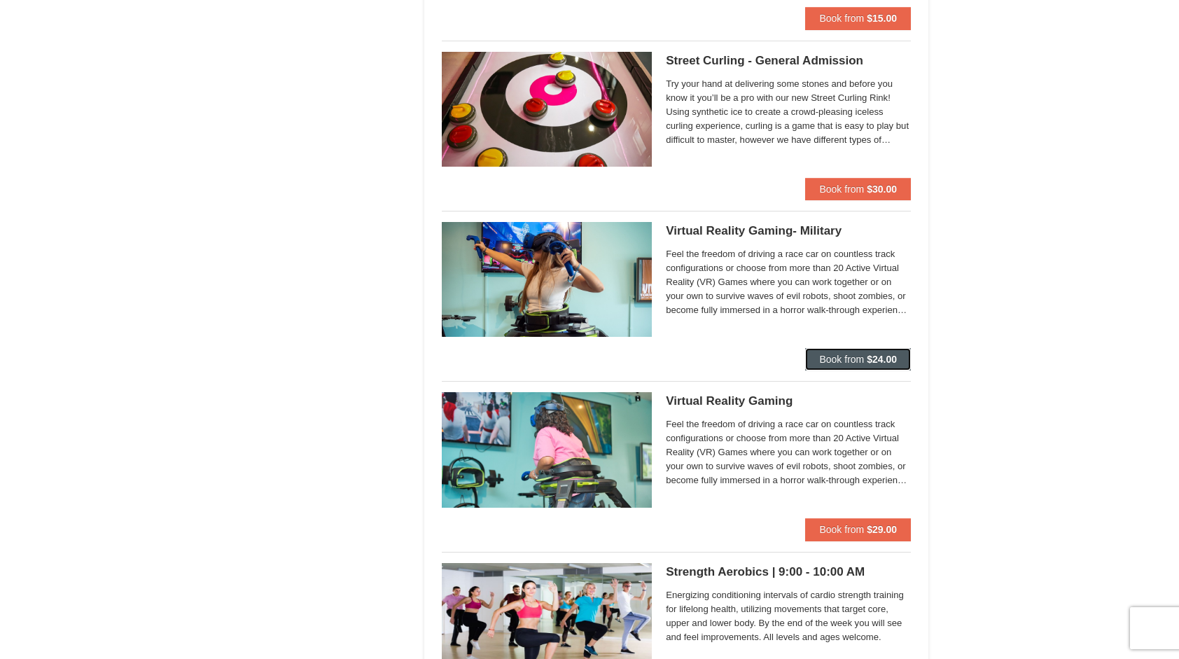
click at [875, 349] on button "Book from $24.00" at bounding box center [858, 359] width 106 height 22
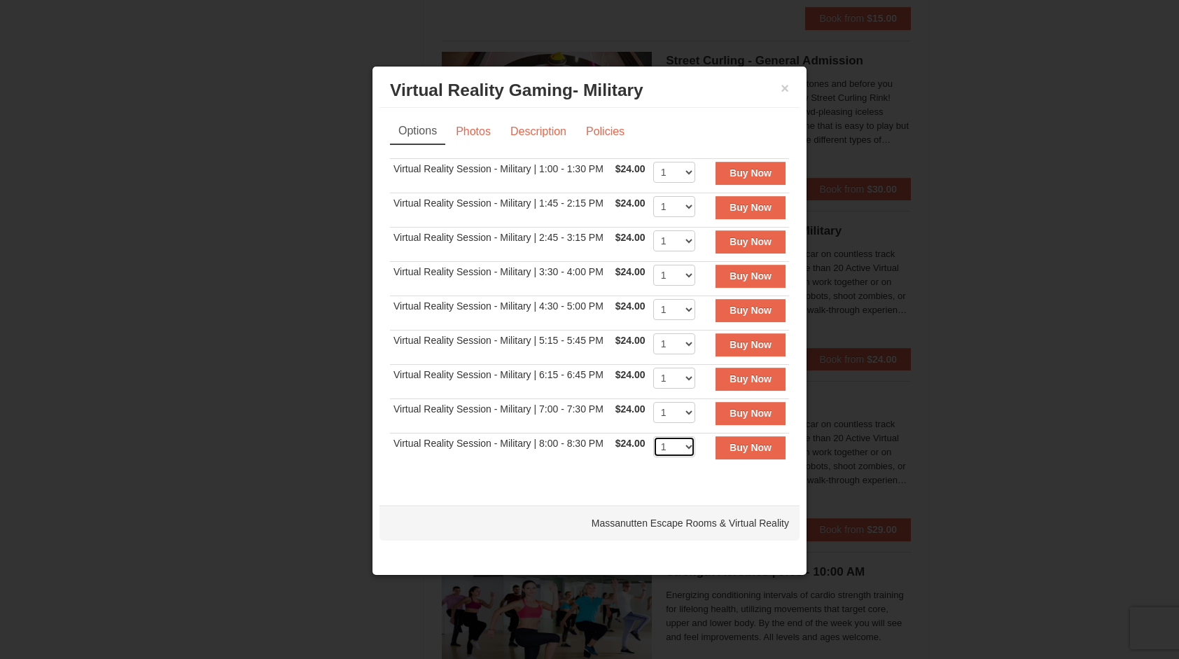
click at [676, 441] on select "1 2 3 4" at bounding box center [674, 446] width 42 height 21
select select "2"
click at [653, 436] on select "1 2 3 4" at bounding box center [674, 446] width 42 height 21
click at [735, 454] on button "Buy Now" at bounding box center [751, 447] width 70 height 22
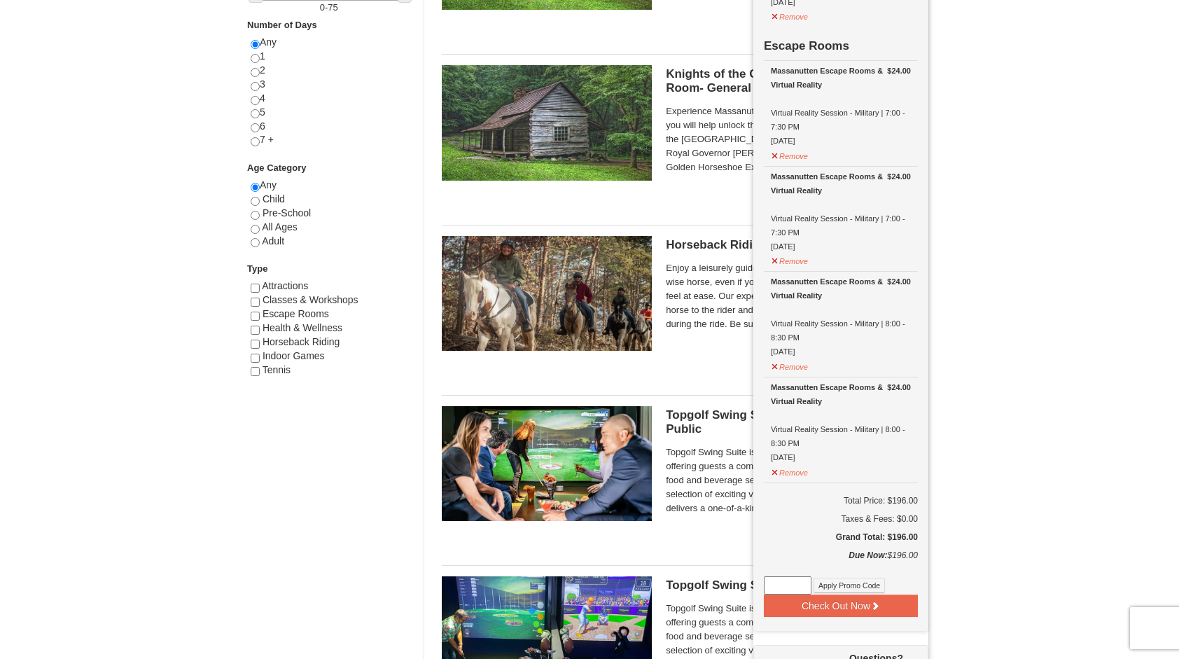
scroll to position [821, 0]
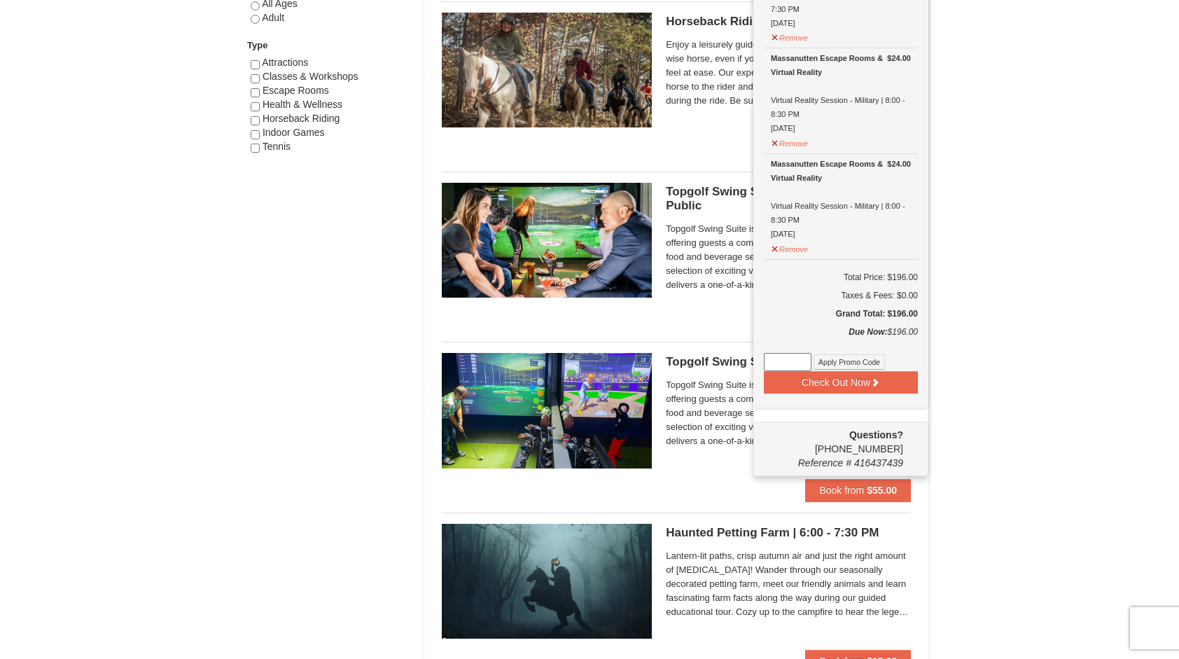
paste input "WPHarvest25"
type input "WPHarvest25"
click at [852, 354] on button "Apply Promo Code" at bounding box center [849, 361] width 71 height 15
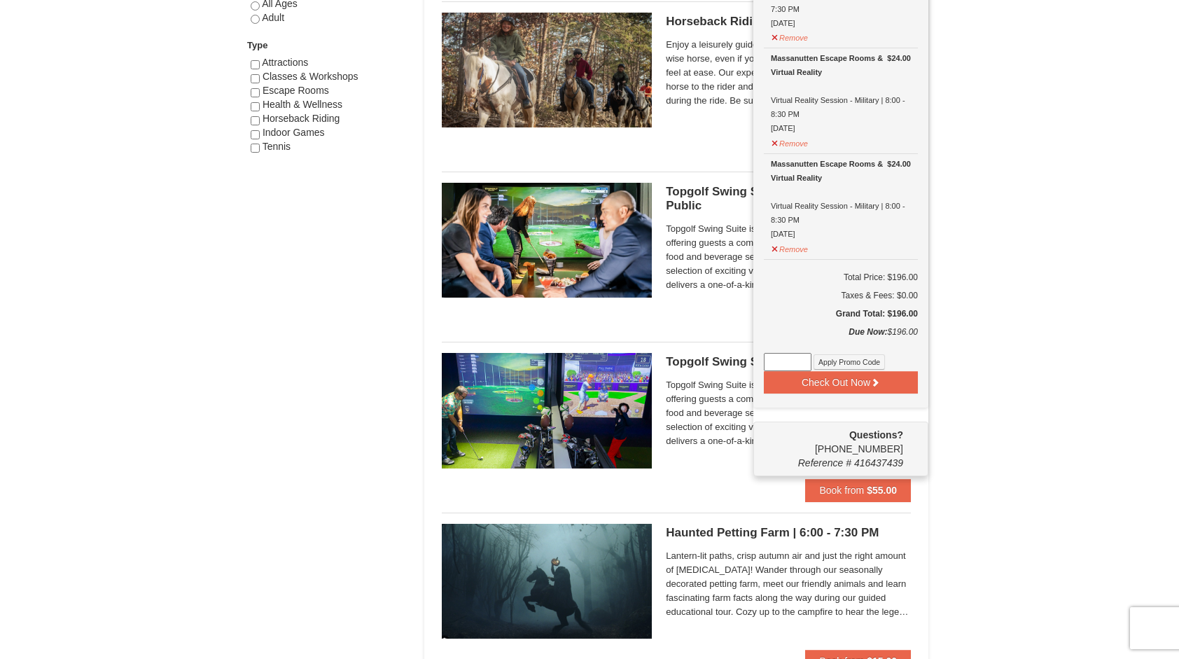
scroll to position [658, 0]
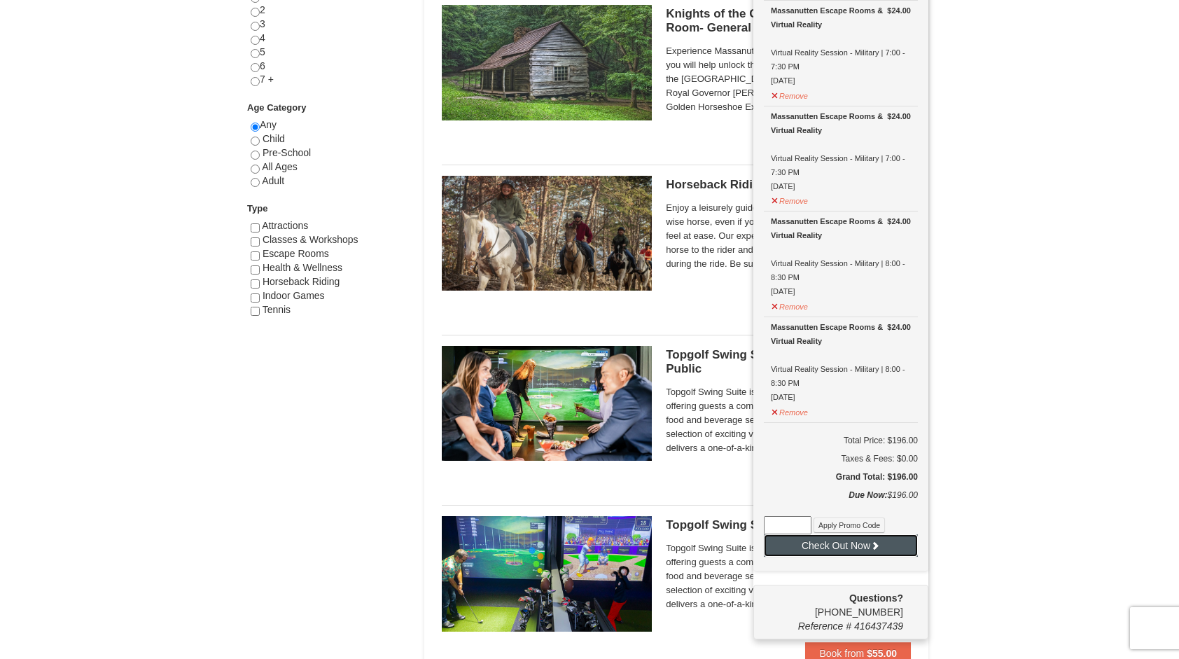
click at [850, 534] on button "Check Out Now" at bounding box center [841, 545] width 154 height 22
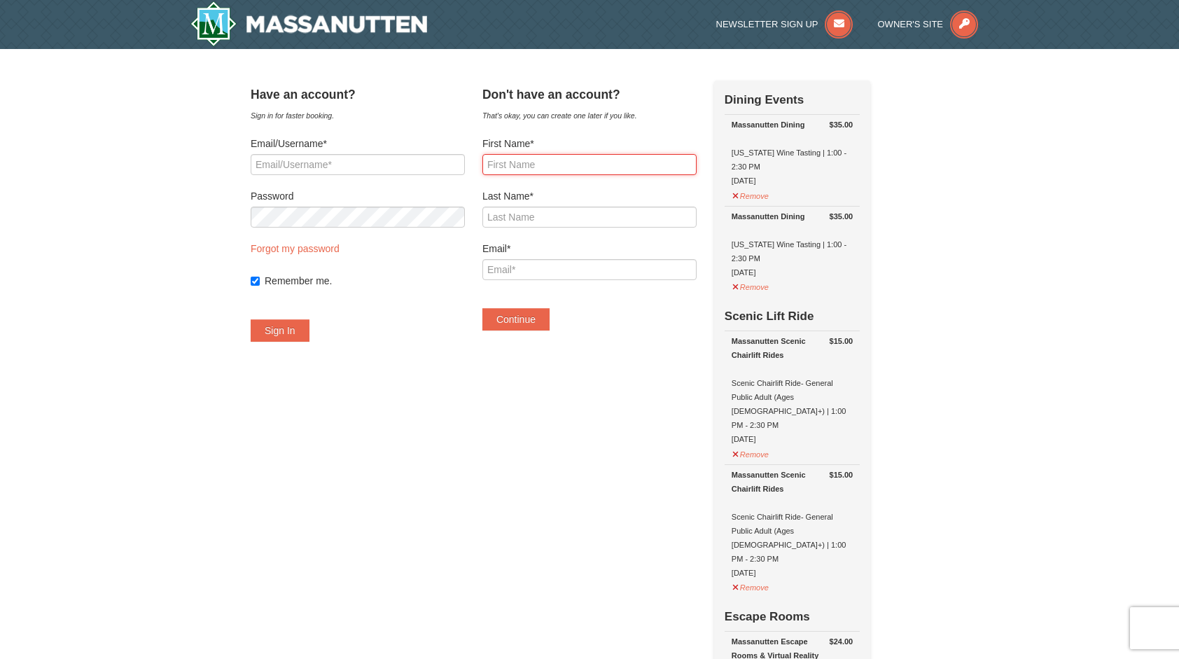
click at [539, 160] on input "First Name*" at bounding box center [590, 164] width 214 height 21
type input "Gabrielle"
type input "knox"
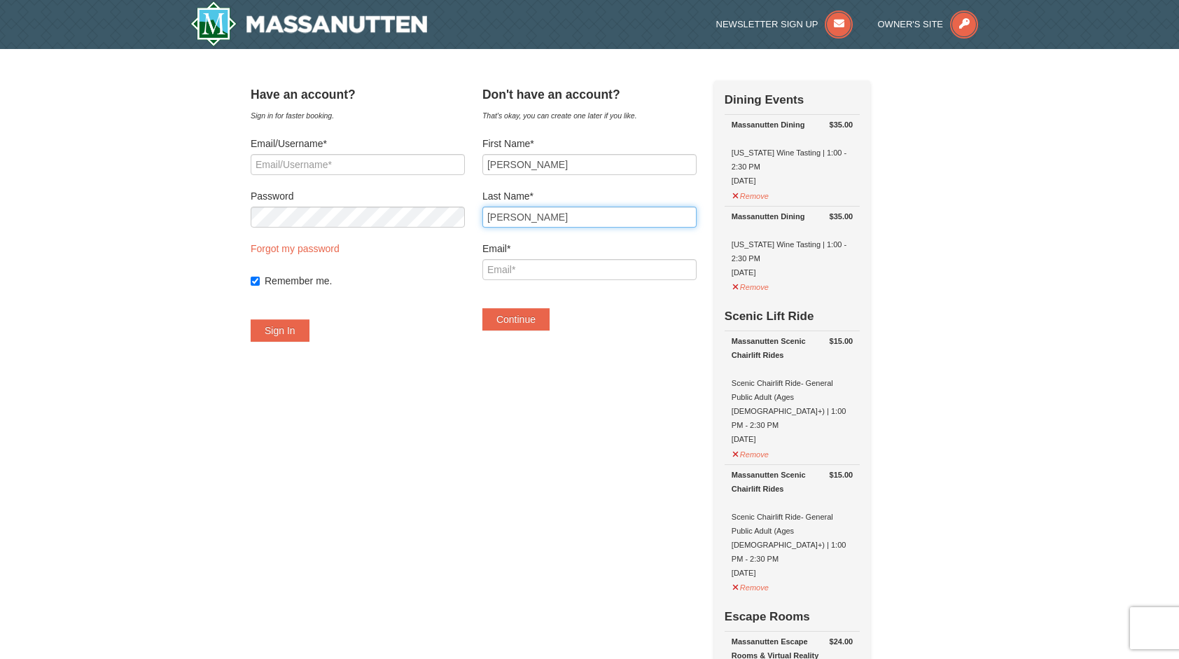
type input "[EMAIL_ADDRESS][DOMAIN_NAME]"
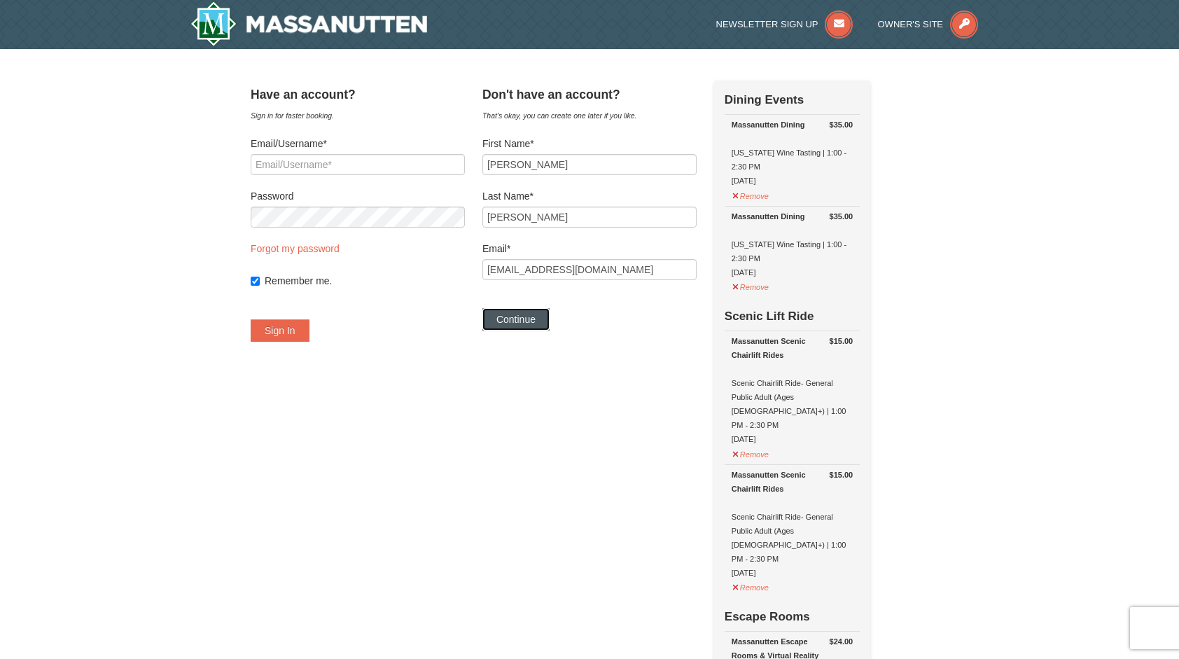
click at [550, 314] on button "Continue" at bounding box center [516, 319] width 67 height 22
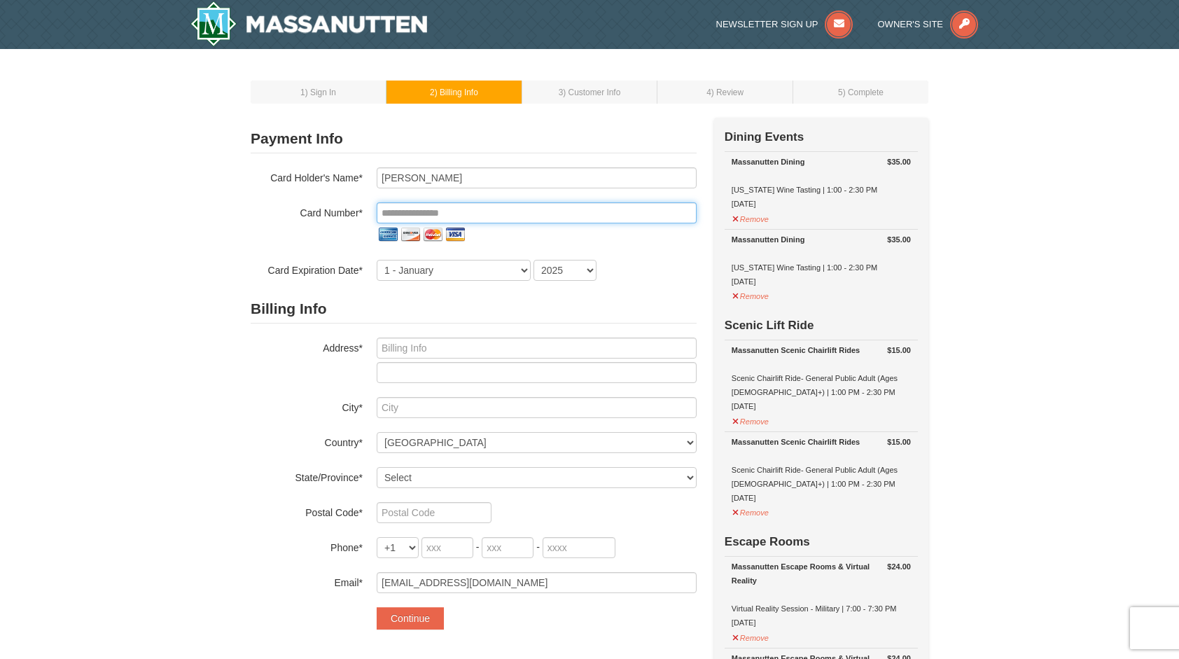
click at [493, 209] on input "tel" at bounding box center [537, 212] width 320 height 21
